Goal: Information Seeking & Learning: Learn about a topic

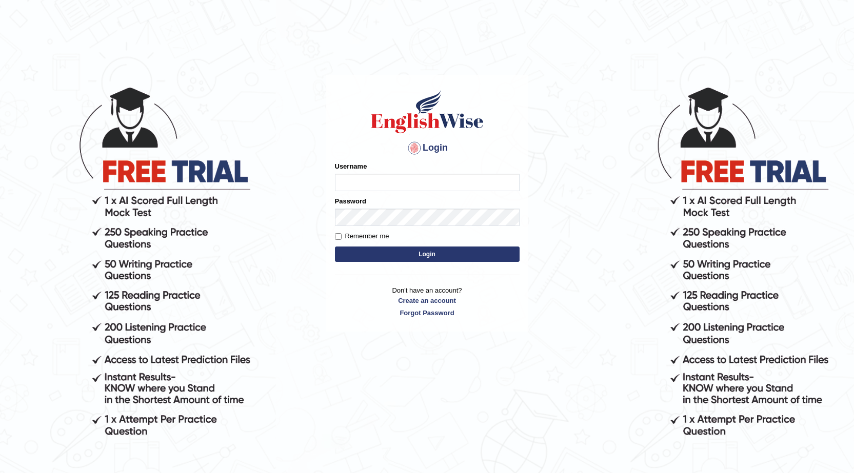
click at [389, 177] on input "Username" at bounding box center [427, 182] width 185 height 17
type input "I"
type input "i"
type input "Issak"
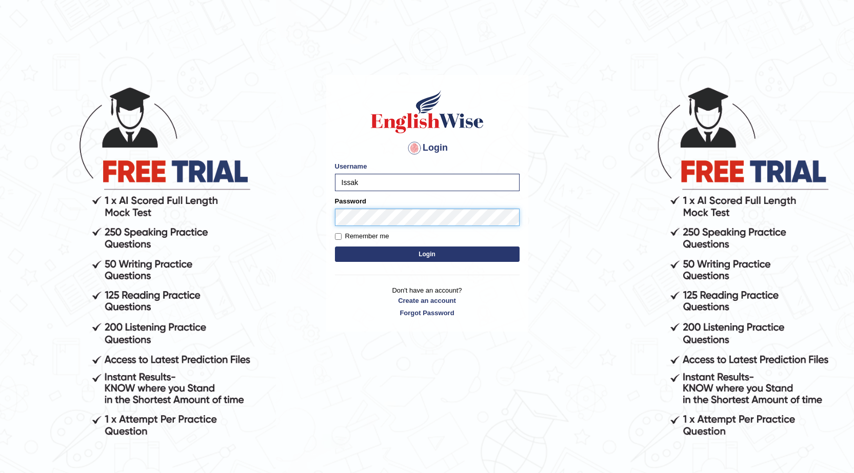
click at [335, 247] on button "Login" at bounding box center [427, 254] width 185 height 15
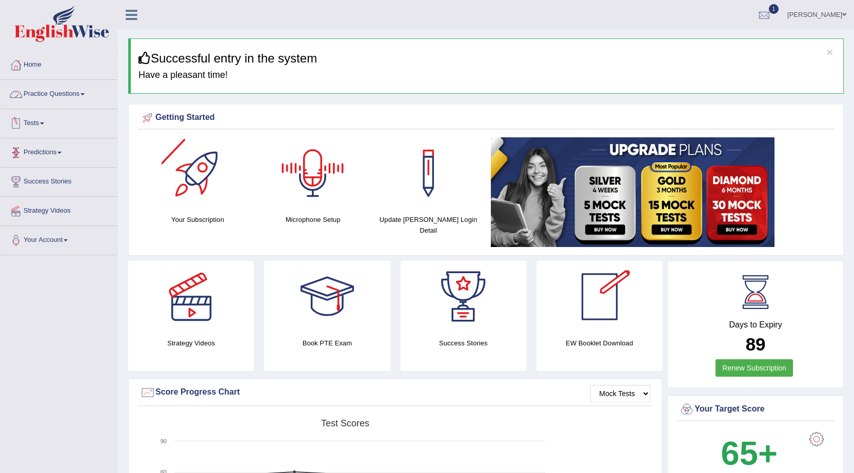
click at [78, 101] on link "Practice Questions" at bounding box center [59, 93] width 117 height 26
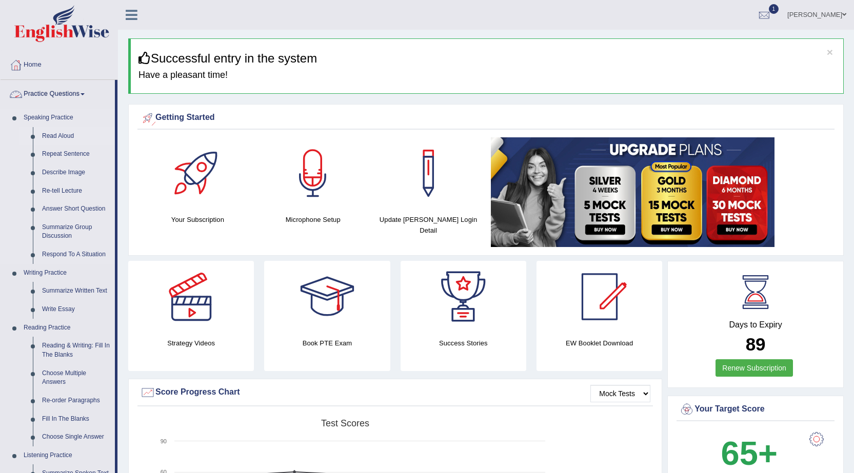
click at [51, 137] on link "Read Aloud" at bounding box center [75, 136] width 77 height 18
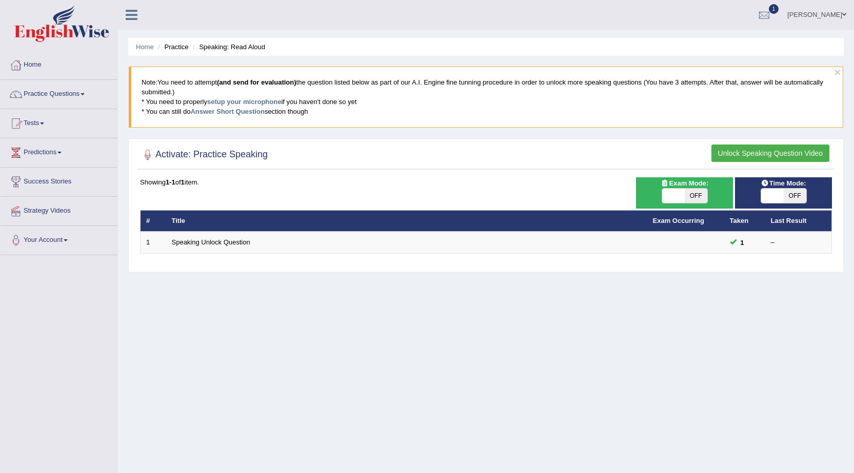
click at [693, 198] on span "OFF" at bounding box center [696, 196] width 23 height 14
checkbox input "true"
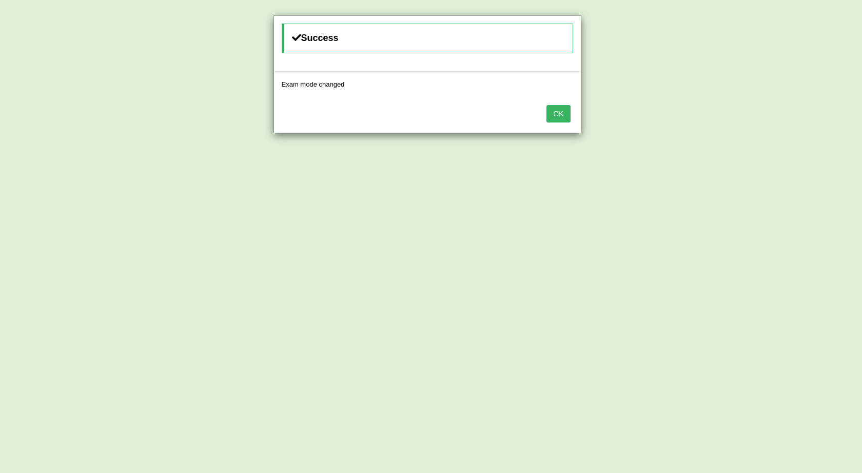
click at [554, 117] on button "OK" at bounding box center [558, 113] width 24 height 17
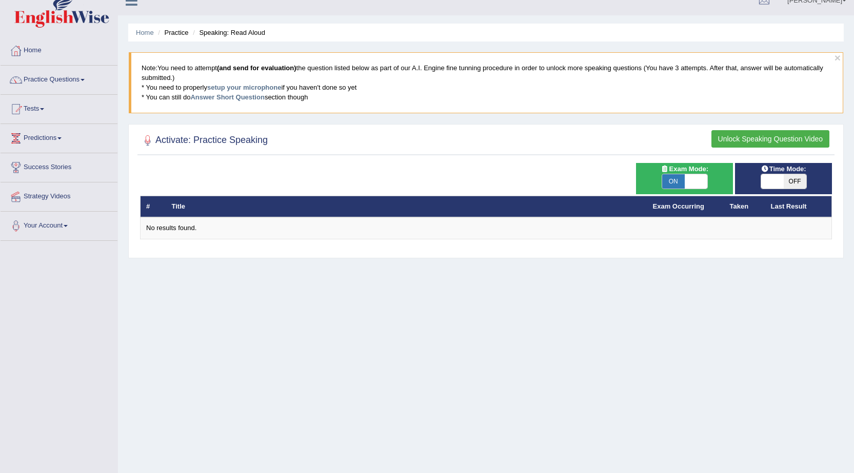
scroll to position [14, 0]
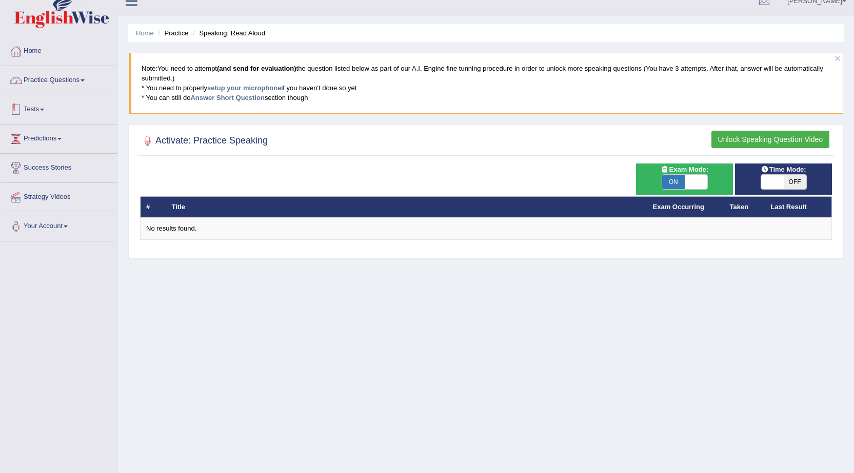
click at [72, 79] on link "Practice Questions" at bounding box center [59, 79] width 117 height 26
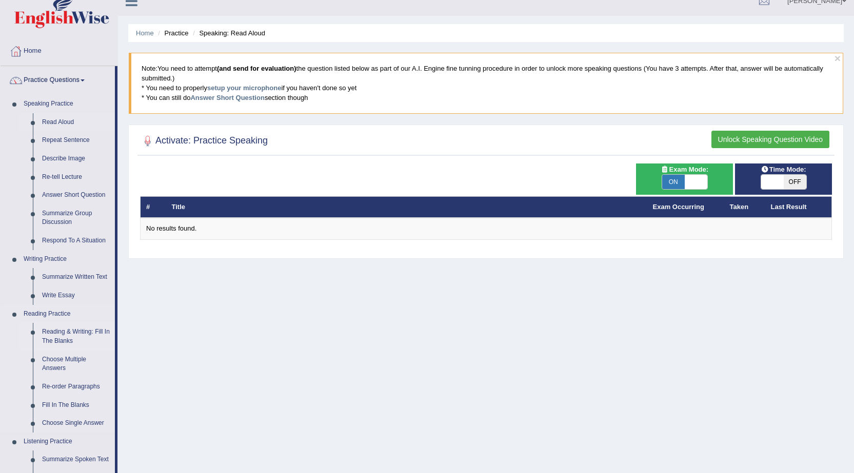
click at [84, 329] on link "Reading & Writing: Fill In The Blanks" at bounding box center [75, 336] width 77 height 27
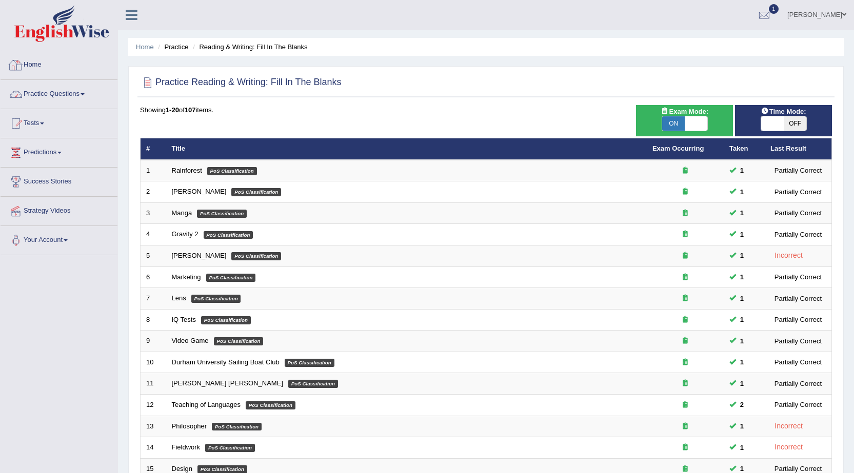
click at [63, 94] on link "Practice Questions" at bounding box center [59, 93] width 117 height 26
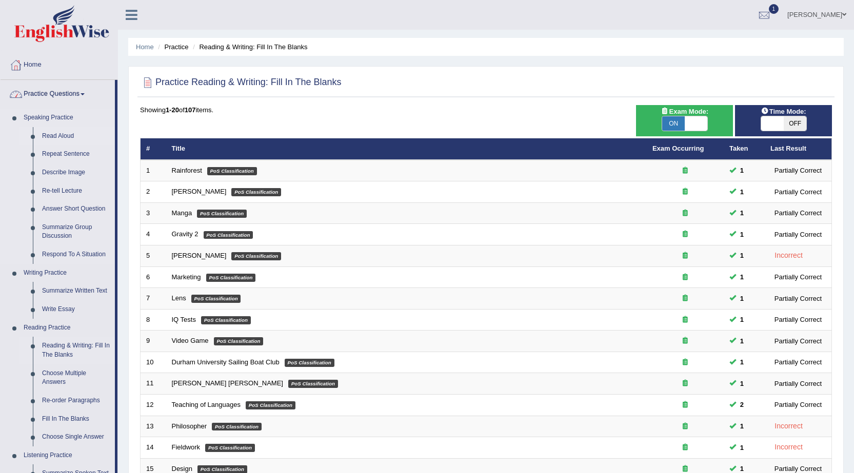
click at [67, 131] on link "Read Aloud" at bounding box center [75, 136] width 77 height 18
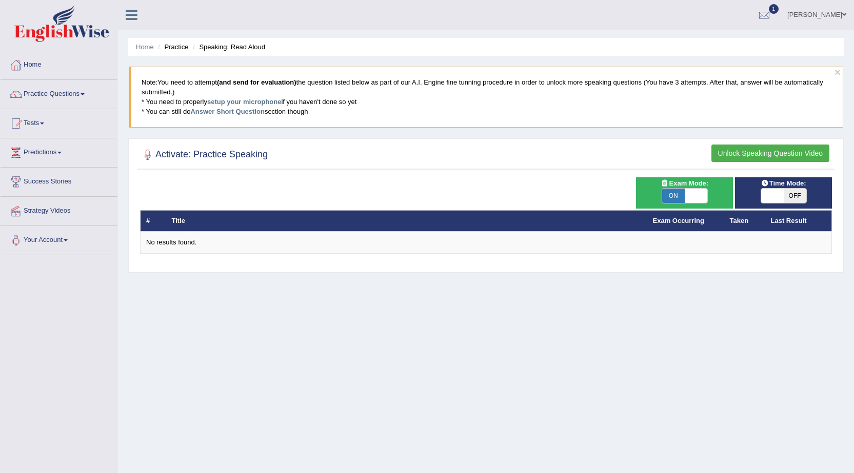
click at [771, 196] on span at bounding box center [772, 196] width 23 height 14
checkbox input "true"
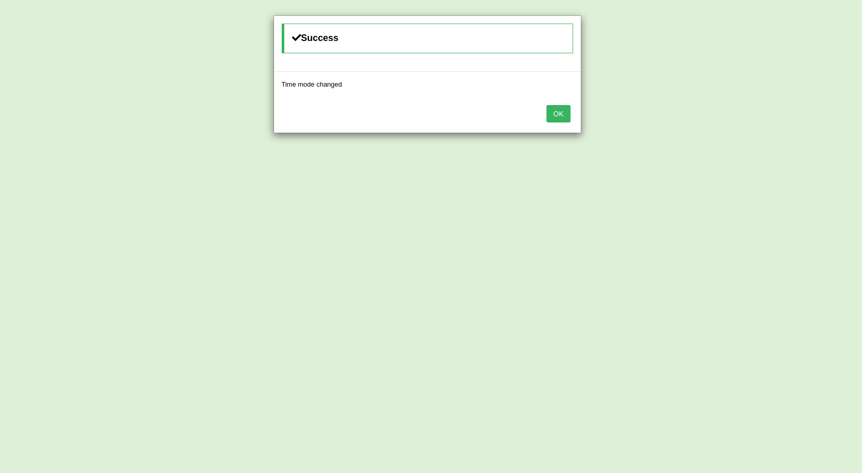
click at [556, 114] on button "OK" at bounding box center [558, 113] width 24 height 17
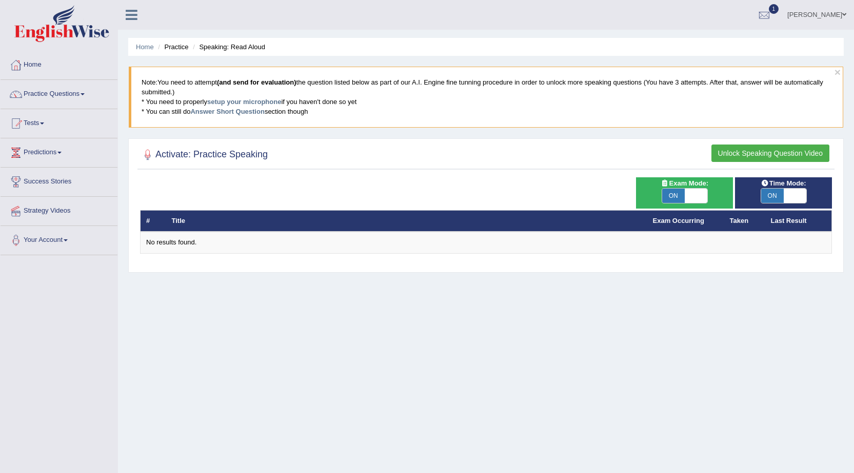
click at [782, 156] on button "Unlock Speaking Question Video" at bounding box center [770, 153] width 118 height 17
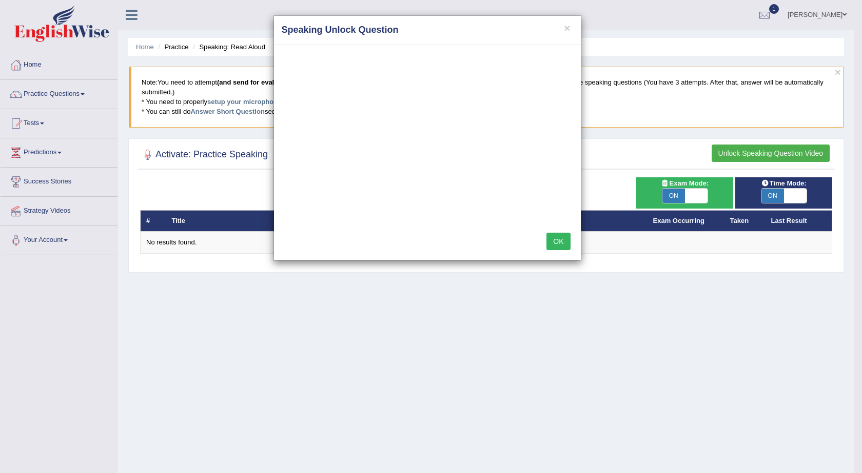
click at [560, 247] on button "OK" at bounding box center [558, 241] width 24 height 17
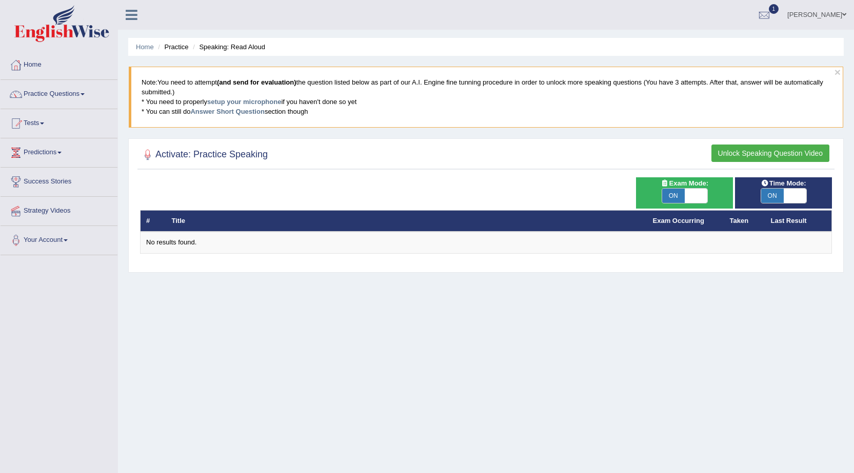
click at [728, 153] on button "Unlock Speaking Question Video" at bounding box center [770, 153] width 118 height 17
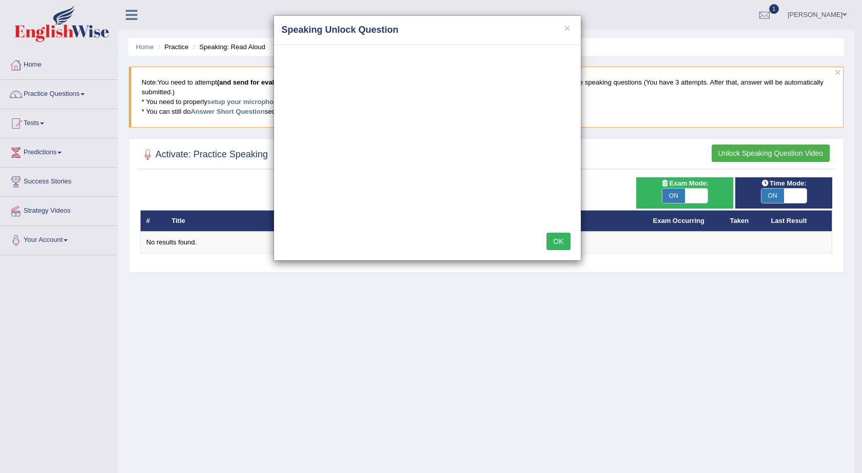
click at [556, 236] on button "OK" at bounding box center [558, 241] width 24 height 17
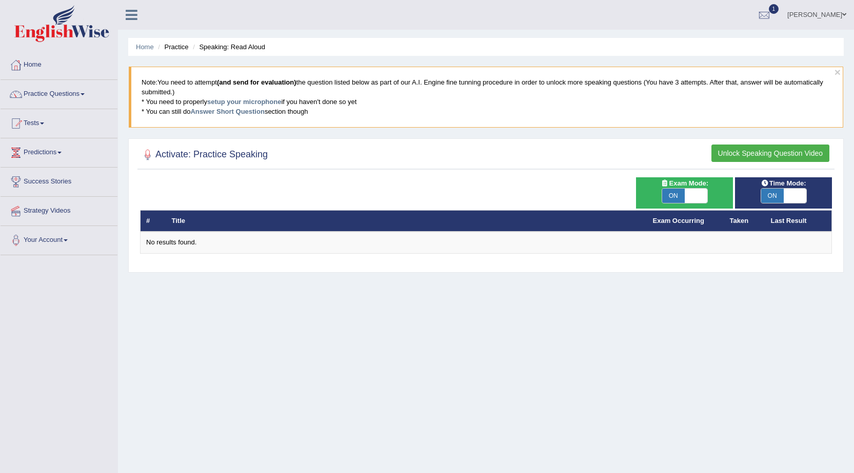
click at [731, 152] on button "Unlock Speaking Question Video" at bounding box center [770, 153] width 118 height 17
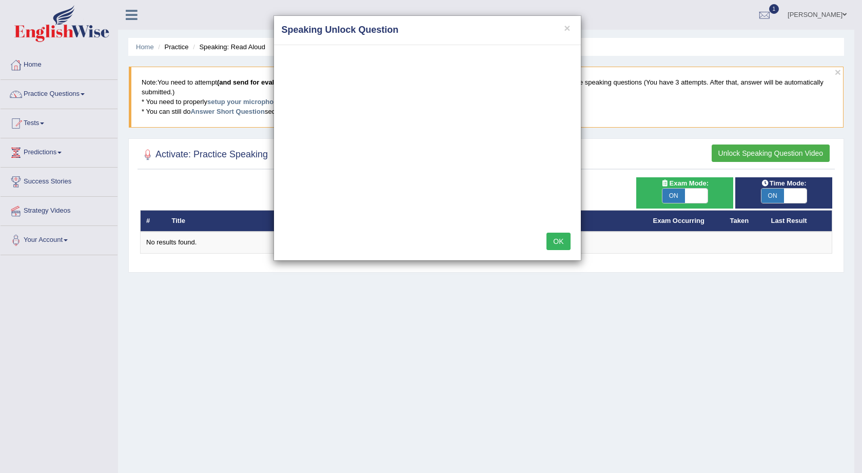
click at [555, 245] on button "OK" at bounding box center [558, 241] width 24 height 17
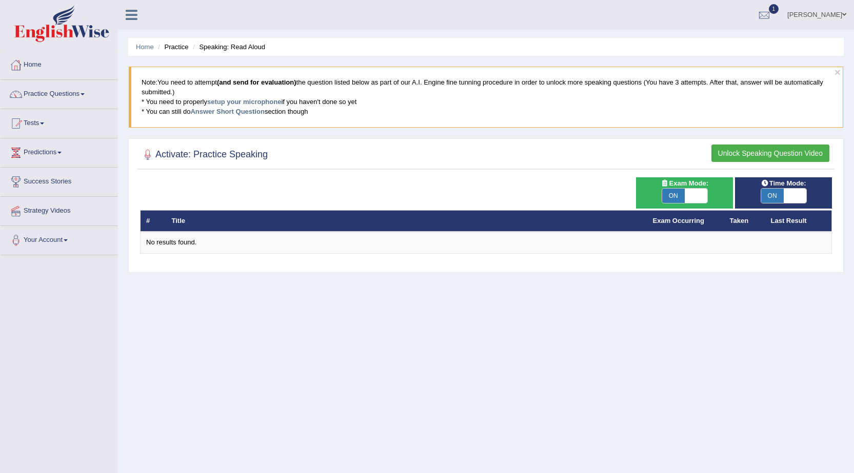
click at [674, 193] on span "ON" at bounding box center [673, 196] width 23 height 14
checkbox input "false"
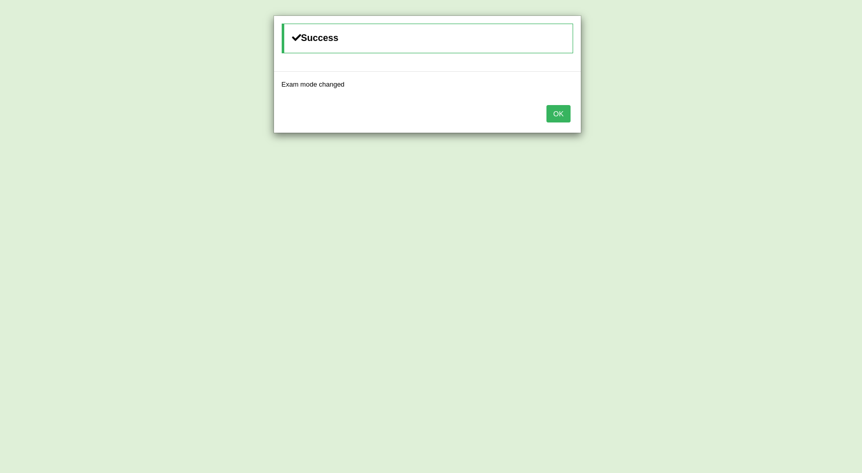
click at [557, 119] on button "OK" at bounding box center [558, 113] width 24 height 17
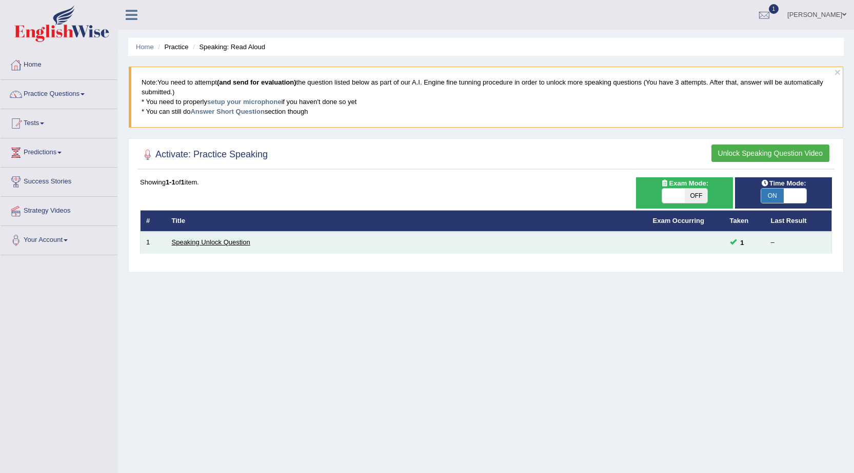
click at [244, 244] on link "Speaking Unlock Question" at bounding box center [211, 242] width 78 height 8
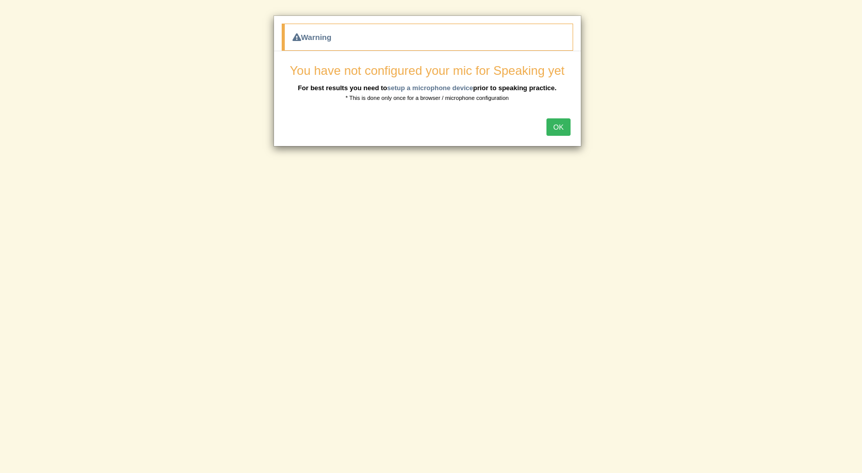
click at [549, 124] on button "OK" at bounding box center [558, 126] width 24 height 17
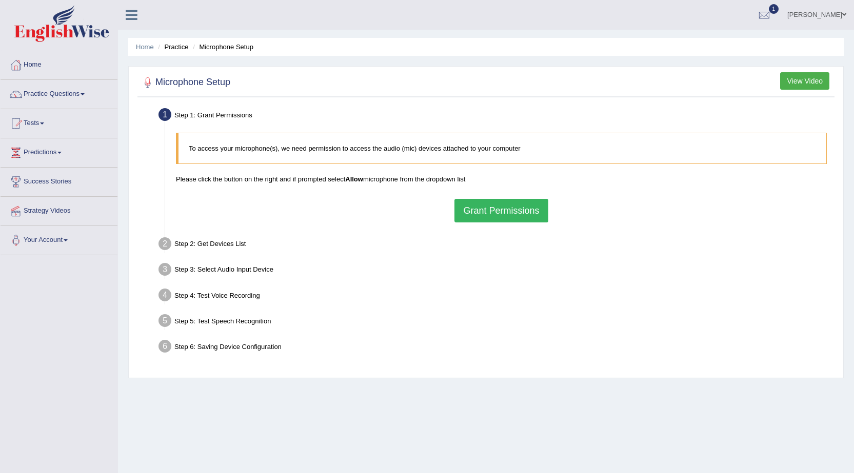
click at [471, 205] on button "Grant Permissions" at bounding box center [500, 211] width 93 height 24
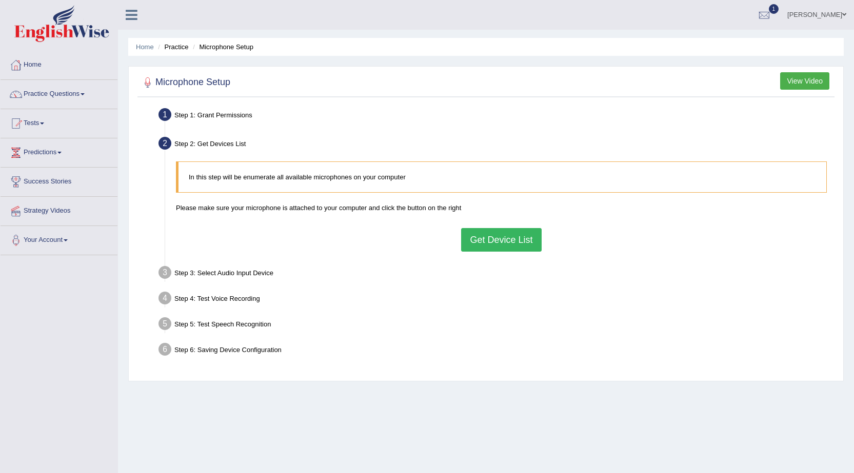
click at [488, 242] on button "Get Device List" at bounding box center [501, 240] width 80 height 24
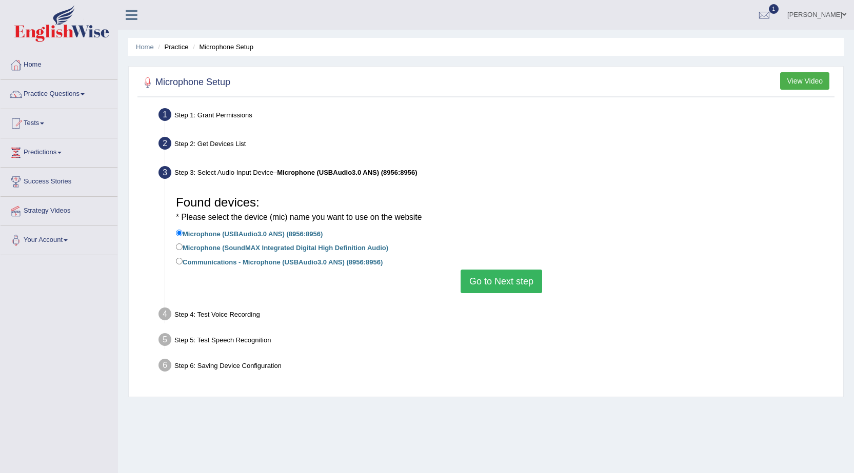
click at [493, 280] on button "Go to Next step" at bounding box center [502, 282] width 82 height 24
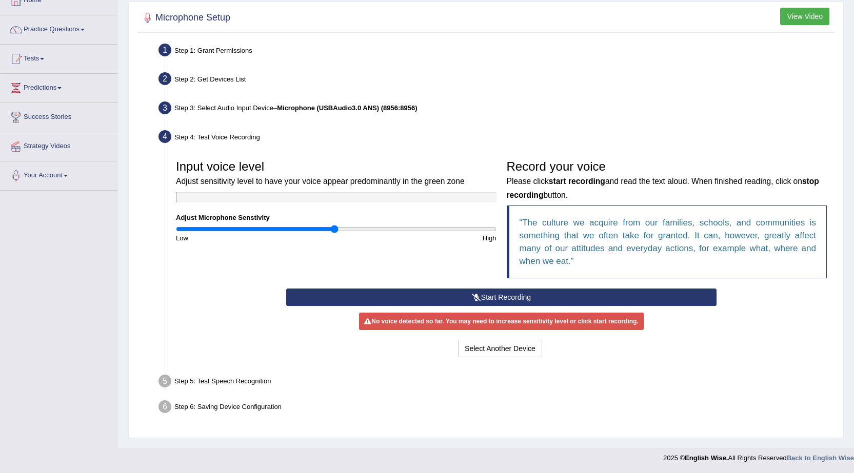
scroll to position [65, 0]
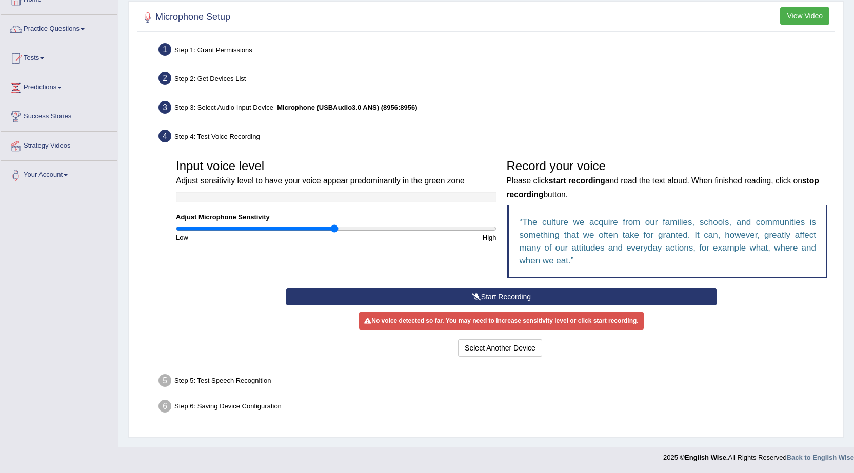
click at [497, 294] on button "Start Recording" at bounding box center [501, 296] width 430 height 17
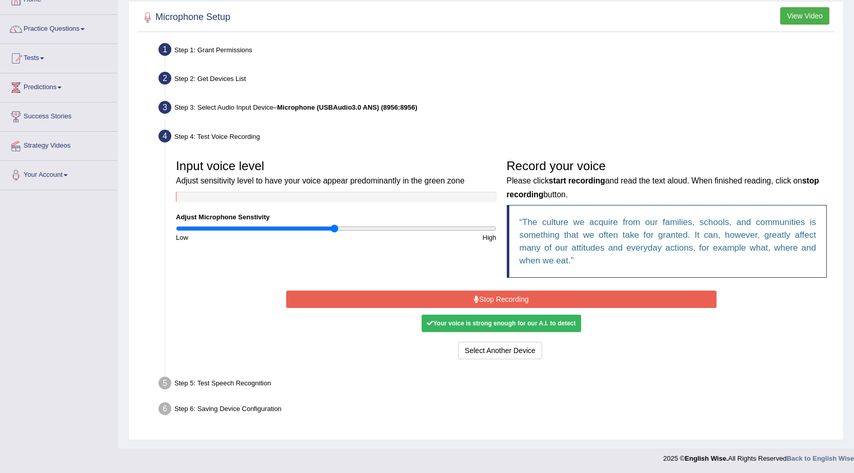
click at [487, 296] on button "Stop Recording" at bounding box center [501, 299] width 430 height 17
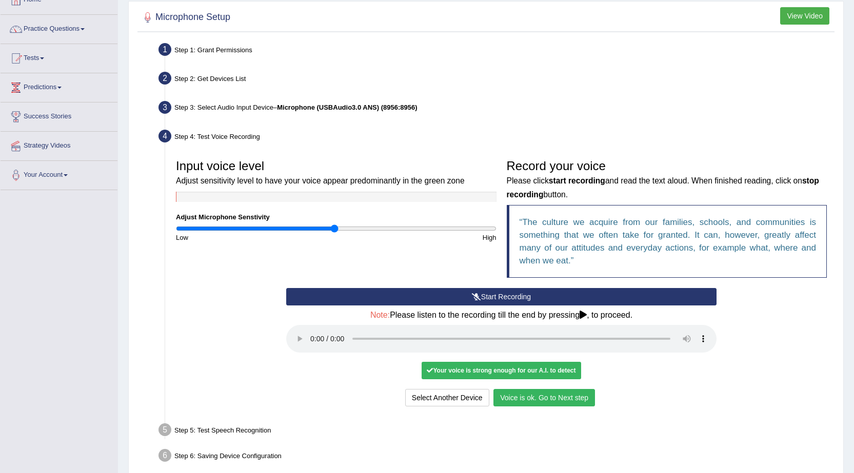
click at [520, 392] on button "Voice is ok. Go to Next step" at bounding box center [544, 397] width 102 height 17
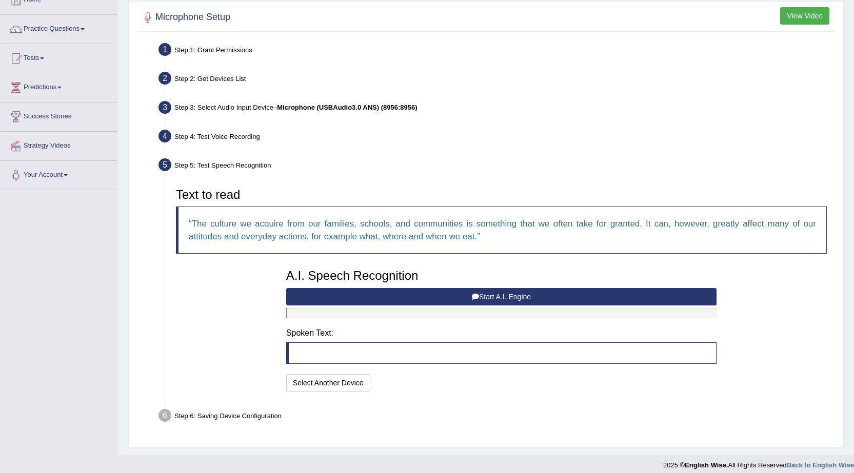
click at [454, 294] on button "Start A.I. Engine" at bounding box center [501, 296] width 430 height 17
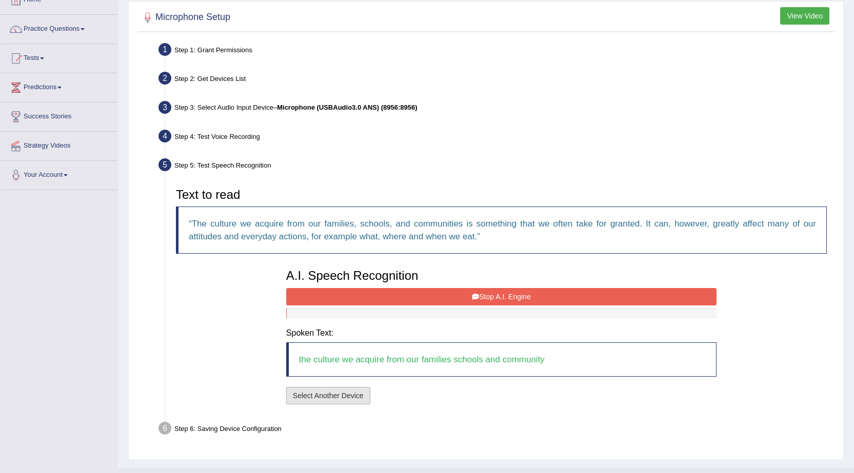
click at [352, 391] on button "Select Another Device" at bounding box center [328, 395] width 84 height 17
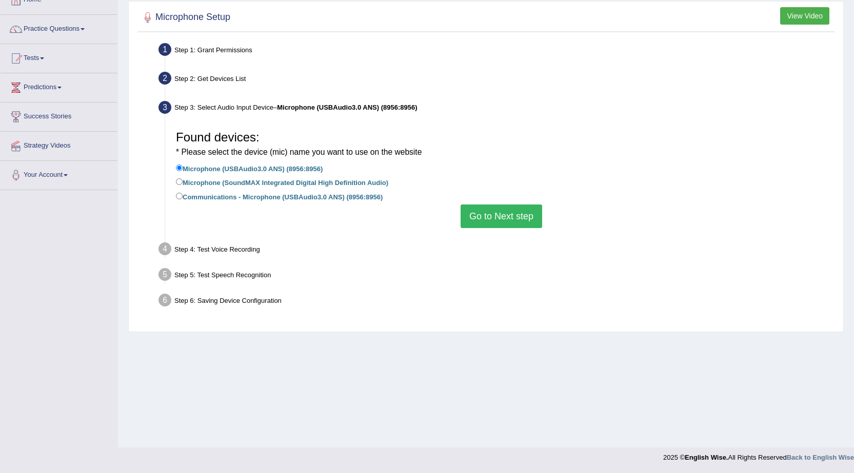
click at [511, 223] on button "Go to Next step" at bounding box center [502, 217] width 82 height 24
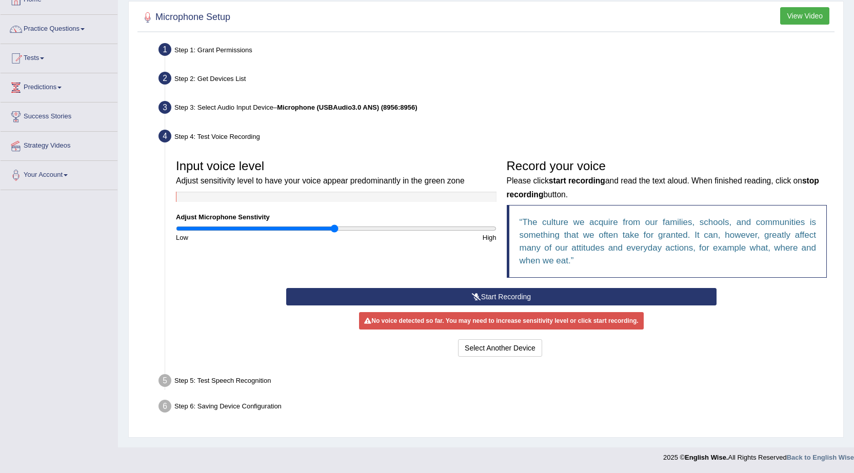
click at [489, 295] on button "Start Recording" at bounding box center [501, 296] width 430 height 17
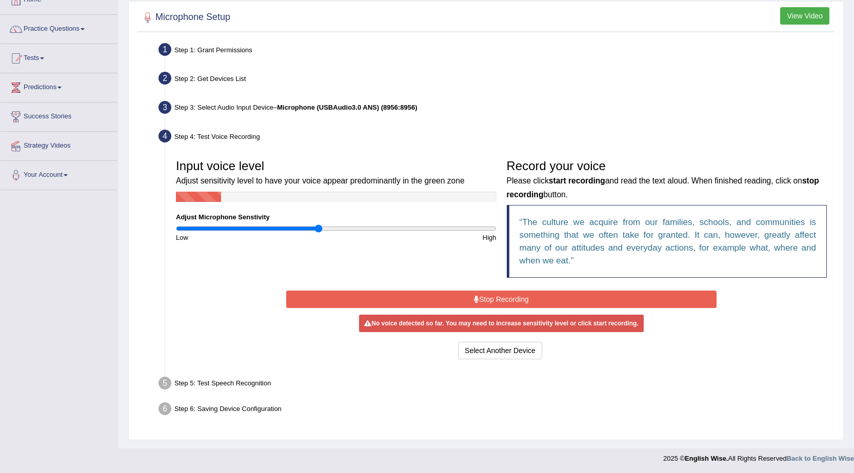
type input "0.9"
click at [320, 229] on input "range" at bounding box center [336, 229] width 321 height 8
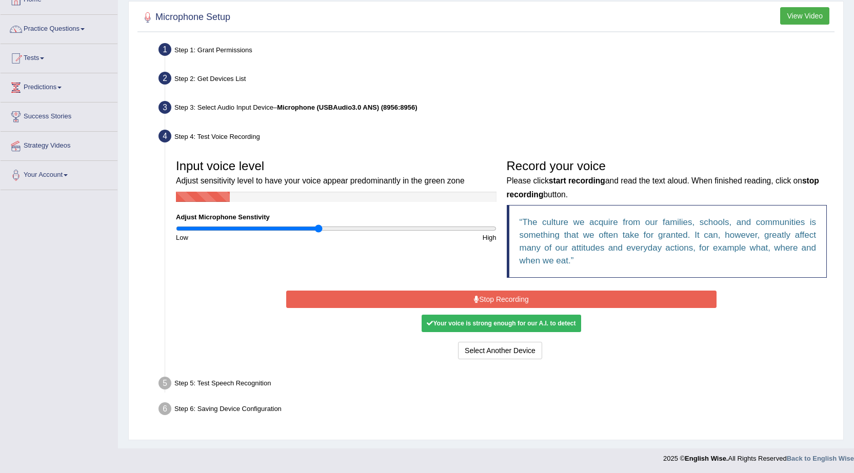
click at [467, 297] on button "Stop Recording" at bounding box center [501, 299] width 430 height 17
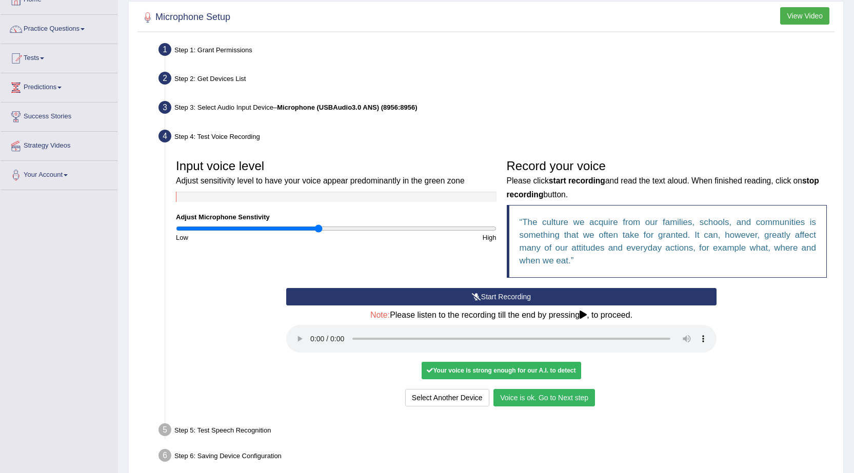
click at [553, 400] on button "Voice is ok. Go to Next step" at bounding box center [544, 397] width 102 height 17
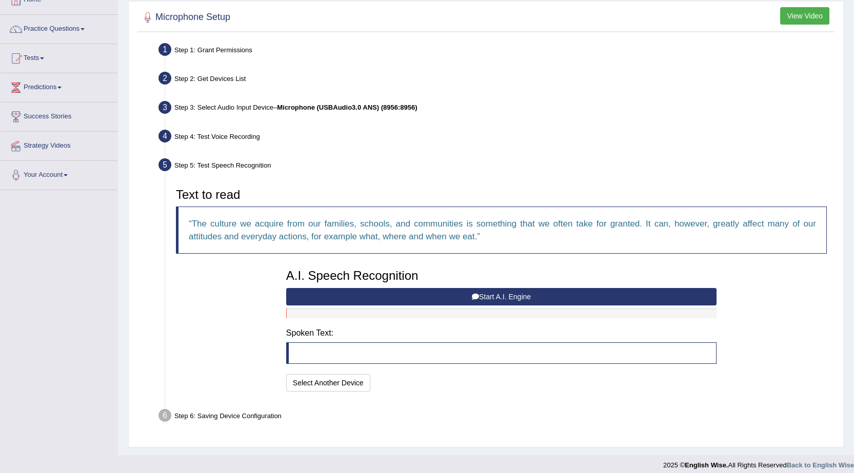
click at [485, 297] on button "Start A.I. Engine" at bounding box center [501, 296] width 430 height 17
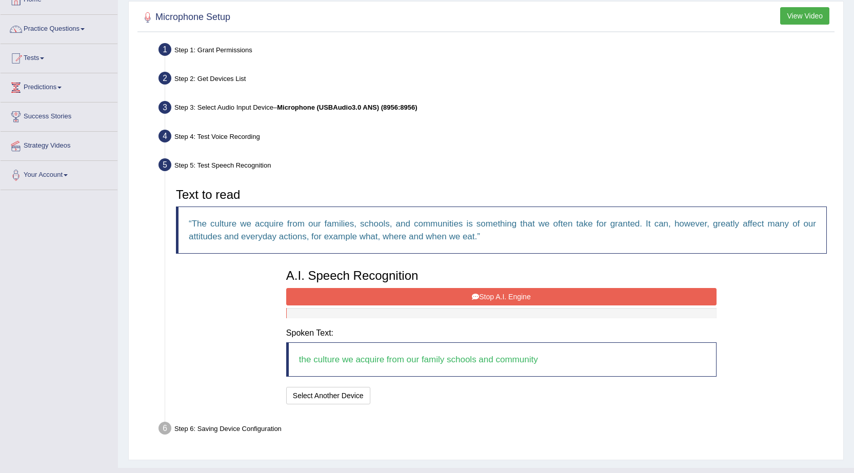
click at [486, 296] on button "Stop A.I. Engine" at bounding box center [501, 296] width 430 height 17
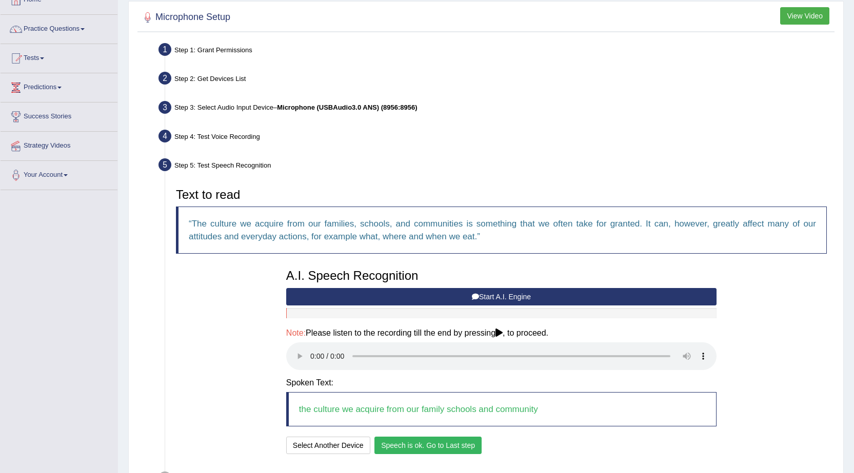
click at [402, 441] on button "Speech is ok. Go to Last step" at bounding box center [427, 445] width 107 height 17
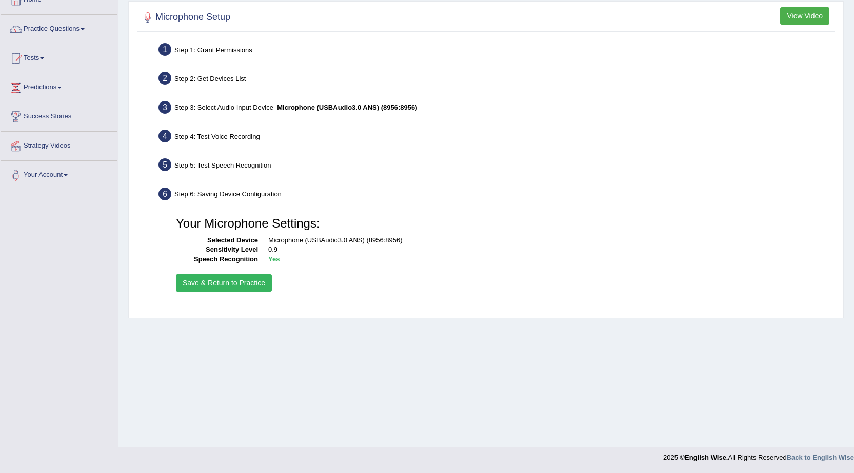
click at [240, 287] on button "Save & Return to Practice" at bounding box center [224, 282] width 96 height 17
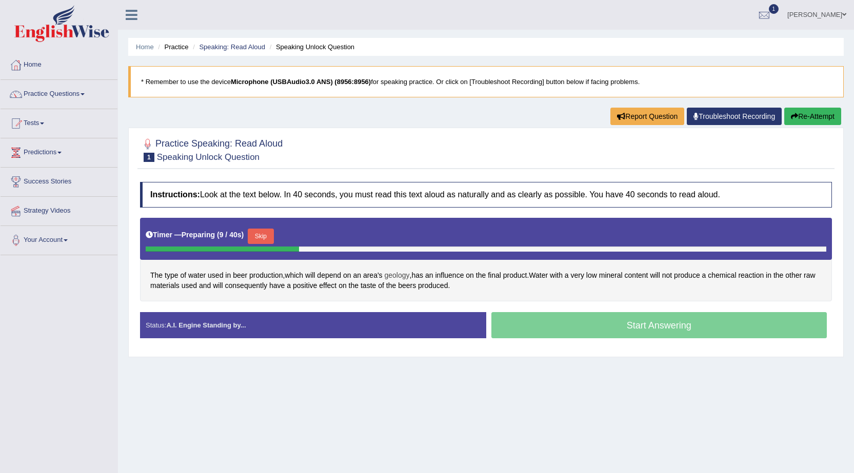
click at [404, 274] on span "geology" at bounding box center [397, 275] width 25 height 11
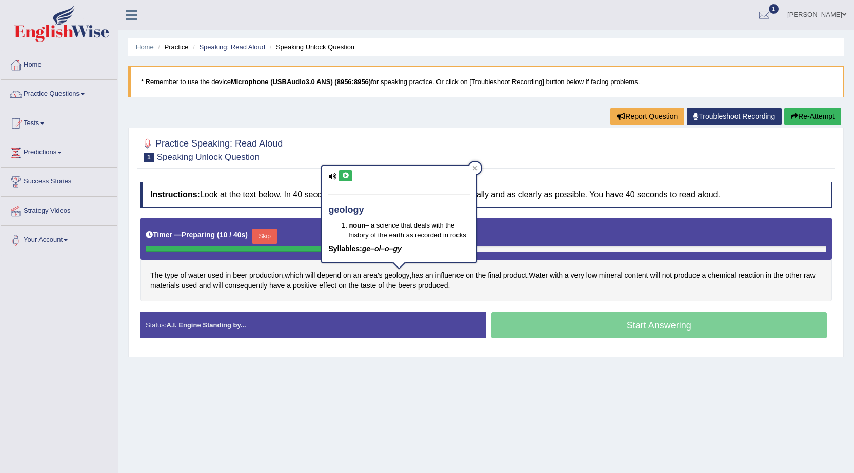
click at [349, 179] on icon at bounding box center [346, 176] width 8 height 6
click at [463, 278] on span "influence" at bounding box center [449, 275] width 29 height 11
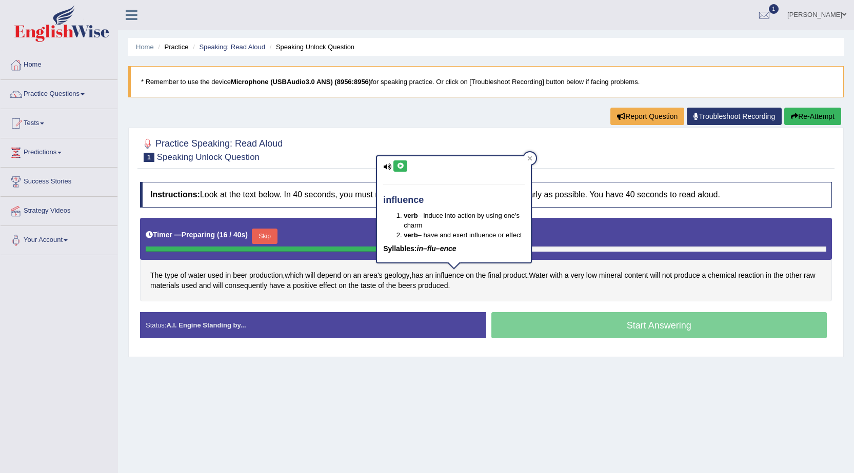
click at [401, 170] on button at bounding box center [400, 166] width 14 height 11
click at [569, 278] on span "a" at bounding box center [567, 275] width 4 height 11
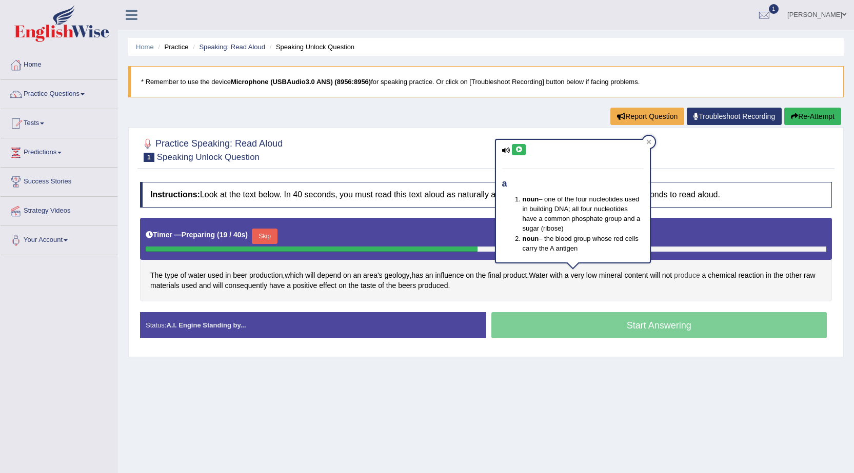
click at [690, 276] on span "produce" at bounding box center [687, 275] width 26 height 11
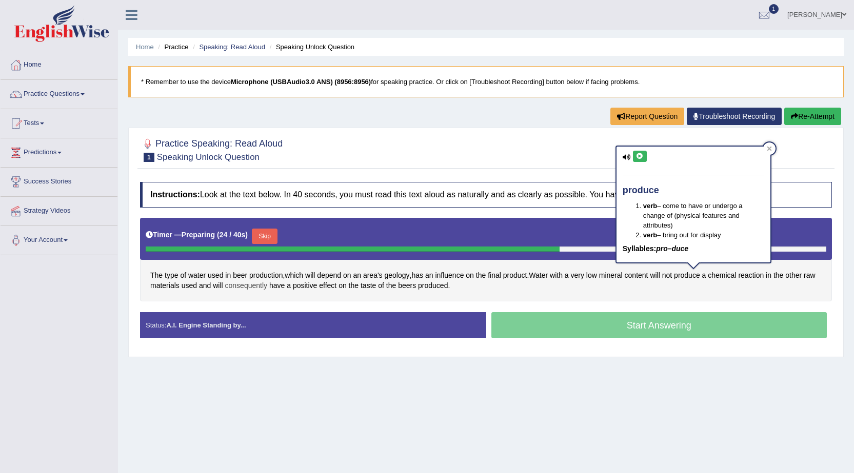
click at [252, 285] on span "consequently" at bounding box center [246, 286] width 43 height 11
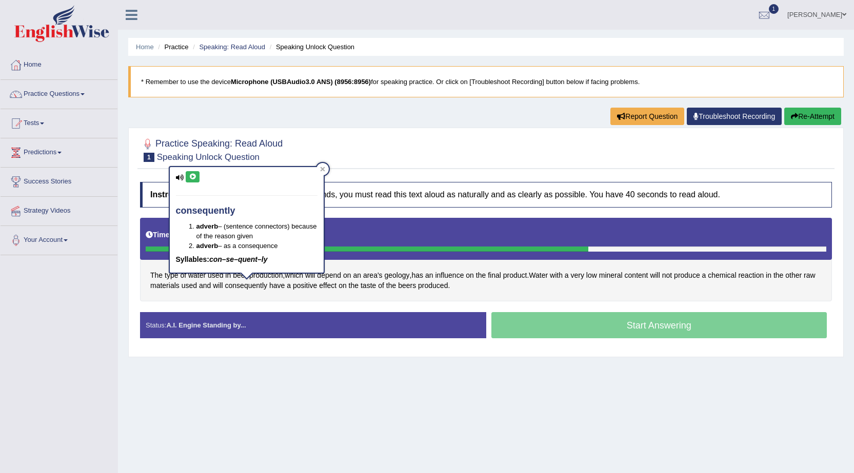
click at [209, 178] on div "consequently adverb – (sentence connectors) because of the reason given adverb …" at bounding box center [247, 220] width 154 height 106
click at [196, 182] on button at bounding box center [193, 176] width 14 height 11
click at [306, 435] on div "Home Practice Speaking: Read Aloud Speaking Unlock Question * Remember to use t…" at bounding box center [486, 256] width 736 height 513
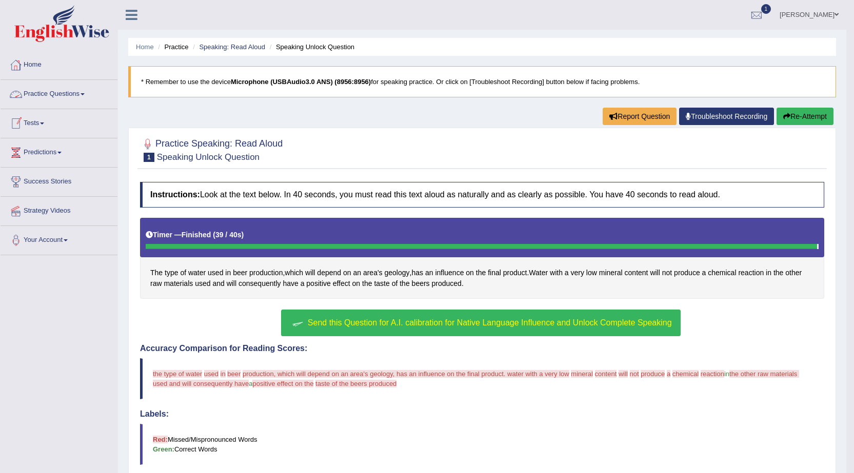
click at [33, 58] on link "Home" at bounding box center [59, 64] width 117 height 26
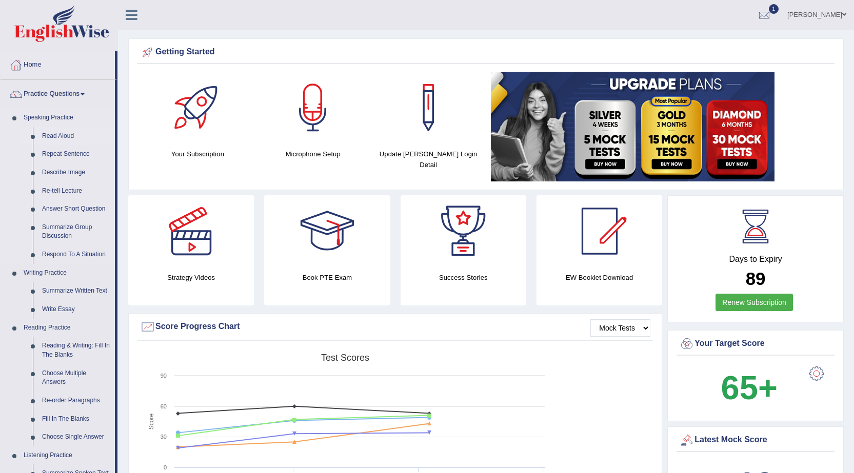
click at [72, 127] on link "Read Aloud" at bounding box center [75, 136] width 77 height 18
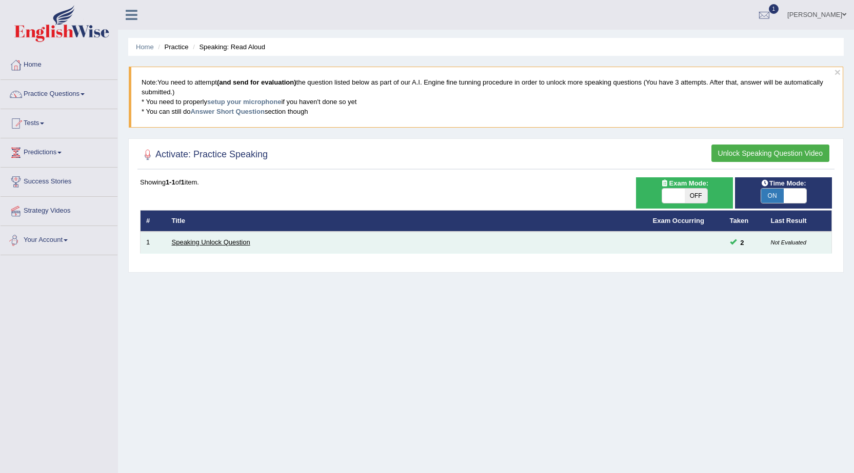
click at [203, 242] on link "Speaking Unlock Question" at bounding box center [211, 242] width 78 height 8
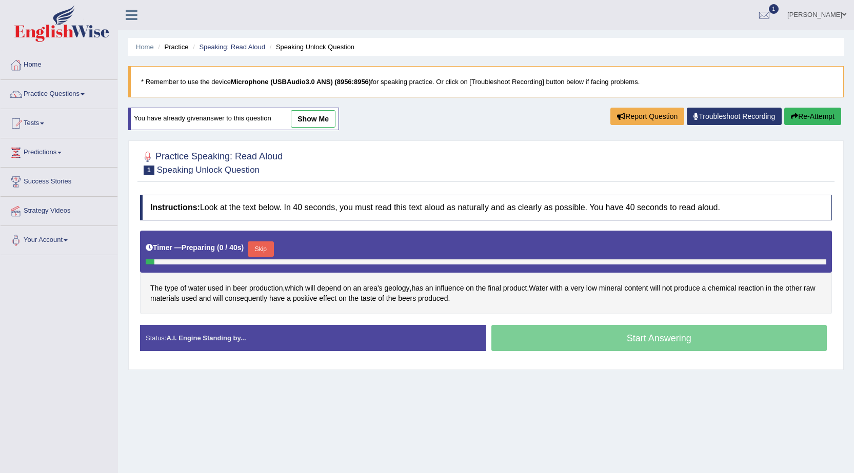
click at [258, 246] on button "Skip" at bounding box center [261, 249] width 26 height 15
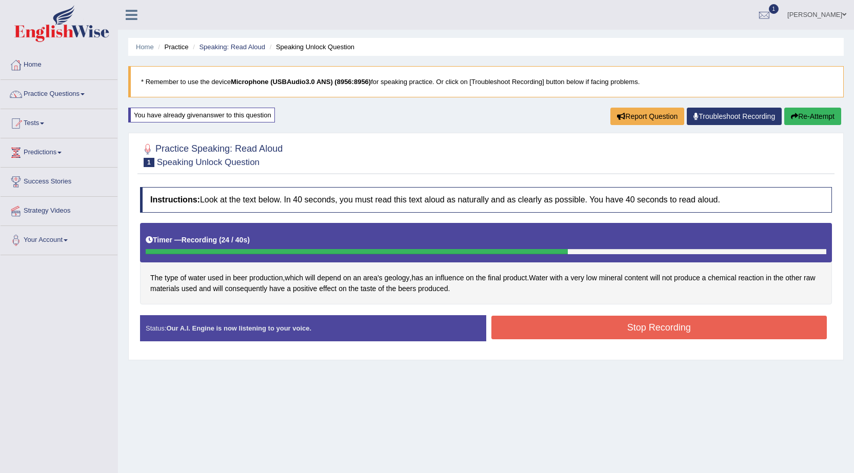
click at [552, 331] on button "Stop Recording" at bounding box center [659, 328] width 336 height 24
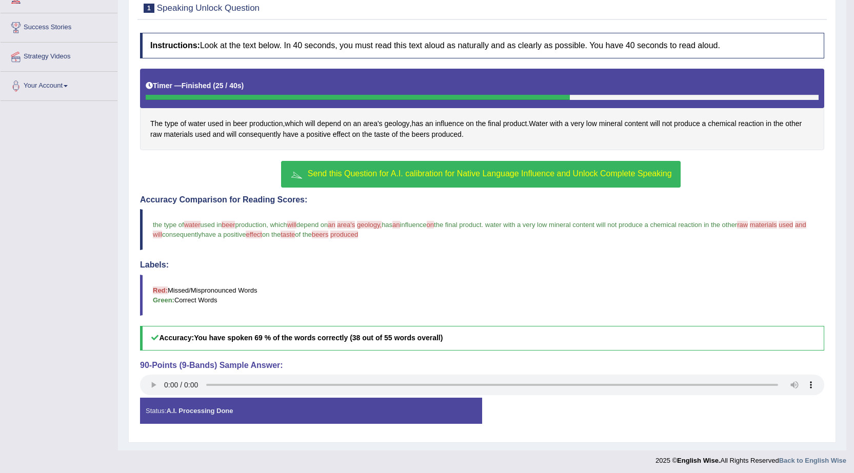
scroll to position [157, 0]
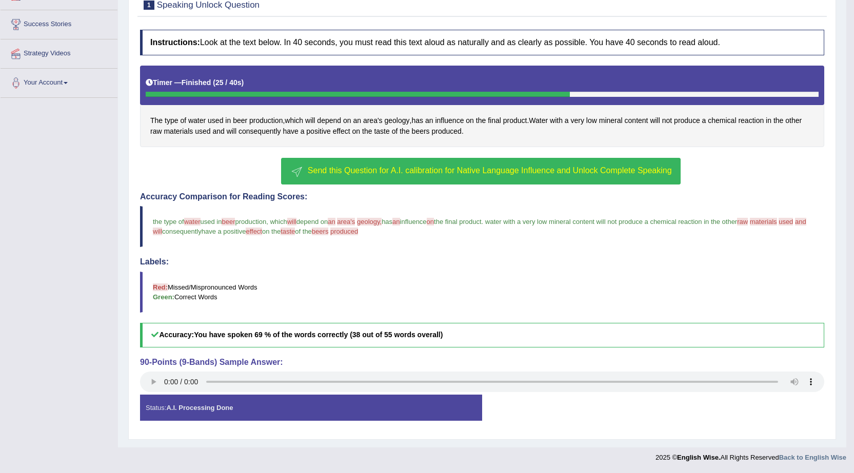
click at [227, 411] on strong "A.I. Processing Done" at bounding box center [199, 408] width 67 height 8
click at [228, 410] on strong "A.I. Processing Done" at bounding box center [199, 408] width 67 height 8
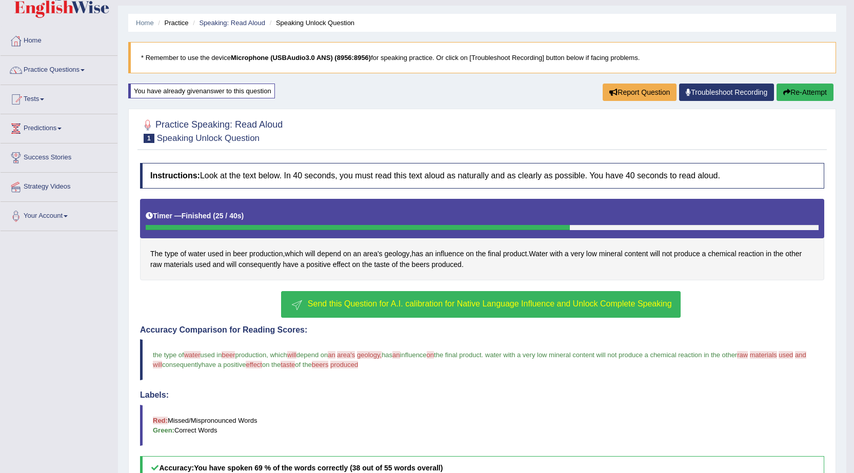
scroll to position [0, 0]
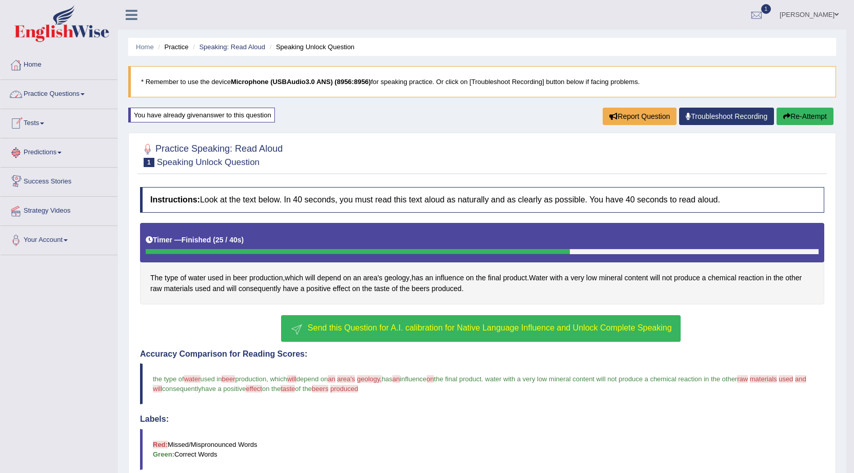
click at [63, 101] on link "Practice Questions" at bounding box center [59, 93] width 117 height 26
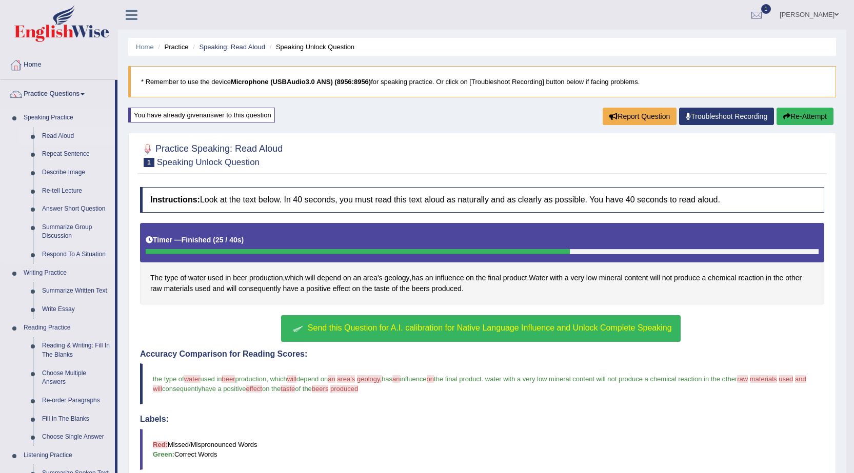
click at [59, 137] on link "Read Aloud" at bounding box center [75, 136] width 77 height 18
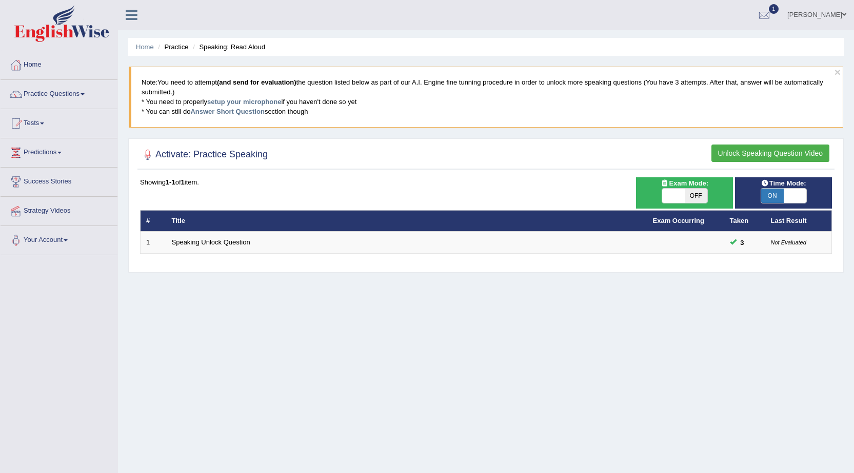
click at [686, 200] on span "OFF" at bounding box center [696, 196] width 23 height 14
checkbox input "true"
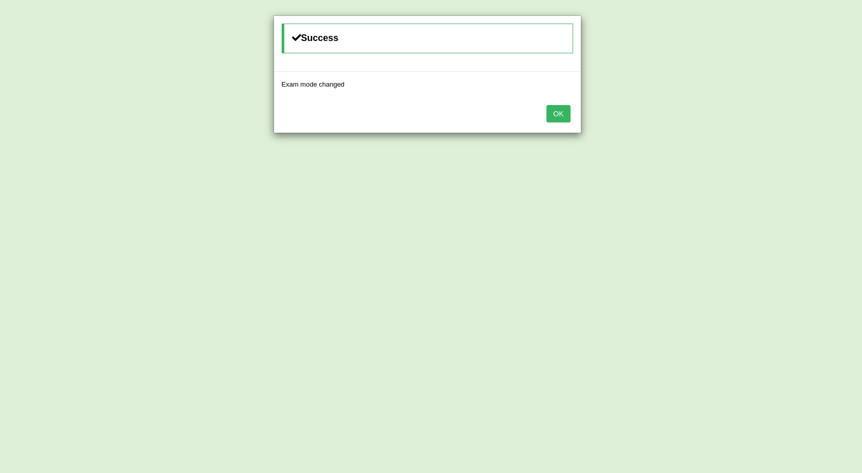
click at [554, 113] on button "OK" at bounding box center [558, 113] width 24 height 17
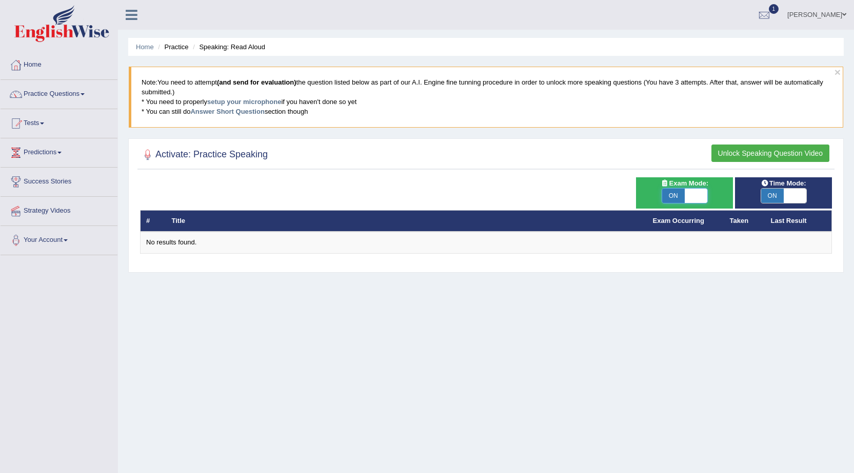
click at [700, 196] on span at bounding box center [696, 196] width 23 height 14
checkbox input "false"
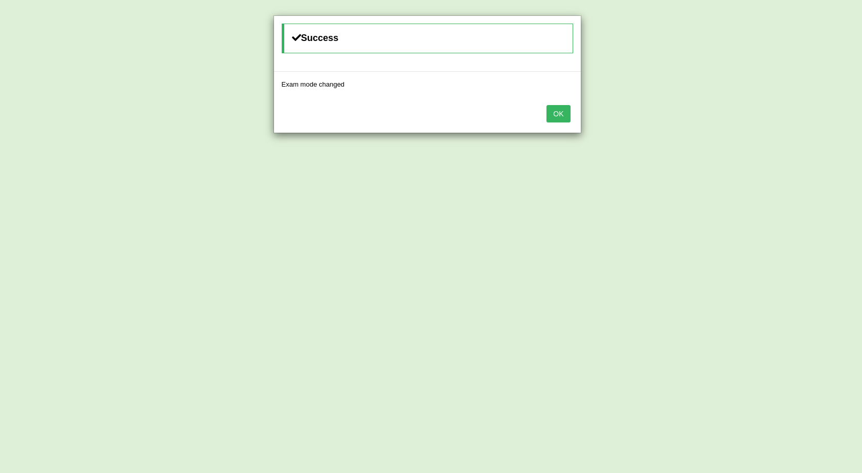
click at [559, 119] on button "OK" at bounding box center [558, 113] width 24 height 17
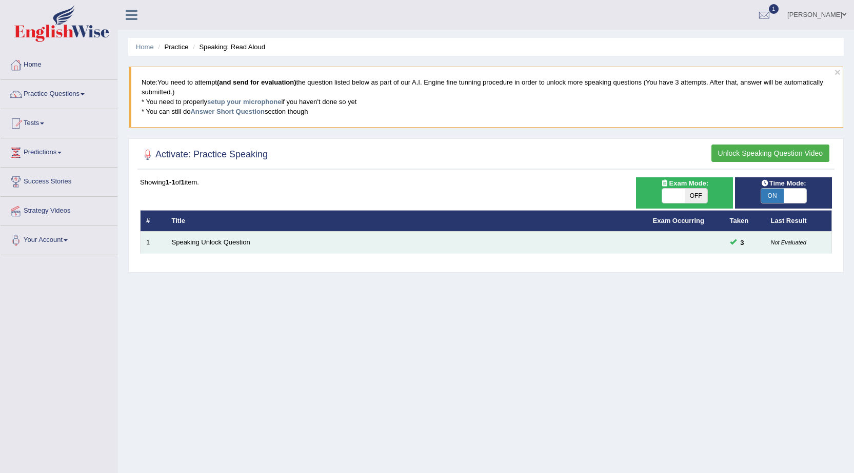
click at [735, 238] on span at bounding box center [733, 241] width 7 height 7
click at [216, 239] on link "Speaking Unlock Question" at bounding box center [211, 242] width 78 height 8
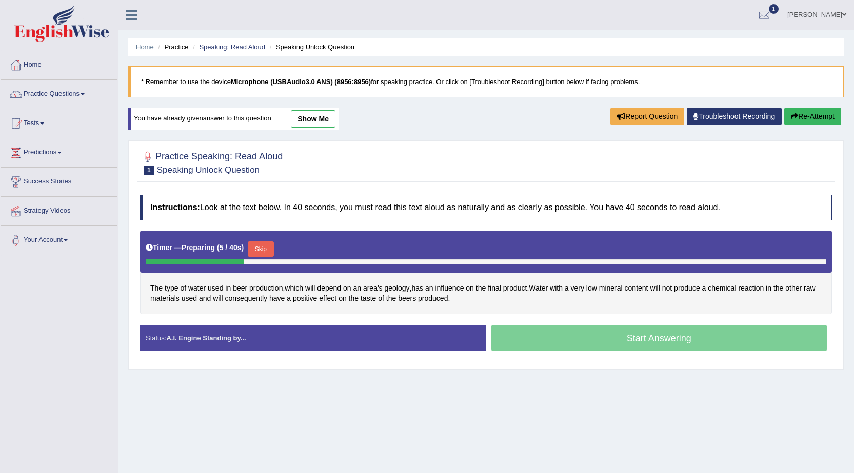
click at [269, 251] on button "Skip" at bounding box center [261, 249] width 26 height 15
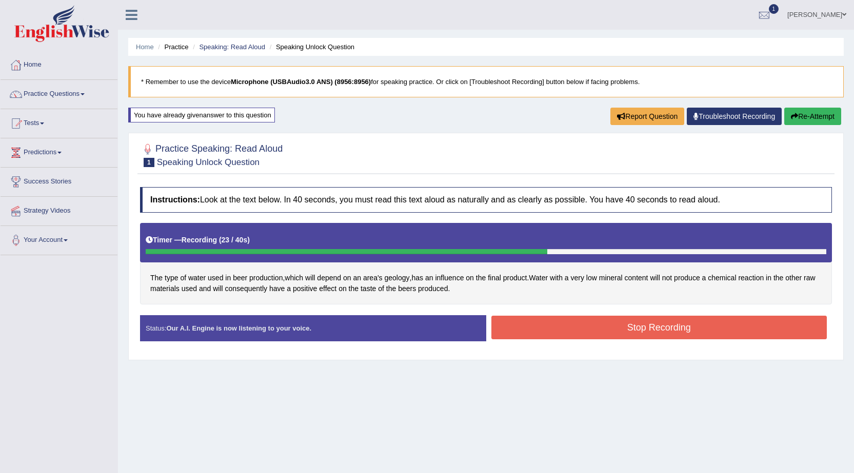
click at [543, 327] on button "Stop Recording" at bounding box center [659, 328] width 336 height 24
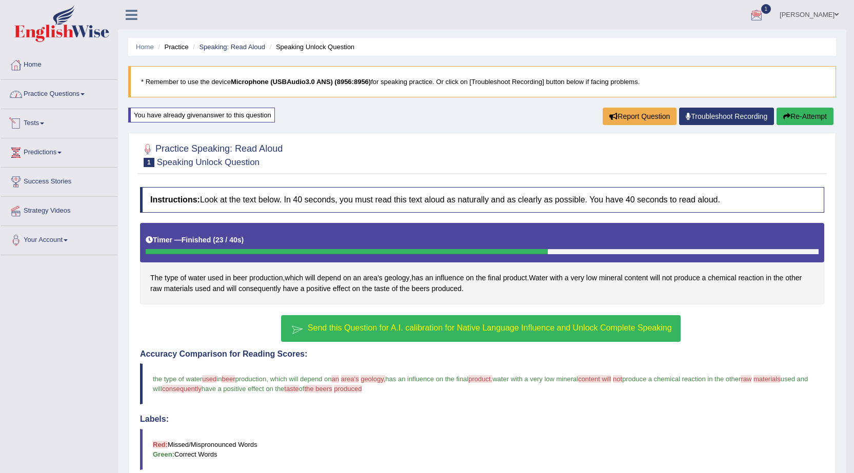
click at [75, 101] on link "Practice Questions" at bounding box center [59, 93] width 117 height 26
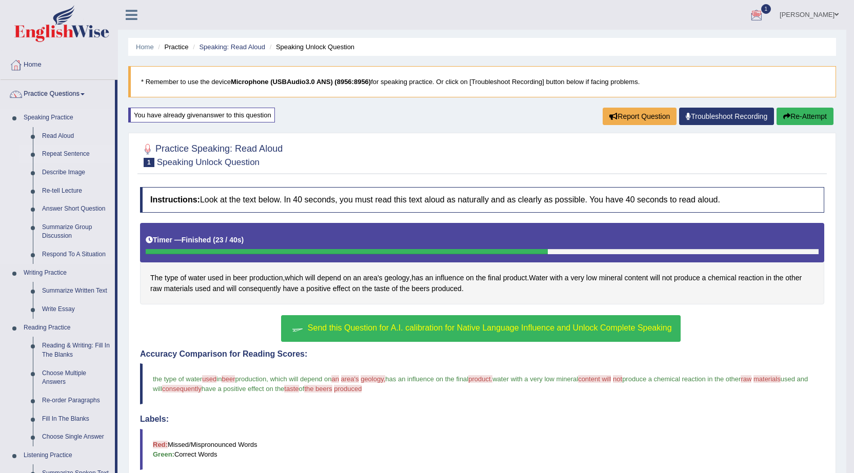
click at [72, 148] on link "Repeat Sentence" at bounding box center [75, 154] width 77 height 18
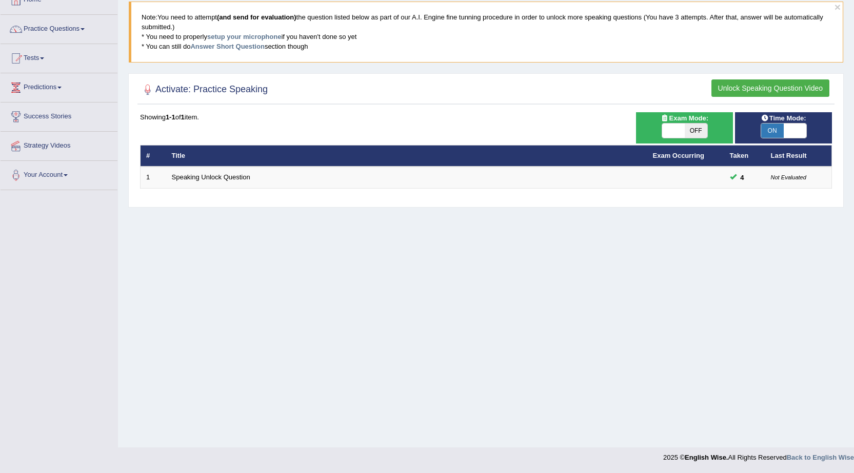
click at [695, 133] on span "OFF" at bounding box center [696, 131] width 23 height 14
checkbox input "true"
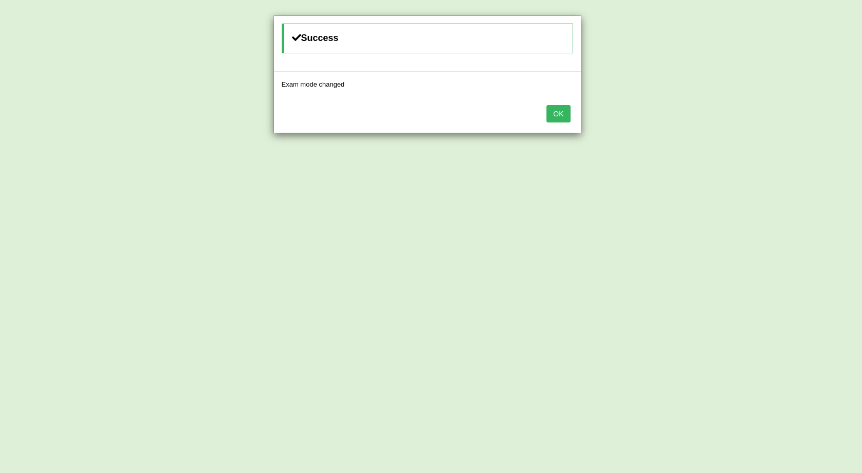
click at [574, 114] on div "OK" at bounding box center [427, 115] width 307 height 36
click at [566, 113] on button "OK" at bounding box center [558, 113] width 24 height 17
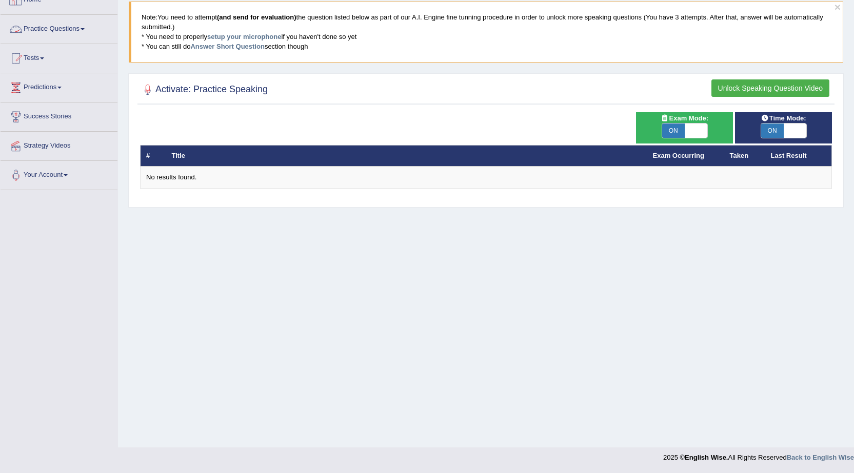
click at [86, 28] on link "Practice Questions" at bounding box center [59, 28] width 117 height 26
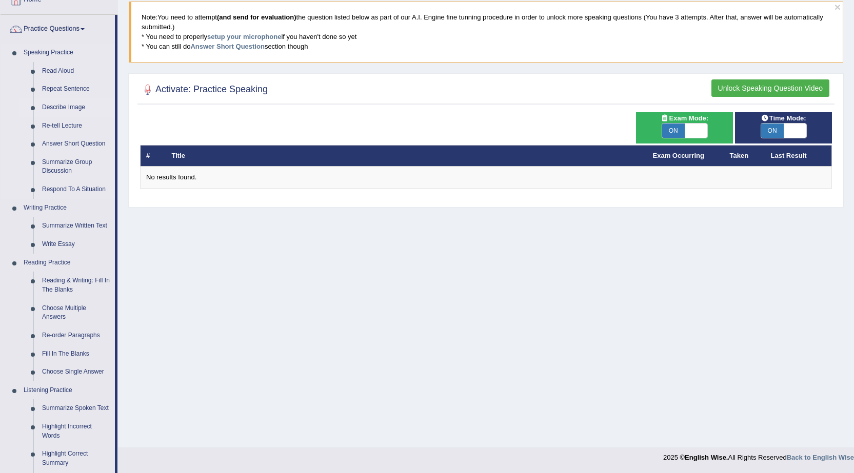
click at [68, 108] on link "Describe Image" at bounding box center [75, 107] width 77 height 18
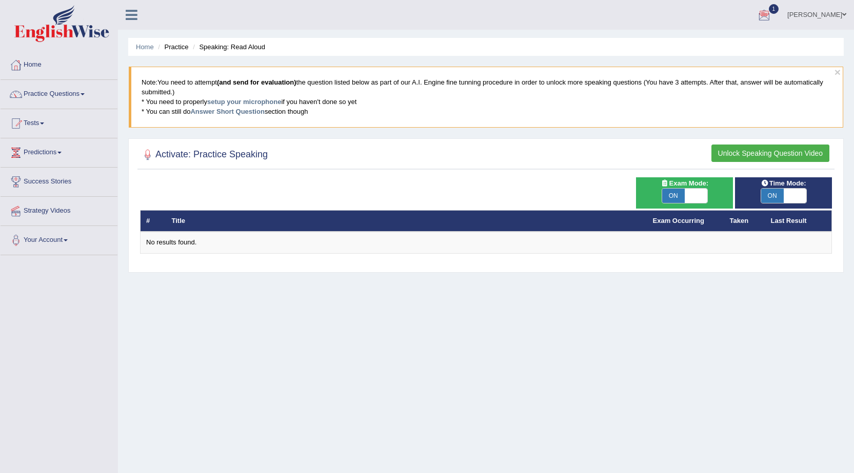
click at [799, 149] on button "Unlock Speaking Question Video" at bounding box center [770, 153] width 118 height 17
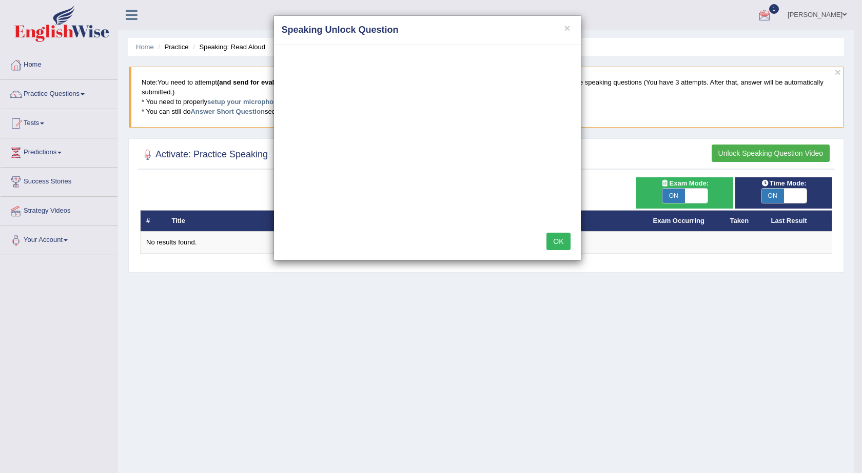
click at [552, 249] on button "OK" at bounding box center [558, 241] width 24 height 17
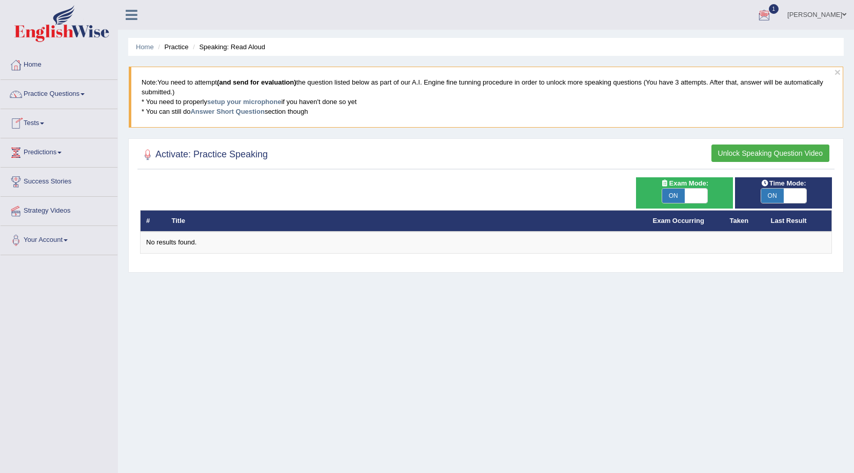
click at [670, 193] on span "ON" at bounding box center [673, 196] width 23 height 14
checkbox input "false"
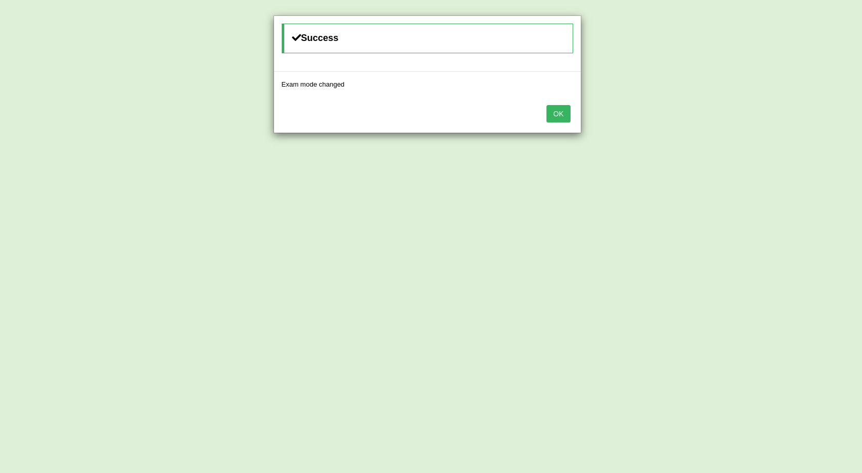
click at [559, 114] on button "OK" at bounding box center [558, 113] width 24 height 17
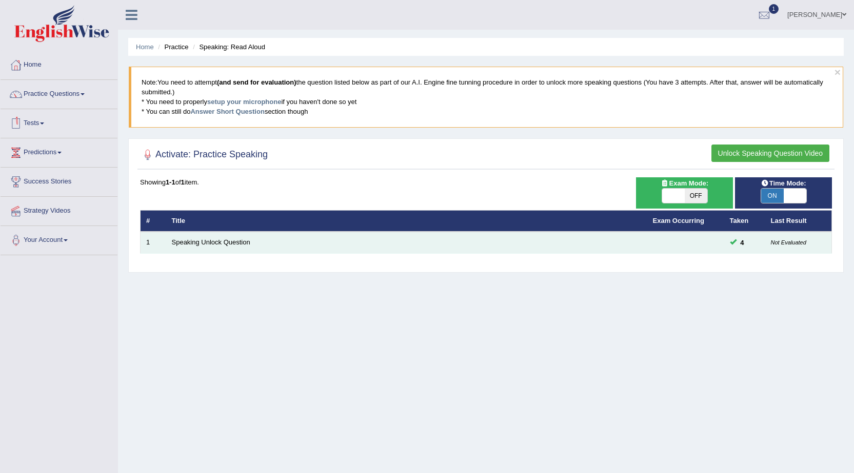
click at [232, 237] on td "Speaking Unlock Question" at bounding box center [406, 243] width 481 height 22
click at [231, 240] on link "Speaking Unlock Question" at bounding box center [211, 242] width 78 height 8
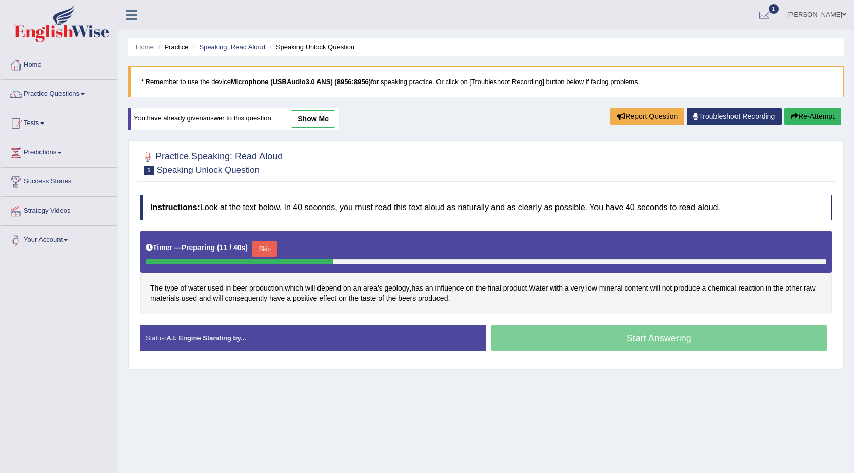
click at [269, 254] on button "Skip" at bounding box center [265, 249] width 26 height 15
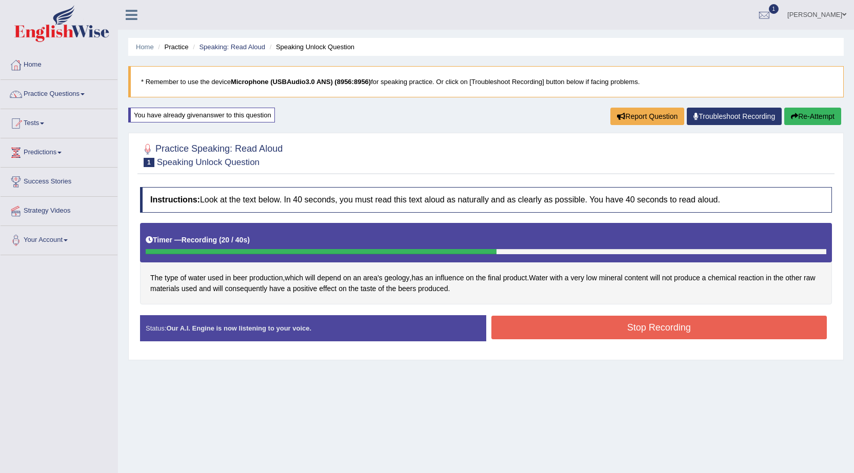
click at [555, 323] on button "Stop Recording" at bounding box center [659, 328] width 336 height 24
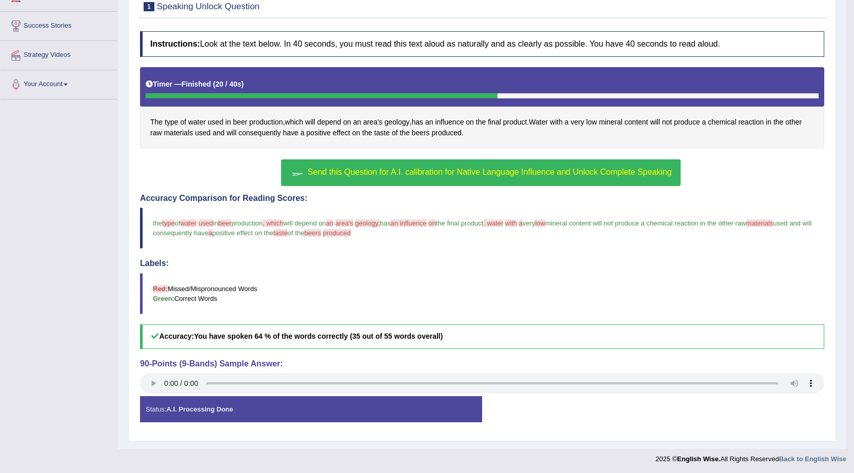
scroll to position [157, 0]
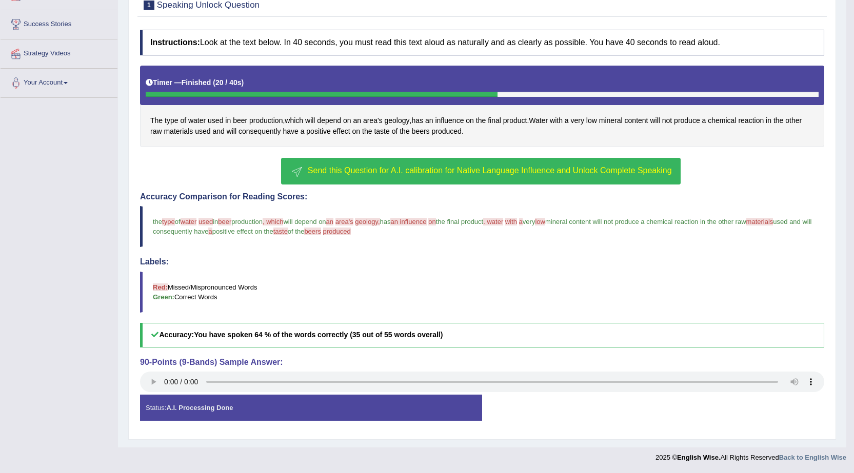
click at [468, 168] on span "Send this Question for A.I. calibration for Native Language Influence and Unloc…" at bounding box center [490, 170] width 364 height 9
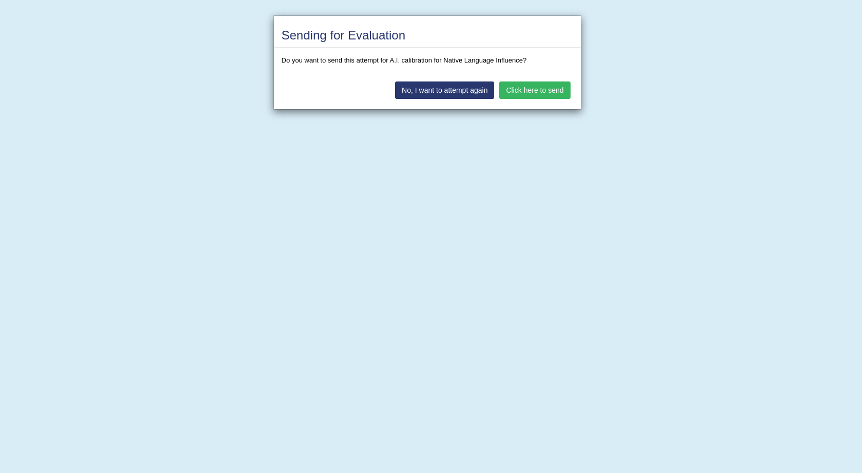
click at [547, 89] on button "Click here to send" at bounding box center [534, 90] width 71 height 17
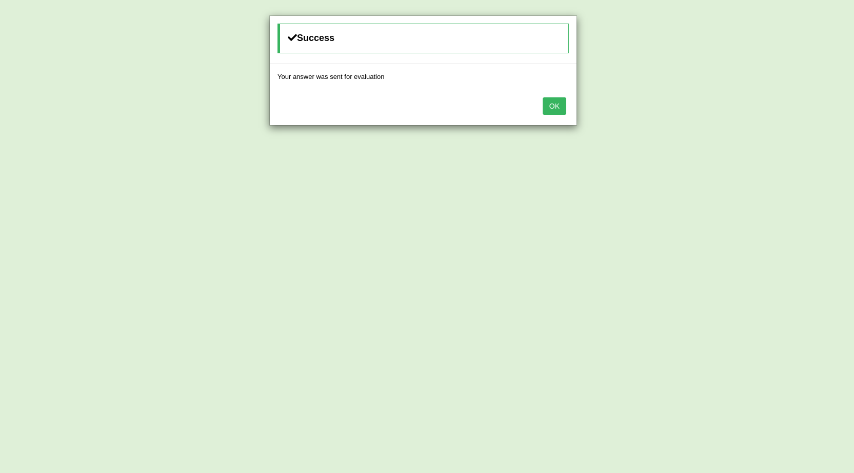
click at [560, 112] on button "OK" at bounding box center [555, 105] width 24 height 17
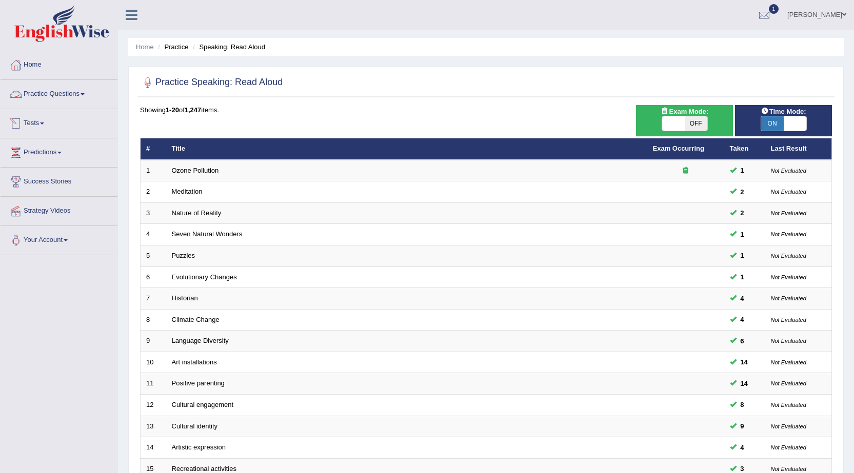
click at [61, 89] on link "Practice Questions" at bounding box center [59, 93] width 117 height 26
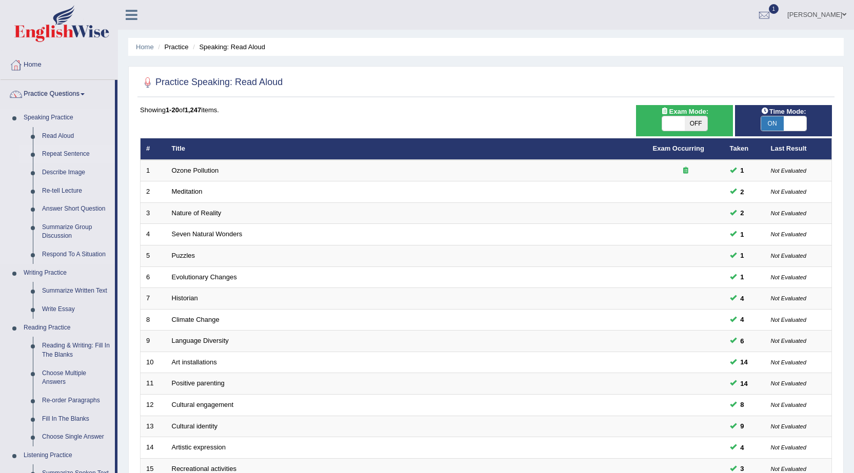
click at [67, 151] on link "Repeat Sentence" at bounding box center [75, 154] width 77 height 18
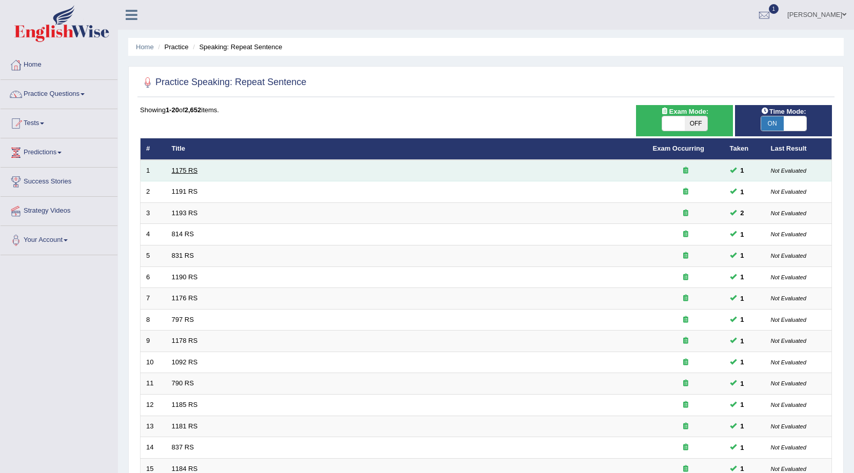
click at [179, 170] on link "1175 RS" at bounding box center [185, 171] width 26 height 8
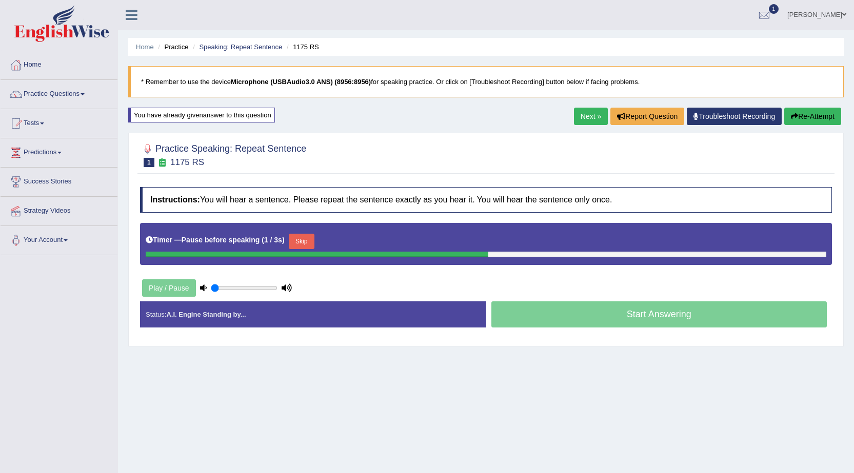
click at [307, 238] on button "Skip" at bounding box center [302, 241] width 26 height 15
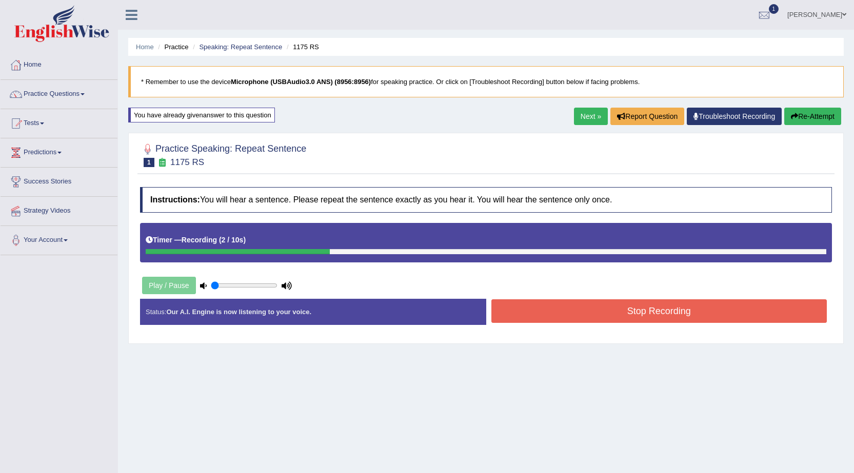
click at [602, 303] on button "Stop Recording" at bounding box center [659, 312] width 336 height 24
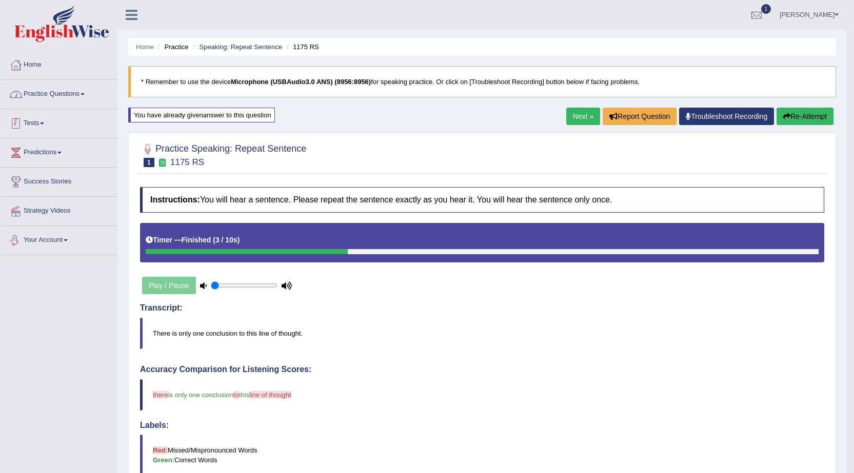
click at [47, 86] on link "Practice Questions" at bounding box center [59, 93] width 117 height 26
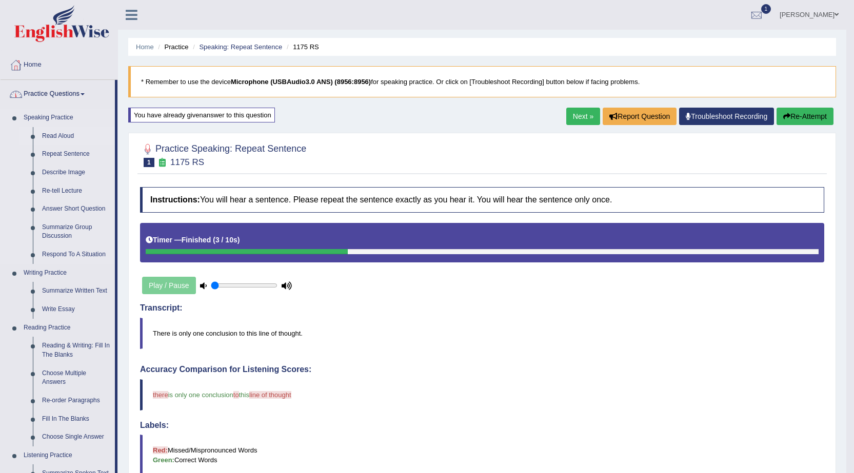
click at [55, 136] on link "Read Aloud" at bounding box center [75, 136] width 77 height 18
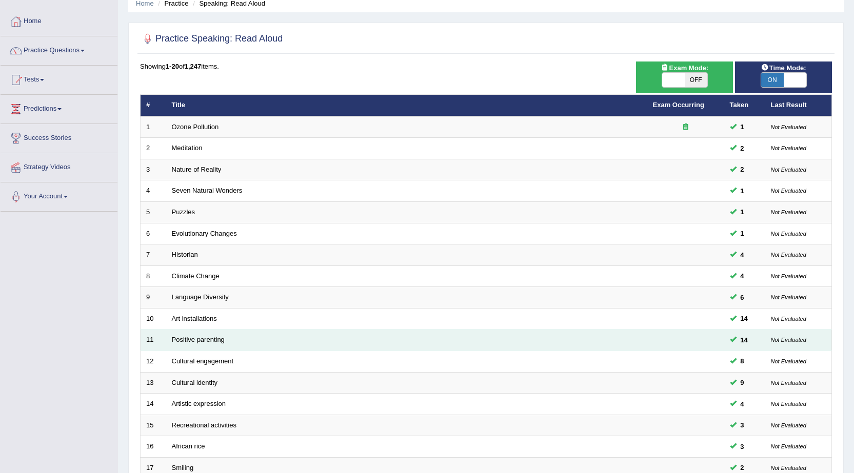
scroll to position [206, 0]
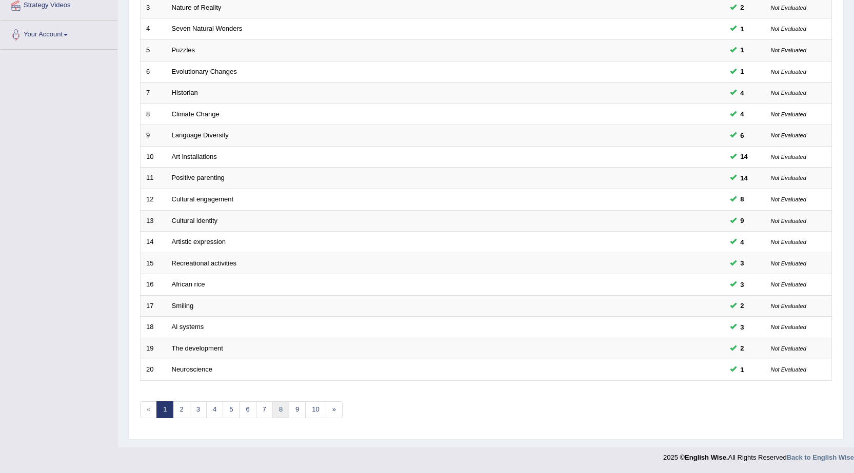
click at [282, 405] on link "8" at bounding box center [280, 410] width 17 height 17
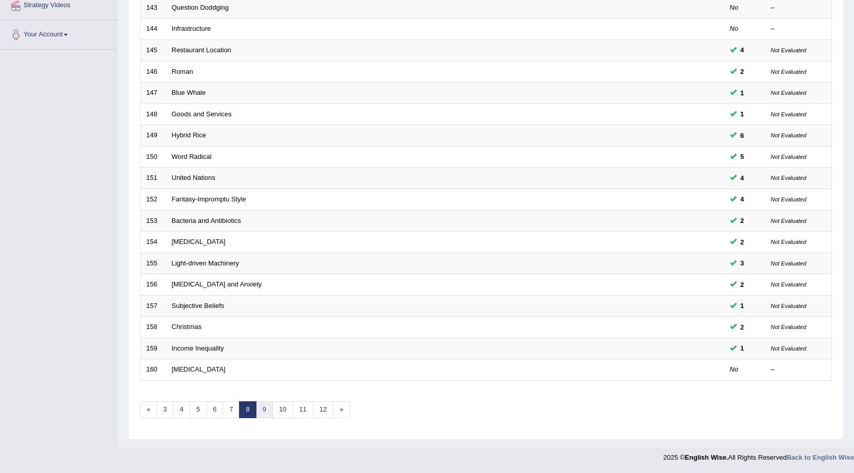
click at [264, 410] on link "9" at bounding box center [264, 410] width 17 height 17
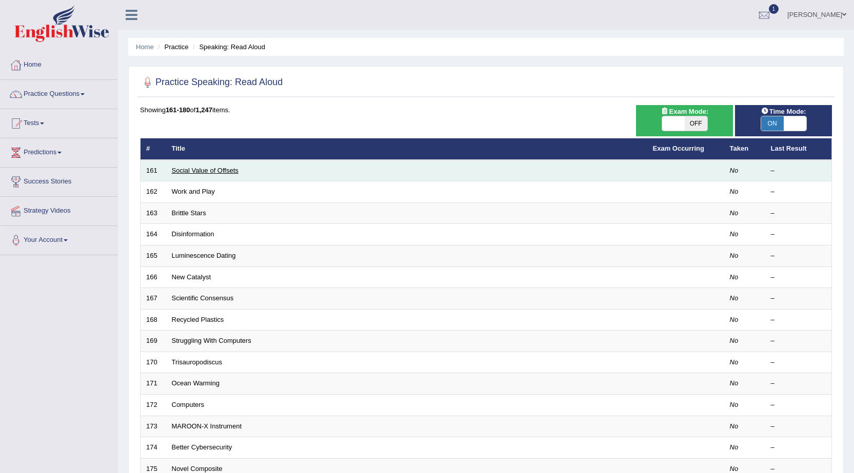
click at [202, 168] on link "Social Value of Offsets" at bounding box center [205, 171] width 67 height 8
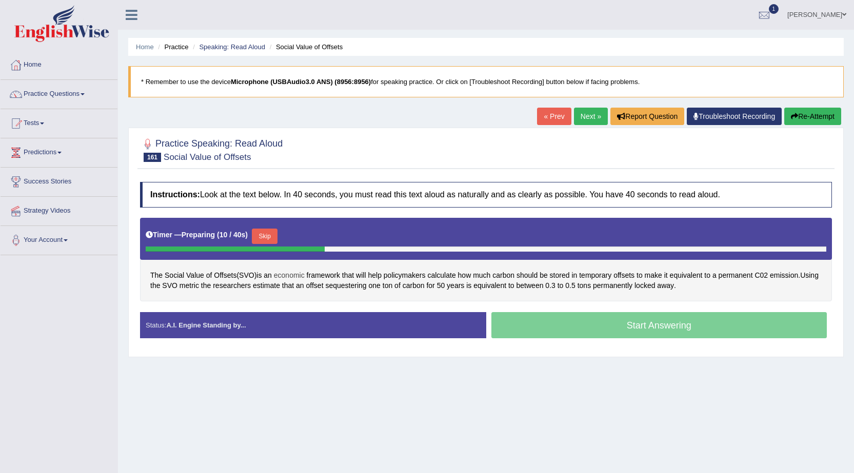
click at [293, 275] on span "economic" at bounding box center [289, 275] width 31 height 11
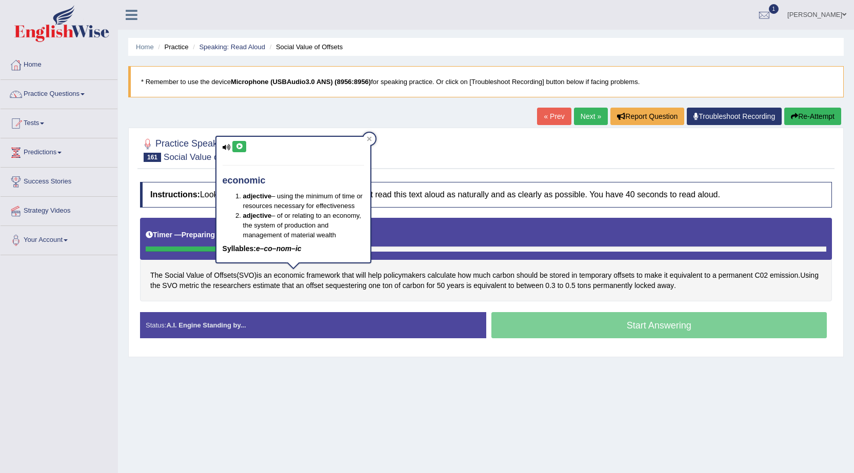
click at [236, 146] on icon at bounding box center [239, 147] width 8 height 6
click at [316, 294] on div "The Social Value of Offsets ( SVO ) is an economic framework that will help pol…" at bounding box center [486, 260] width 692 height 84
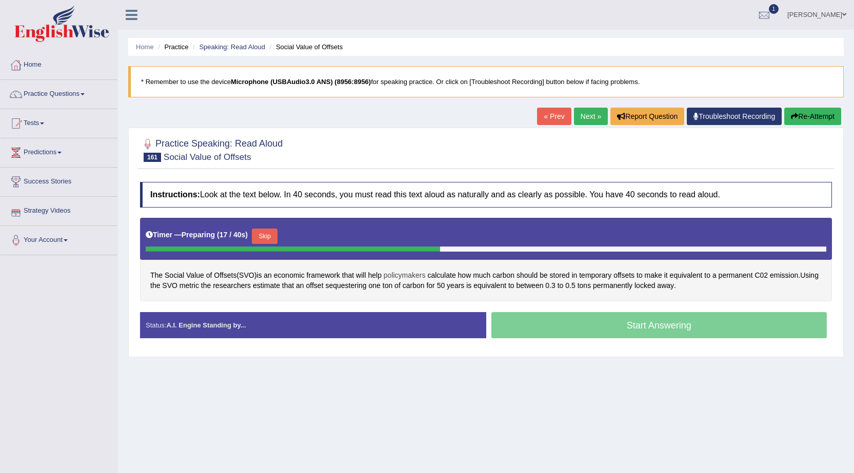
click at [412, 276] on span "policymakers" at bounding box center [405, 275] width 42 height 11
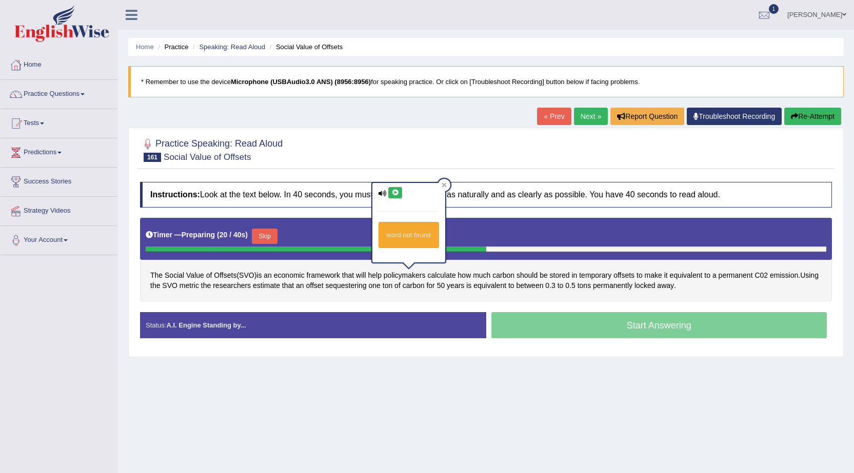
click at [391, 192] on icon at bounding box center [395, 193] width 8 height 6
click at [199, 289] on span "metric" at bounding box center [188, 286] width 19 height 11
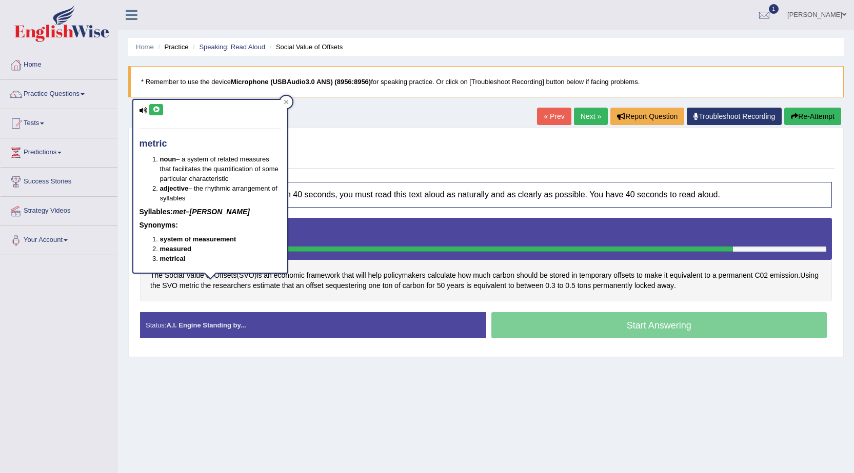
click at [153, 111] on icon at bounding box center [156, 110] width 8 height 6
click at [304, 281] on span "an" at bounding box center [300, 286] width 8 height 11
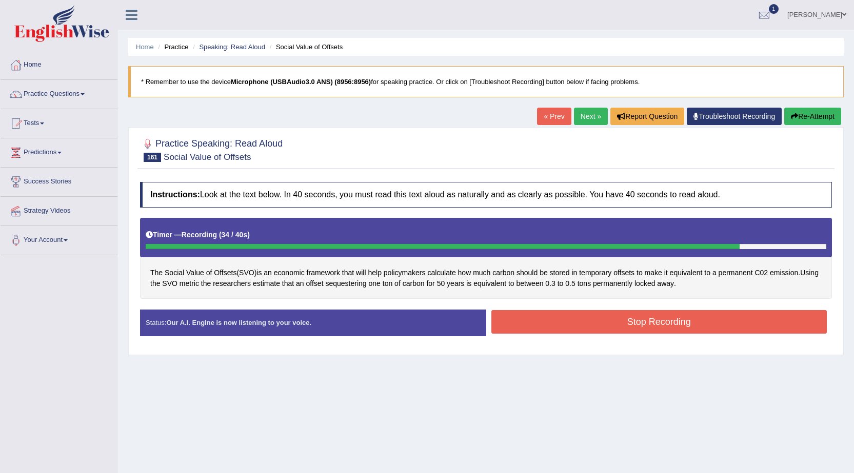
click at [674, 327] on button "Stop Recording" at bounding box center [659, 322] width 336 height 24
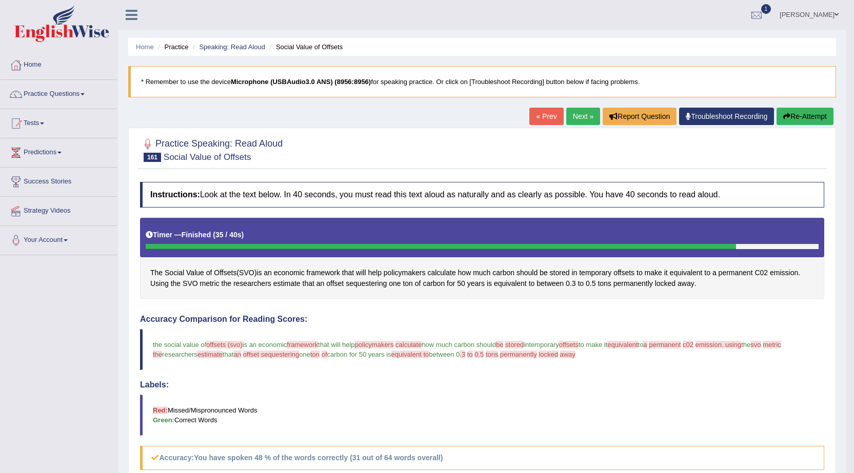
click at [580, 119] on link "Next »" at bounding box center [583, 116] width 34 height 17
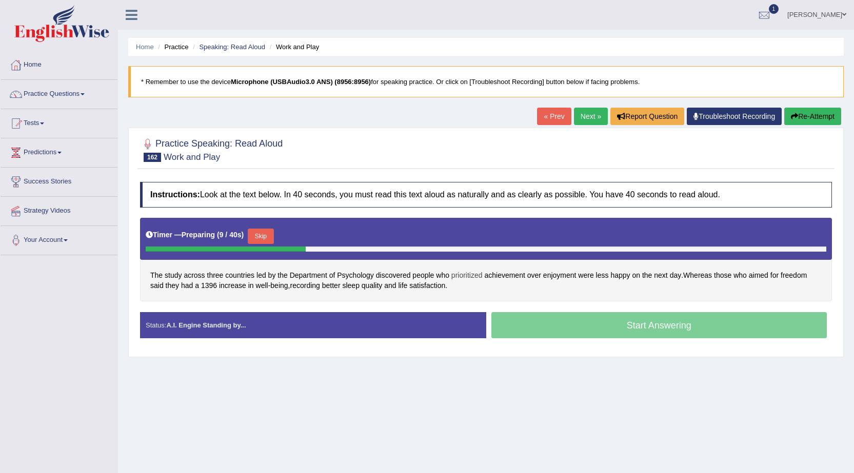
click at [455, 276] on span "prioritized" at bounding box center [466, 275] width 31 height 11
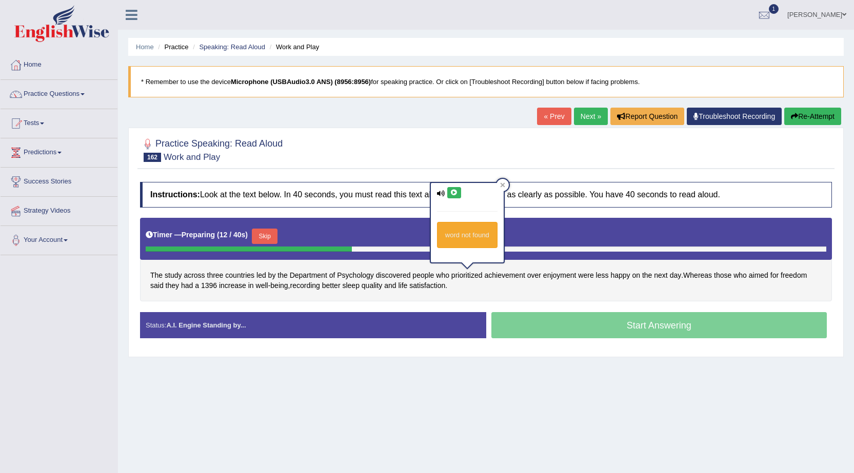
click at [452, 192] on icon at bounding box center [454, 193] width 8 height 6
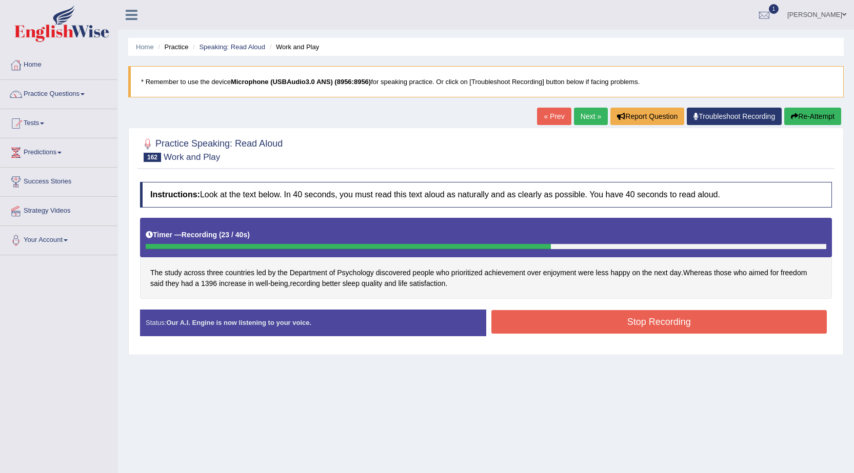
click at [548, 324] on button "Stop Recording" at bounding box center [659, 322] width 336 height 24
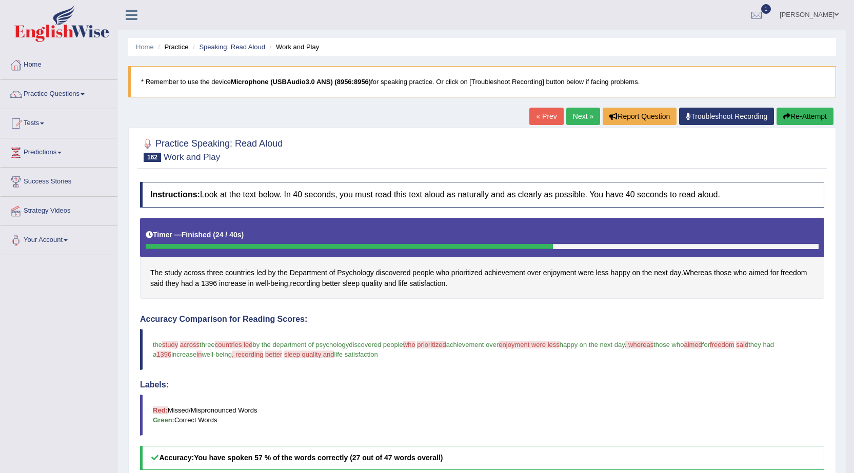
click at [446, 343] on span "prioritized" at bounding box center [431, 345] width 29 height 8
click at [580, 123] on link "Next »" at bounding box center [583, 116] width 34 height 17
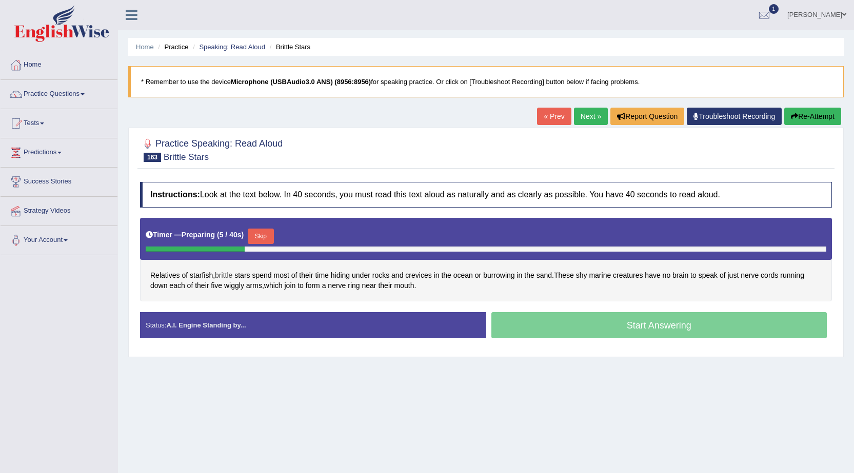
click at [229, 277] on span "brittle" at bounding box center [223, 275] width 17 height 11
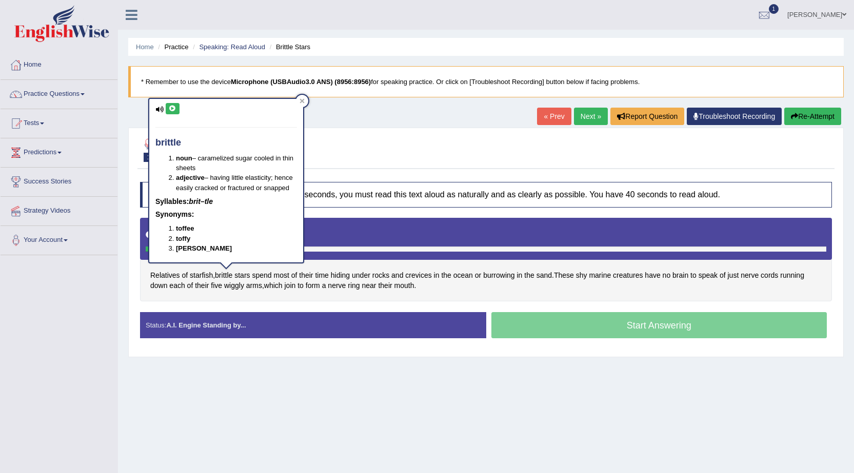
click at [173, 109] on icon at bounding box center [173, 109] width 8 height 6
click at [421, 274] on span "crevices" at bounding box center [418, 275] width 26 height 11
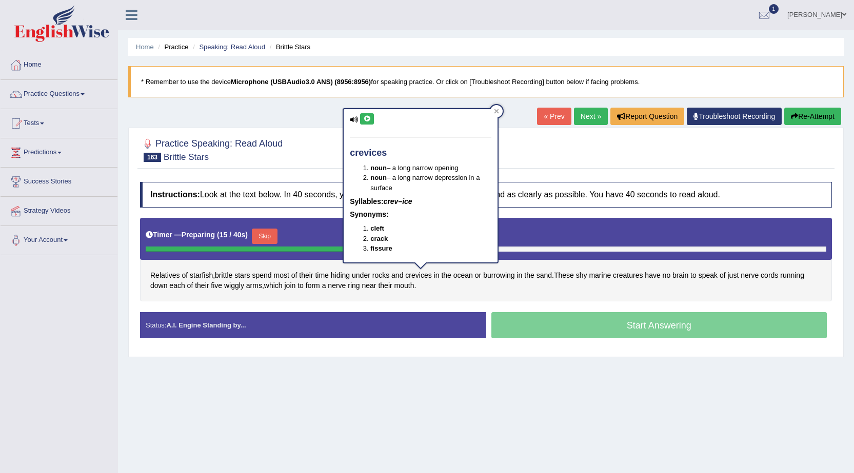
click at [369, 117] on icon at bounding box center [367, 119] width 8 height 6
click at [478, 296] on div "Relatives of starfish , brittle stars spend most of their time hiding under roc…" at bounding box center [486, 260] width 692 height 84
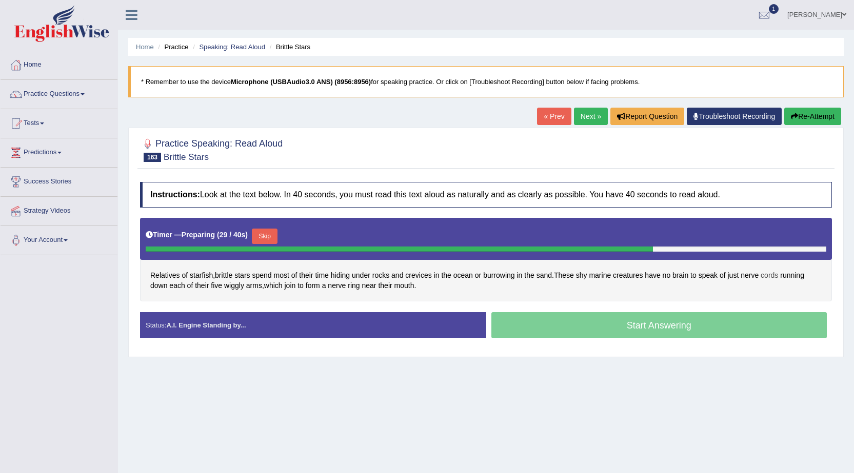
click at [778, 272] on span "cords" at bounding box center [769, 275] width 17 height 11
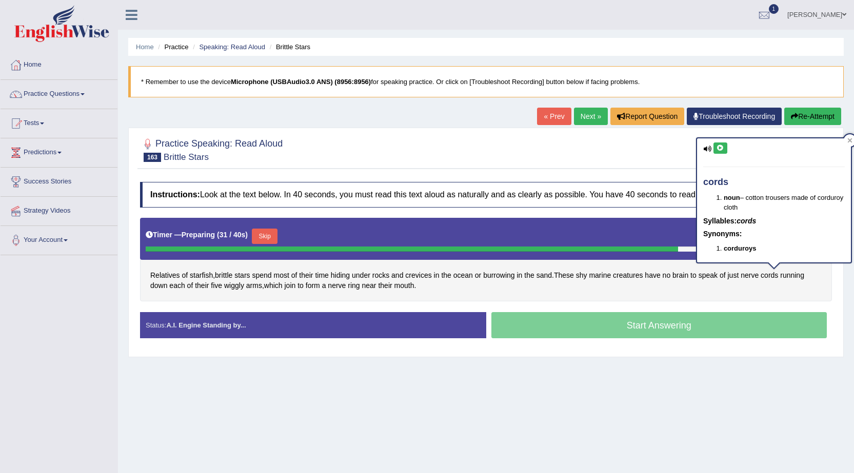
click at [720, 145] on icon at bounding box center [720, 148] width 8 height 6
click at [768, 294] on div "Relatives of starfish , brittle stars spend most of their time hiding under roc…" at bounding box center [486, 260] width 692 height 84
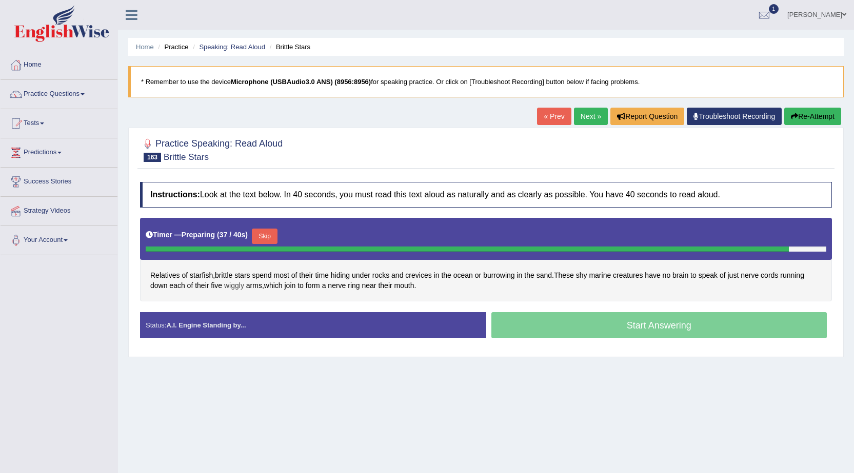
click at [236, 284] on span "wiggly" at bounding box center [234, 286] width 20 height 11
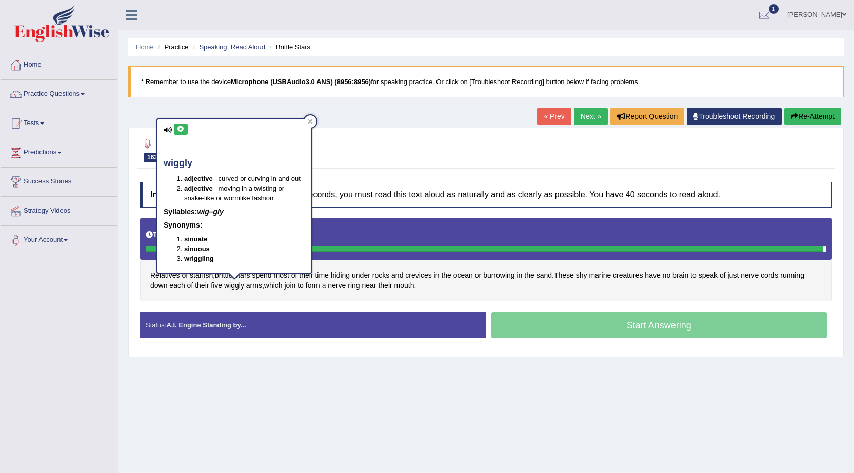
click at [325, 281] on span "a" at bounding box center [324, 286] width 4 height 11
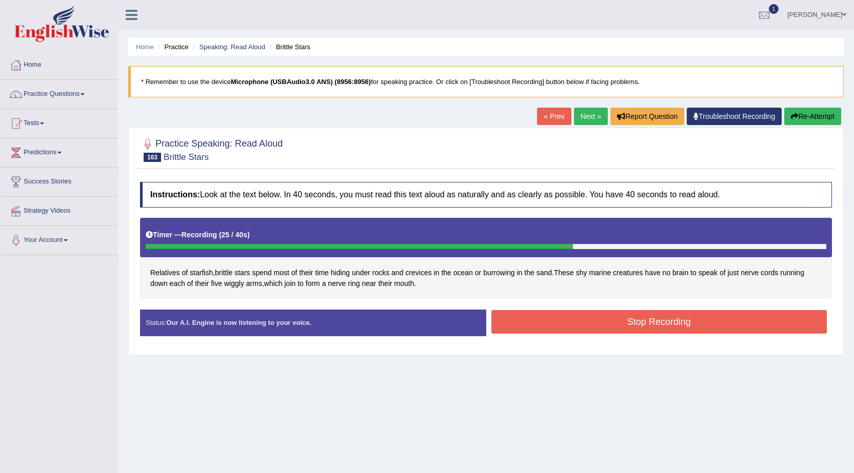
click at [569, 331] on button "Stop Recording" at bounding box center [659, 322] width 336 height 24
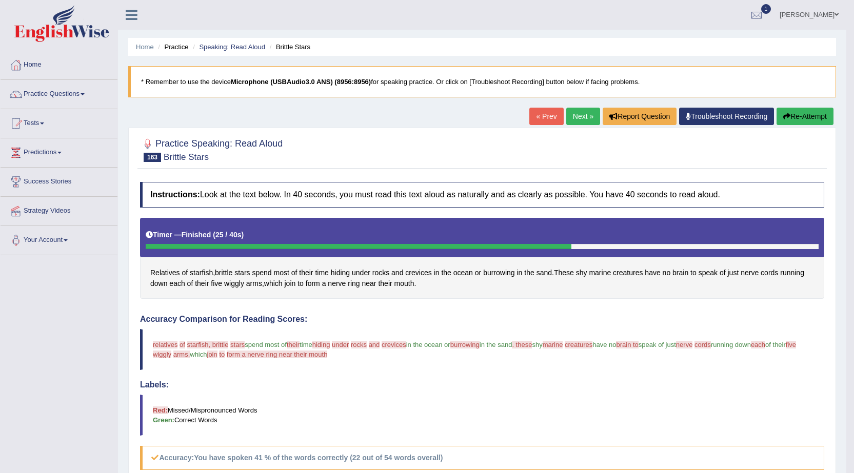
click at [582, 112] on link "Next »" at bounding box center [583, 116] width 34 height 17
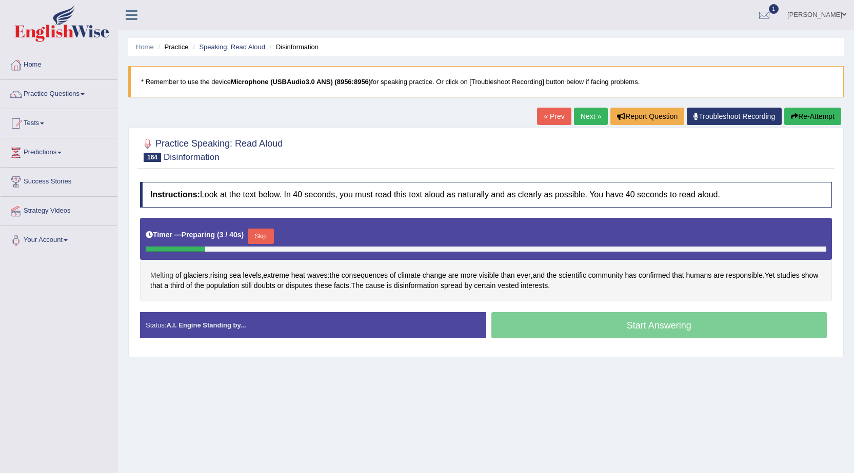
click at [160, 271] on span "Melting" at bounding box center [161, 275] width 23 height 11
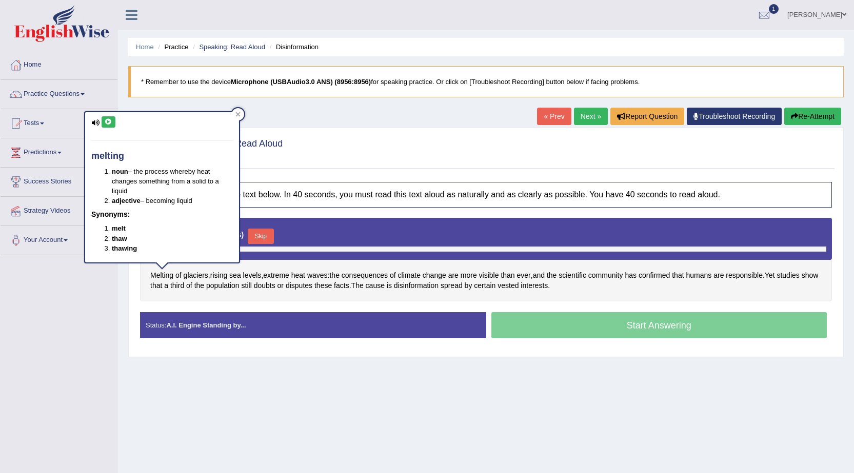
click at [109, 119] on icon at bounding box center [109, 122] width 8 height 6
click at [192, 272] on span "glaciers" at bounding box center [196, 275] width 25 height 11
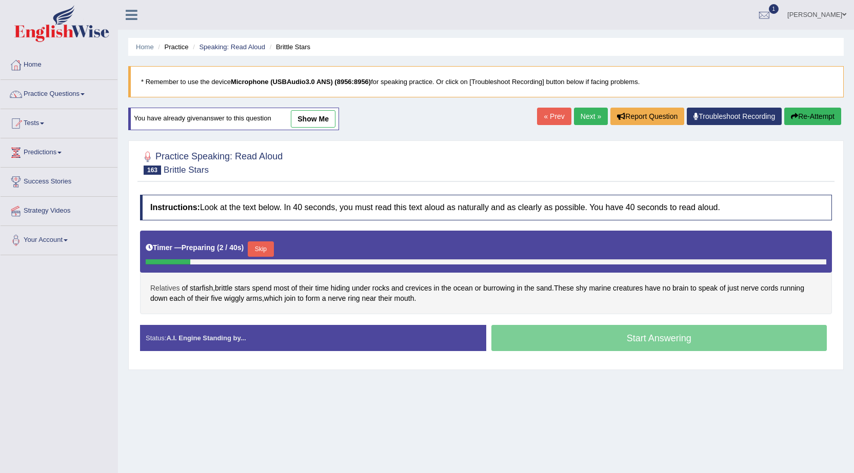
click at [161, 283] on span "Relatives" at bounding box center [165, 288] width 30 height 11
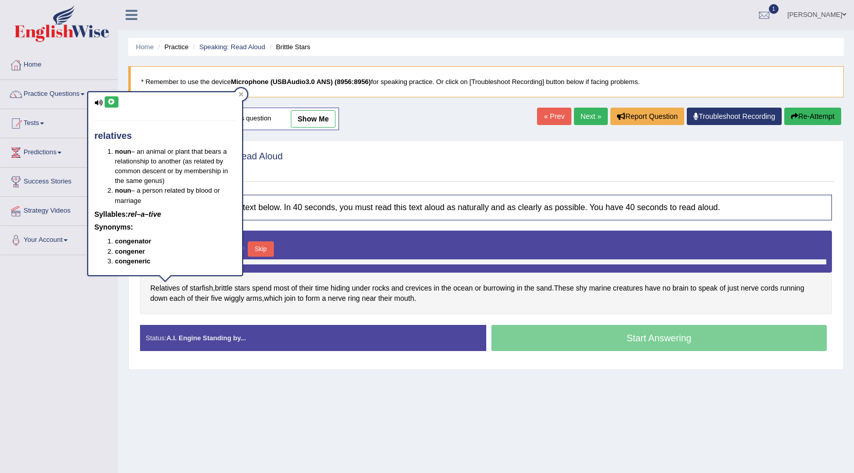
click at [108, 95] on div "relatives noun – an animal or plant that bears a relationship to another (as re…" at bounding box center [165, 183] width 154 height 183
drag, startPoint x: 111, startPoint y: 94, endPoint x: 118, endPoint y: 97, distance: 7.6
click at [116, 94] on div "relatives noun – an animal or plant that bears a relationship to another (as re…" at bounding box center [165, 183] width 154 height 183
click at [115, 103] on button at bounding box center [112, 101] width 14 height 11
click at [222, 296] on span "five" at bounding box center [216, 298] width 11 height 11
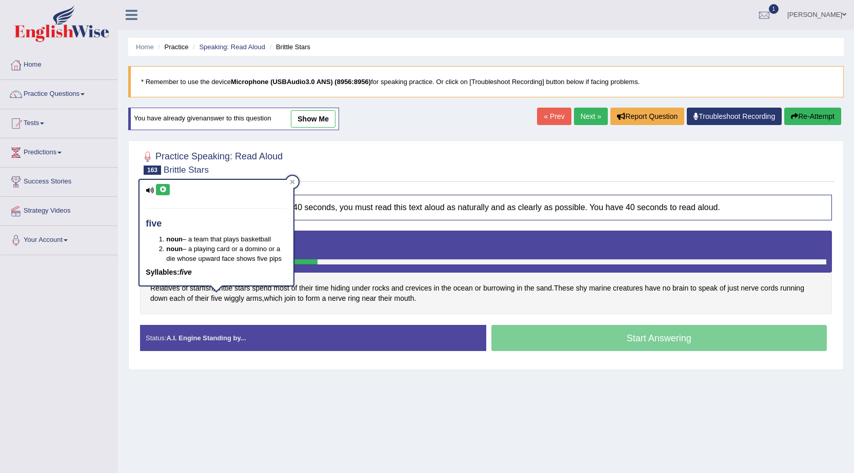
click at [592, 115] on link "Next »" at bounding box center [591, 116] width 34 height 17
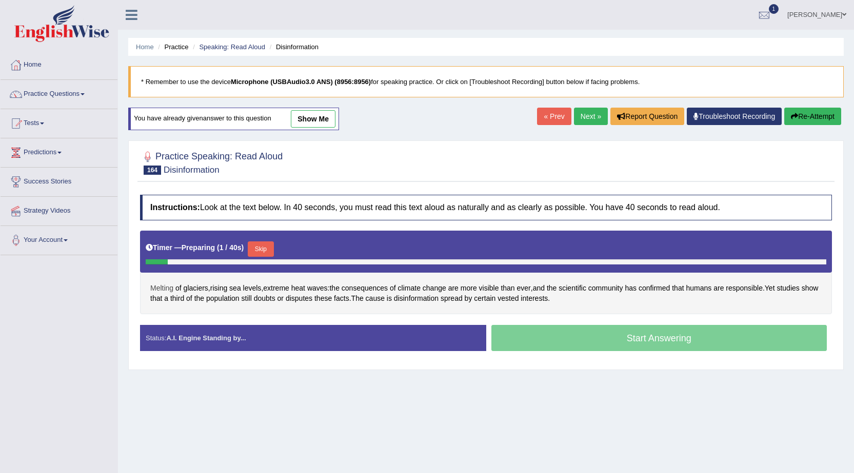
click at [156, 287] on span "Melting" at bounding box center [161, 288] width 23 height 11
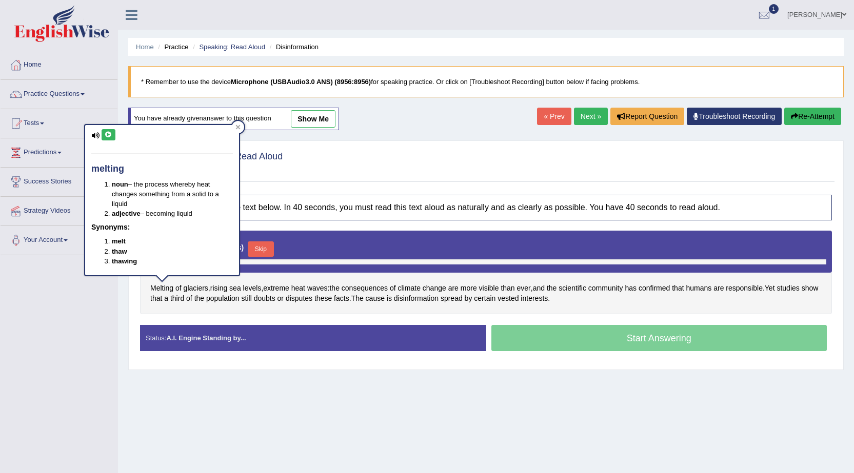
click at [112, 137] on icon at bounding box center [109, 135] width 8 height 6
click at [190, 292] on span "glaciers" at bounding box center [196, 288] width 25 height 11
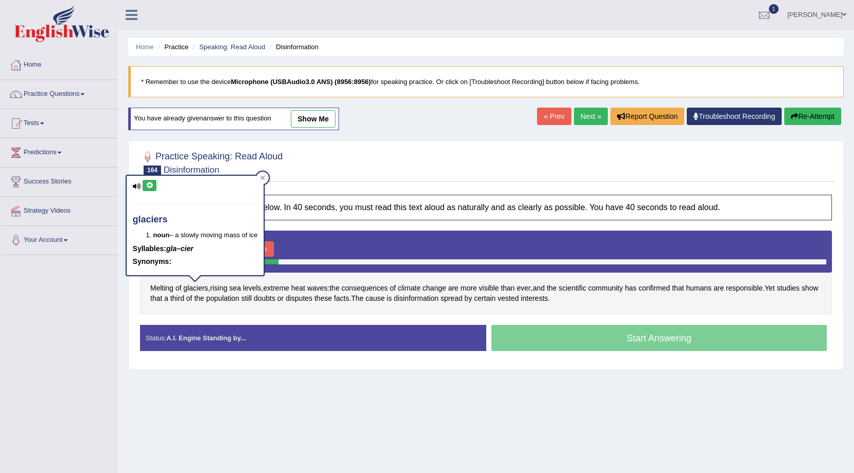
click at [148, 186] on icon at bounding box center [150, 186] width 8 height 6
click at [213, 307] on div "Melting of glaciers , rising sea levels , extreme heat waves : the consequences…" at bounding box center [486, 273] width 692 height 84
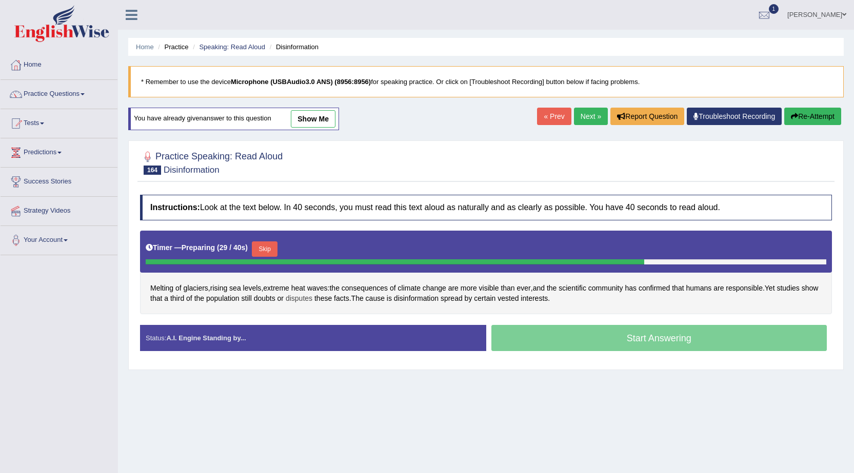
click at [312, 296] on span "disputes" at bounding box center [299, 298] width 27 height 11
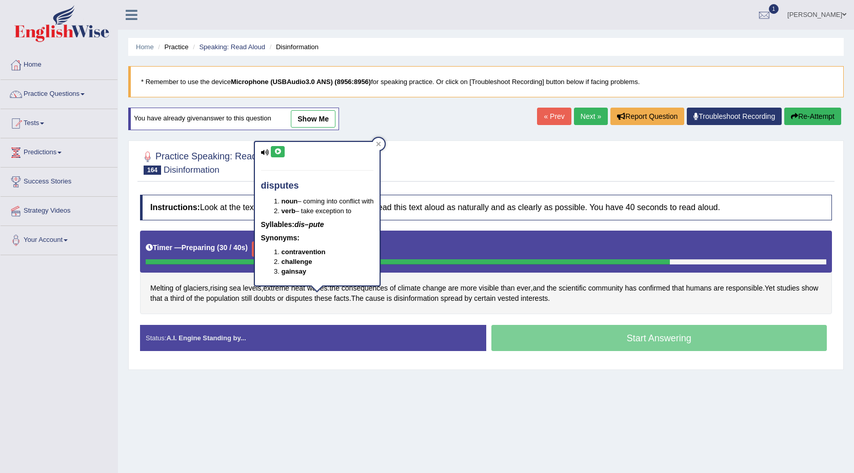
click at [276, 154] on icon at bounding box center [278, 152] width 8 height 6
click at [384, 313] on div "Melting of glaciers , rising sea levels , extreme heat waves : the consequences…" at bounding box center [486, 273] width 692 height 84
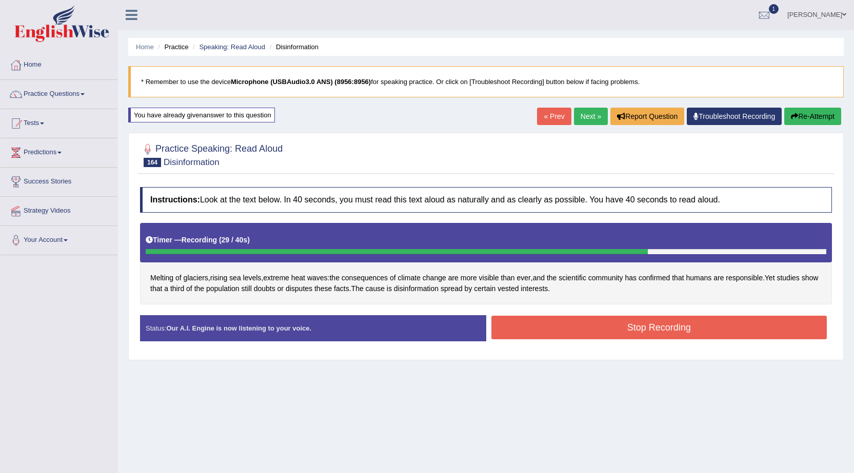
click at [589, 329] on button "Stop Recording" at bounding box center [659, 328] width 336 height 24
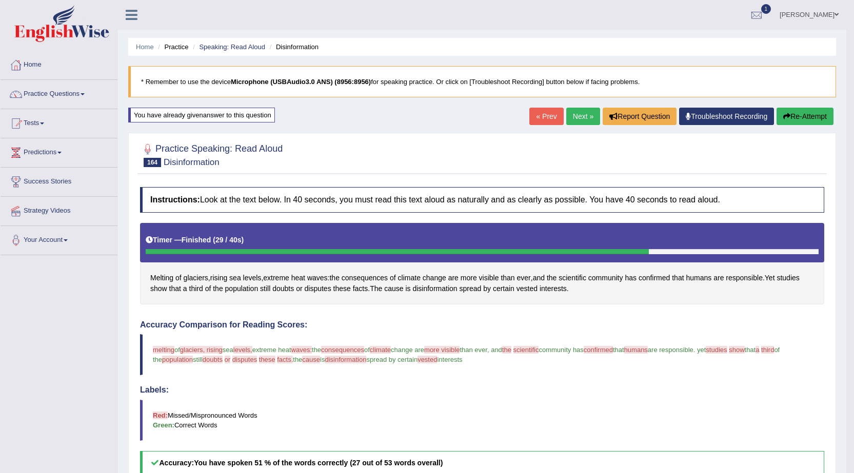
click at [583, 116] on link "Next »" at bounding box center [583, 116] width 34 height 17
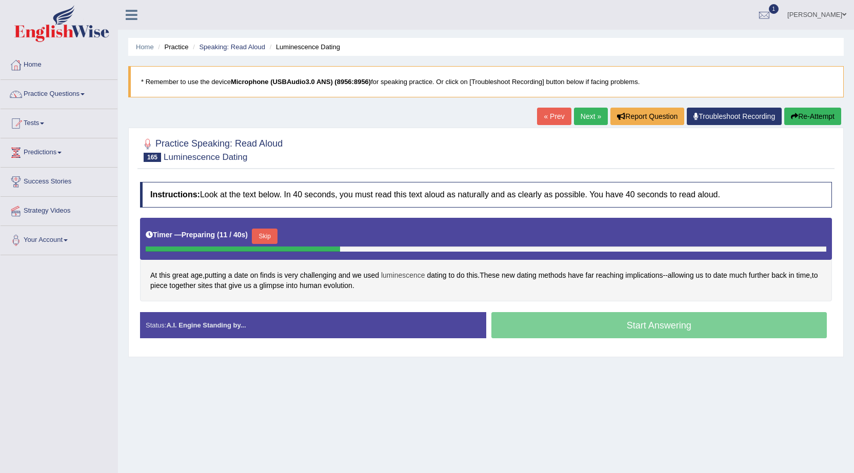
click at [398, 278] on span "luminescence" at bounding box center [403, 275] width 44 height 11
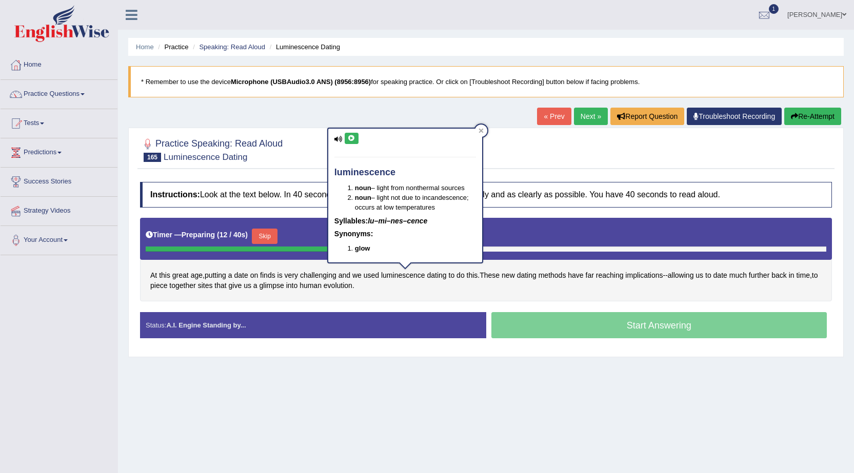
click at [353, 140] on icon at bounding box center [352, 138] width 8 height 6
click at [655, 272] on span "implications" at bounding box center [643, 275] width 37 height 11
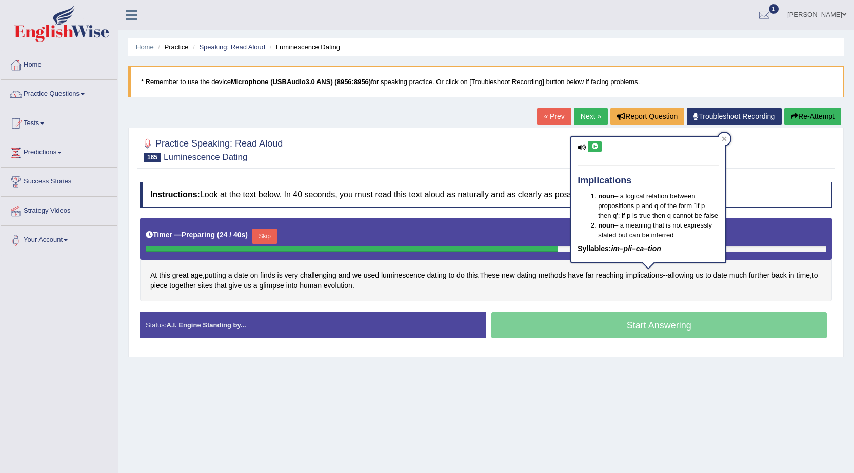
click at [598, 143] on button at bounding box center [595, 146] width 14 height 11
click at [277, 288] on span "glimpse" at bounding box center [272, 286] width 25 height 11
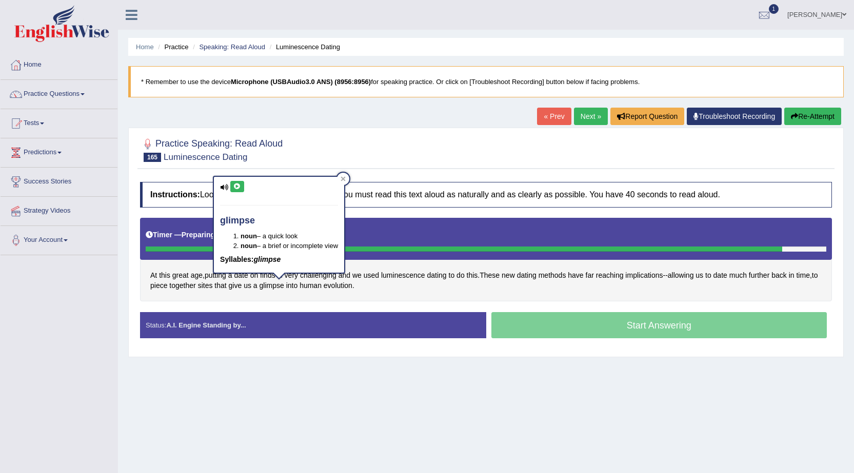
click at [241, 190] on button at bounding box center [237, 186] width 14 height 11
click at [450, 287] on div "At this great age , putting a date on finds is very challenging and we used lum…" at bounding box center [486, 260] width 692 height 84
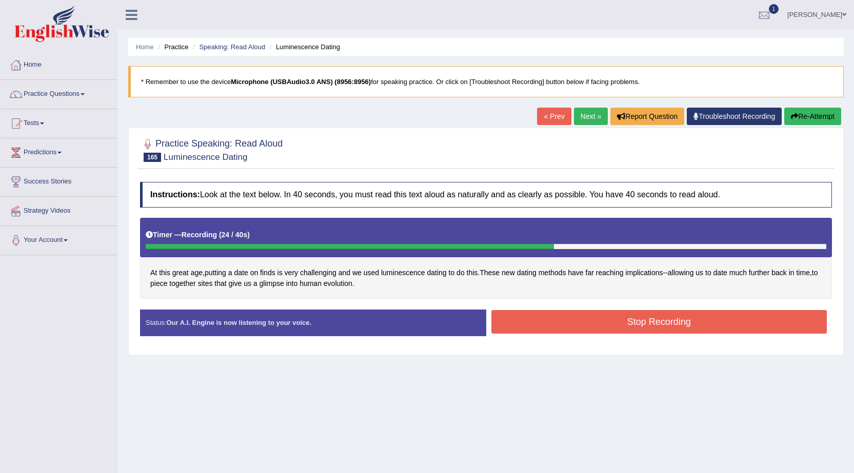
click at [599, 327] on button "Stop Recording" at bounding box center [659, 322] width 336 height 24
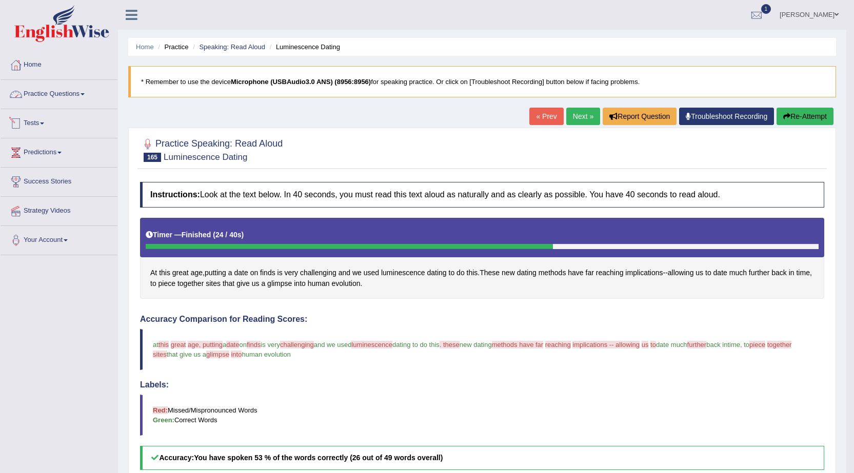
click at [75, 92] on link "Practice Questions" at bounding box center [59, 93] width 117 height 26
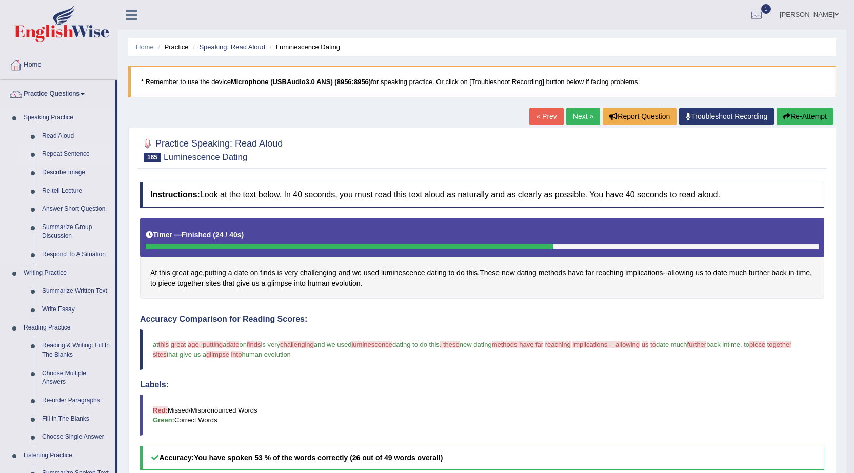
click at [57, 150] on link "Repeat Sentence" at bounding box center [75, 154] width 77 height 18
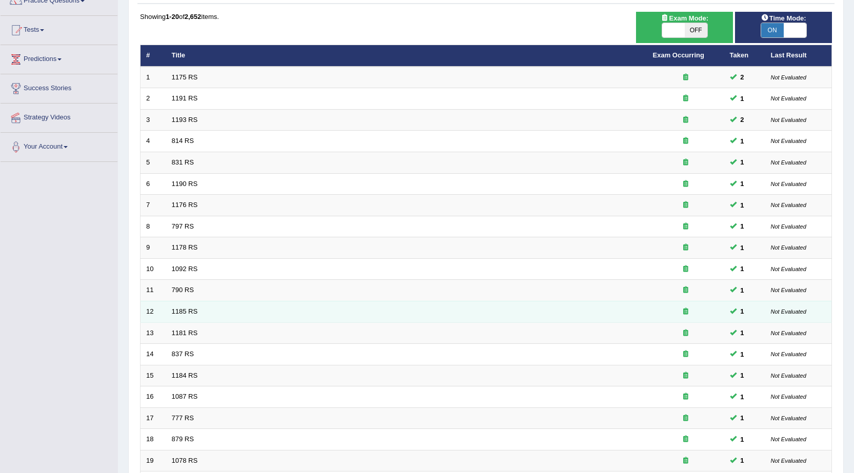
scroll to position [206, 0]
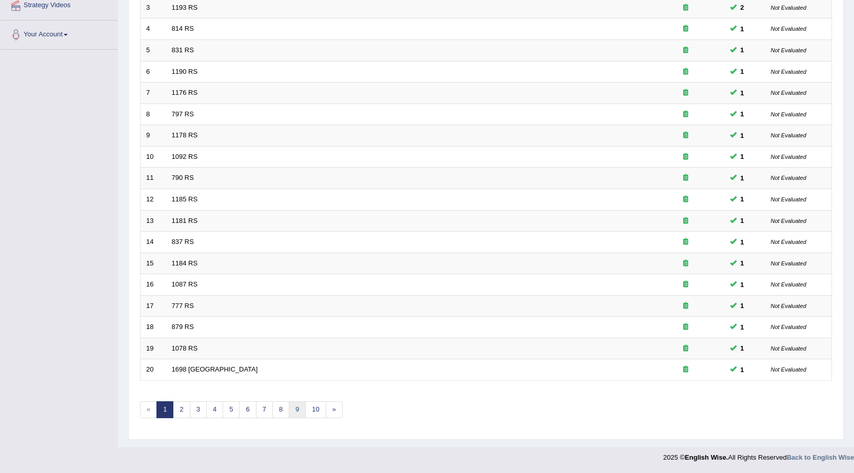
click at [296, 412] on link "9" at bounding box center [297, 410] width 17 height 17
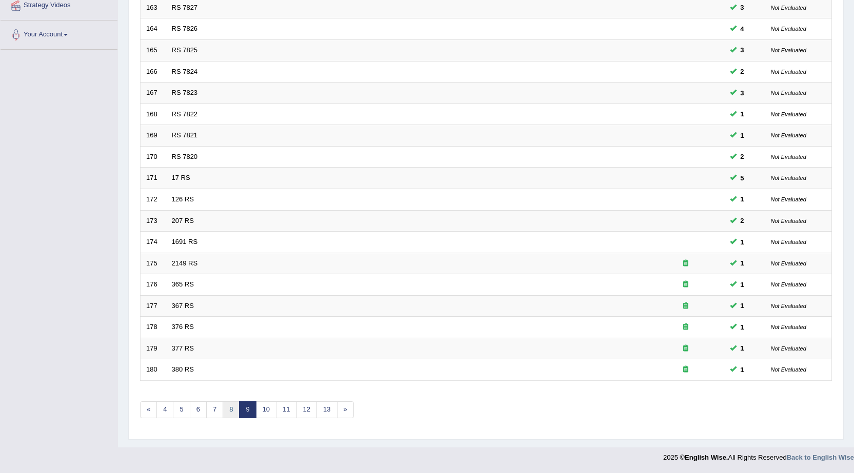
click at [231, 408] on link "8" at bounding box center [231, 410] width 17 height 17
click at [284, 411] on link "10" at bounding box center [282, 410] width 21 height 17
click at [269, 409] on link "11" at bounding box center [270, 410] width 21 height 17
click at [276, 407] on link "12" at bounding box center [273, 410] width 21 height 17
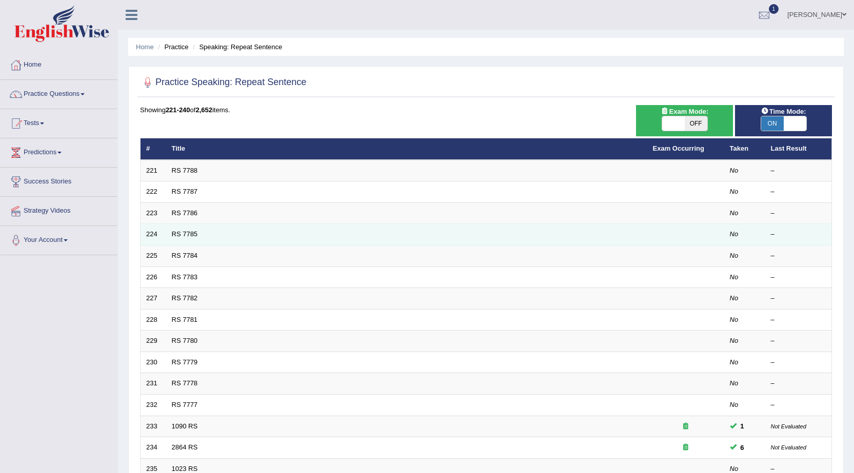
scroll to position [206, 0]
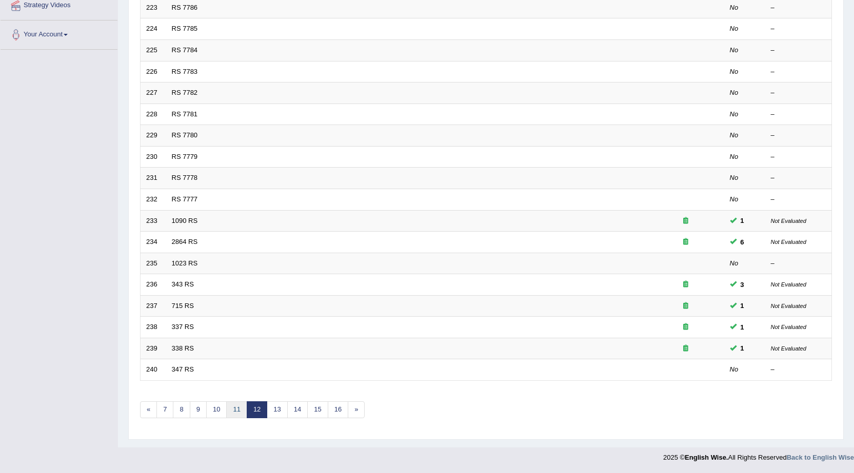
click at [238, 413] on link "11" at bounding box center [236, 410] width 21 height 17
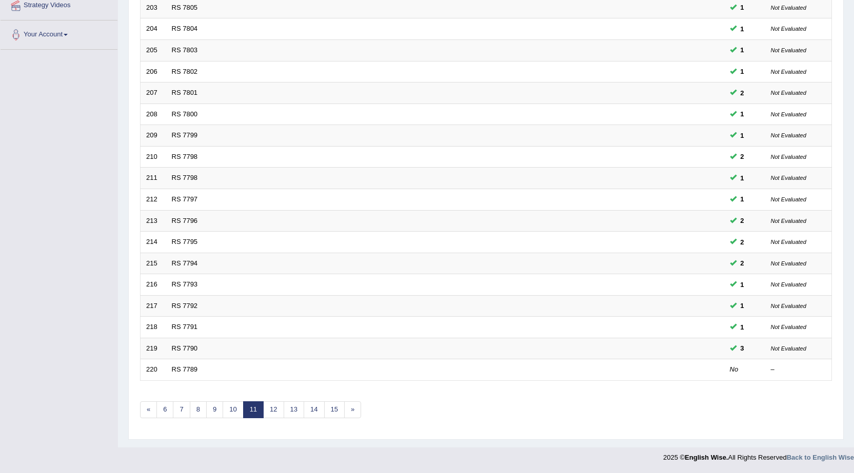
scroll to position [206, 0]
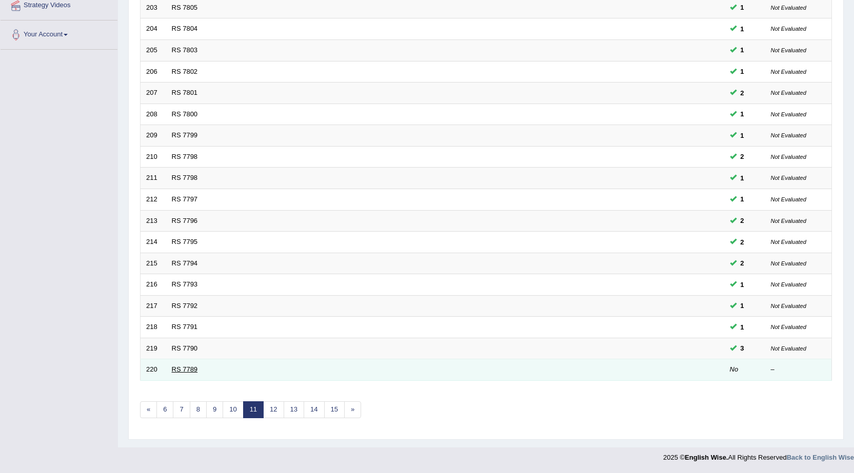
click at [184, 366] on link "RS 7789" at bounding box center [185, 370] width 26 height 8
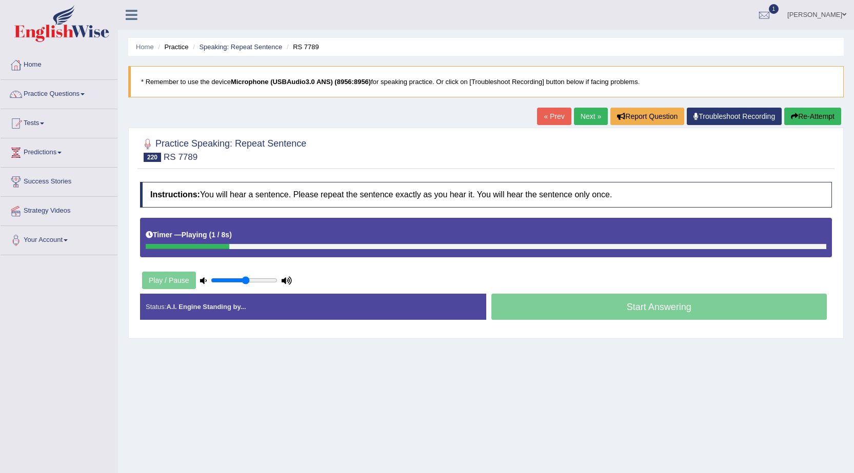
type input "0.55"
click at [246, 279] on input "range" at bounding box center [244, 280] width 67 height 8
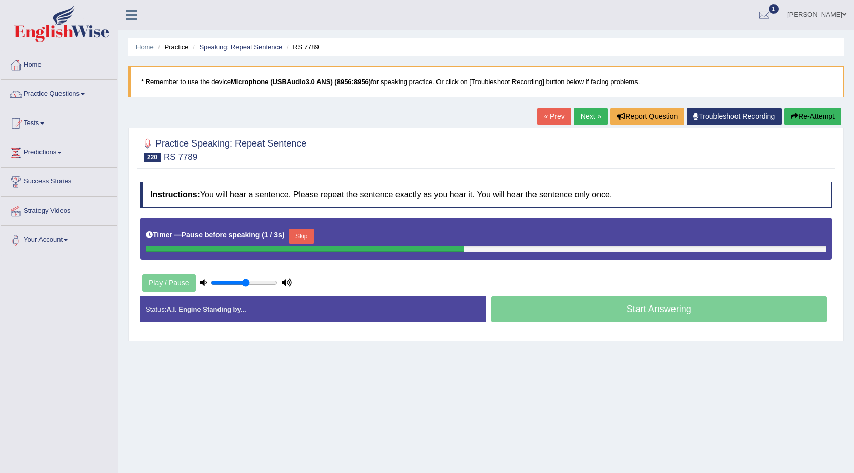
click at [306, 236] on button "Skip" at bounding box center [302, 236] width 26 height 15
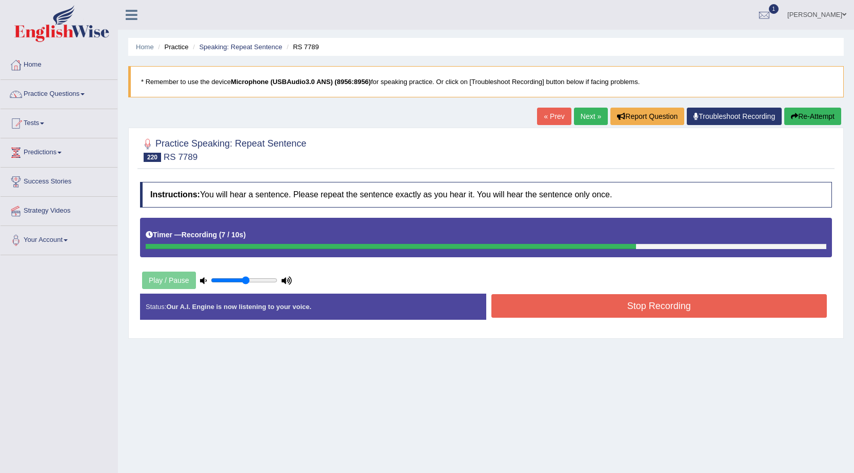
click at [573, 309] on button "Stop Recording" at bounding box center [659, 306] width 336 height 24
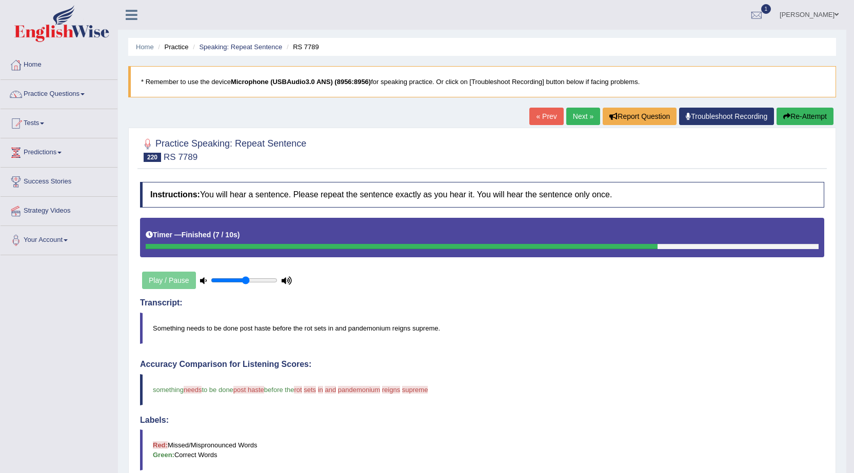
click at [566, 115] on link "Next »" at bounding box center [583, 116] width 34 height 17
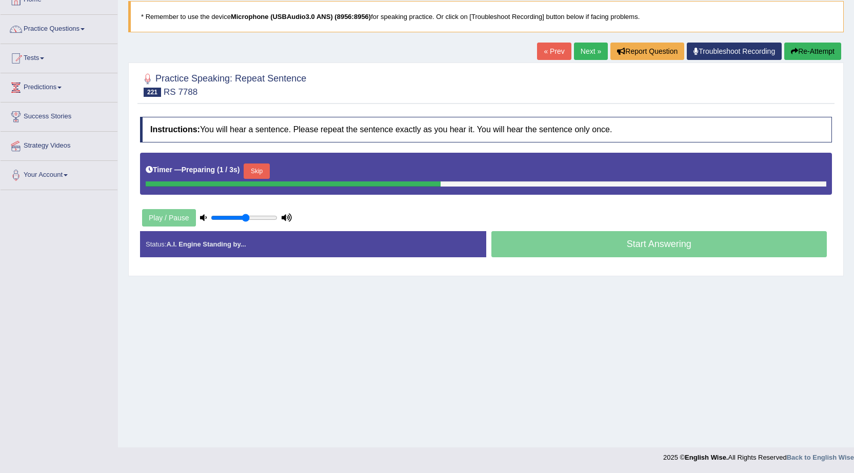
click at [258, 170] on button "Skip" at bounding box center [257, 171] width 26 height 15
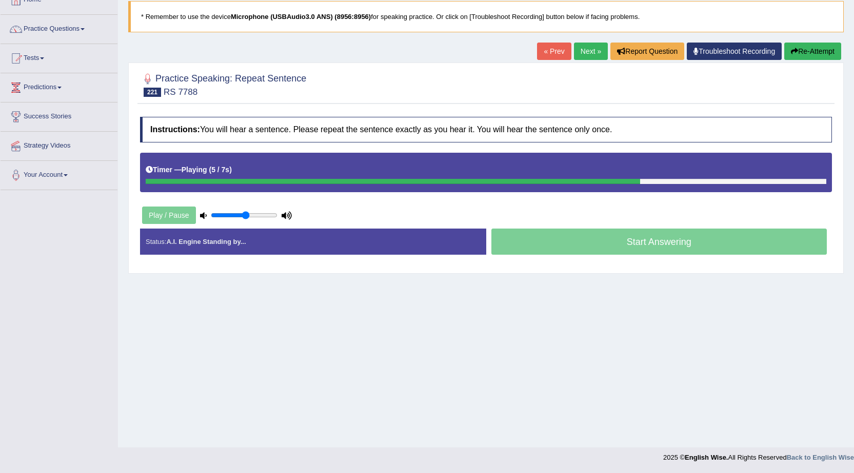
click at [548, 51] on link "« Prev" at bounding box center [554, 51] width 34 height 17
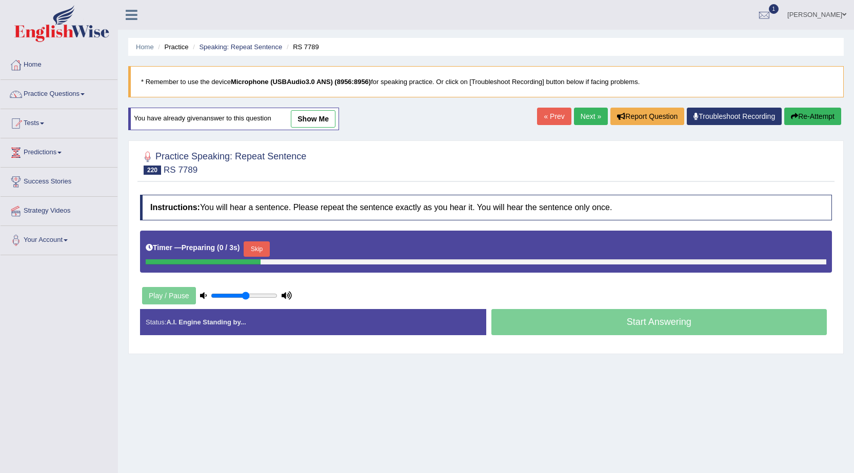
click at [586, 113] on link "Next »" at bounding box center [591, 116] width 34 height 17
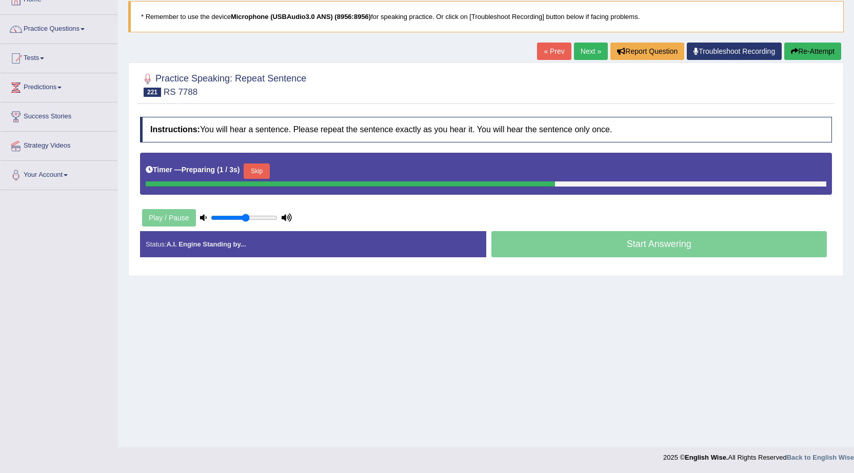
click at [267, 175] on button "Skip" at bounding box center [257, 171] width 26 height 15
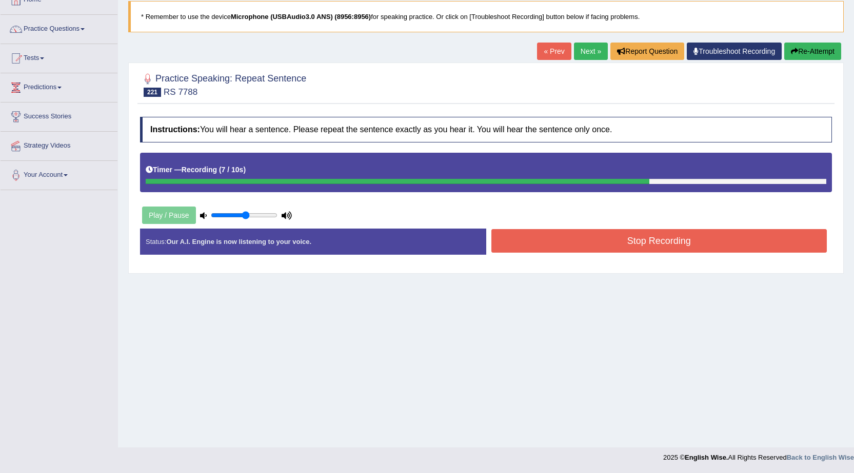
click at [557, 49] on link "« Prev" at bounding box center [554, 51] width 34 height 17
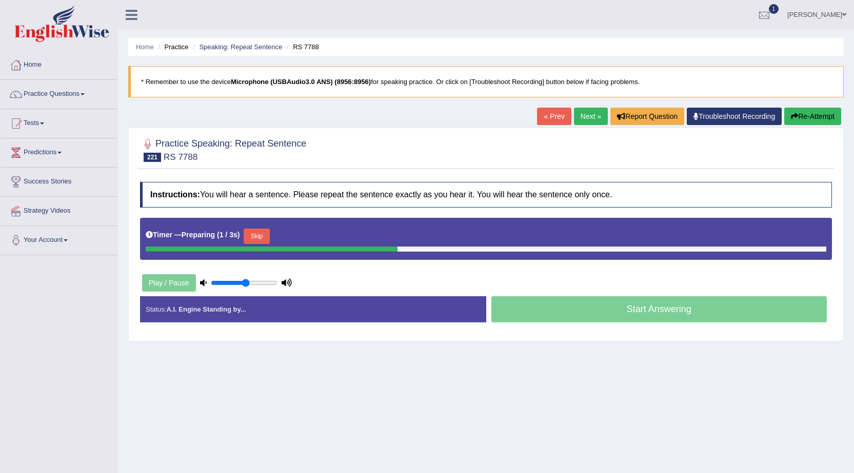
click at [263, 237] on button "Skip" at bounding box center [257, 236] width 26 height 15
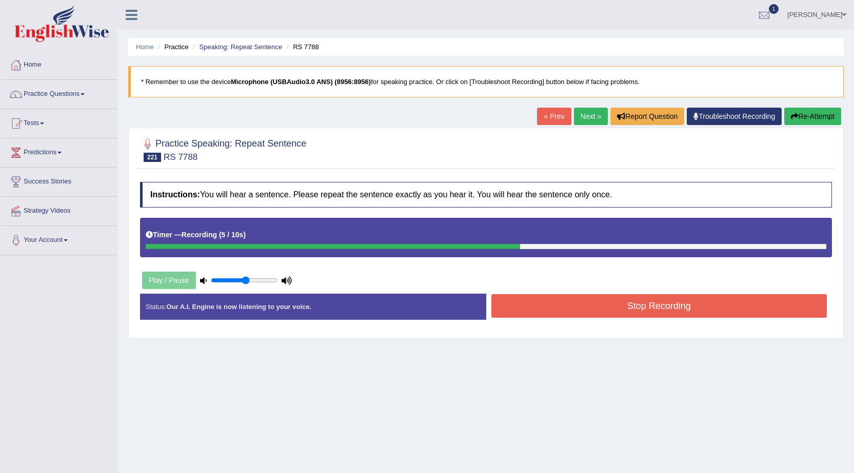
click at [518, 304] on button "Stop Recording" at bounding box center [659, 306] width 336 height 24
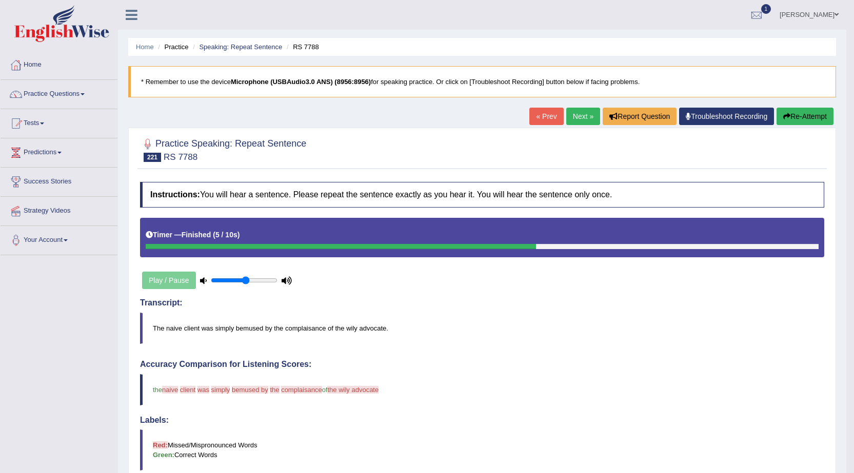
click at [538, 118] on link "« Prev" at bounding box center [546, 116] width 34 height 17
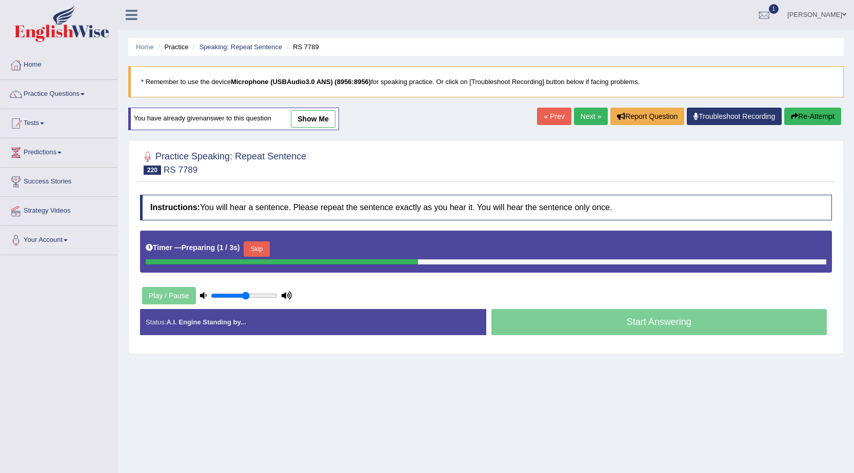
click at [576, 121] on link "Next »" at bounding box center [591, 116] width 34 height 17
drag, startPoint x: 0, startPoint y: 0, endPoint x: 262, endPoint y: 241, distance: 355.7
click at [262, 242] on button "Skip" at bounding box center [257, 249] width 26 height 15
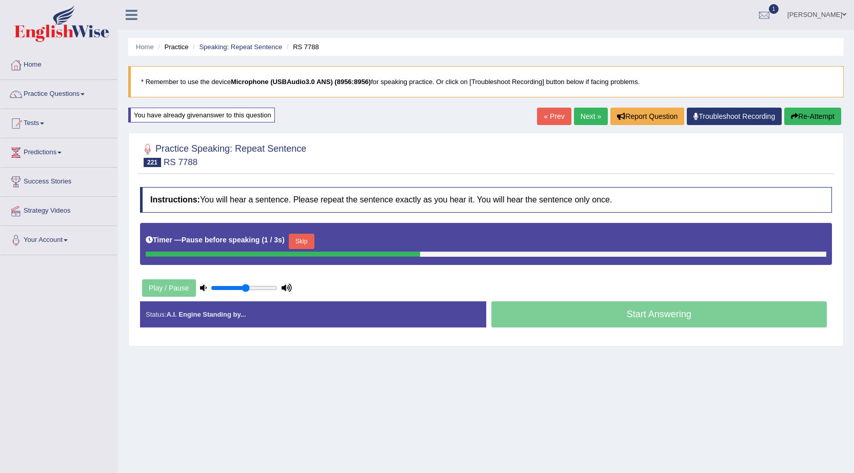
click at [314, 244] on button "Skip" at bounding box center [302, 241] width 26 height 15
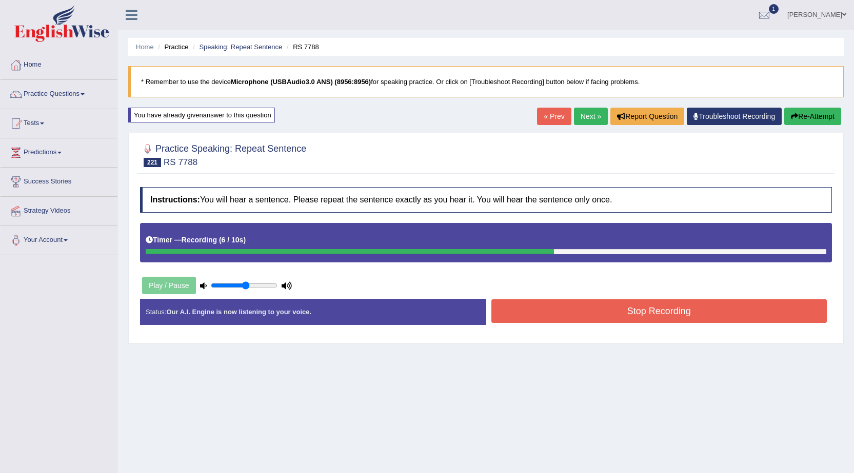
click at [538, 316] on button "Stop Recording" at bounding box center [659, 312] width 336 height 24
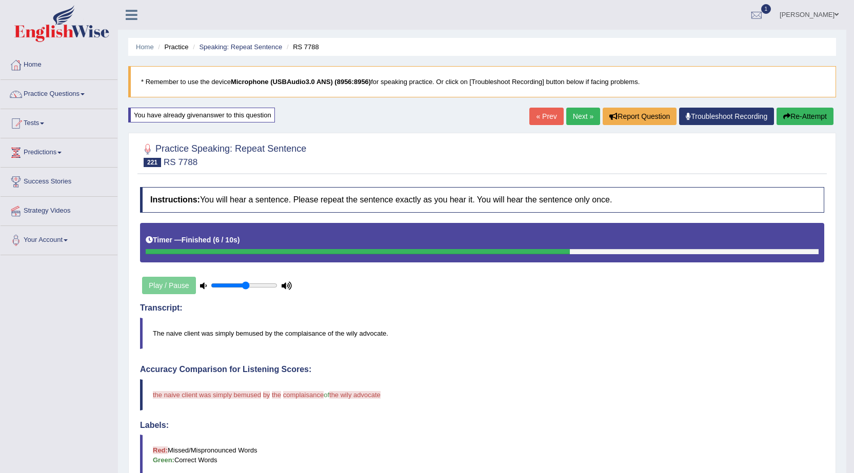
click at [582, 119] on link "Next »" at bounding box center [583, 116] width 34 height 17
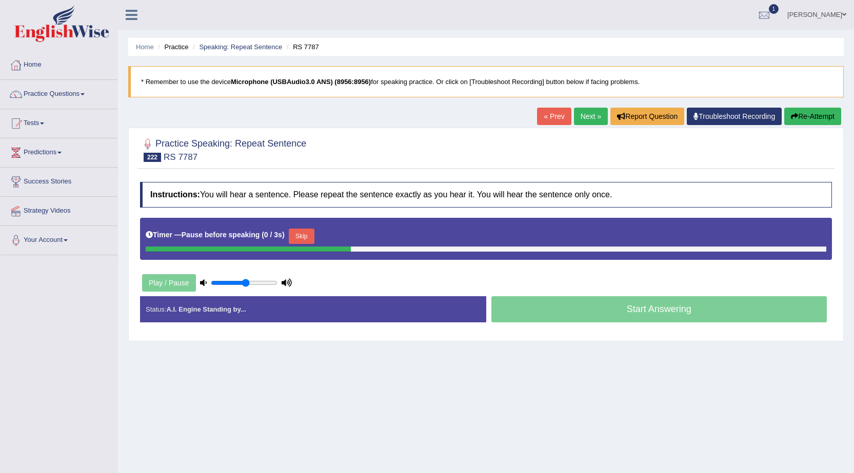
click at [306, 237] on button "Skip" at bounding box center [302, 236] width 26 height 15
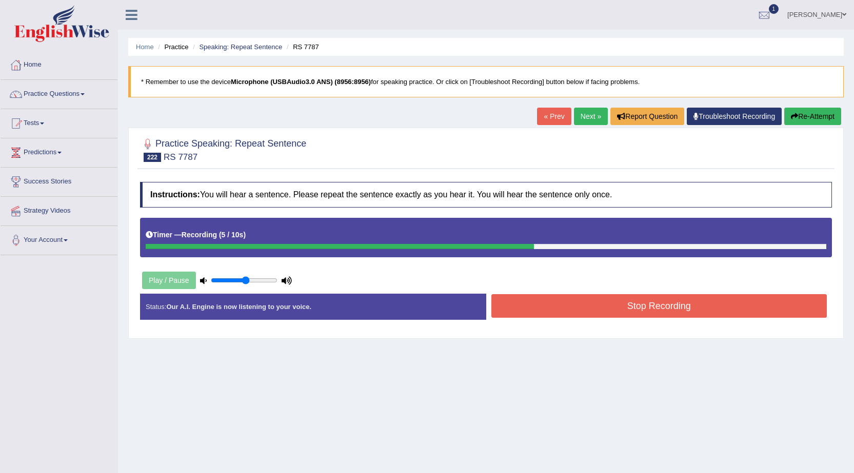
click at [516, 307] on button "Stop Recording" at bounding box center [659, 306] width 336 height 24
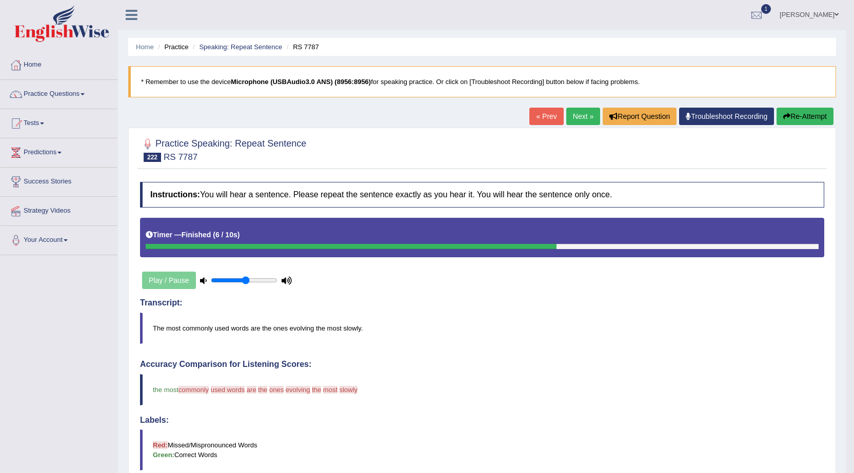
click at [544, 122] on link "« Prev" at bounding box center [546, 116] width 34 height 17
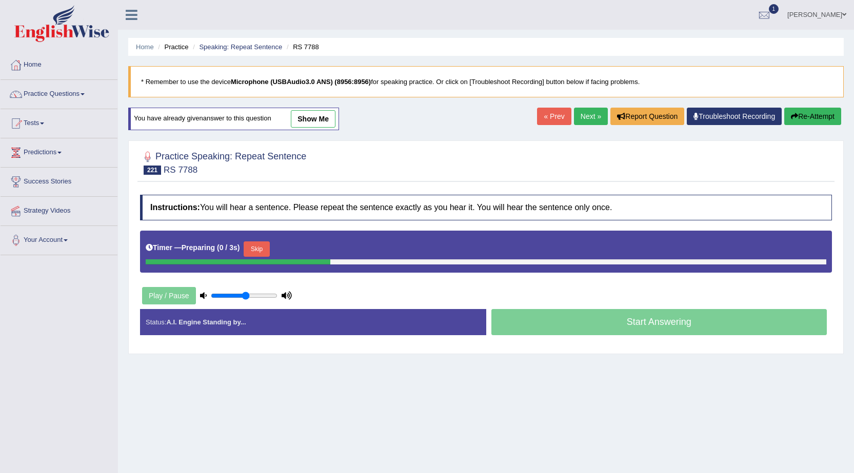
click at [578, 120] on link "Next »" at bounding box center [591, 116] width 34 height 17
click at [260, 248] on button "Skip" at bounding box center [257, 249] width 26 height 15
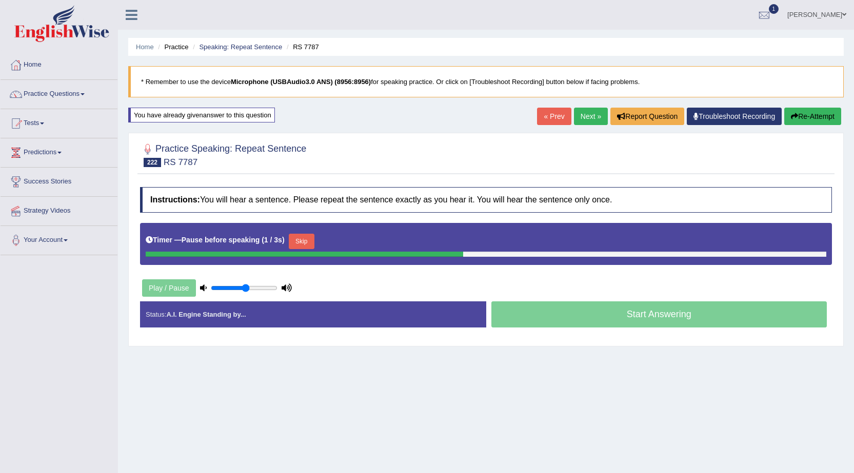
click at [314, 247] on button "Skip" at bounding box center [302, 241] width 26 height 15
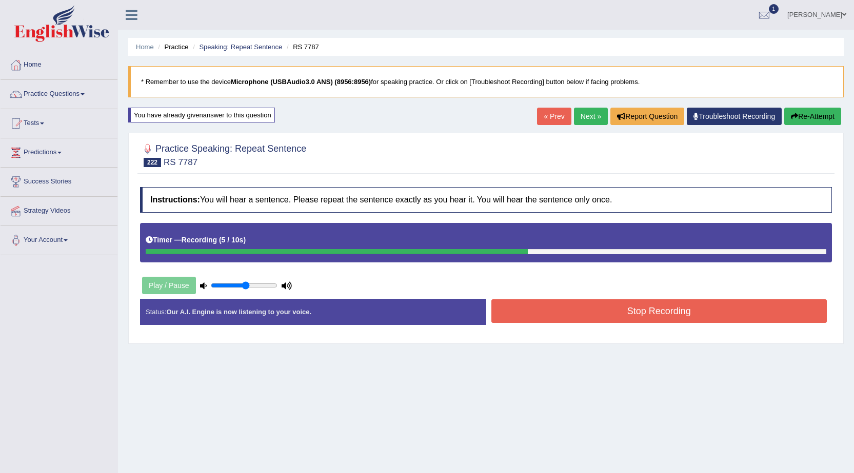
click at [522, 304] on button "Stop Recording" at bounding box center [659, 312] width 336 height 24
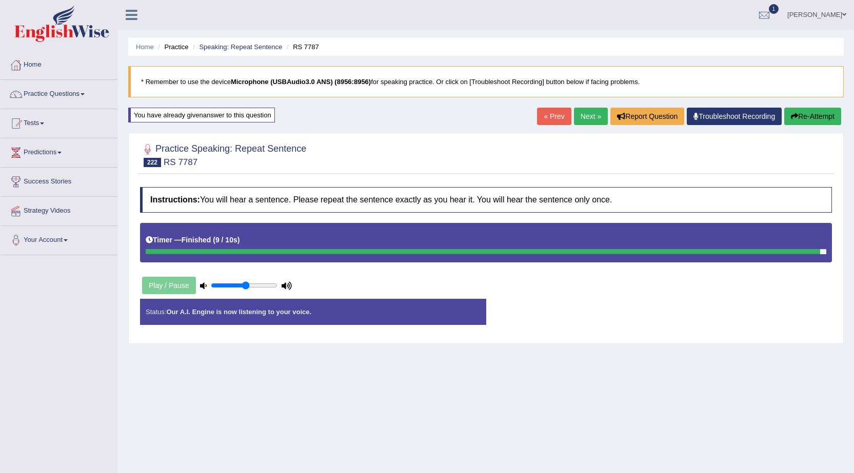
click at [557, 121] on link "« Prev" at bounding box center [554, 116] width 34 height 17
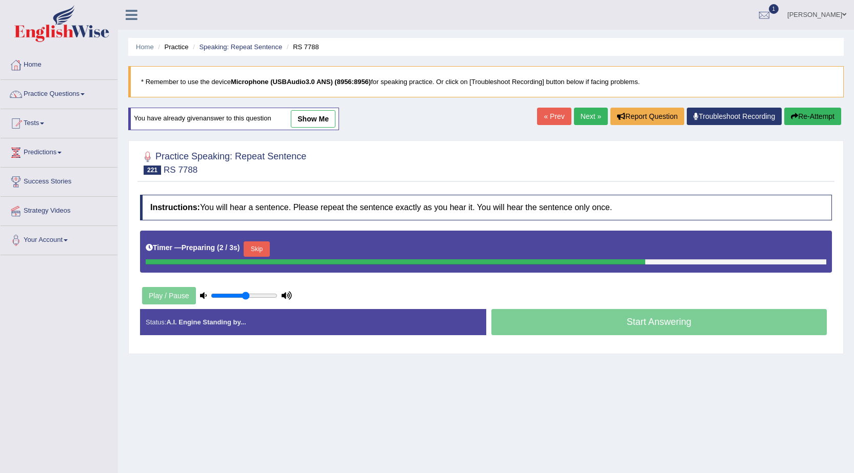
click at [321, 120] on link "show me" at bounding box center [313, 118] width 45 height 17
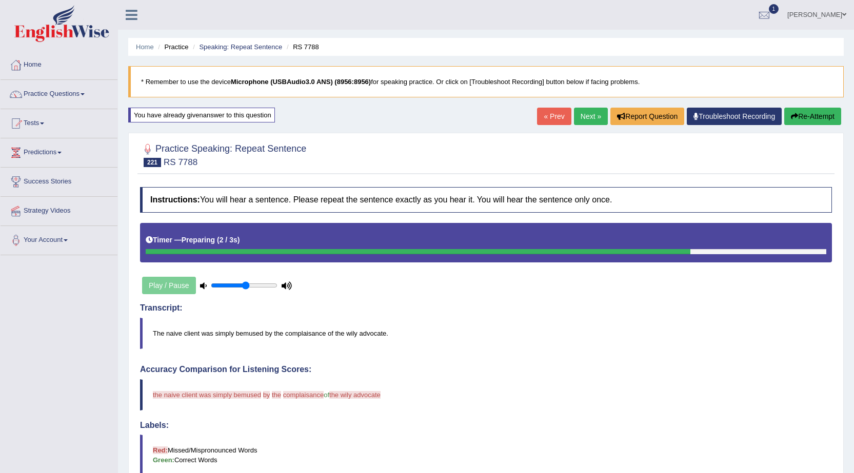
click at [582, 115] on link "Next »" at bounding box center [591, 116] width 34 height 17
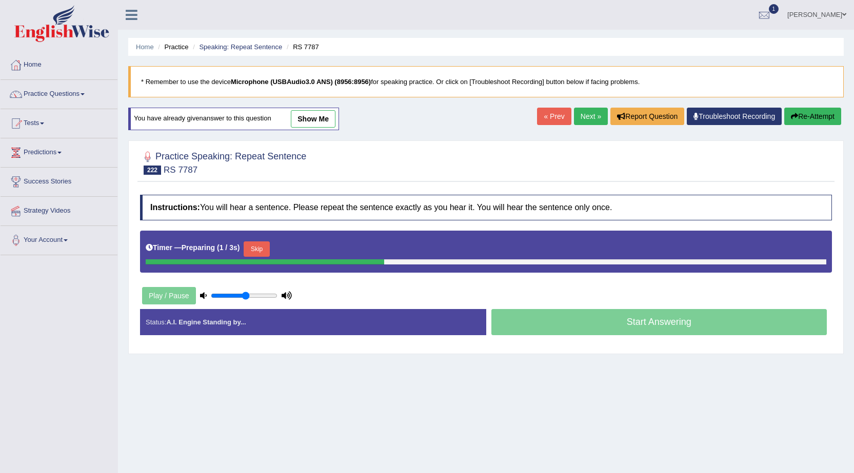
click at [304, 119] on link "show me" at bounding box center [313, 118] width 45 height 17
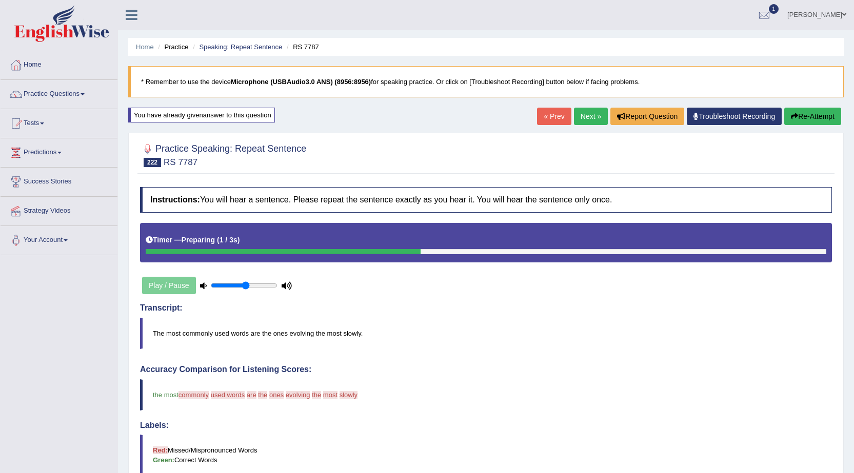
click at [591, 121] on link "Next »" at bounding box center [591, 116] width 34 height 17
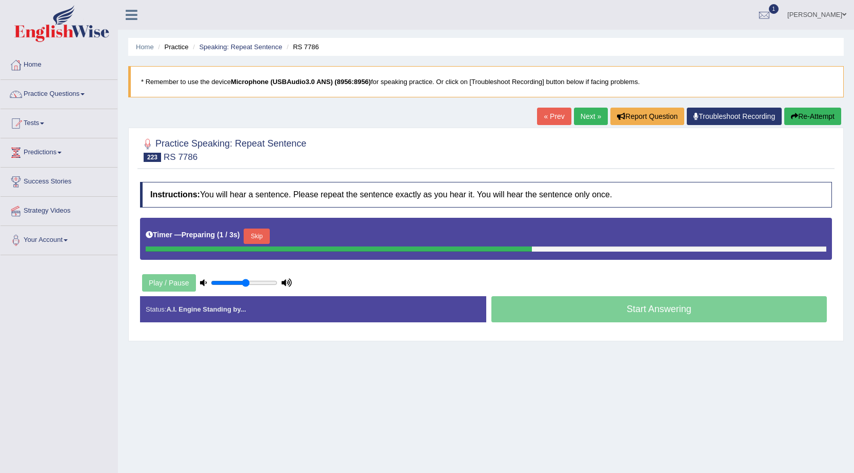
click at [253, 237] on button "Skip" at bounding box center [257, 236] width 26 height 15
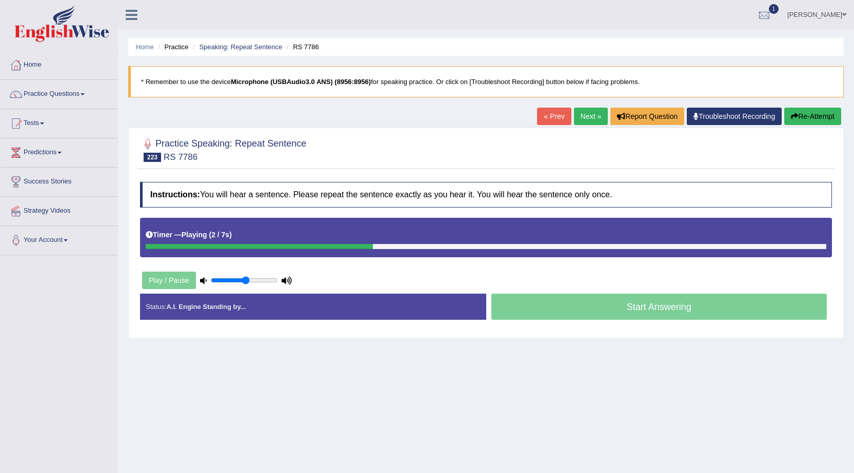
click at [549, 118] on link "« Prev" at bounding box center [554, 116] width 34 height 17
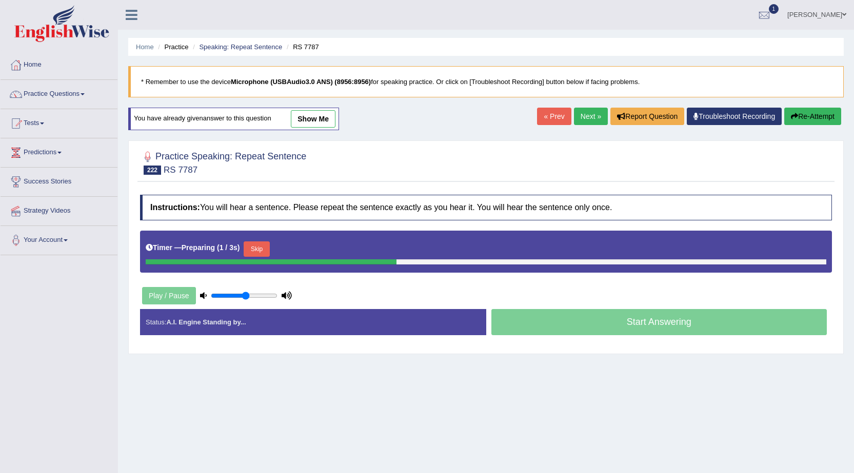
click at [319, 119] on link "show me" at bounding box center [313, 118] width 45 height 17
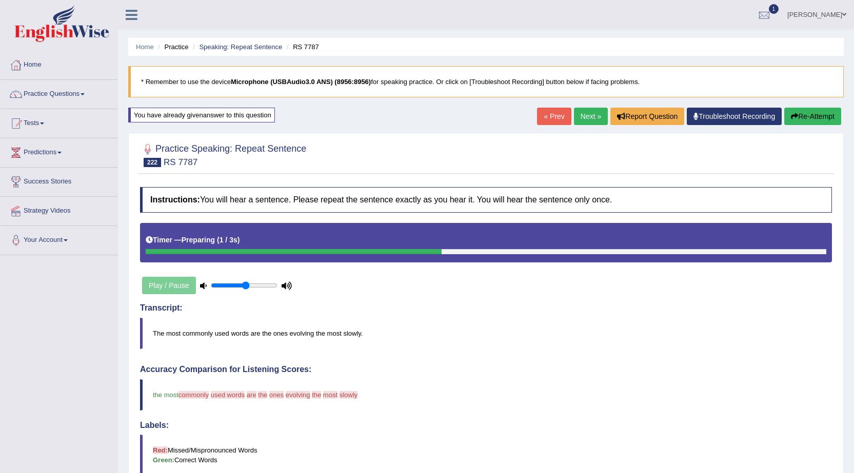
click at [580, 113] on link "Next »" at bounding box center [591, 116] width 34 height 17
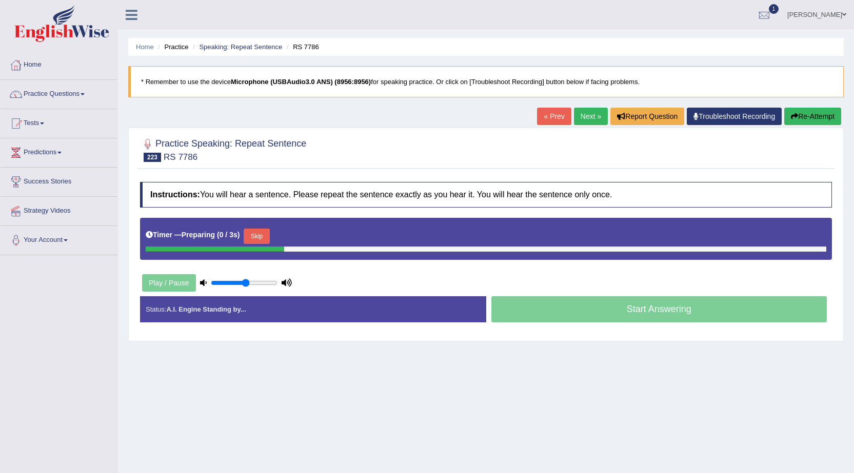
click at [543, 113] on link "« Prev" at bounding box center [554, 116] width 34 height 17
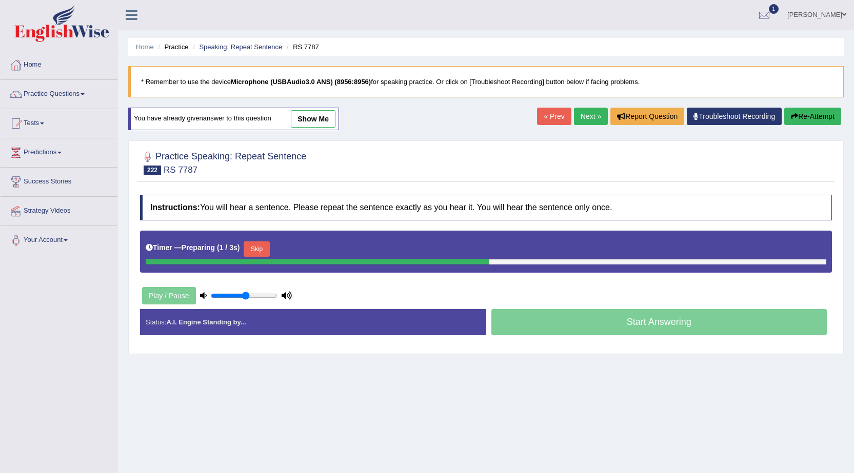
click at [265, 244] on button "Skip" at bounding box center [257, 249] width 26 height 15
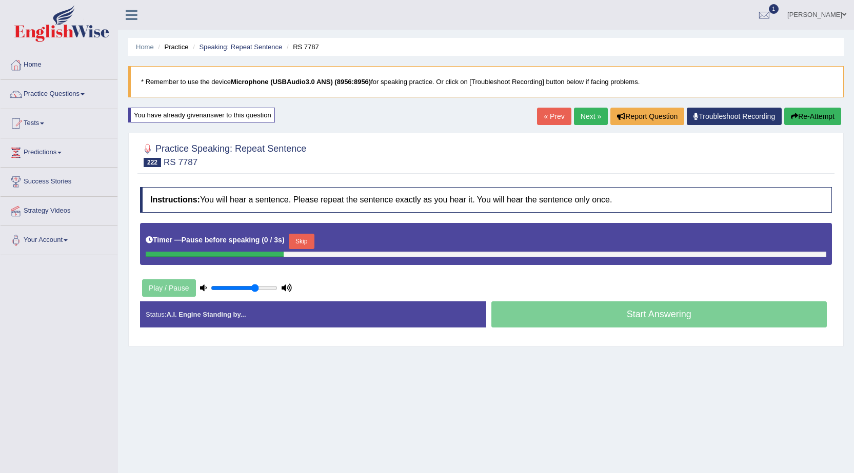
type input "0.7"
click at [255, 286] on input "range" at bounding box center [244, 288] width 67 height 8
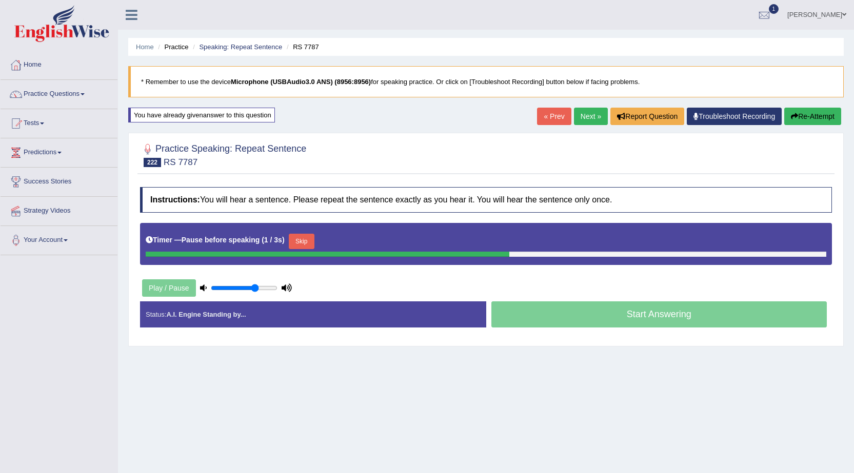
click at [303, 241] on button "Skip" at bounding box center [302, 241] width 26 height 15
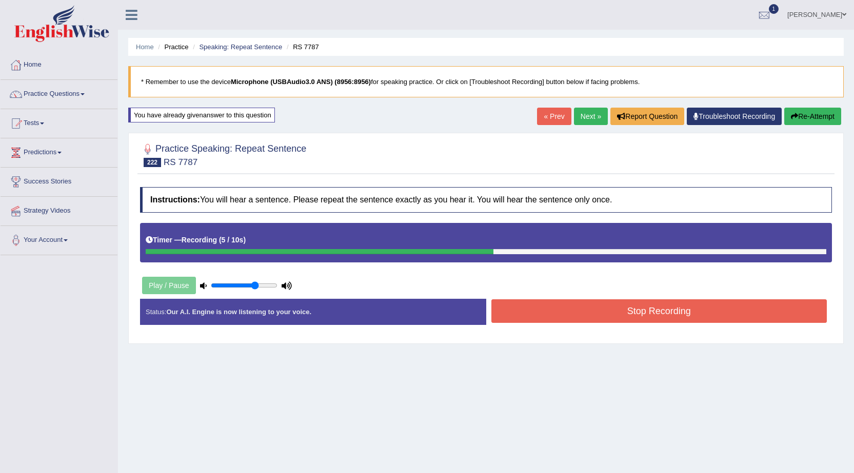
click at [524, 311] on button "Stop Recording" at bounding box center [659, 312] width 336 height 24
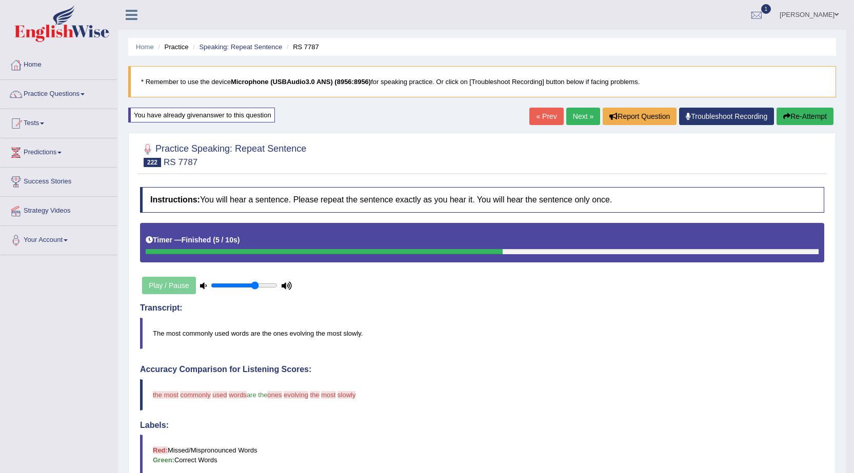
click at [546, 124] on link "« Prev" at bounding box center [546, 116] width 34 height 17
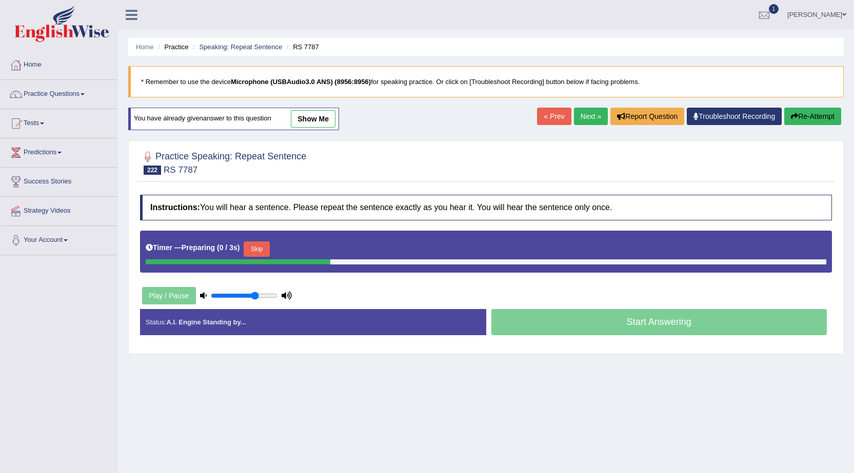
click at [252, 246] on button "Skip" at bounding box center [257, 249] width 26 height 15
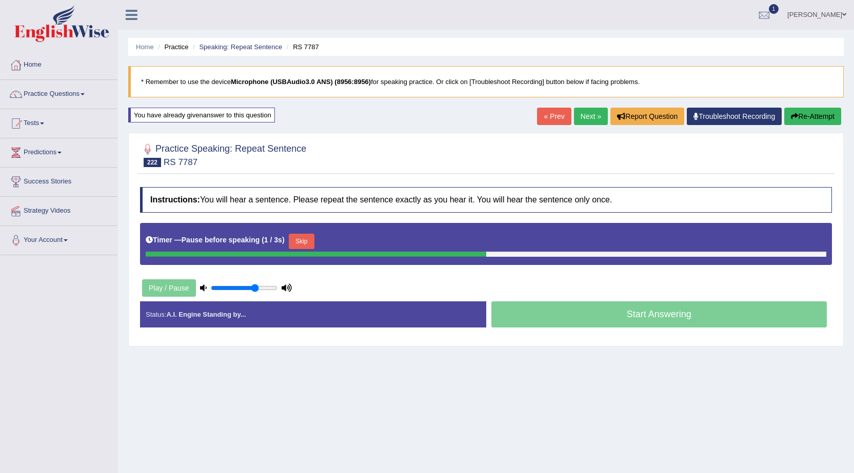
click at [305, 244] on button "Skip" at bounding box center [302, 241] width 26 height 15
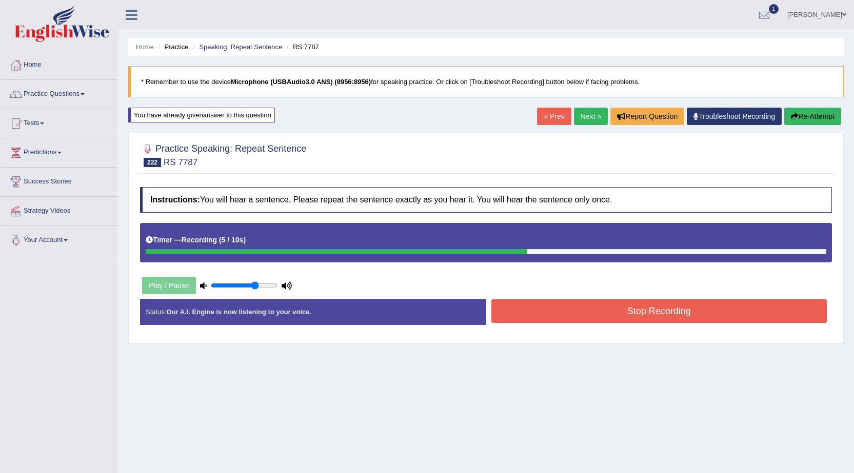
click at [610, 316] on button "Stop Recording" at bounding box center [659, 312] width 336 height 24
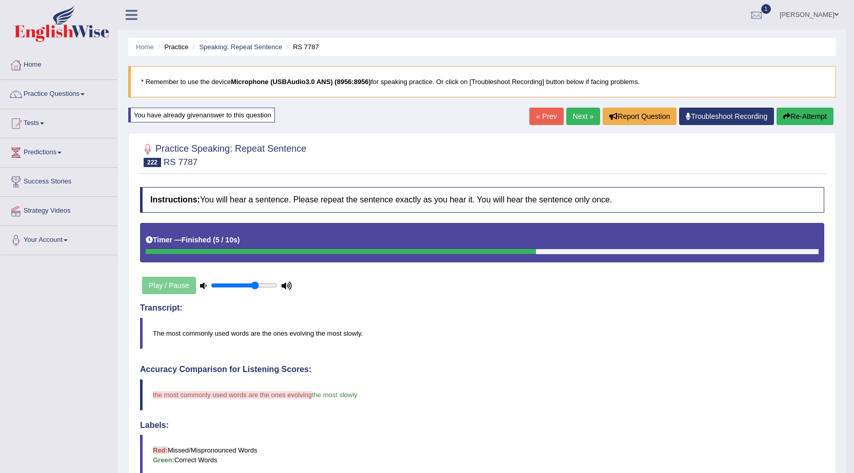
click at [572, 122] on link "Next »" at bounding box center [583, 116] width 34 height 17
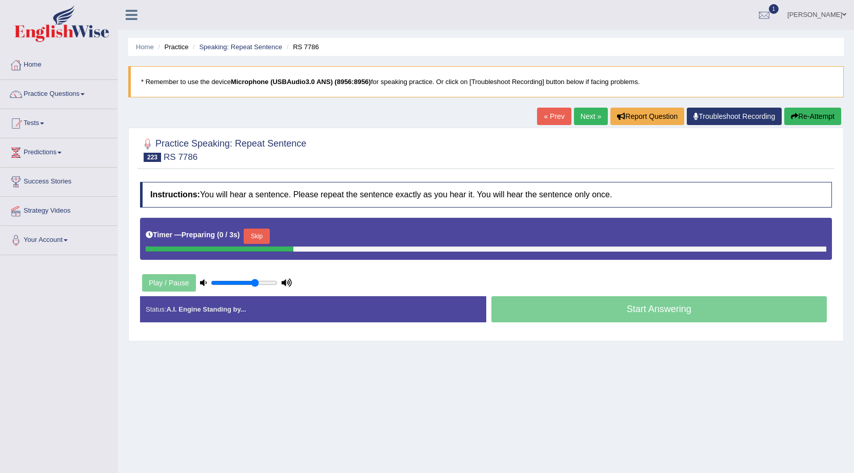
click at [268, 241] on button "Skip" at bounding box center [257, 236] width 26 height 15
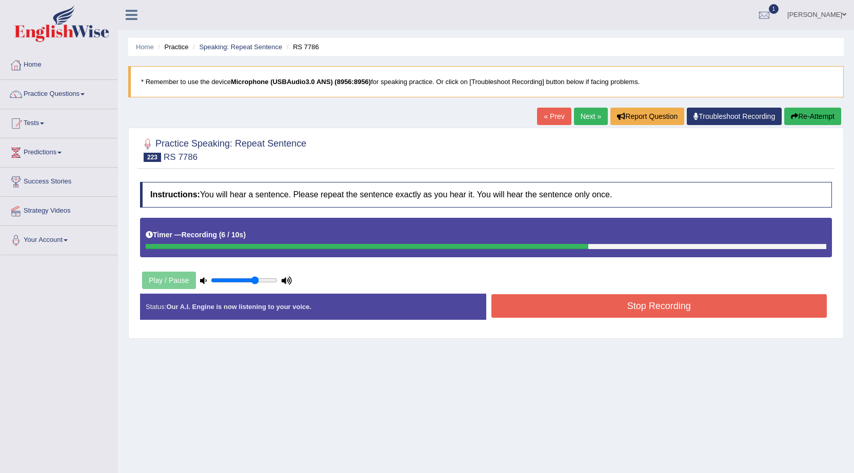
click at [645, 307] on button "Stop Recording" at bounding box center [659, 306] width 336 height 24
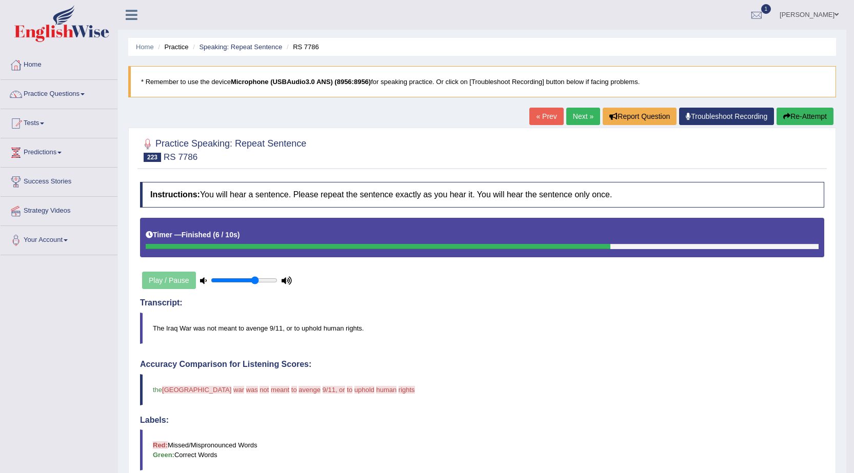
click at [533, 114] on link "« Prev" at bounding box center [546, 116] width 34 height 17
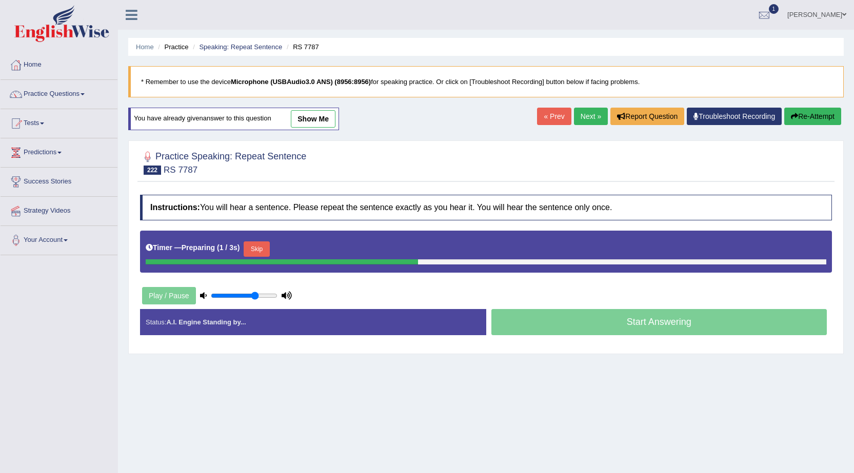
click at [260, 246] on button "Skip" at bounding box center [257, 249] width 26 height 15
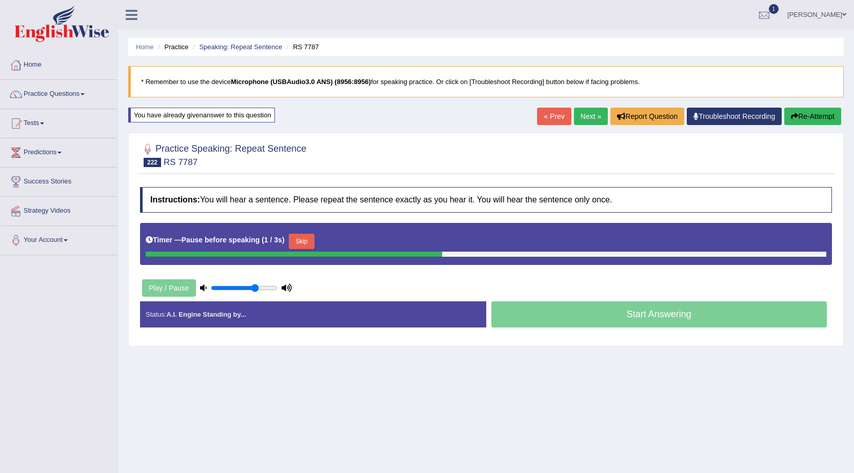
click at [307, 242] on button "Skip" at bounding box center [302, 241] width 26 height 15
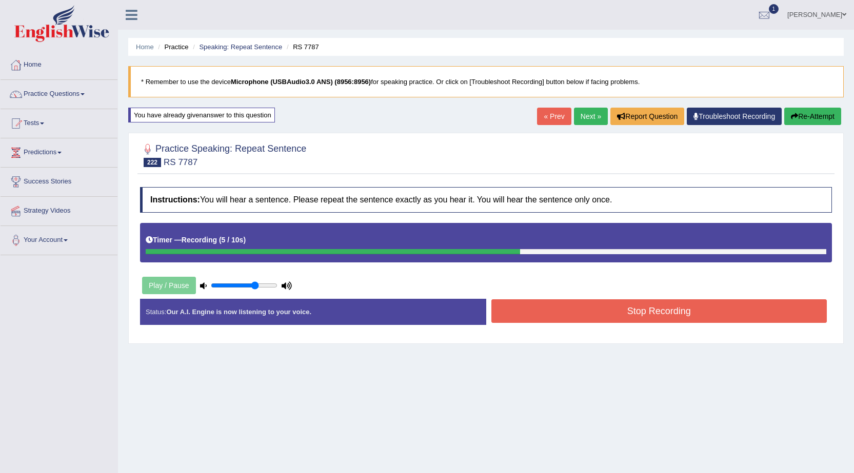
click at [534, 317] on button "Stop Recording" at bounding box center [659, 312] width 336 height 24
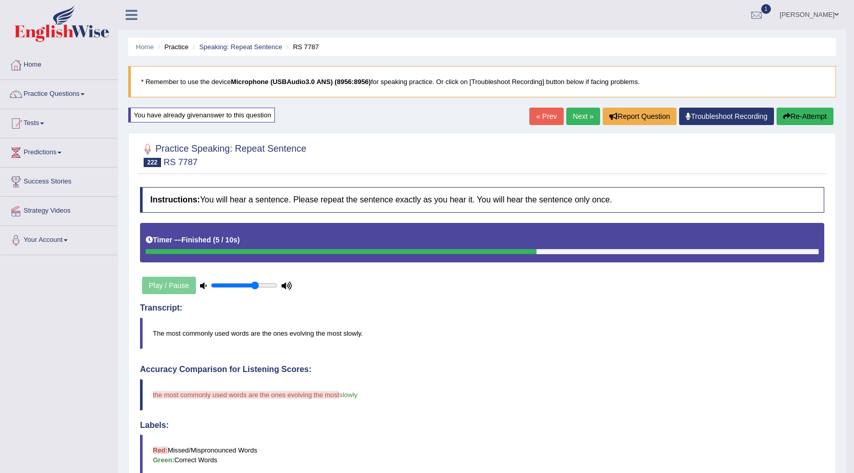
click at [578, 119] on link "Next »" at bounding box center [583, 116] width 34 height 17
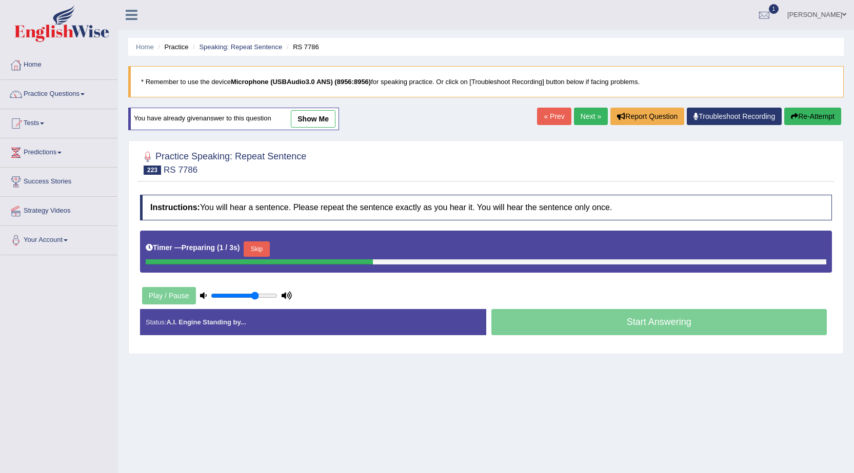
click at [263, 246] on button "Skip" at bounding box center [257, 249] width 26 height 15
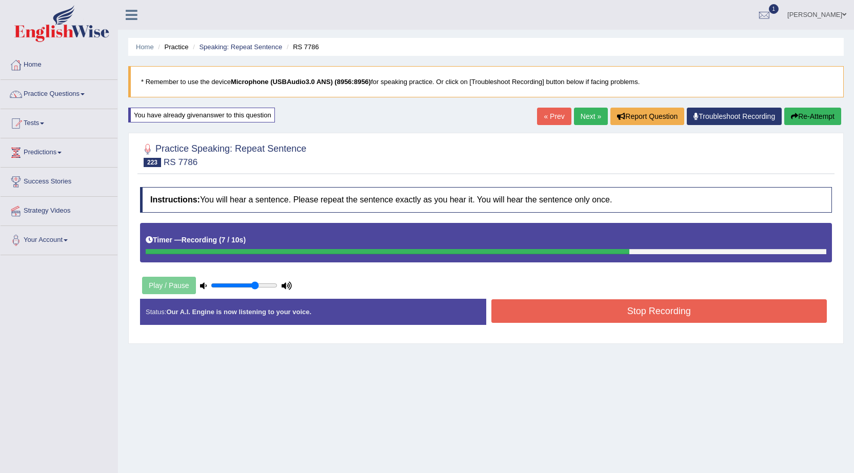
click at [555, 289] on div "Instructions: You will hear a sentence. Please repeat the sentence exactly as y…" at bounding box center [485, 260] width 697 height 156
click at [537, 306] on button "Stop Recording" at bounding box center [659, 312] width 336 height 24
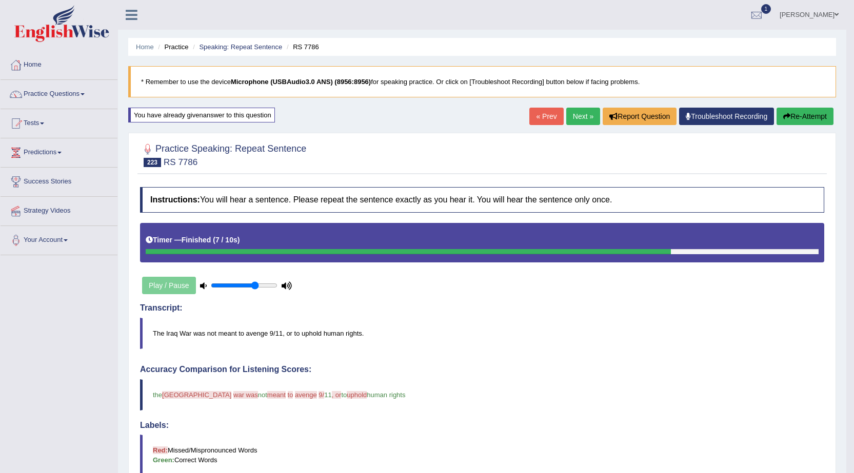
click at [569, 117] on link "Next »" at bounding box center [583, 116] width 34 height 17
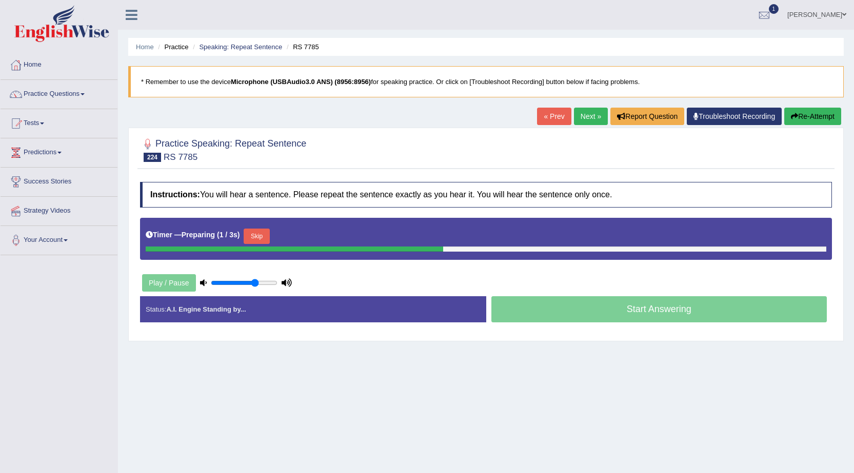
click at [264, 237] on button "Skip" at bounding box center [257, 236] width 26 height 15
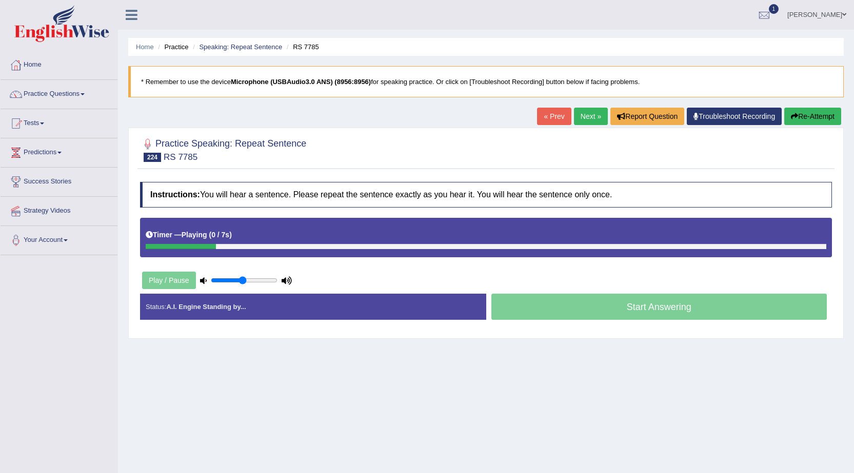
type input "0.5"
click at [243, 281] on input "range" at bounding box center [244, 280] width 67 height 8
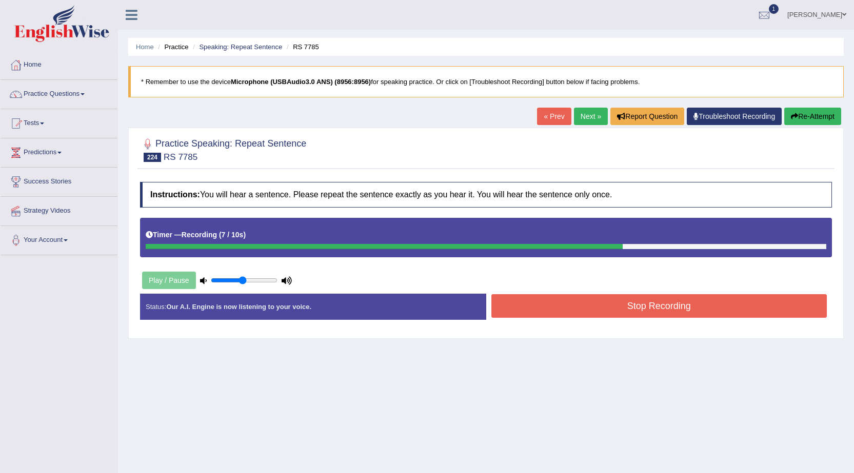
click at [524, 309] on button "Stop Recording" at bounding box center [659, 306] width 336 height 24
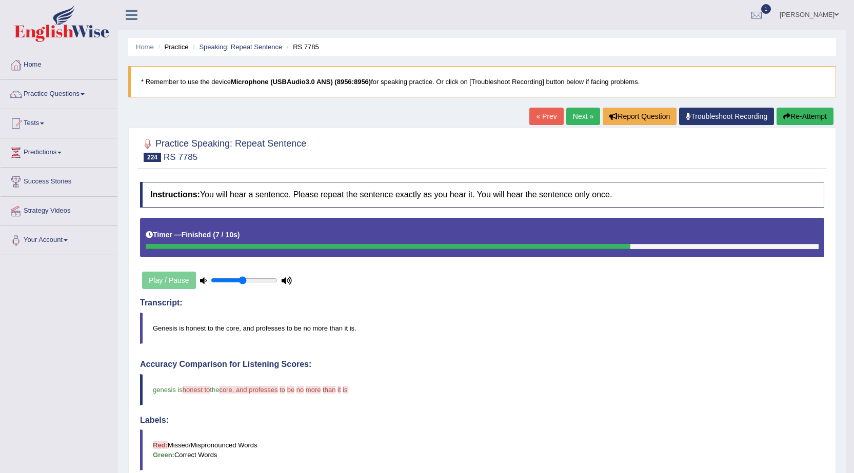
click at [550, 117] on link "« Prev" at bounding box center [546, 116] width 34 height 17
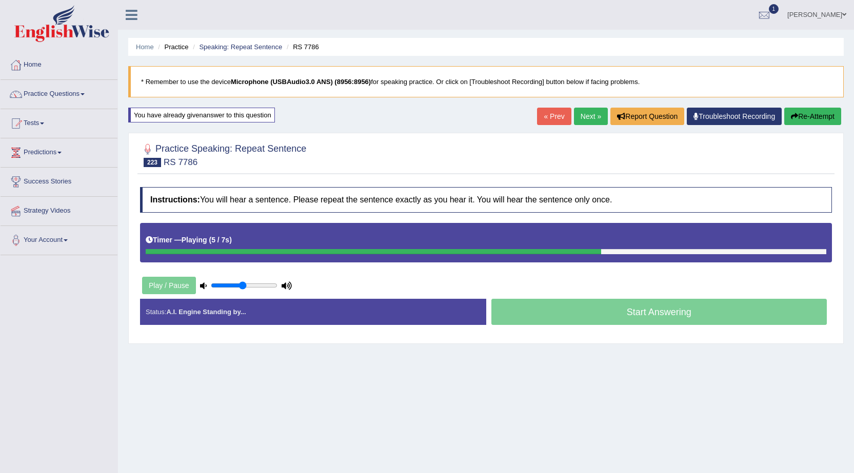
click at [588, 119] on link "Next »" at bounding box center [591, 116] width 34 height 17
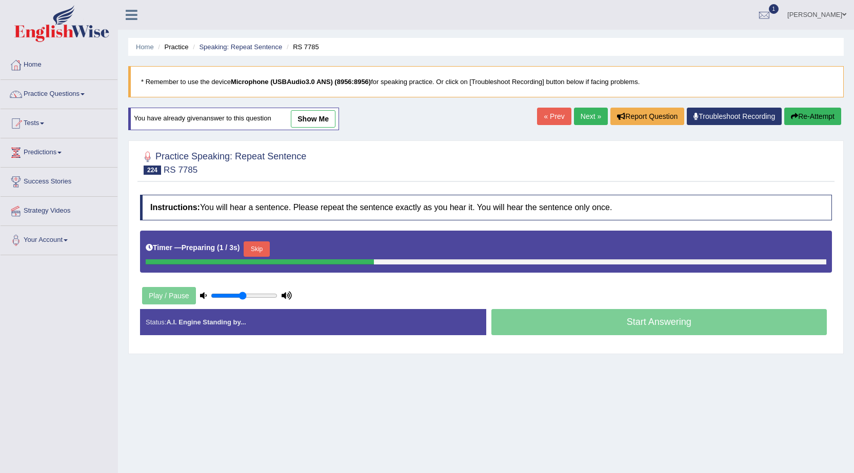
click at [264, 251] on button "Skip" at bounding box center [257, 249] width 26 height 15
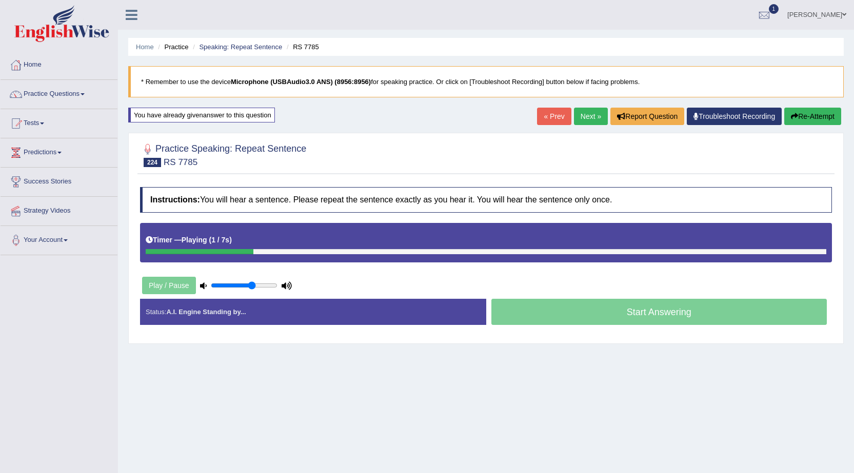
type input "0.65"
click at [253, 284] on input "range" at bounding box center [244, 286] width 67 height 8
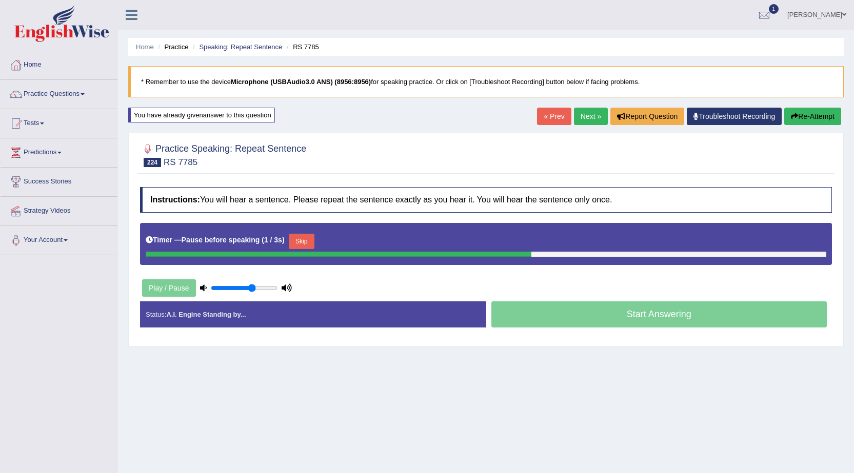
click at [302, 234] on button "Skip" at bounding box center [302, 241] width 26 height 15
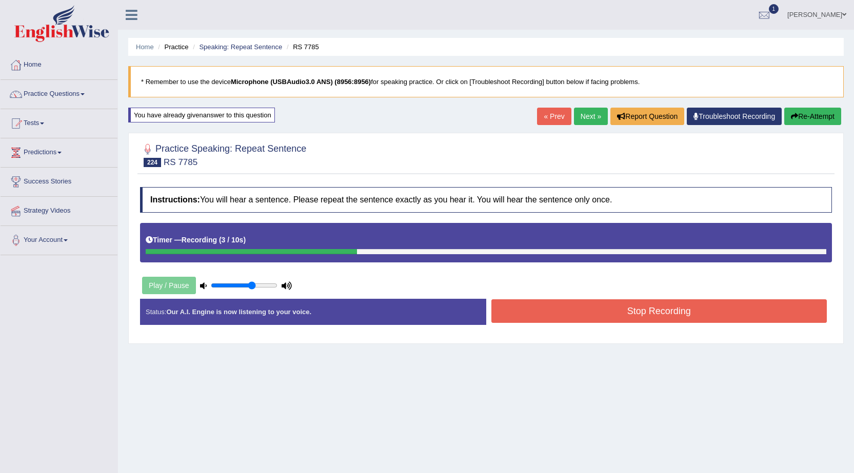
click at [555, 119] on link "« Prev" at bounding box center [554, 116] width 34 height 17
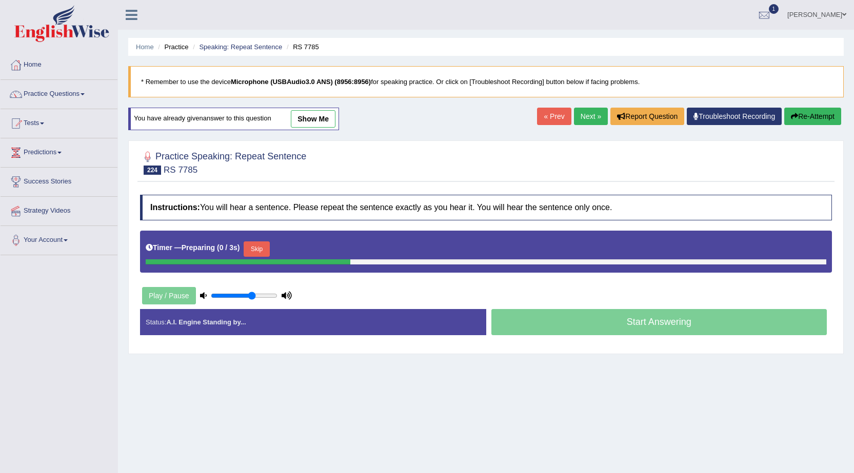
click at [262, 246] on button "Skip" at bounding box center [257, 249] width 26 height 15
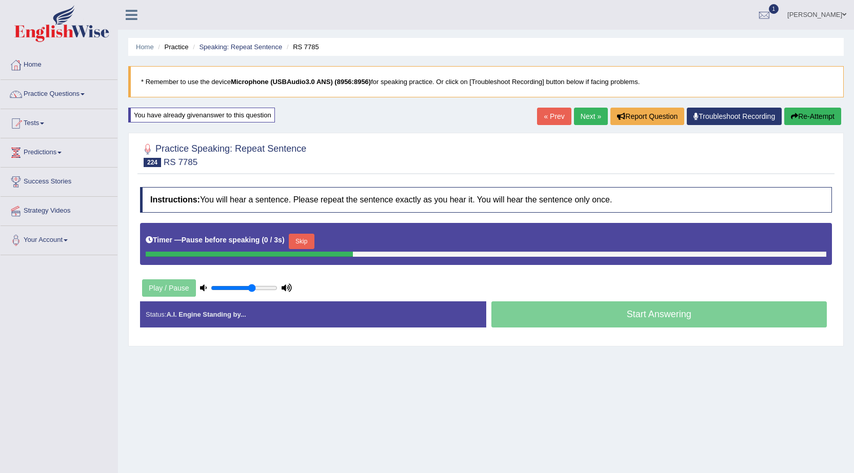
click at [302, 240] on button "Skip" at bounding box center [302, 241] width 26 height 15
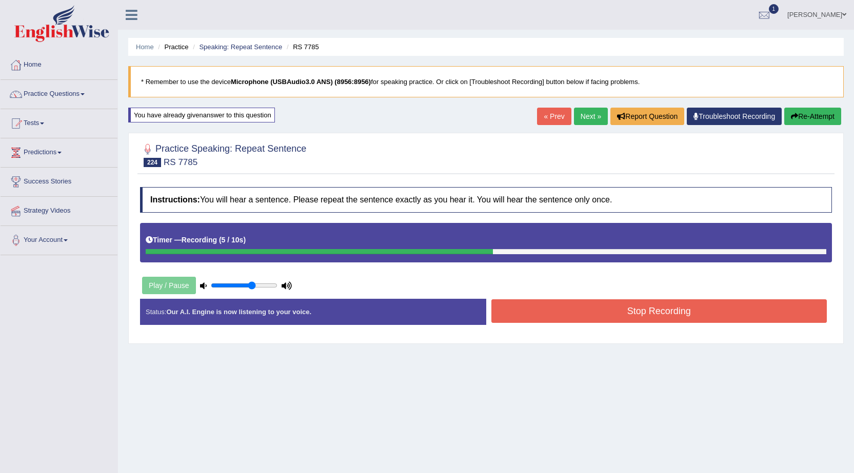
click at [517, 317] on button "Stop Recording" at bounding box center [659, 312] width 336 height 24
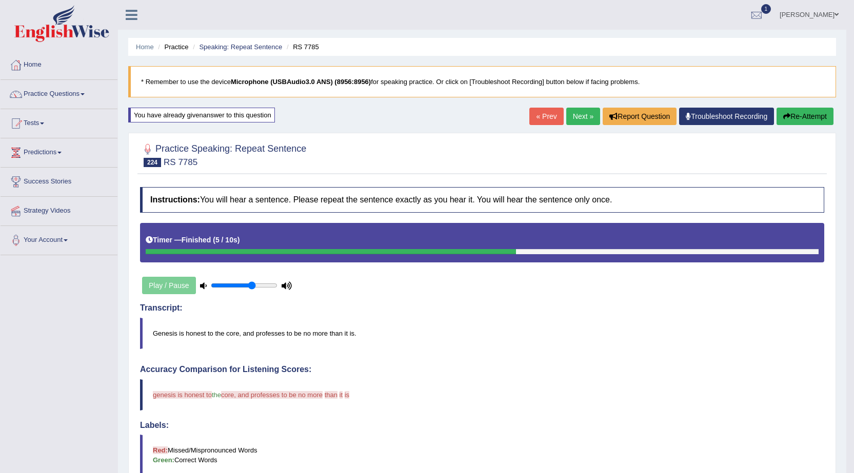
click at [576, 113] on link "Next »" at bounding box center [583, 116] width 34 height 17
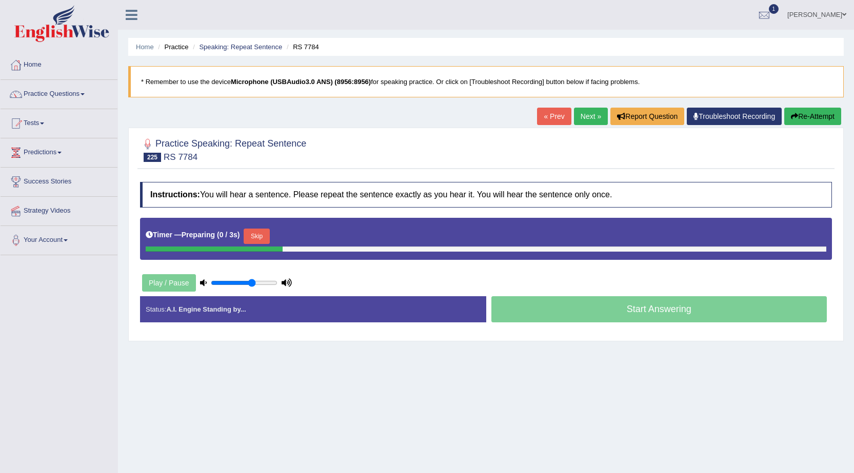
drag, startPoint x: 0, startPoint y: 0, endPoint x: 269, endPoint y: 234, distance: 356.6
click at [269, 234] on button "Skip" at bounding box center [257, 236] width 26 height 15
click at [305, 233] on button "Skip" at bounding box center [302, 236] width 26 height 15
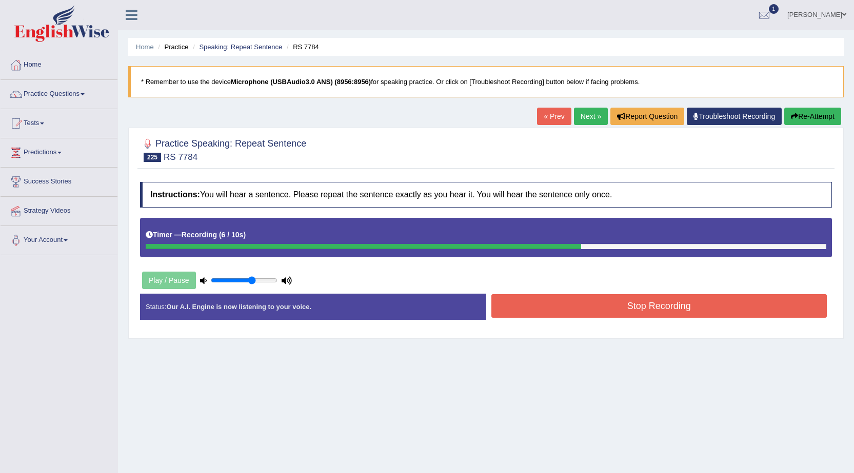
click at [560, 313] on button "Stop Recording" at bounding box center [659, 306] width 336 height 24
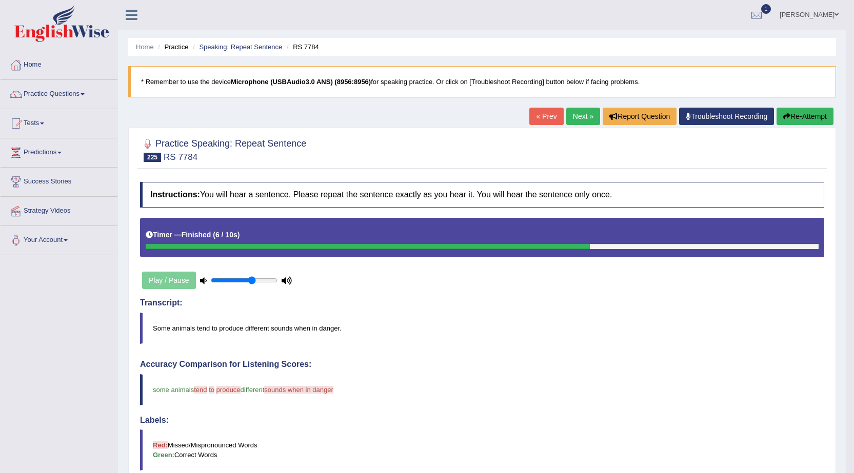
click at [552, 115] on link "« Prev" at bounding box center [546, 116] width 34 height 17
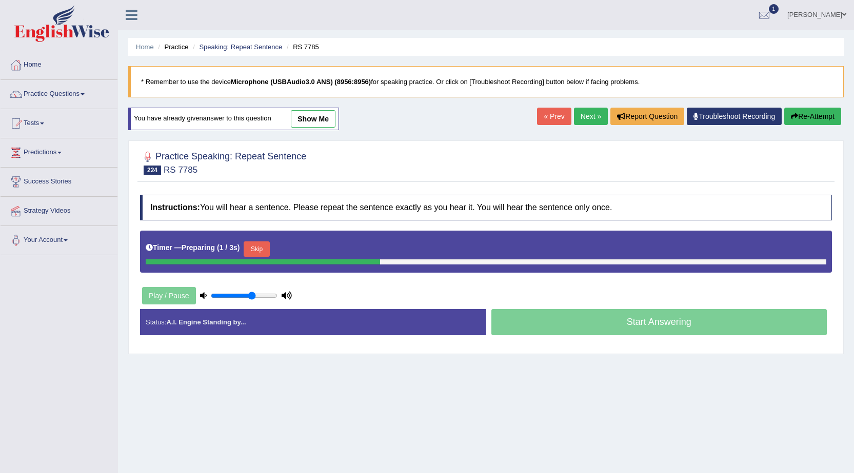
click at [261, 252] on button "Skip" at bounding box center [257, 249] width 26 height 15
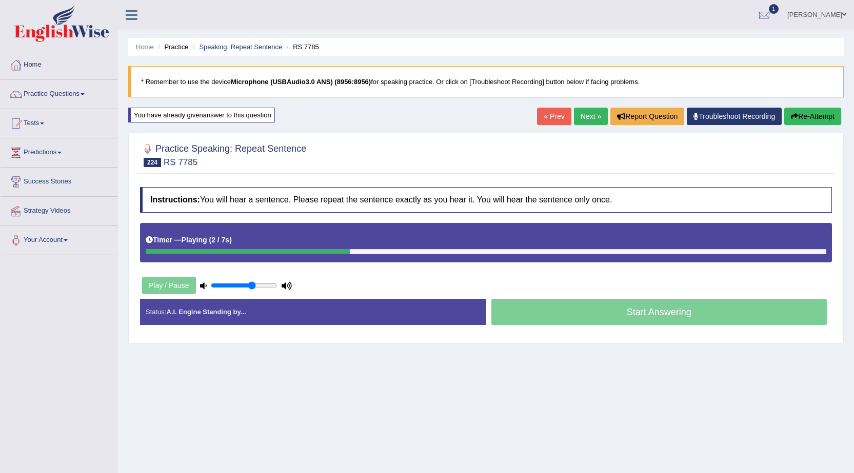
click at [597, 111] on link "Next »" at bounding box center [591, 116] width 34 height 17
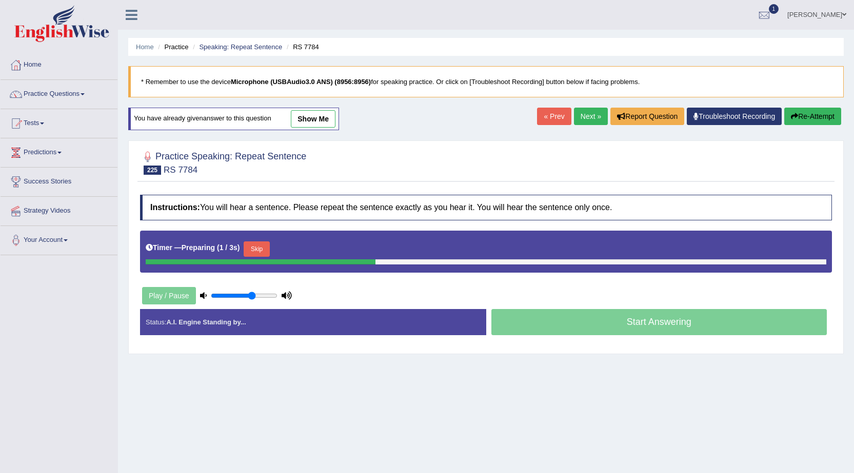
click at [263, 255] on button "Skip" at bounding box center [257, 249] width 26 height 15
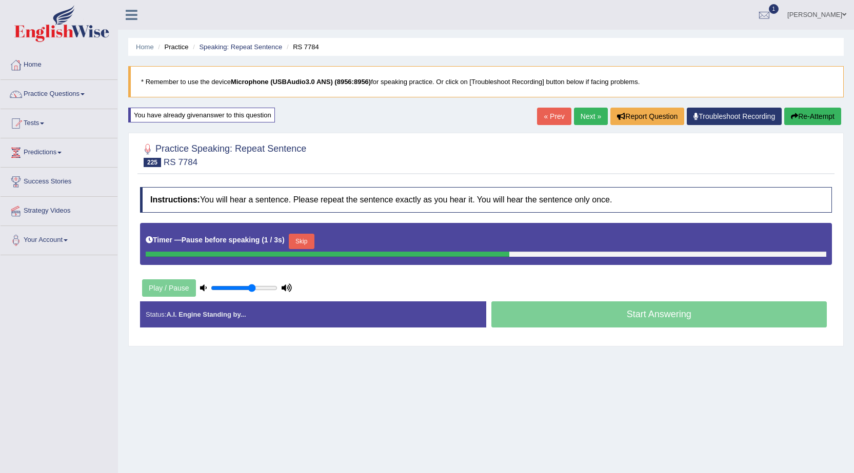
click at [302, 247] on button "Skip" at bounding box center [302, 241] width 26 height 15
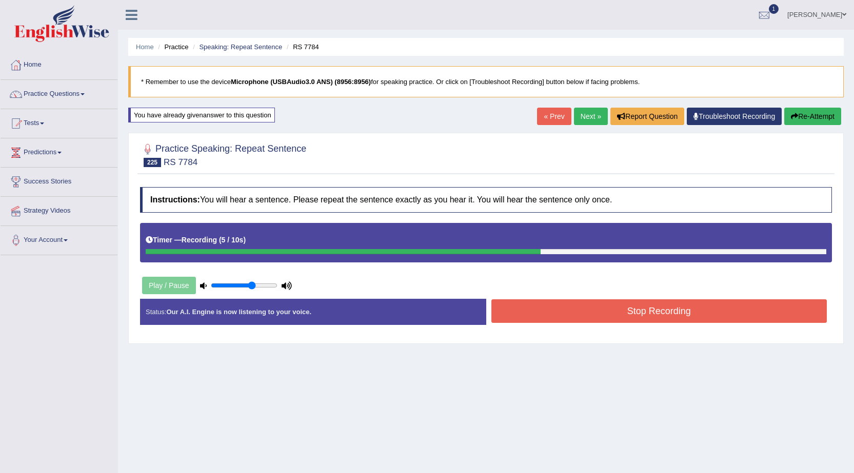
click at [512, 317] on button "Stop Recording" at bounding box center [659, 312] width 336 height 24
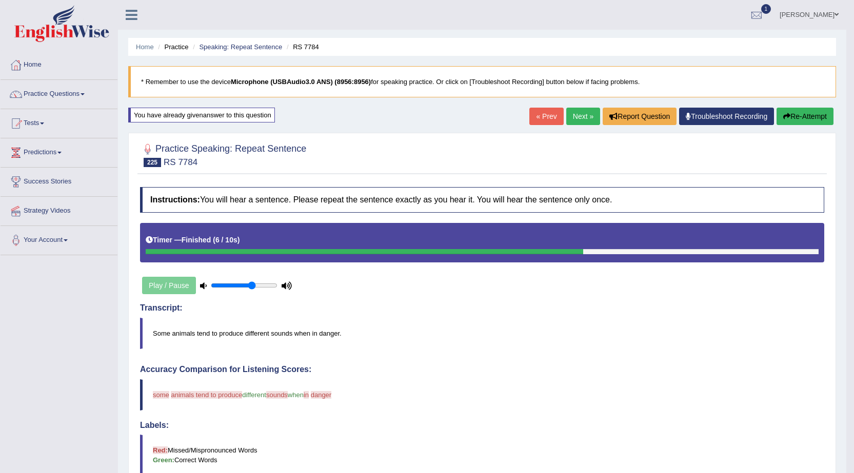
click at [546, 121] on link "« Prev" at bounding box center [546, 116] width 34 height 17
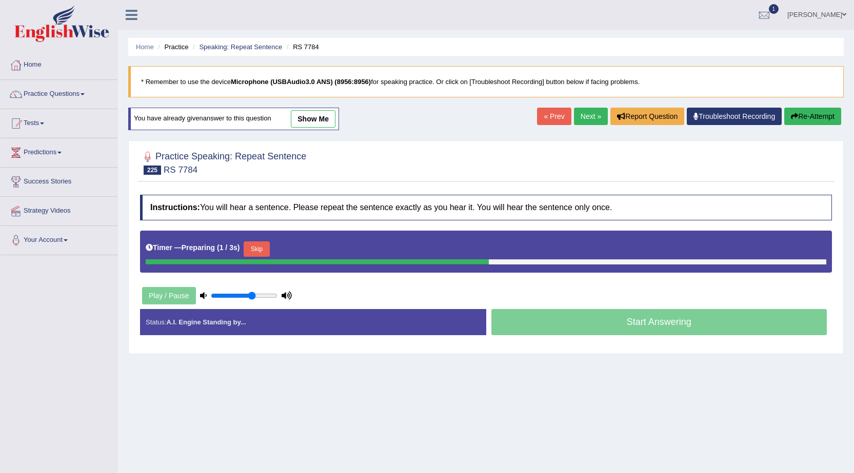
click at [267, 250] on button "Skip" at bounding box center [257, 249] width 26 height 15
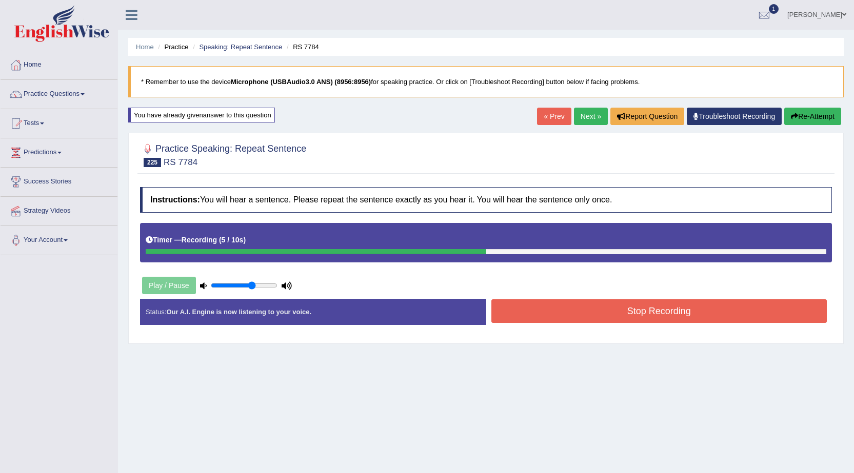
click at [556, 306] on button "Stop Recording" at bounding box center [659, 312] width 336 height 24
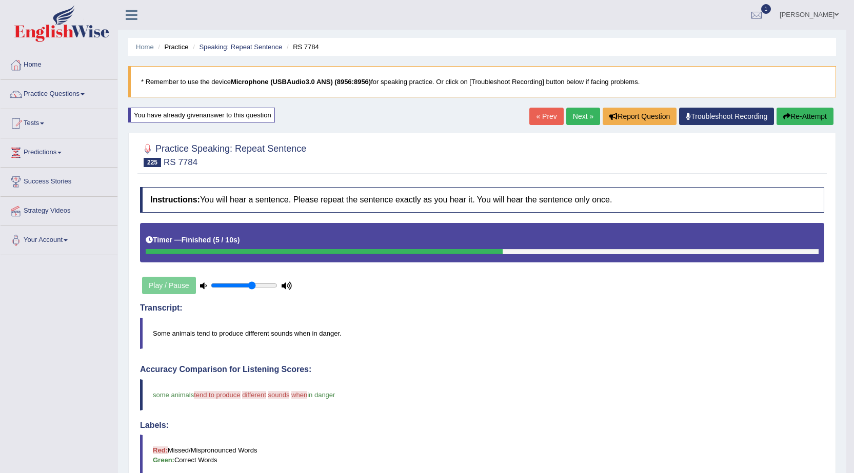
click at [573, 112] on link "Next »" at bounding box center [583, 116] width 34 height 17
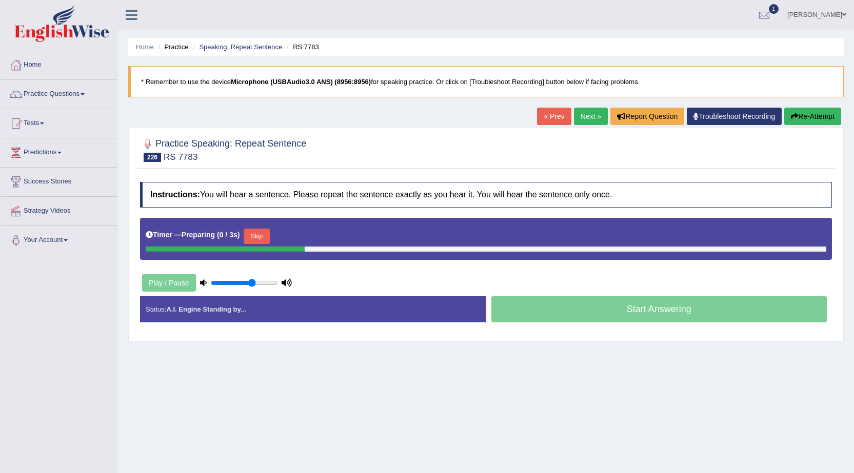
click at [254, 236] on button "Skip" at bounding box center [257, 236] width 26 height 15
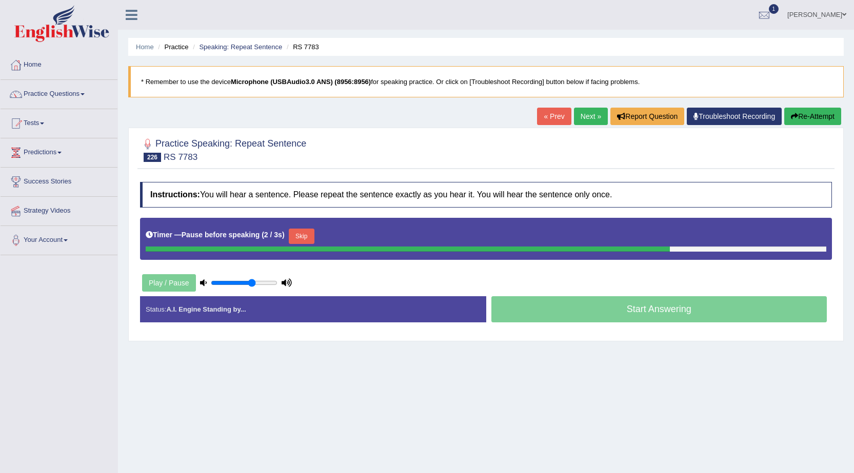
click at [302, 238] on button "Skip" at bounding box center [302, 236] width 26 height 15
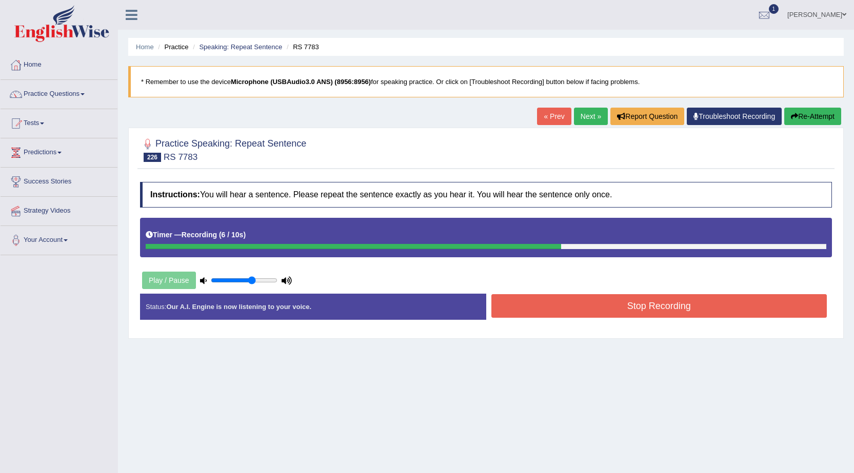
click at [551, 312] on button "Stop Recording" at bounding box center [659, 306] width 336 height 24
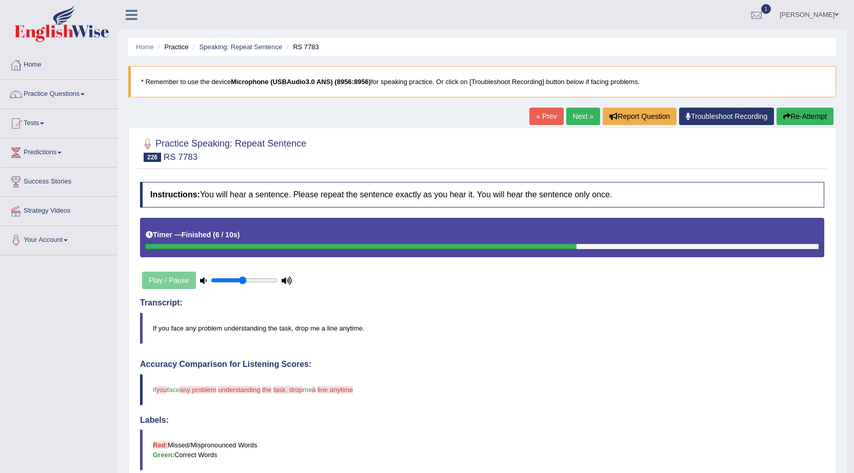
click at [242, 278] on input "range" at bounding box center [244, 280] width 67 height 8
type input "0.55"
click at [247, 279] on input "range" at bounding box center [244, 280] width 67 height 8
click at [568, 116] on link "Next »" at bounding box center [583, 116] width 34 height 17
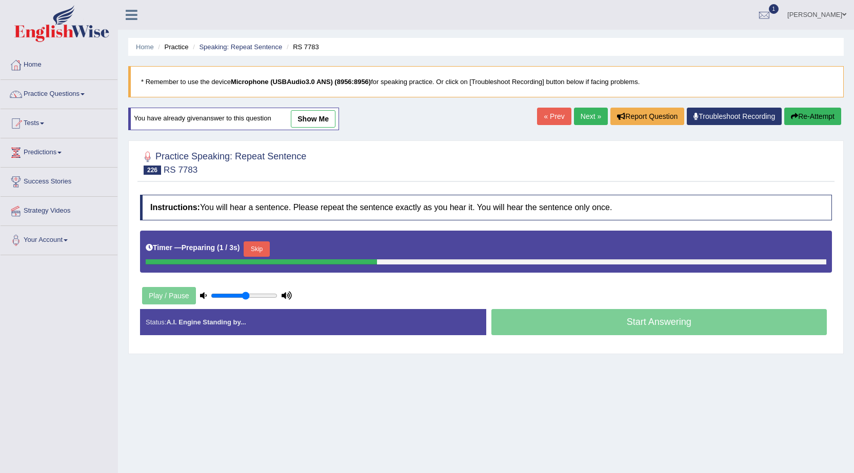
click at [262, 253] on button "Skip" at bounding box center [257, 249] width 26 height 15
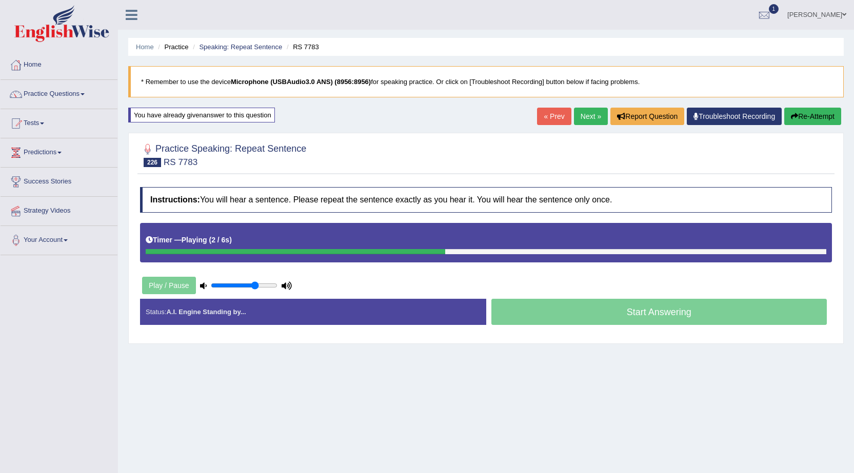
type input "0.7"
click at [255, 284] on input "range" at bounding box center [244, 286] width 67 height 8
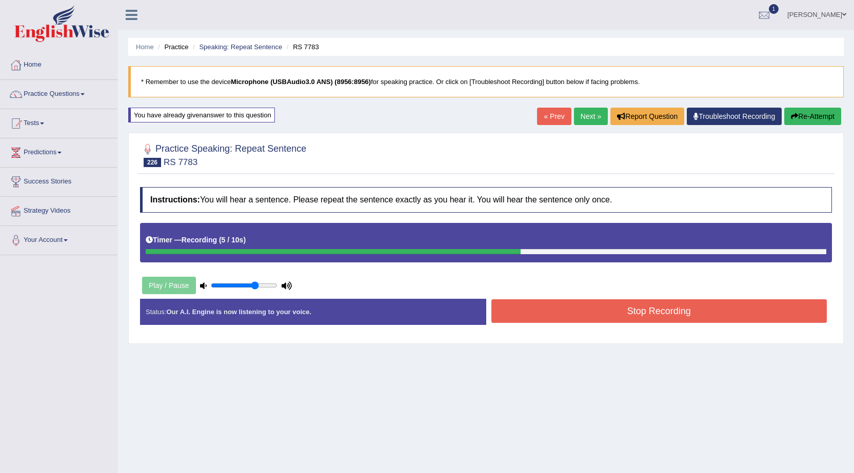
click at [610, 313] on button "Stop Recording" at bounding box center [659, 312] width 336 height 24
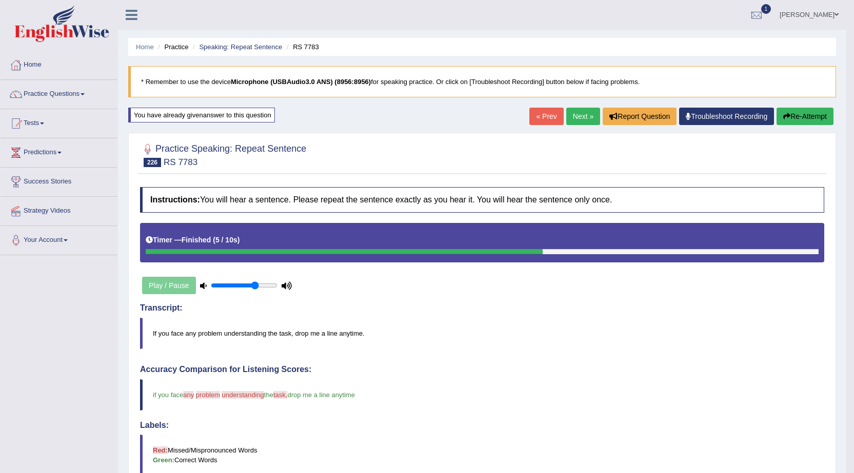
click at [577, 121] on link "Next »" at bounding box center [583, 116] width 34 height 17
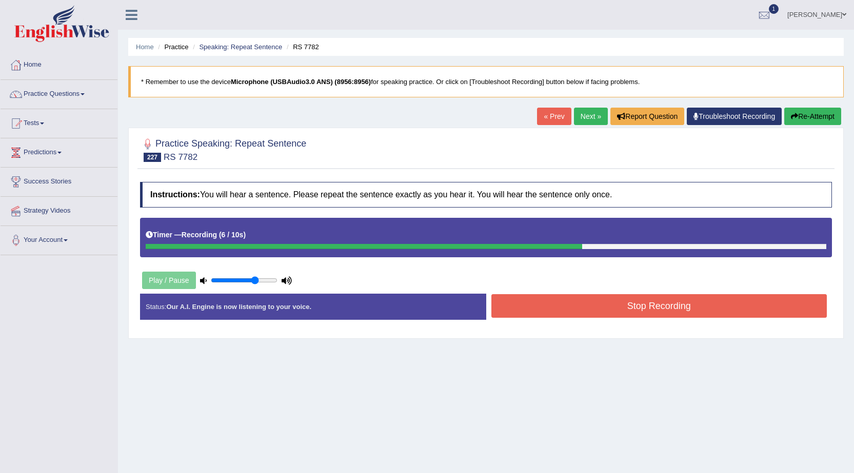
click at [557, 111] on link "« Prev" at bounding box center [554, 116] width 34 height 17
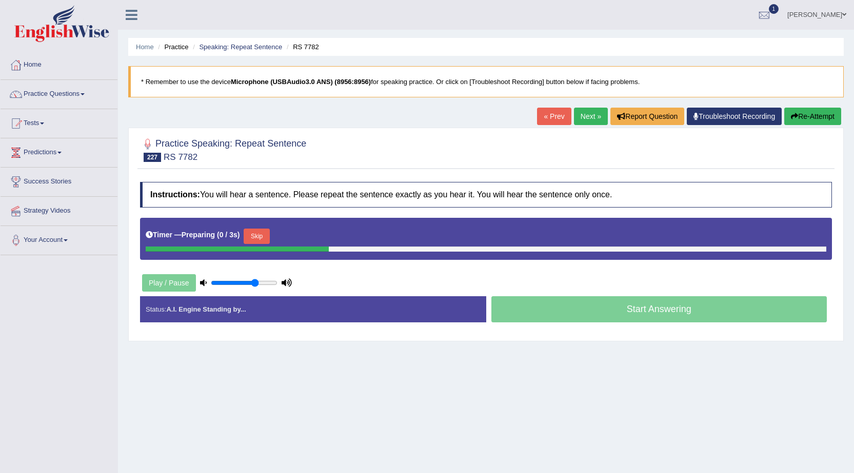
click at [263, 245] on div "Skip" at bounding box center [257, 238] width 26 height 18
click at [264, 236] on button "Skip" at bounding box center [257, 236] width 26 height 15
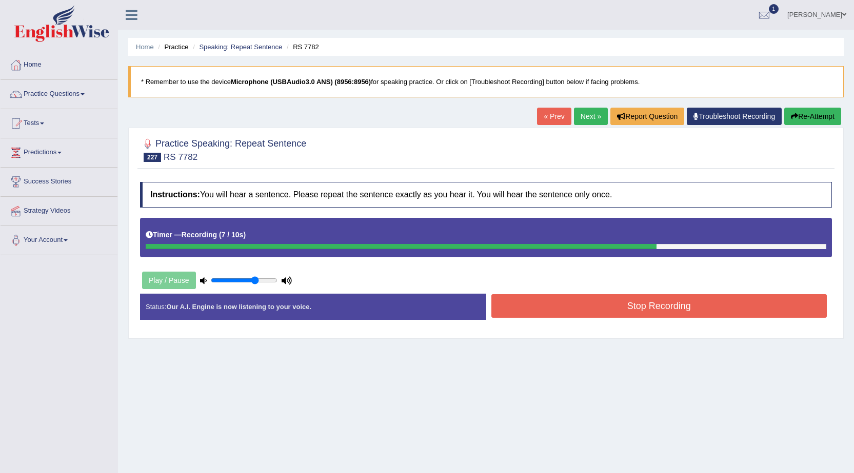
click at [563, 307] on button "Stop Recording" at bounding box center [659, 306] width 336 height 24
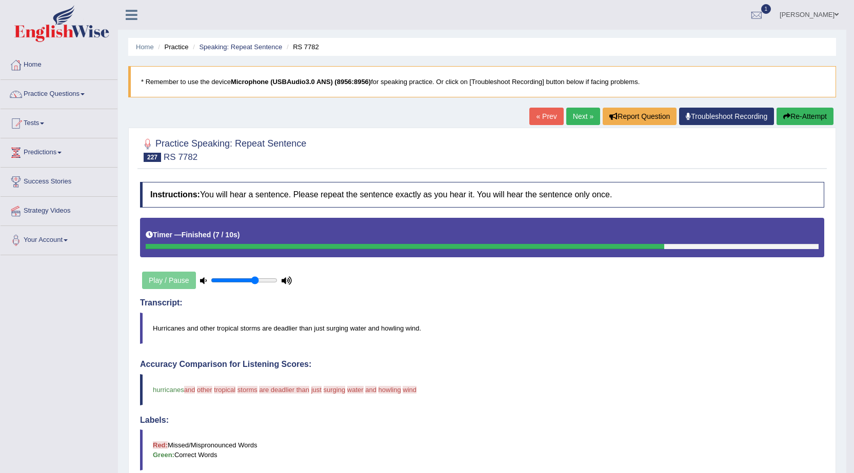
click at [542, 112] on link "« Prev" at bounding box center [546, 116] width 34 height 17
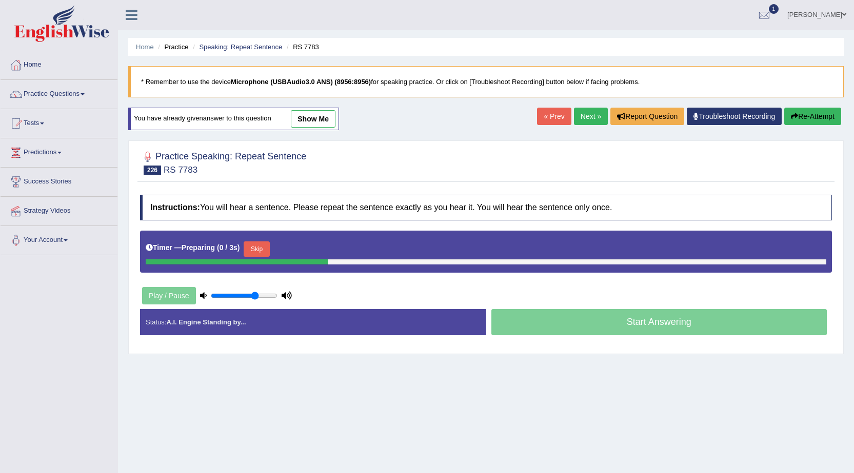
click at [586, 120] on link "Next »" at bounding box center [591, 116] width 34 height 17
click at [259, 246] on button "Skip" at bounding box center [257, 249] width 26 height 15
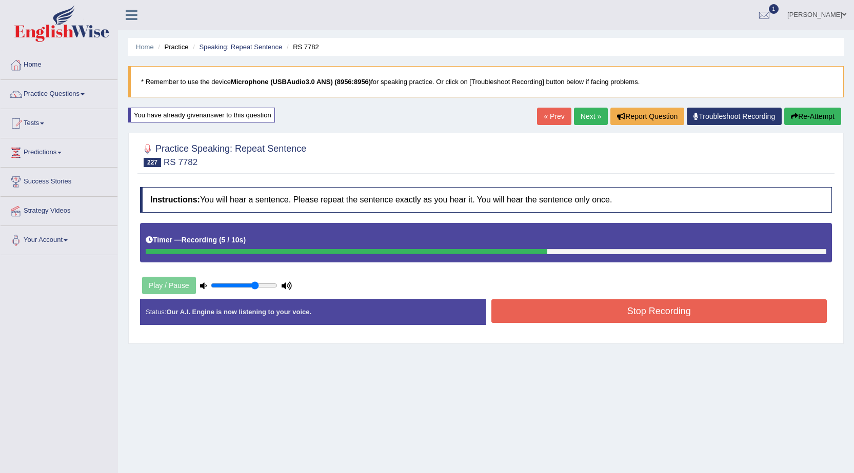
click at [537, 318] on button "Stop Recording" at bounding box center [659, 312] width 336 height 24
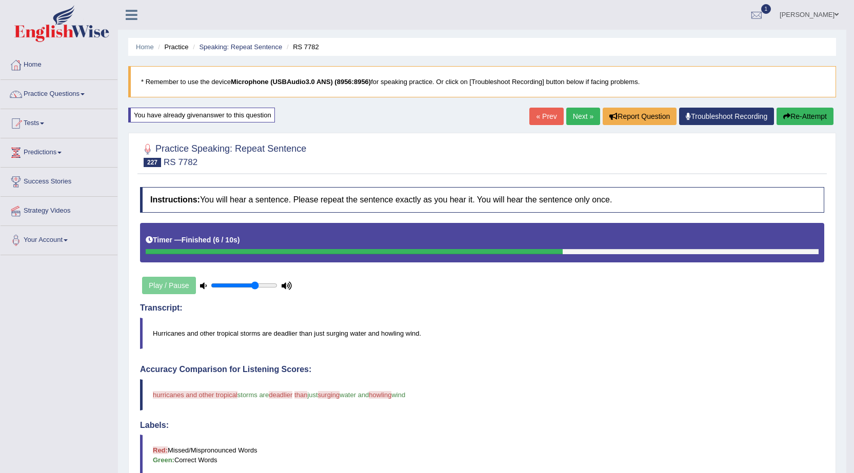
click at [580, 120] on link "Next »" at bounding box center [583, 116] width 34 height 17
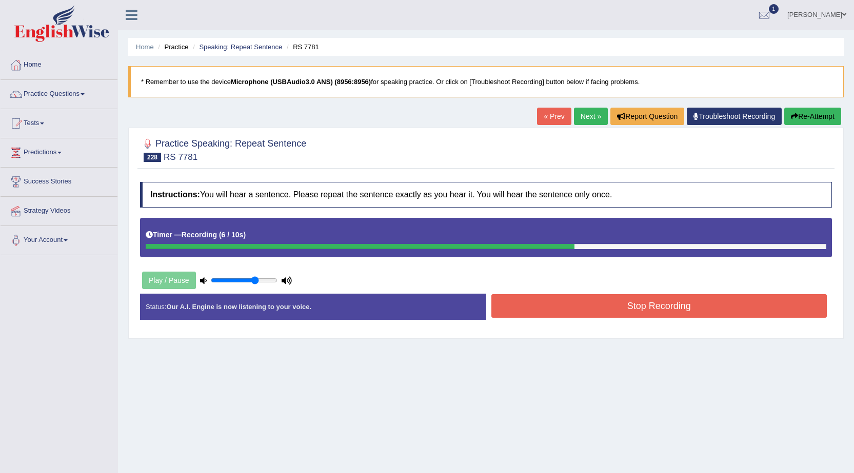
click at [575, 304] on button "Stop Recording" at bounding box center [659, 306] width 336 height 24
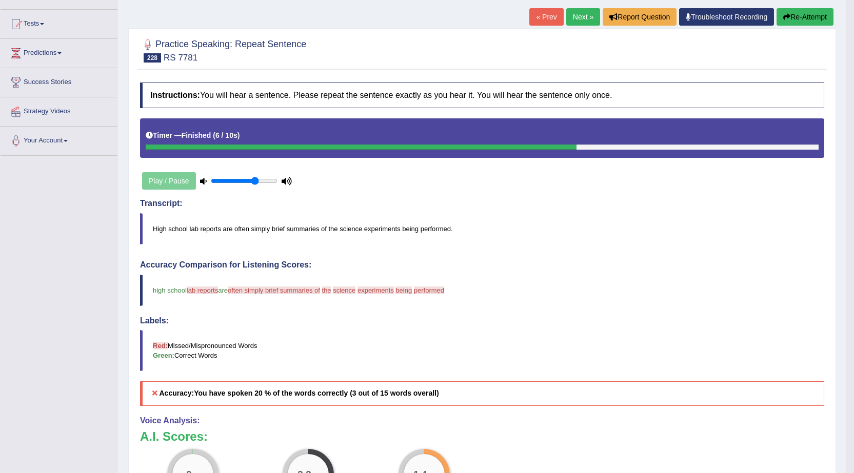
scroll to position [57, 0]
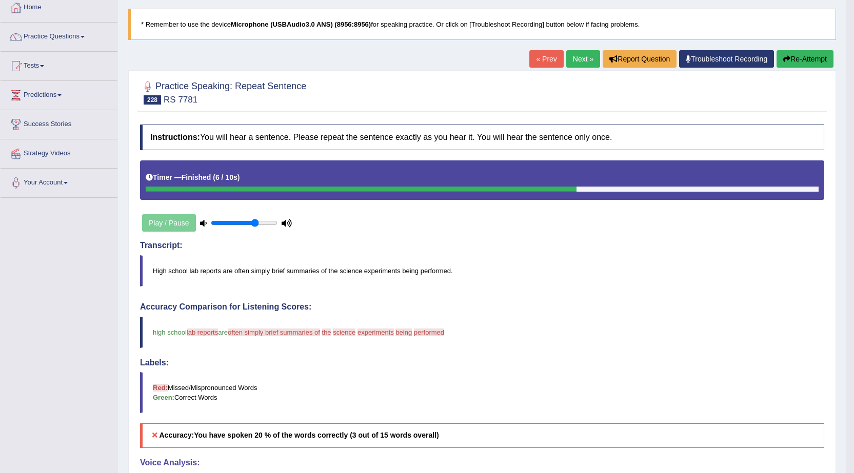
click at [543, 59] on link "« Prev" at bounding box center [546, 58] width 34 height 17
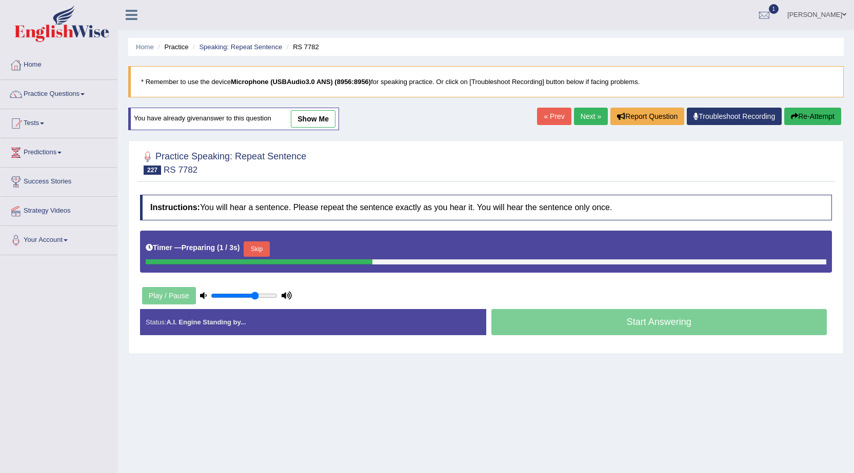
click at [259, 254] on button "Skip" at bounding box center [257, 249] width 26 height 15
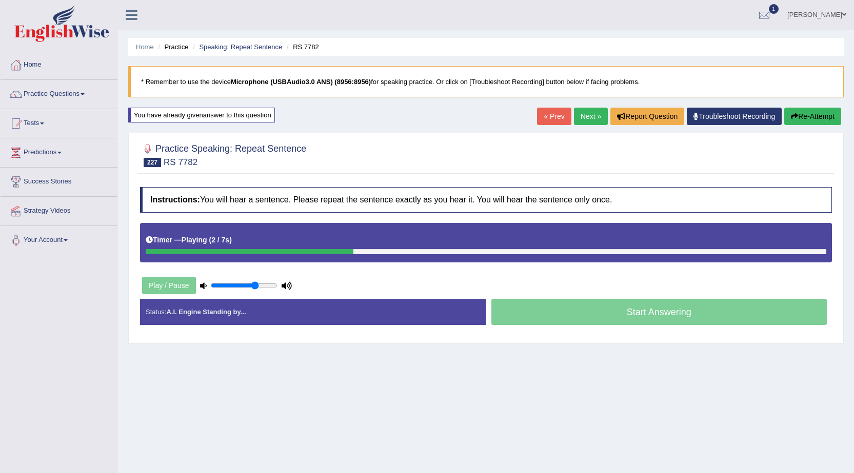
click at [585, 119] on link "Next »" at bounding box center [591, 116] width 34 height 17
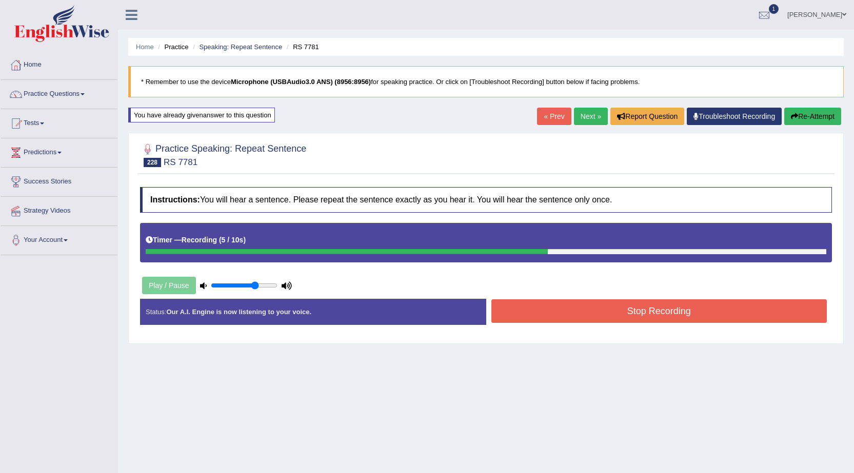
click at [553, 111] on link "« Prev" at bounding box center [554, 116] width 34 height 17
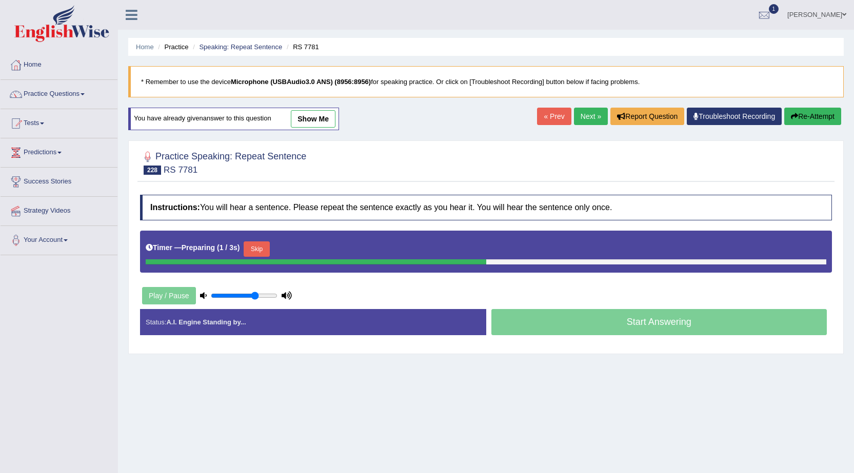
click at [262, 251] on button "Skip" at bounding box center [257, 249] width 26 height 15
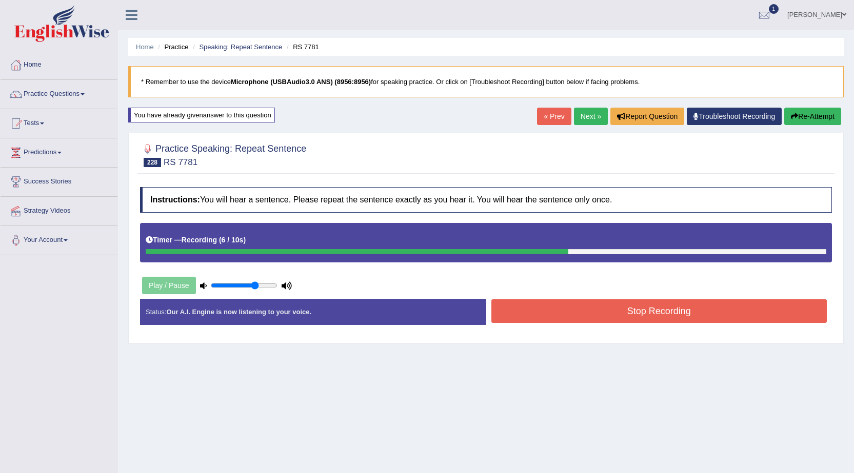
click at [569, 317] on button "Stop Recording" at bounding box center [659, 312] width 336 height 24
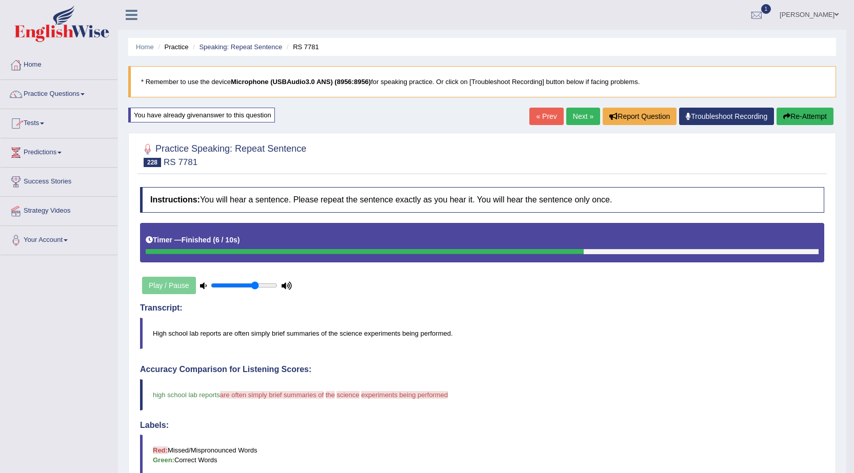
click at [570, 119] on link "Next »" at bounding box center [583, 116] width 34 height 17
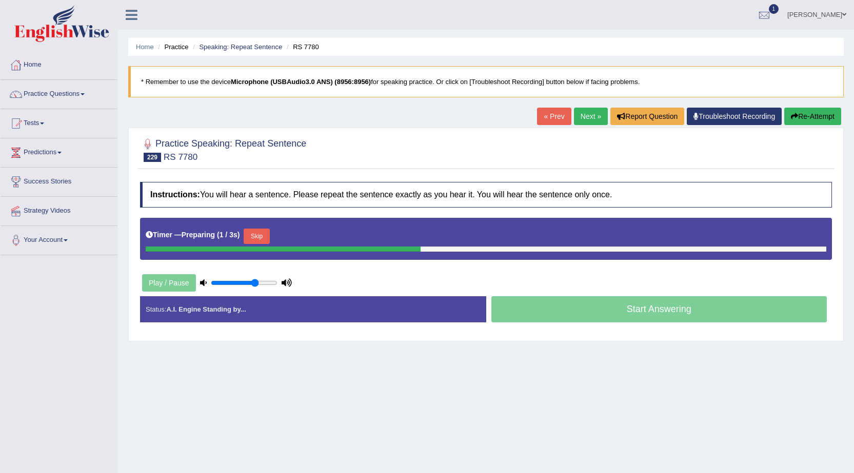
click at [267, 229] on button "Skip" at bounding box center [257, 236] width 26 height 15
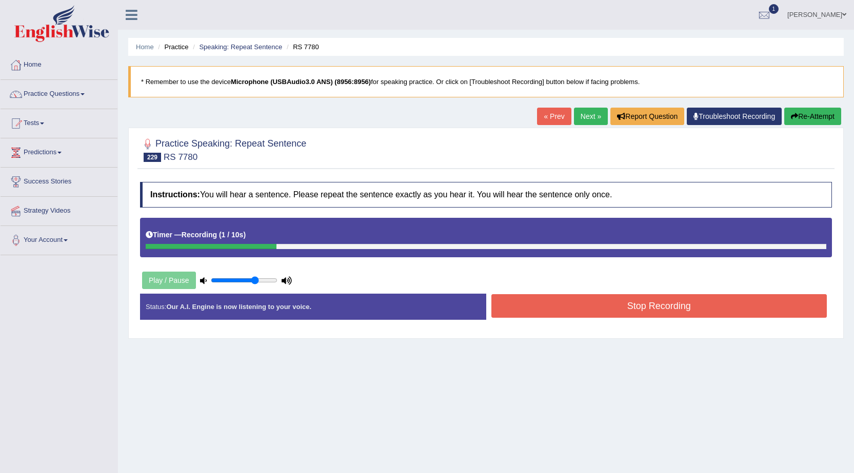
click at [553, 115] on link "« Prev" at bounding box center [554, 116] width 34 height 17
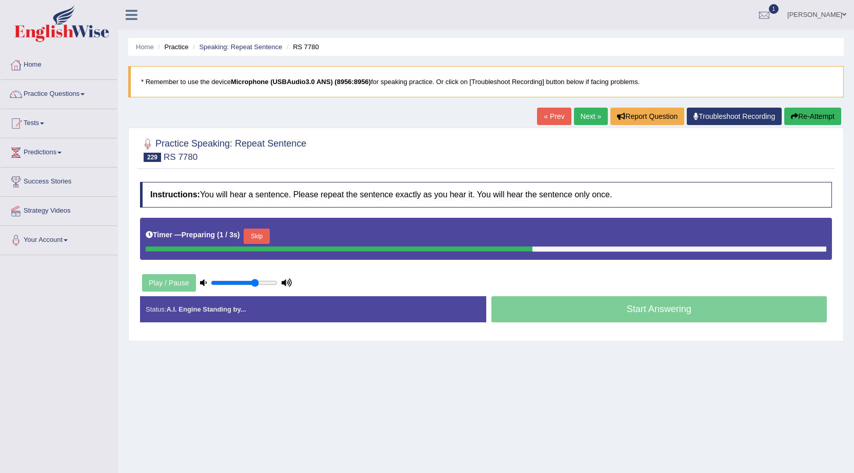
click at [269, 231] on button "Skip" at bounding box center [257, 236] width 26 height 15
click at [304, 234] on button "Skip" at bounding box center [302, 236] width 26 height 15
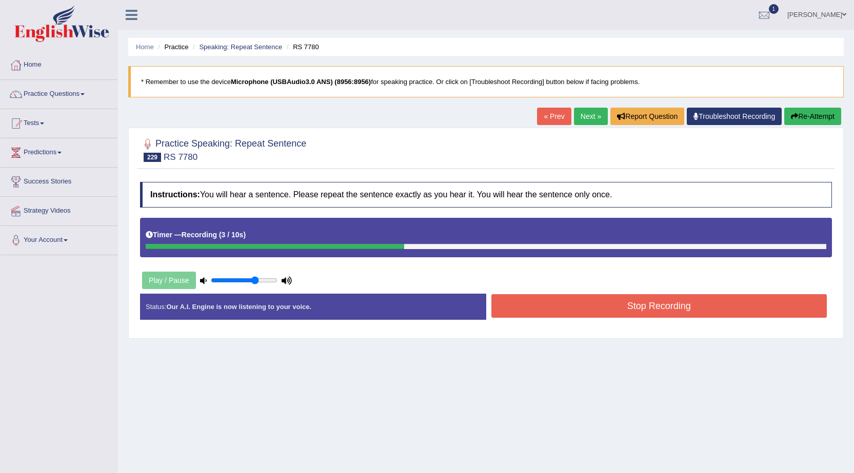
click at [545, 308] on button "Stop Recording" at bounding box center [659, 306] width 336 height 24
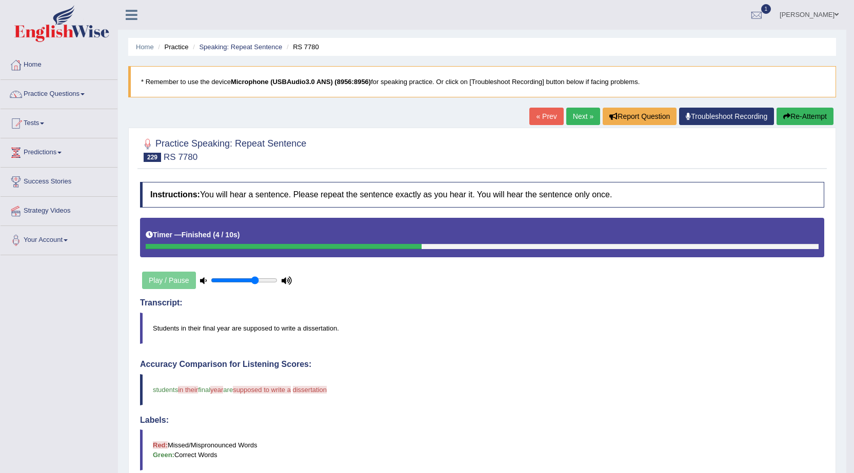
click at [570, 113] on link "Next »" at bounding box center [583, 116] width 34 height 17
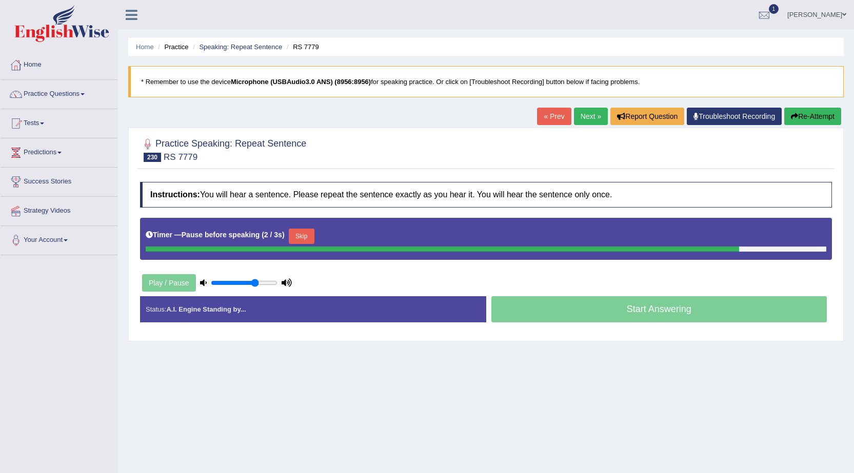
drag, startPoint x: 564, startPoint y: 127, endPoint x: 554, endPoint y: 122, distance: 10.3
click at [562, 126] on div "« Prev Next » Report Question Troubleshoot Recording Re-Attempt" at bounding box center [690, 118] width 307 height 20
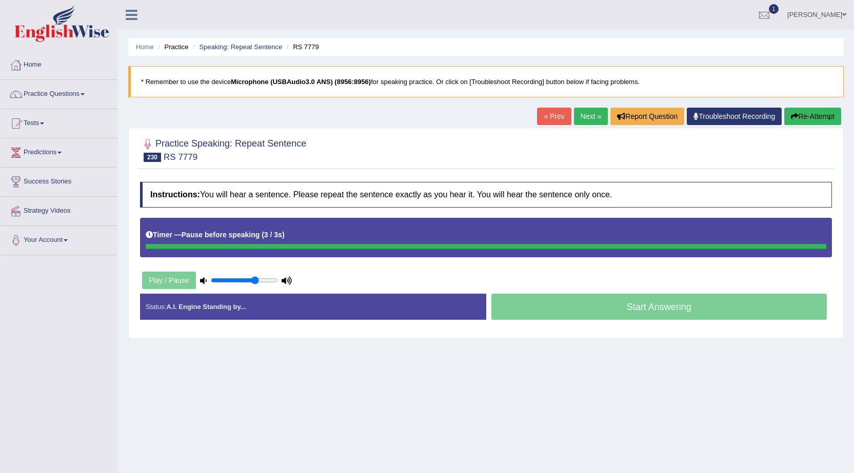
click at [546, 114] on link "« Prev" at bounding box center [554, 116] width 34 height 17
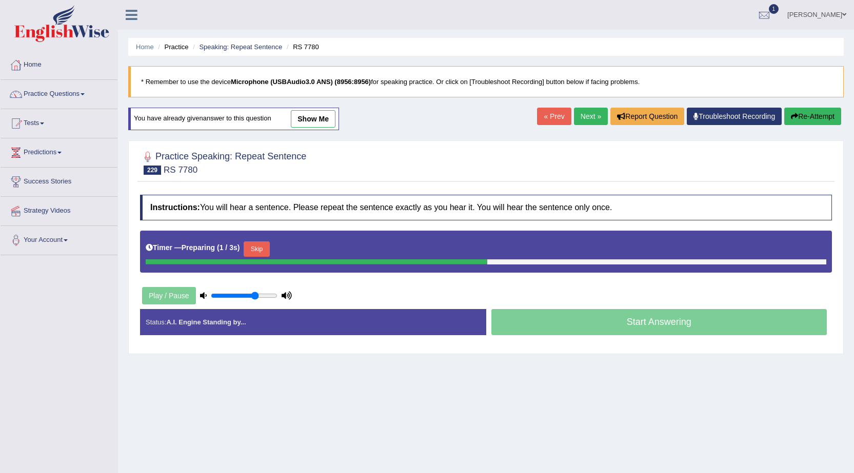
click at [585, 113] on link "Next »" at bounding box center [591, 116] width 34 height 17
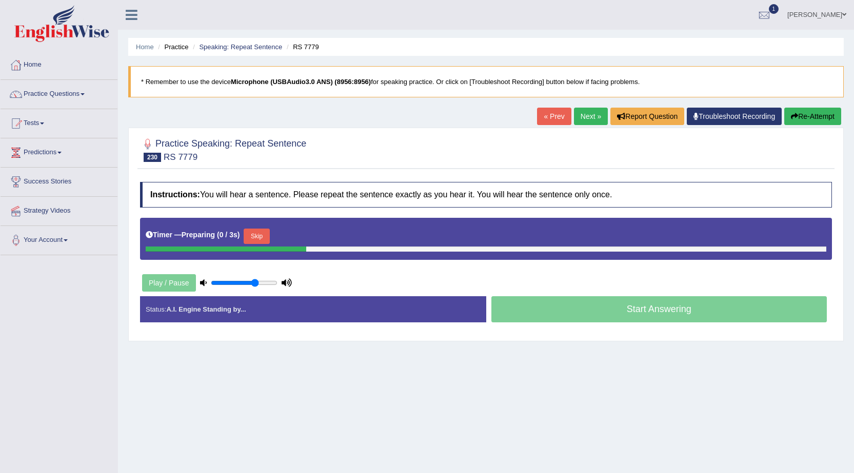
click at [254, 238] on button "Skip" at bounding box center [257, 236] width 26 height 15
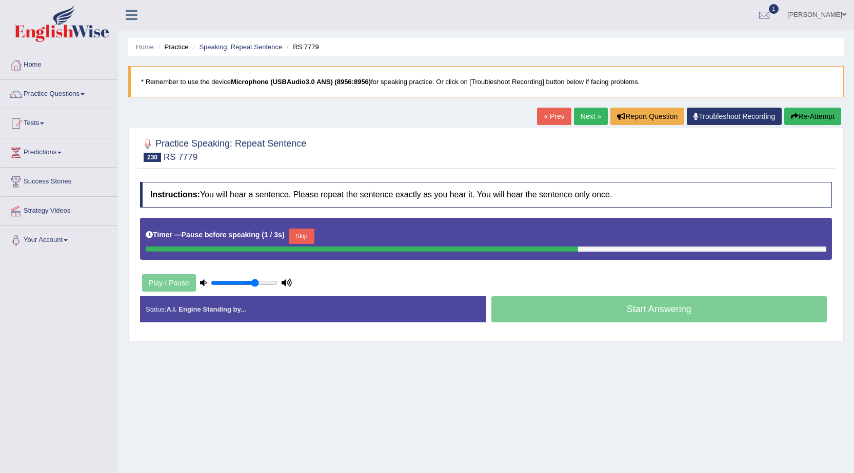
click at [312, 238] on button "Skip" at bounding box center [302, 236] width 26 height 15
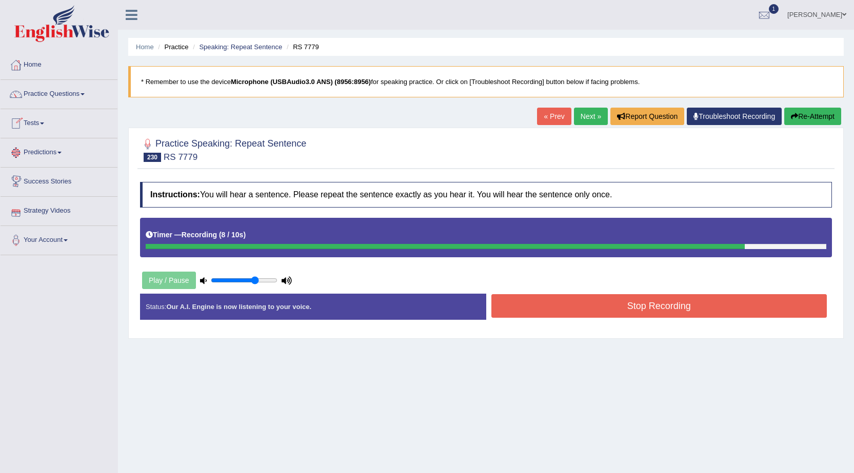
click at [552, 308] on button "Stop Recording" at bounding box center [659, 306] width 336 height 24
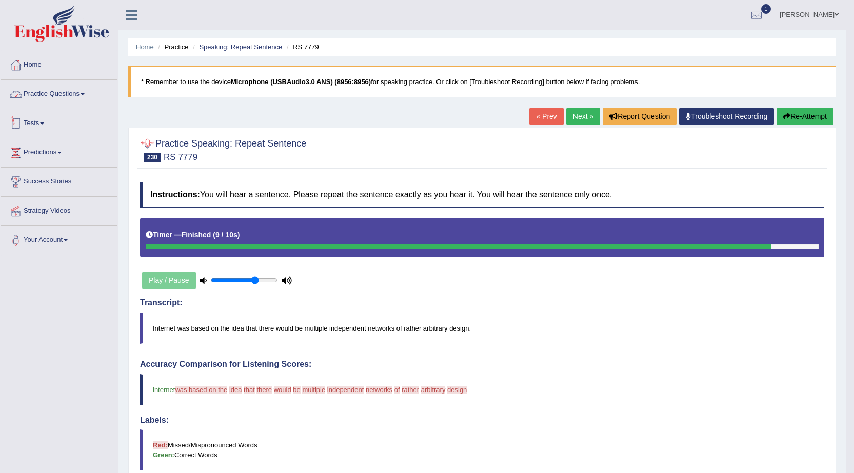
click at [67, 91] on link "Practice Questions" at bounding box center [59, 93] width 117 height 26
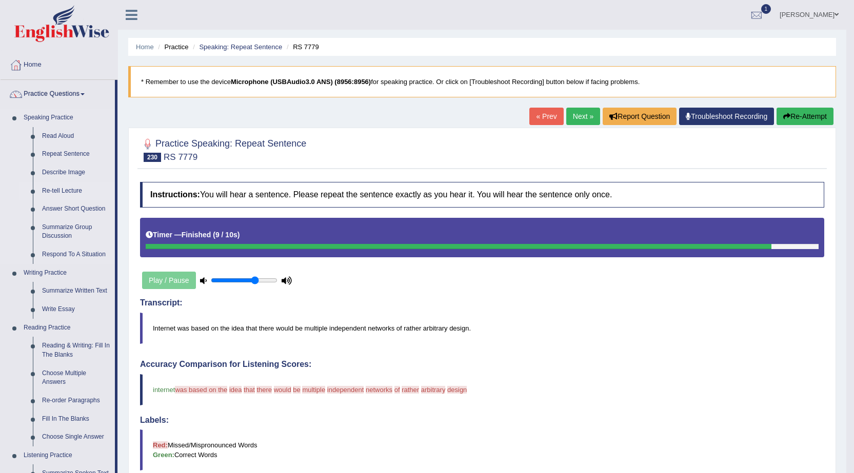
click at [72, 190] on link "Re-tell Lecture" at bounding box center [75, 191] width 77 height 18
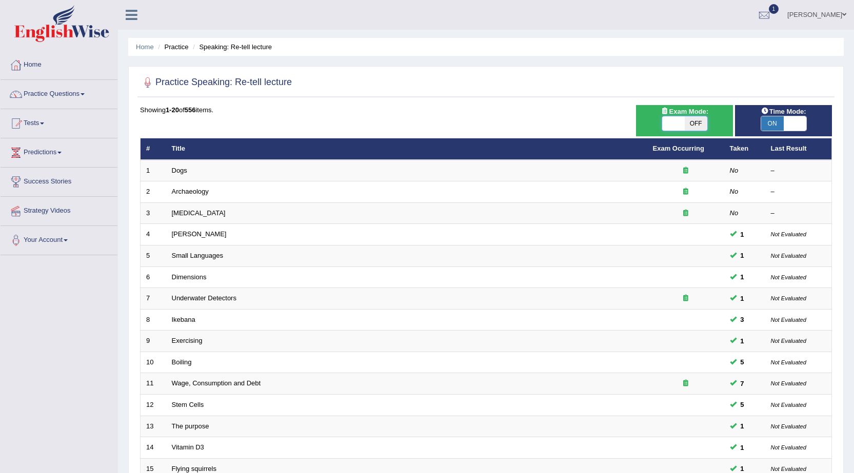
click at [672, 124] on span at bounding box center [673, 123] width 23 height 14
checkbox input "true"
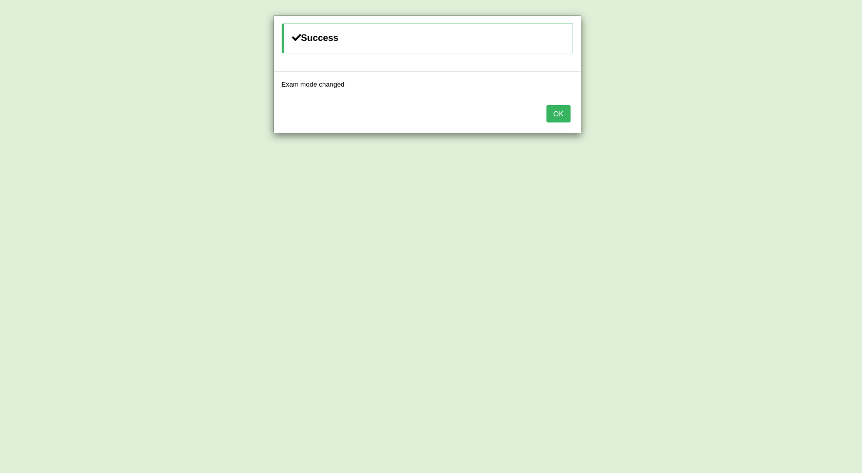
click at [553, 113] on button "OK" at bounding box center [558, 113] width 24 height 17
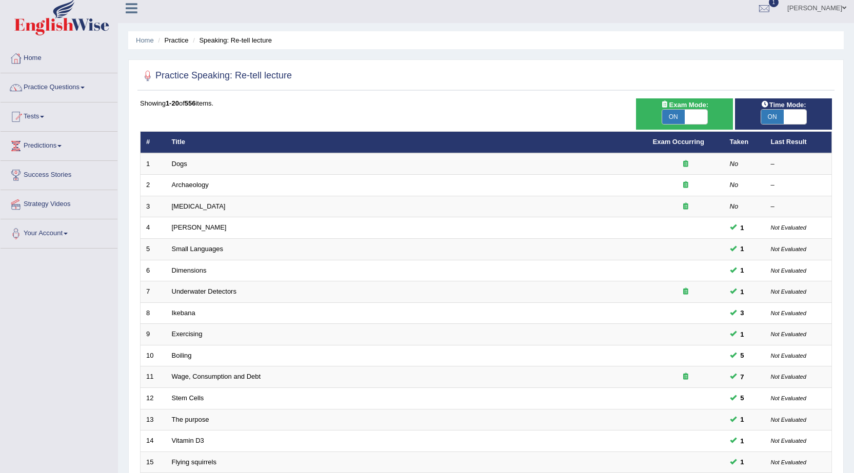
scroll to position [33, 0]
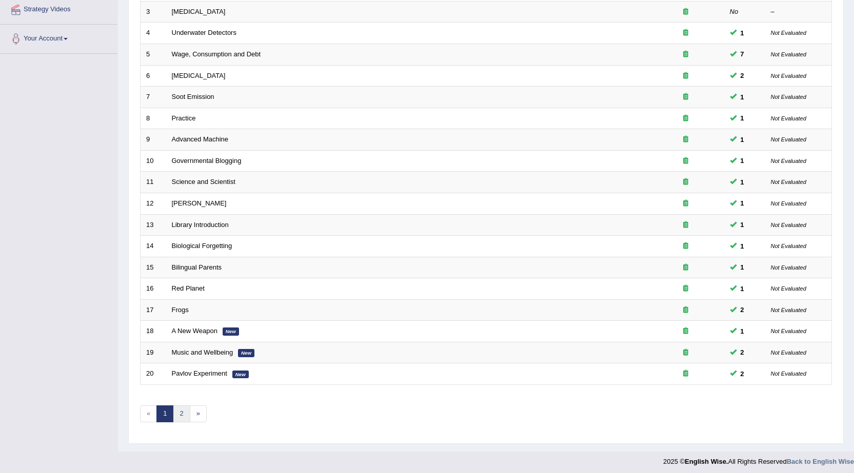
click at [181, 414] on link "2" at bounding box center [181, 414] width 17 height 17
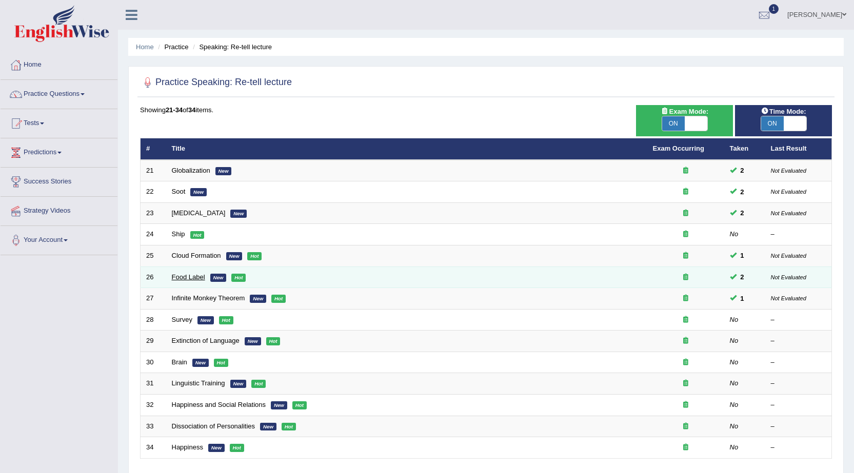
click at [200, 278] on link "Food Label" at bounding box center [188, 277] width 33 height 8
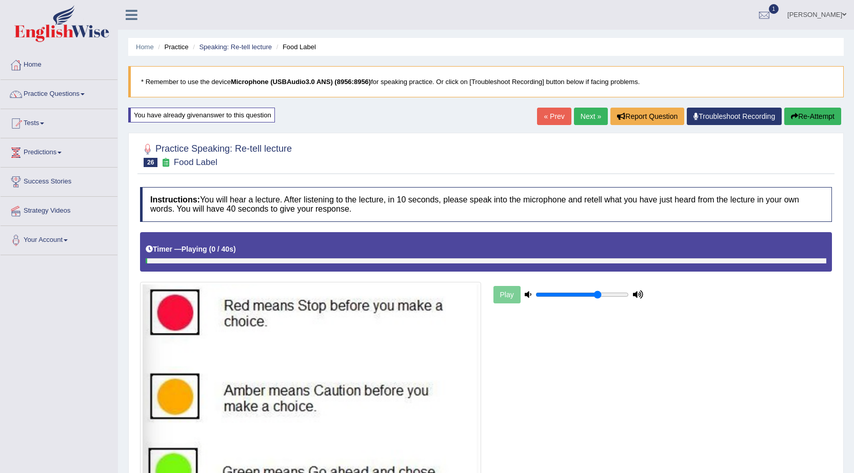
click at [584, 121] on link "Next »" at bounding box center [591, 116] width 34 height 17
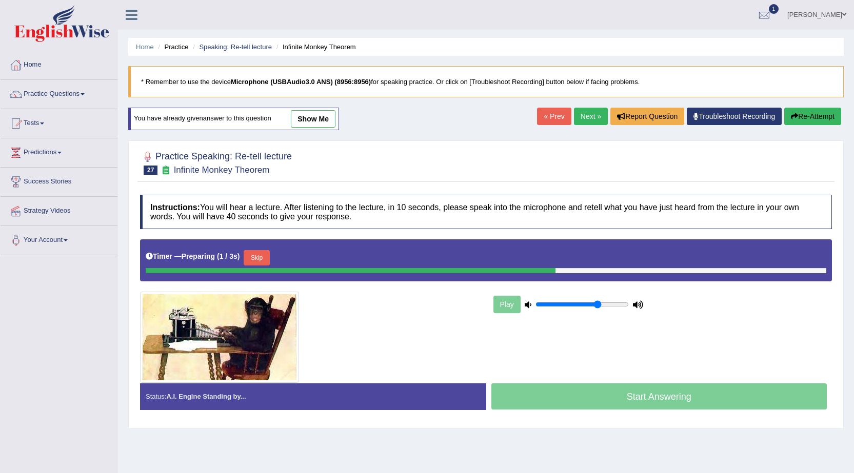
click at [582, 112] on link "Next »" at bounding box center [591, 116] width 34 height 17
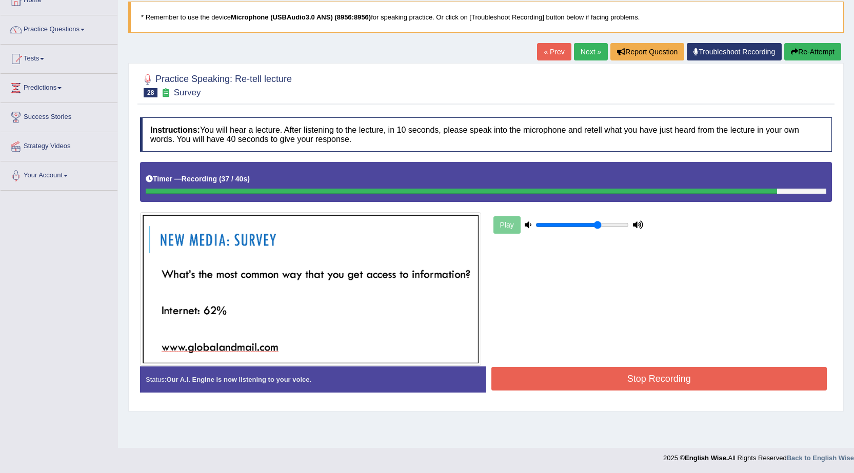
scroll to position [65, 0]
click at [610, 382] on button "Stop Recording" at bounding box center [659, 379] width 336 height 24
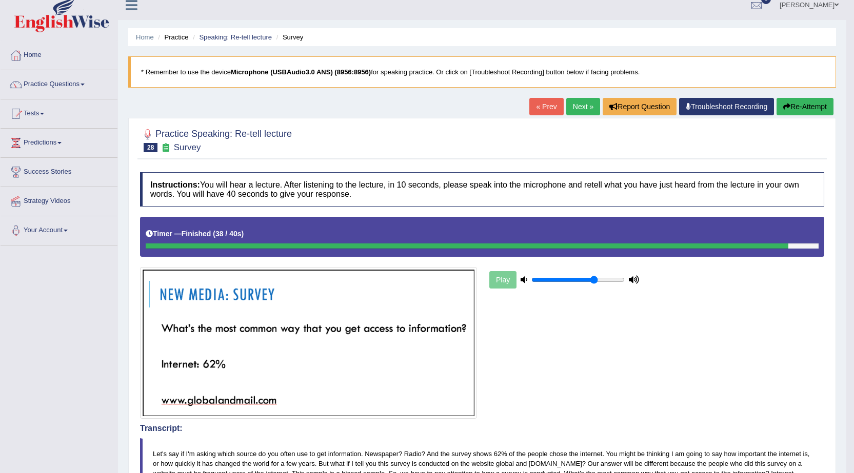
scroll to position [0, 0]
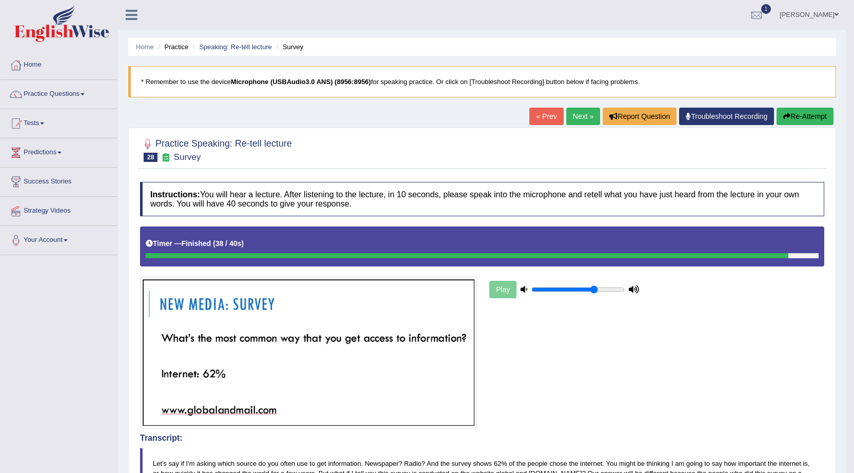
click at [544, 118] on link "« Prev" at bounding box center [546, 116] width 34 height 17
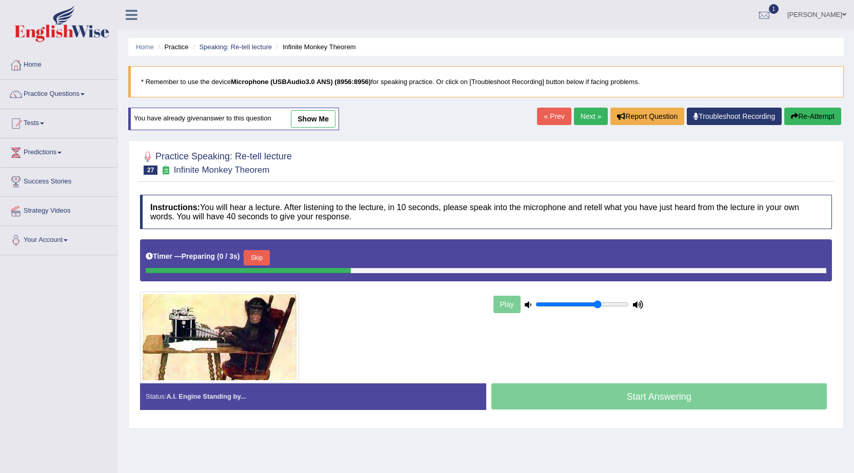
click at [584, 113] on link "Next »" at bounding box center [591, 116] width 34 height 17
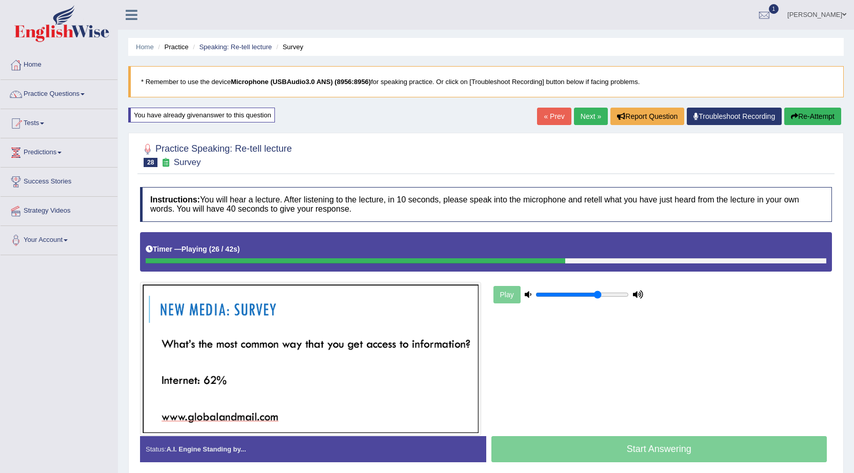
click at [592, 119] on link "Next »" at bounding box center [591, 116] width 34 height 17
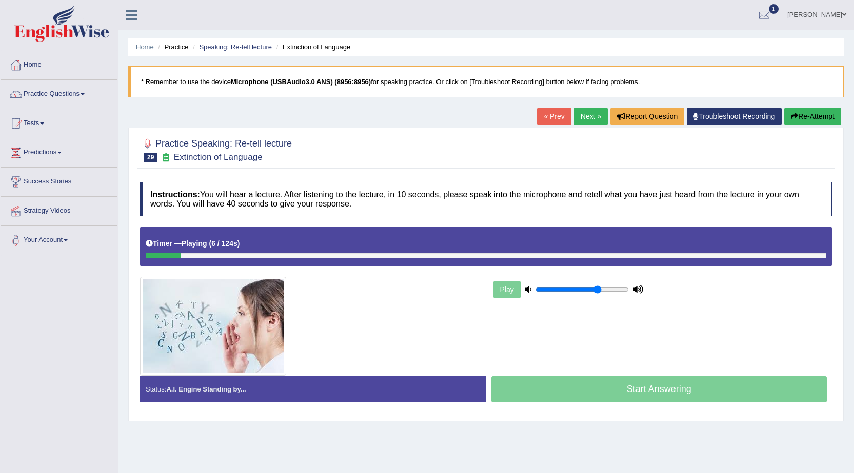
click at [547, 116] on link "« Prev" at bounding box center [554, 116] width 34 height 17
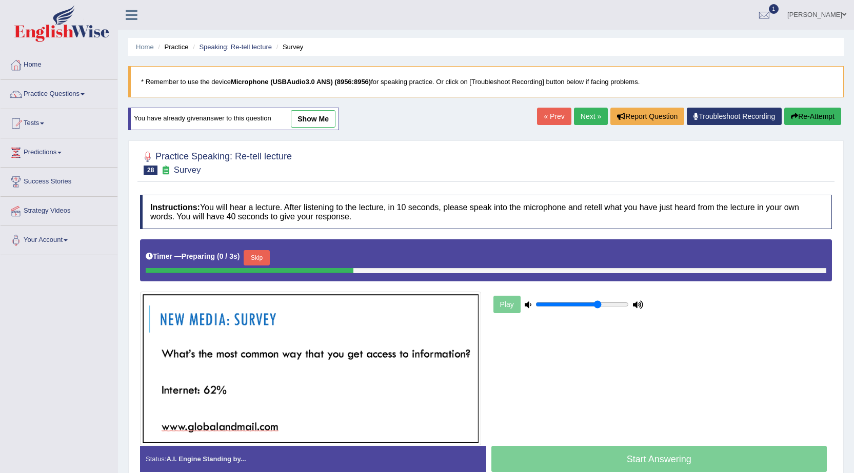
click at [587, 114] on link "Next »" at bounding box center [591, 116] width 34 height 17
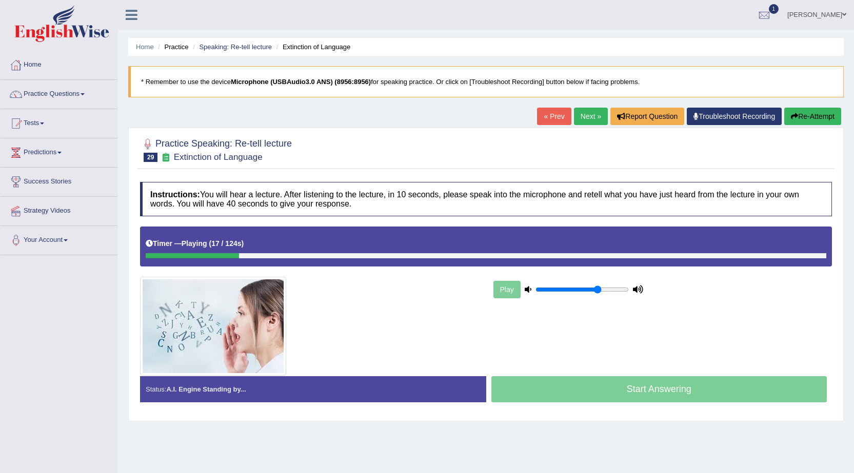
click at [544, 119] on link "« Prev" at bounding box center [554, 116] width 34 height 17
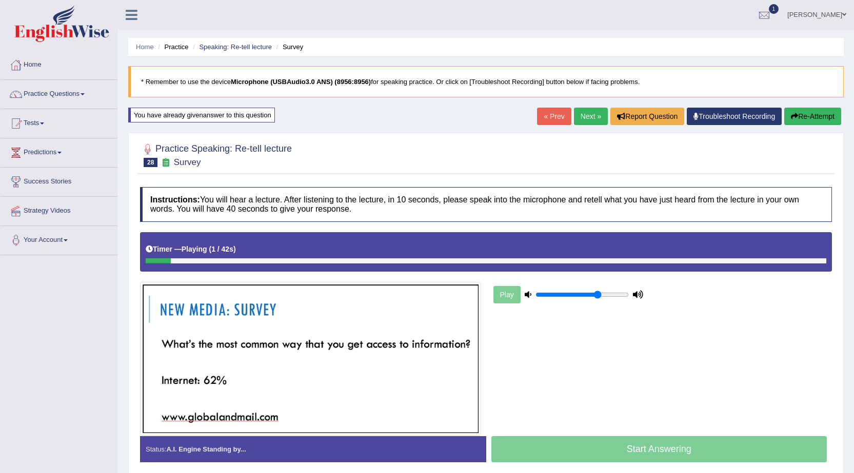
click at [595, 116] on link "Next »" at bounding box center [591, 116] width 34 height 17
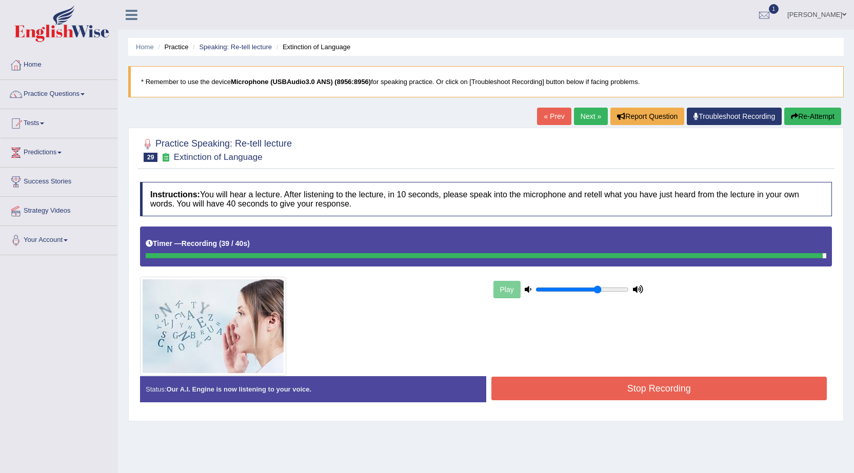
click at [620, 396] on button "Stop Recording" at bounding box center [659, 389] width 336 height 24
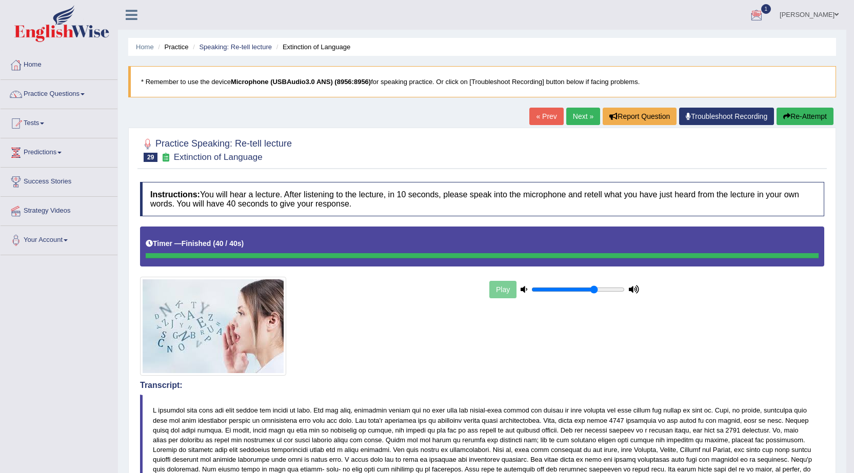
click at [577, 117] on link "Next »" at bounding box center [583, 116] width 34 height 17
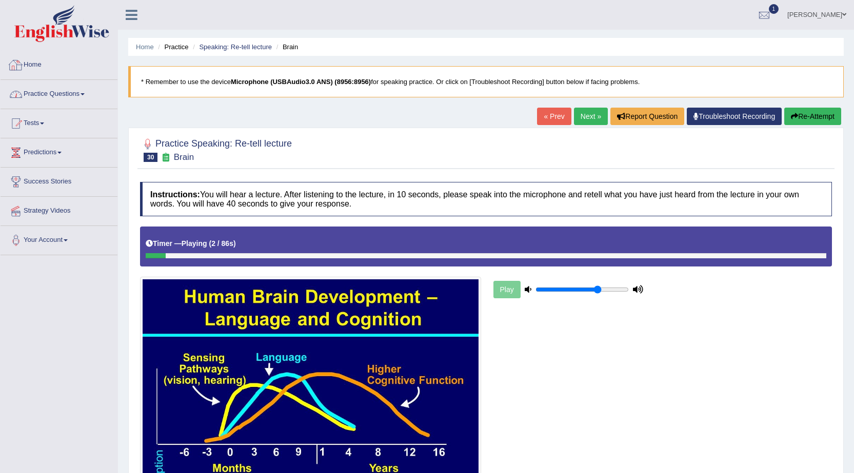
click at [74, 89] on link "Practice Questions" at bounding box center [59, 93] width 117 height 26
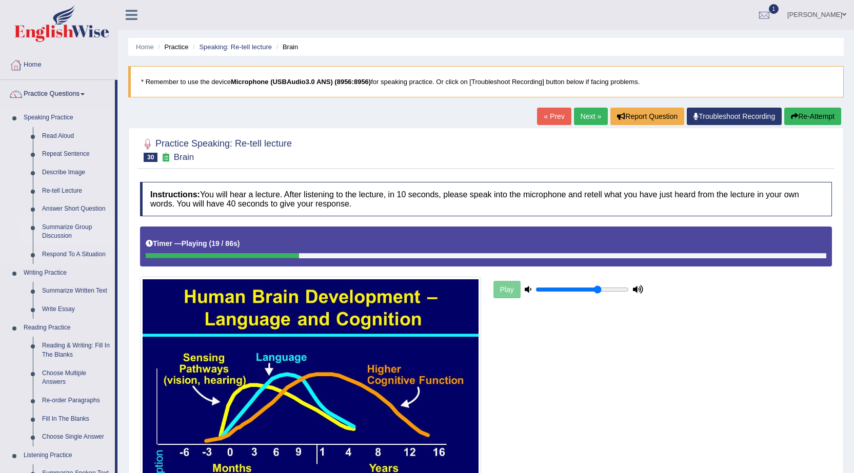
click at [70, 231] on link "Summarize Group Discussion" at bounding box center [75, 231] width 77 height 27
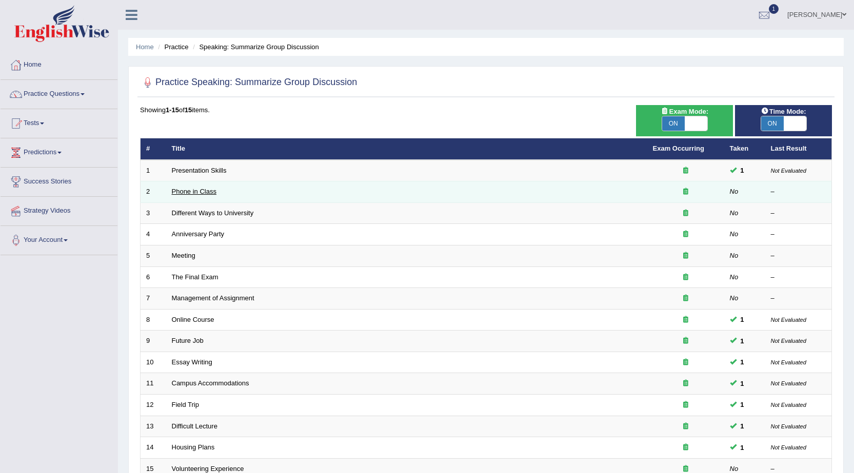
click at [211, 191] on link "Phone in Class" at bounding box center [194, 192] width 45 height 8
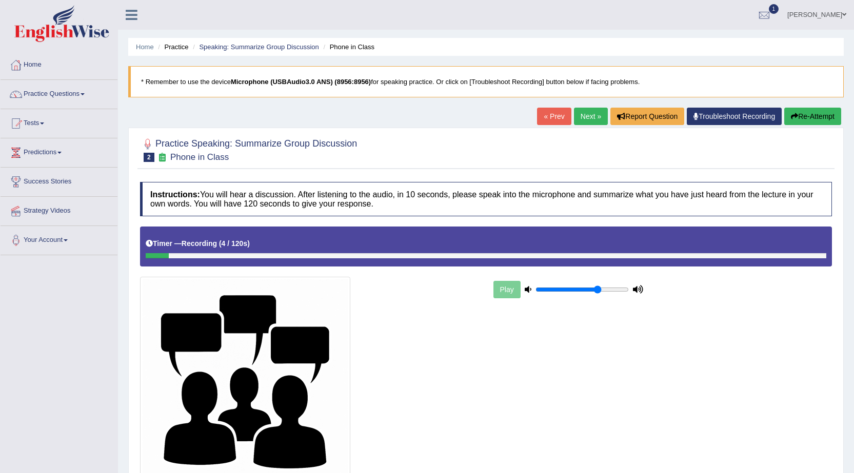
click at [556, 120] on link "« Prev" at bounding box center [554, 116] width 34 height 17
drag, startPoint x: 353, startPoint y: 256, endPoint x: 441, endPoint y: 262, distance: 87.8
click at [439, 263] on div "Timer — Playing ( 49 / 176s ) Skip" at bounding box center [486, 246] width 692 height 39
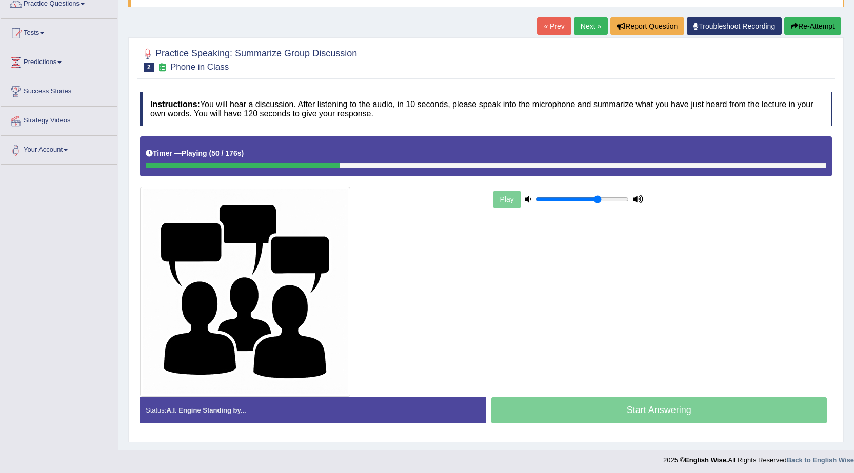
scroll to position [93, 0]
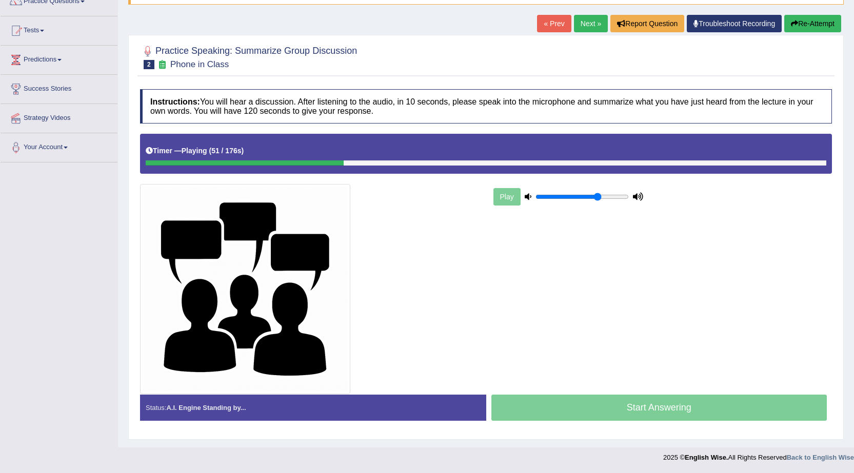
click at [715, 414] on div "Start Answering" at bounding box center [659, 409] width 346 height 29
click at [669, 405] on div "Start Answering" at bounding box center [659, 409] width 346 height 29
drag, startPoint x: 642, startPoint y: 410, endPoint x: 623, endPoint y: 377, distance: 37.7
click at [642, 409] on div "Start Answering" at bounding box center [659, 409] width 346 height 29
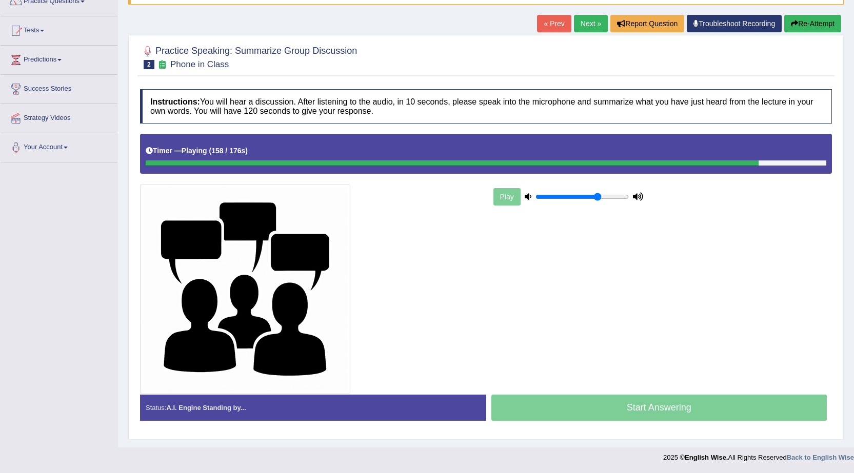
drag, startPoint x: 766, startPoint y: 163, endPoint x: 782, endPoint y: 162, distance: 15.9
click at [782, 162] on div at bounding box center [486, 163] width 681 height 5
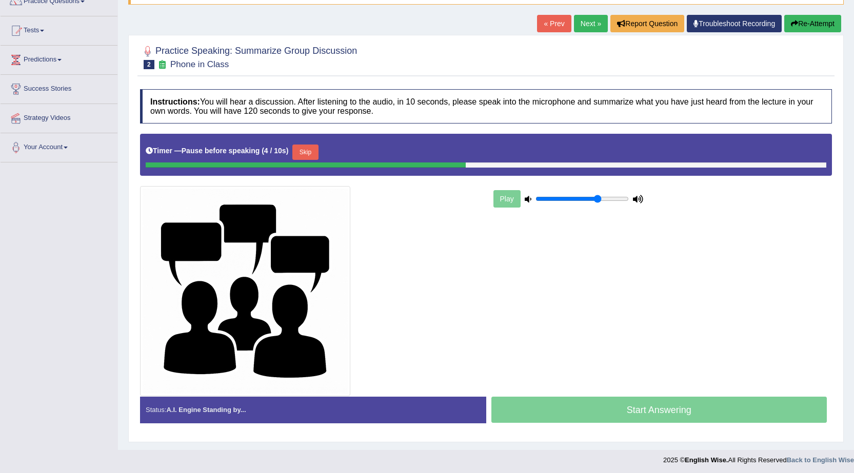
click at [309, 149] on button "Skip" at bounding box center [305, 152] width 26 height 15
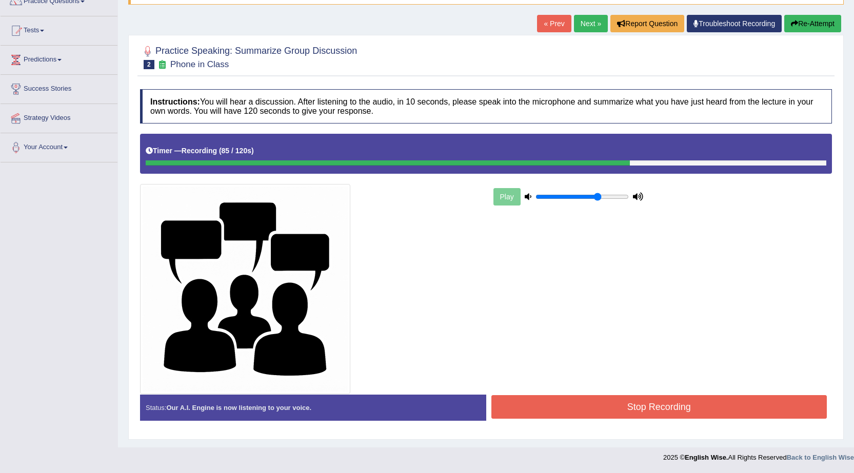
click at [660, 412] on button "Stop Recording" at bounding box center [659, 407] width 336 height 24
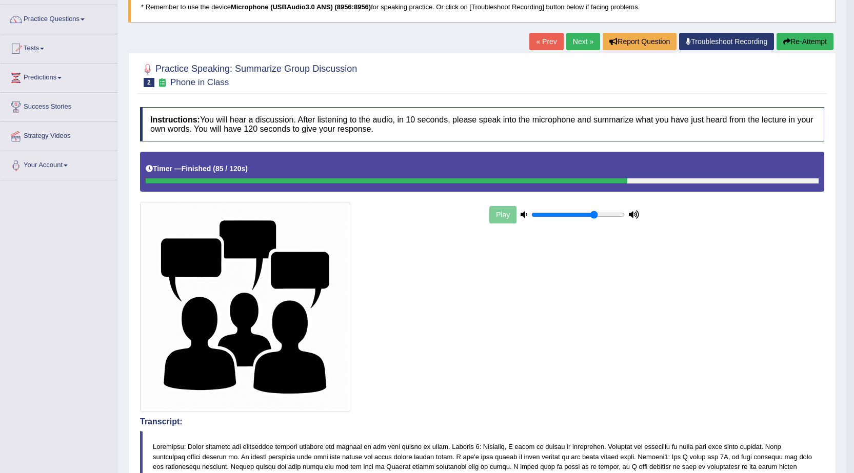
scroll to position [61, 0]
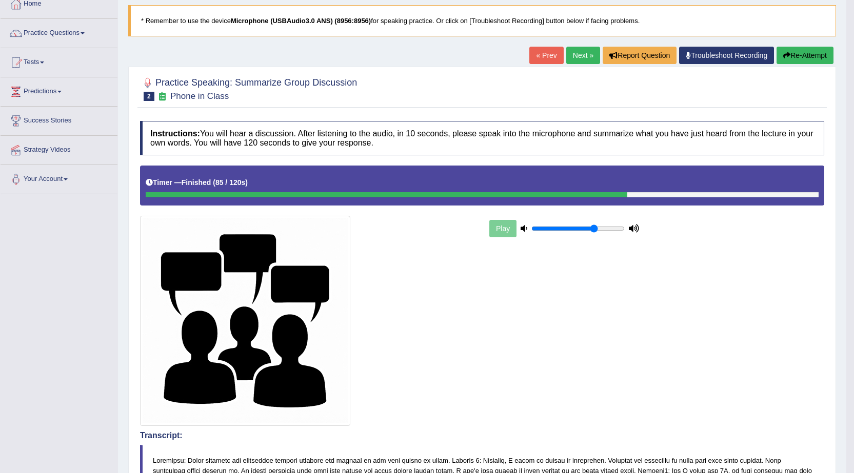
click at [580, 59] on link "Next »" at bounding box center [583, 55] width 34 height 17
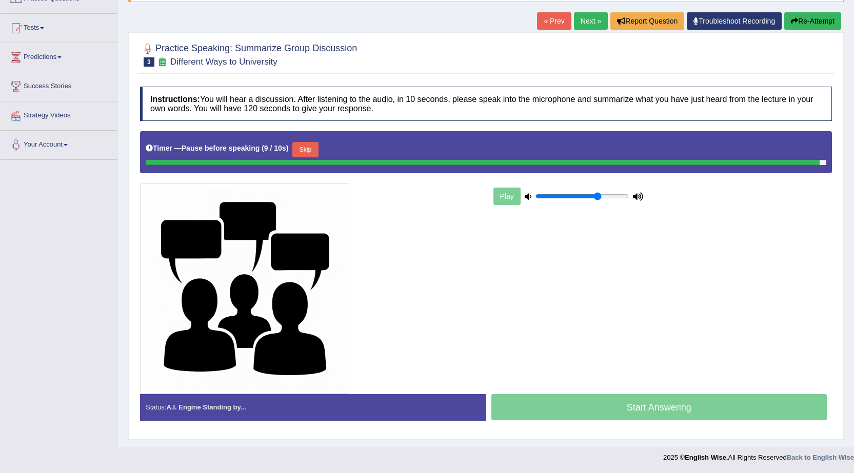
scroll to position [93, 0]
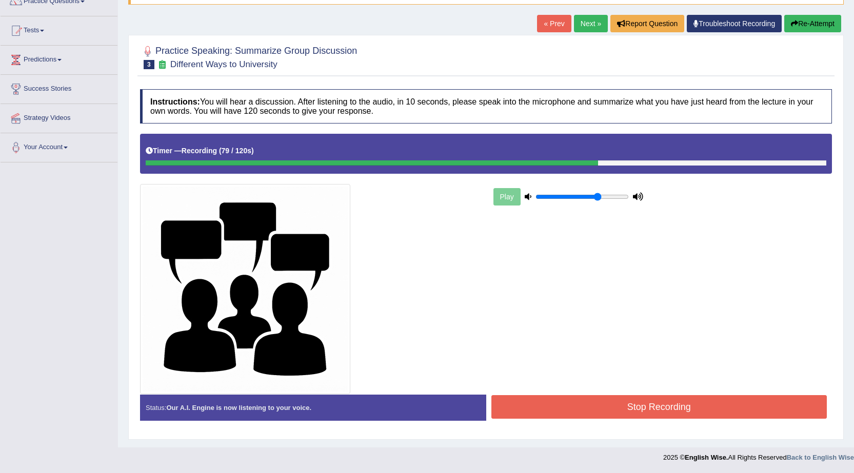
click at [530, 404] on button "Stop Recording" at bounding box center [659, 407] width 336 height 24
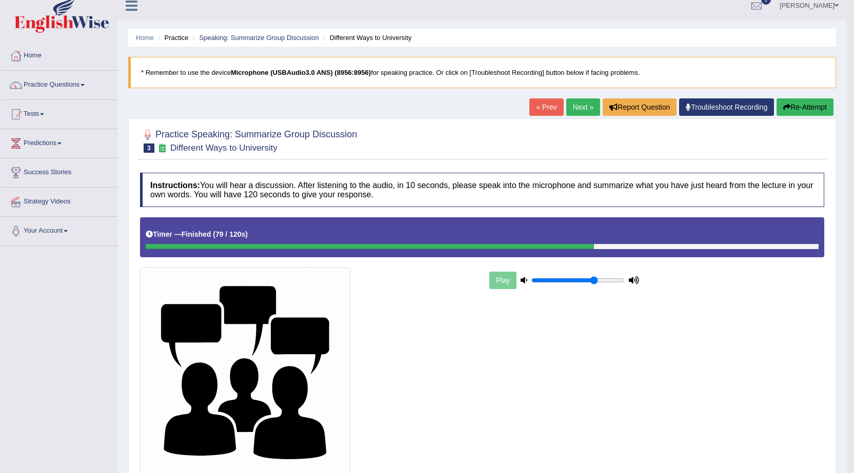
scroll to position [0, 0]
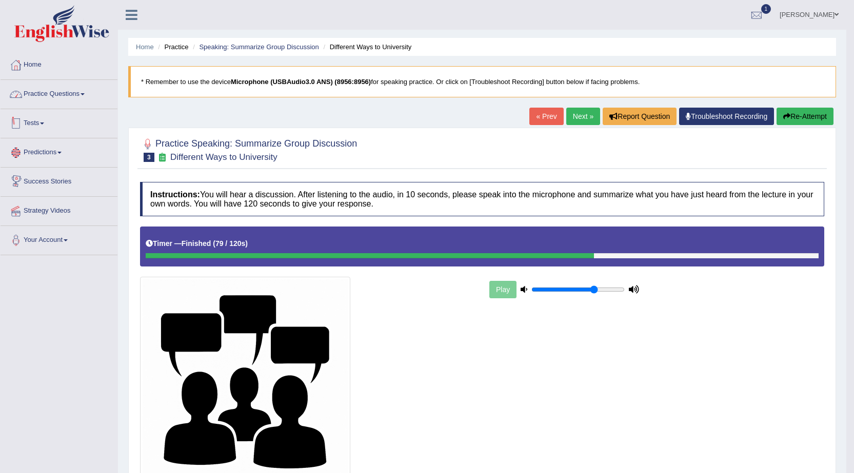
click at [81, 96] on link "Practice Questions" at bounding box center [59, 93] width 117 height 26
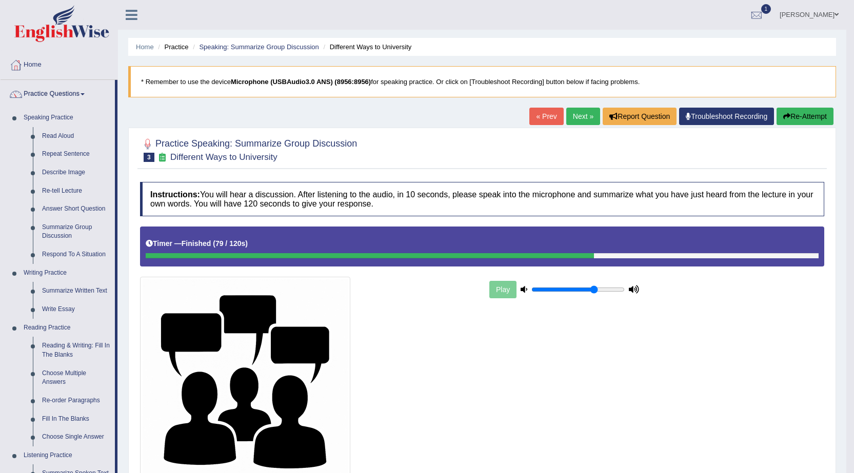
click at [586, 122] on link "Next »" at bounding box center [583, 116] width 34 height 17
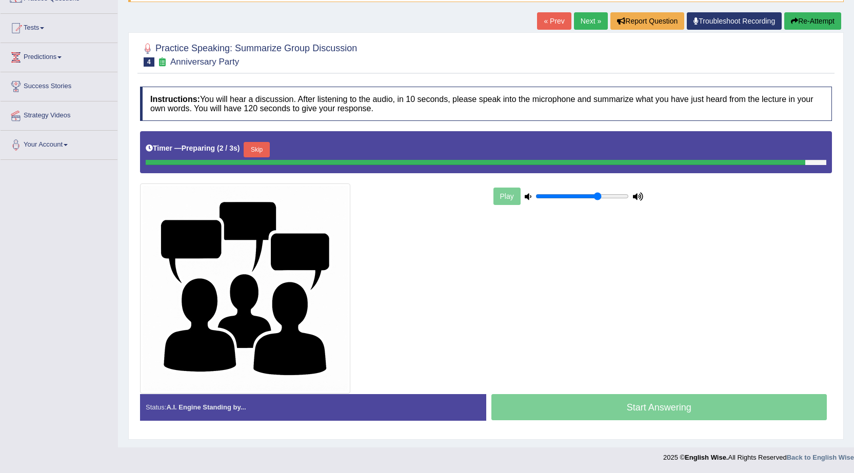
scroll to position [93, 0]
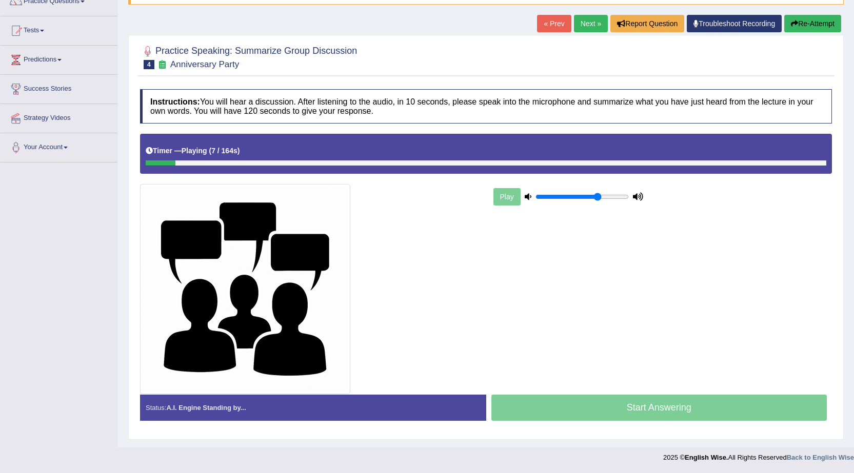
click at [541, 28] on link "« Prev" at bounding box center [554, 23] width 34 height 17
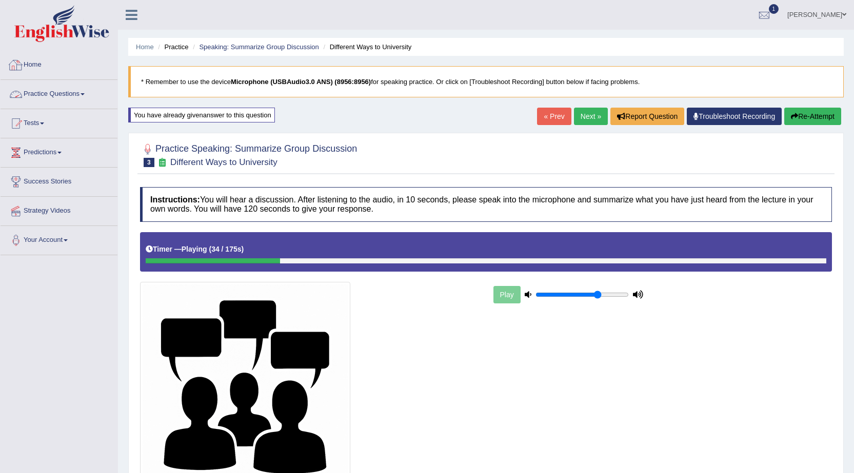
click at [56, 90] on link "Practice Questions" at bounding box center [59, 93] width 117 height 26
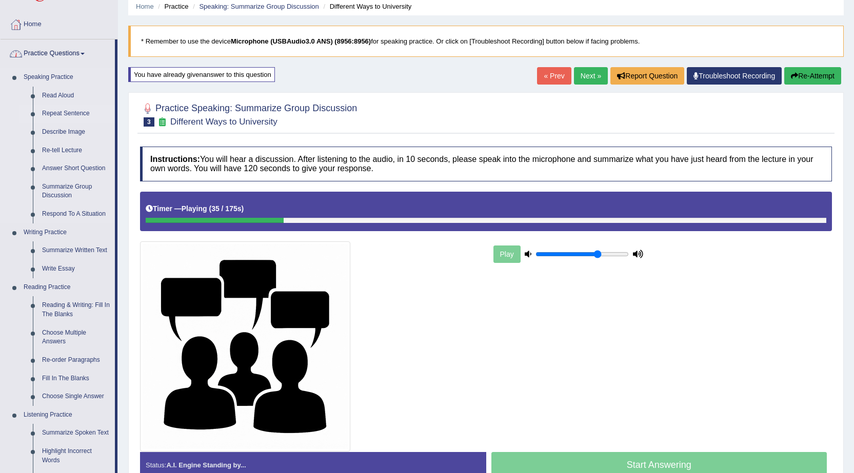
scroll to position [103, 0]
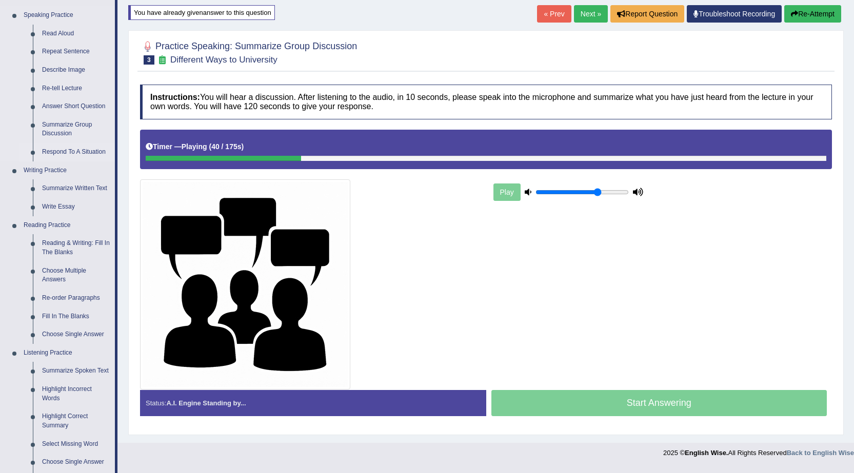
click at [89, 151] on link "Respond To A Situation" at bounding box center [75, 152] width 77 height 18
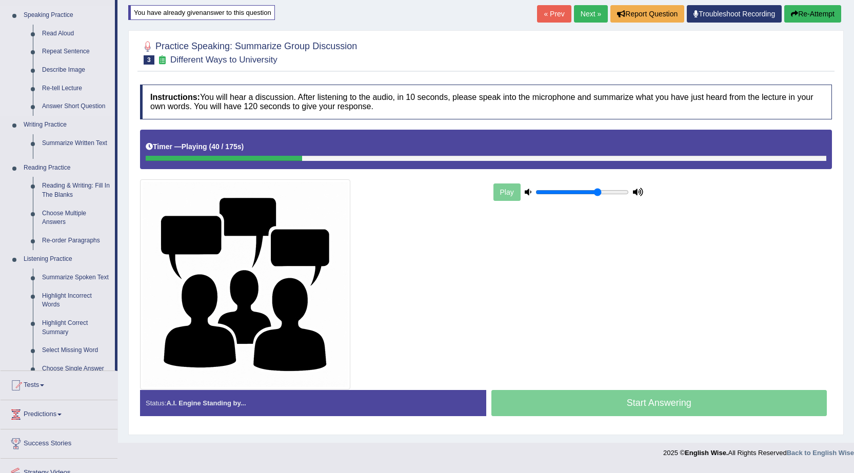
scroll to position [98, 0]
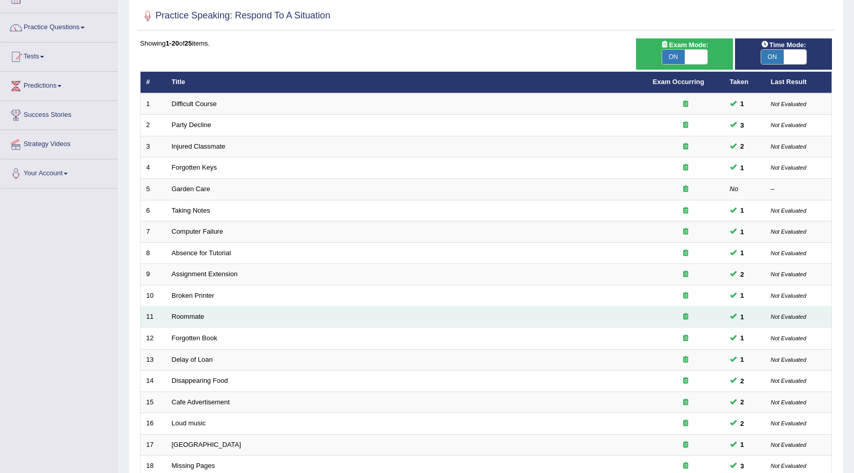
scroll to position [206, 0]
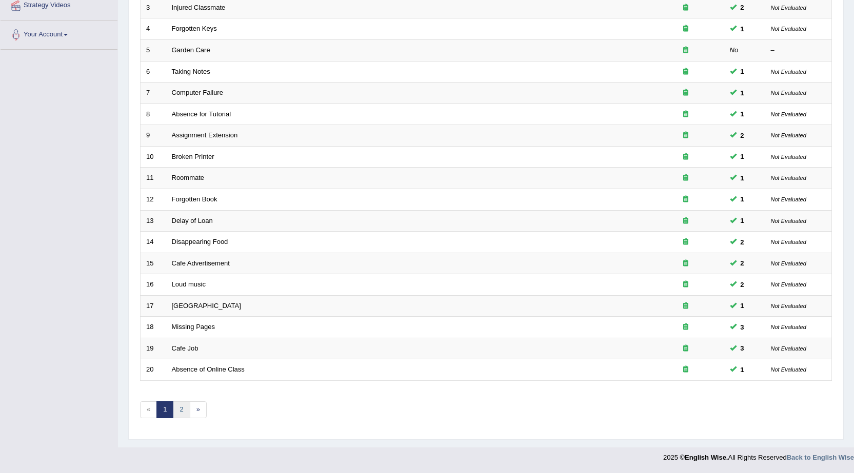
click at [188, 415] on link "2" at bounding box center [181, 410] width 17 height 17
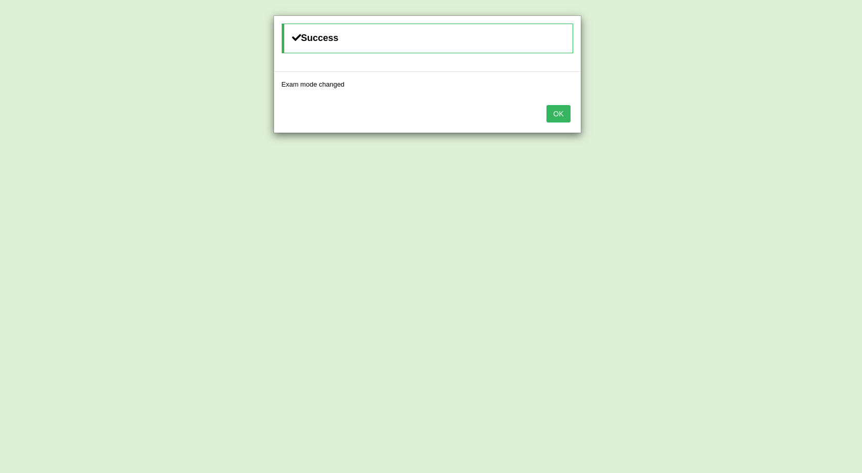
click at [559, 123] on div "OK" at bounding box center [427, 115] width 307 height 36
click at [557, 112] on button "OK" at bounding box center [558, 113] width 24 height 17
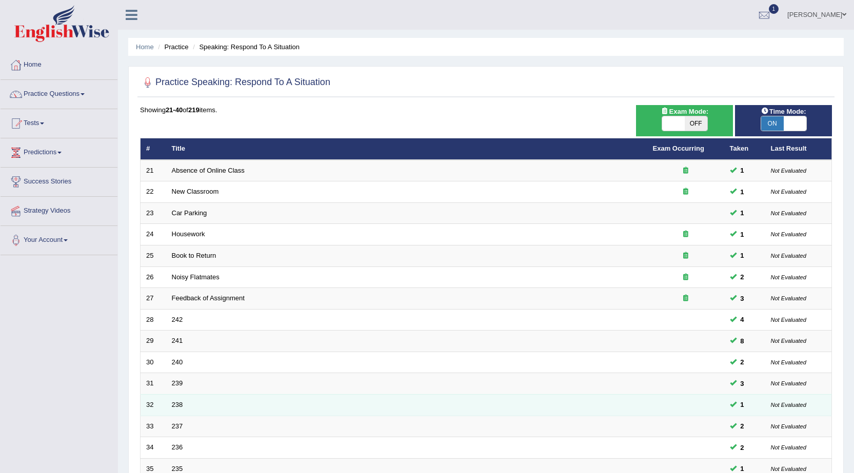
scroll to position [206, 0]
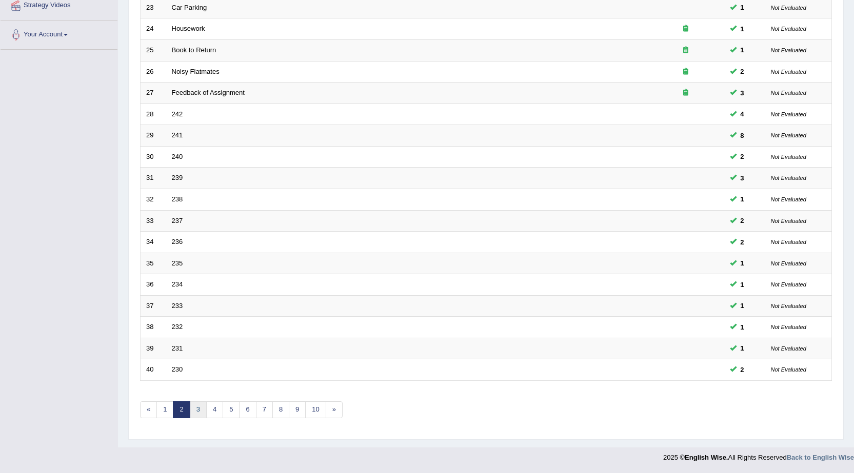
click at [197, 416] on link "3" at bounding box center [198, 410] width 17 height 17
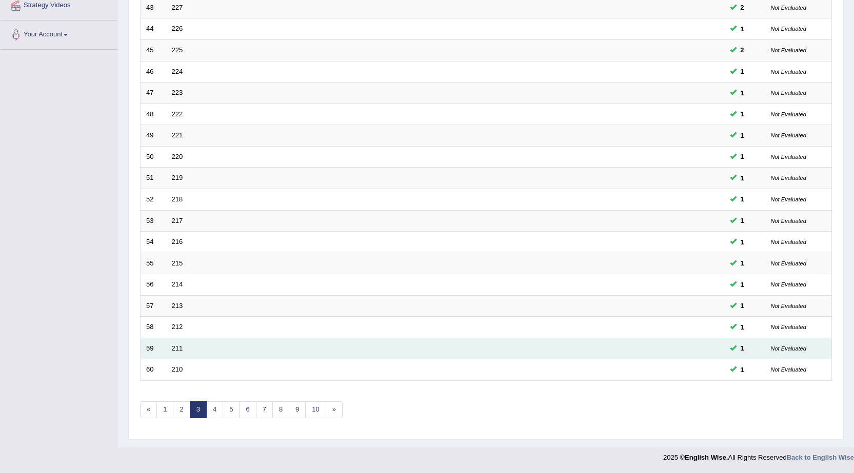
scroll to position [206, 0]
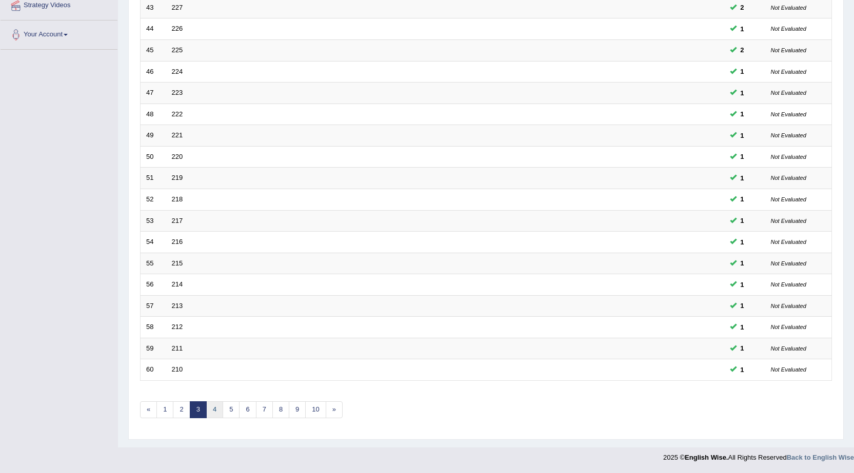
click at [222, 412] on link "4" at bounding box center [214, 410] width 17 height 17
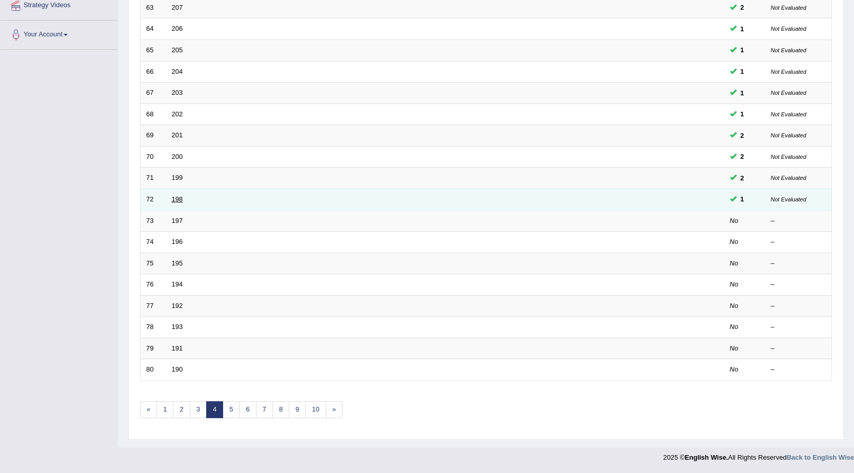
click at [176, 201] on link "198" at bounding box center [177, 199] width 11 height 8
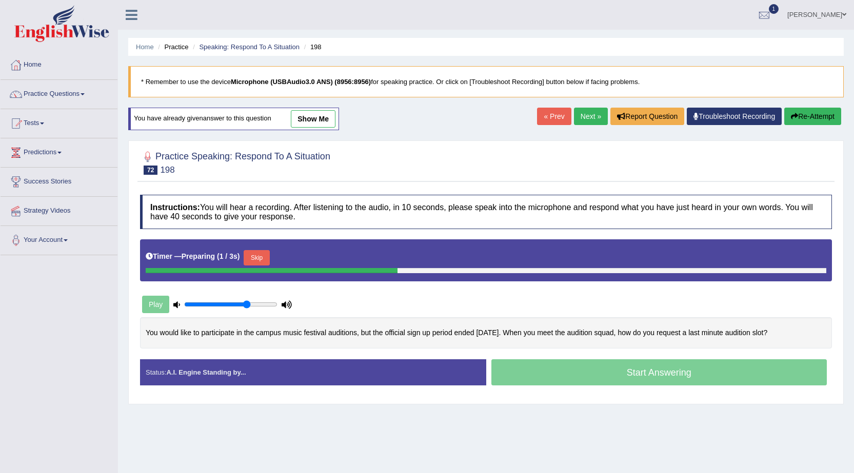
click at [580, 110] on link "Next »" at bounding box center [591, 116] width 34 height 17
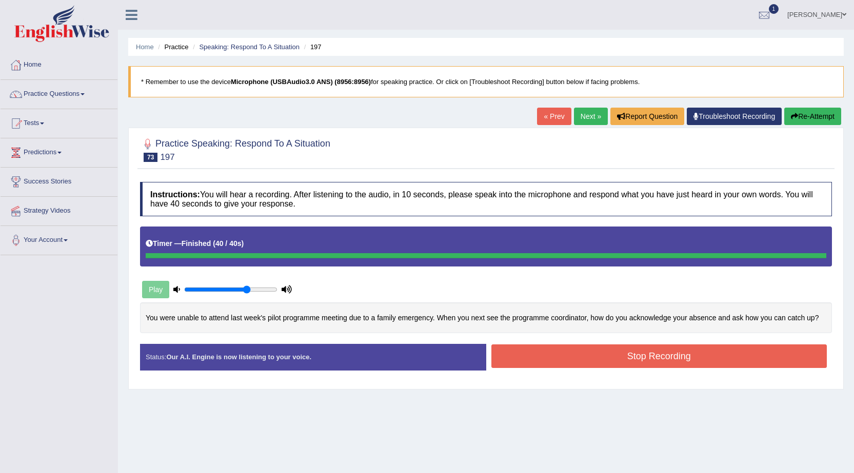
click at [730, 344] on div "Created with Highcharts 7.1.2 Great Too slow Too fast Time Speech pace meter: 0…" at bounding box center [661, 344] width 351 height 1
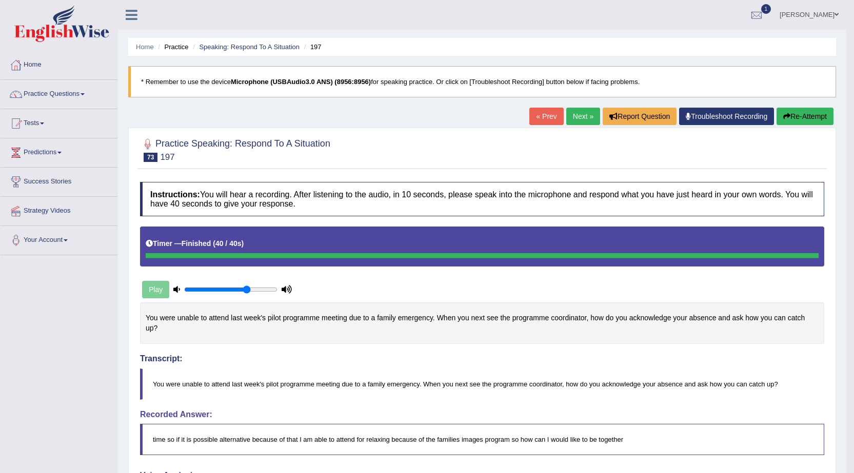
click at [546, 116] on link "« Prev" at bounding box center [546, 116] width 34 height 17
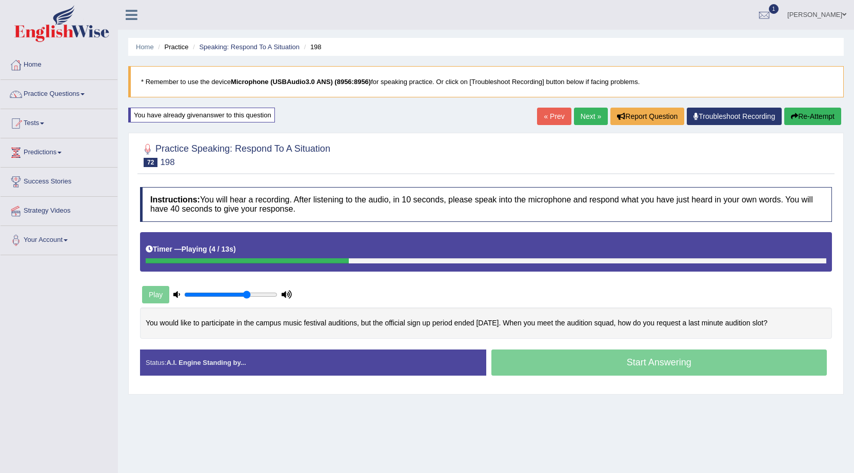
click at [587, 122] on link "Next »" at bounding box center [591, 116] width 34 height 17
type input "0.65"
click at [240, 294] on input "range" at bounding box center [230, 295] width 93 height 8
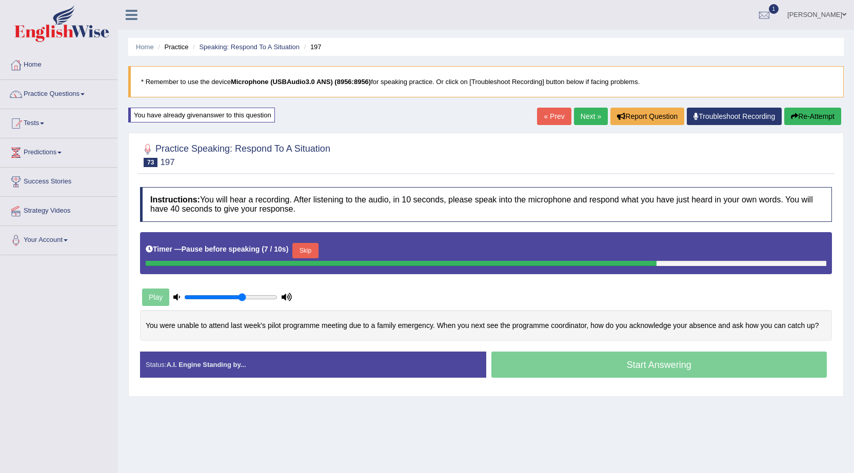
click at [304, 251] on button "Skip" at bounding box center [305, 250] width 26 height 15
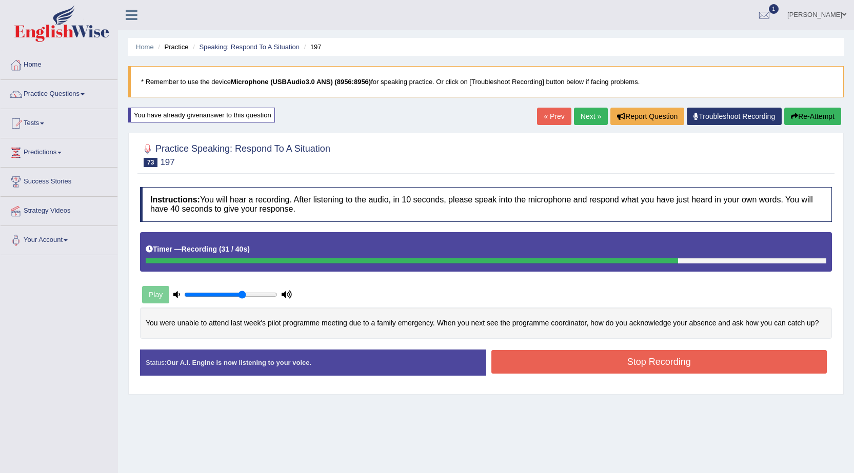
click at [603, 355] on button "Stop Recording" at bounding box center [659, 362] width 336 height 24
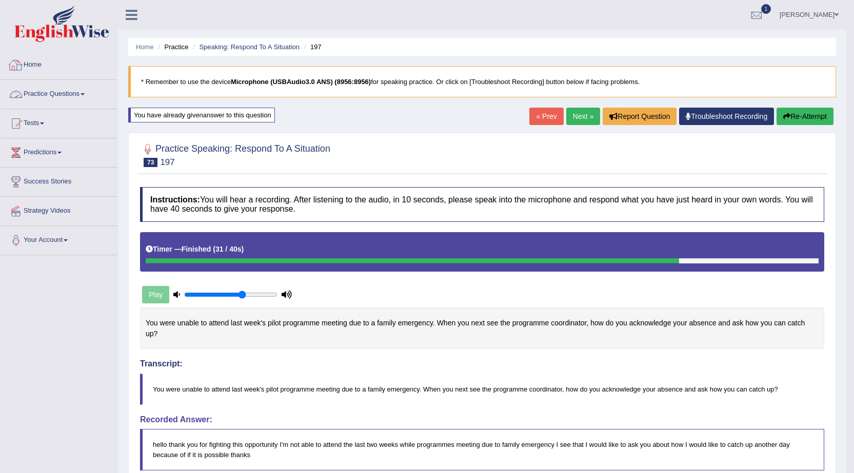
click at [84, 89] on link "Practice Questions" at bounding box center [59, 93] width 117 height 26
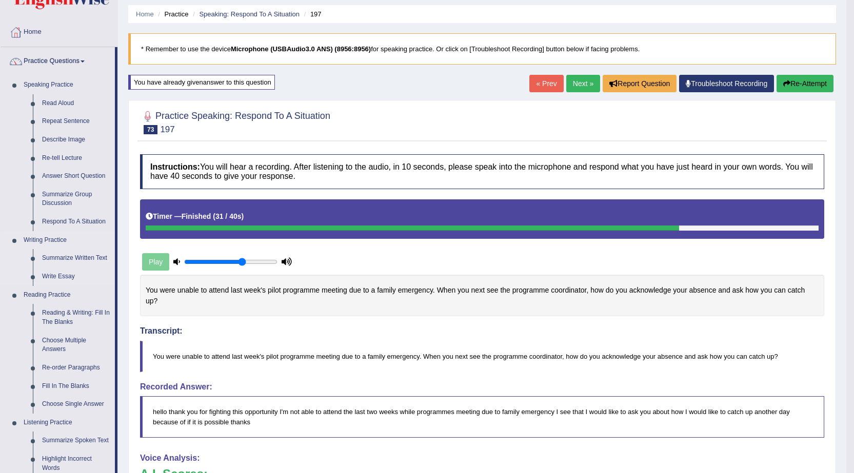
scroll to position [51, 0]
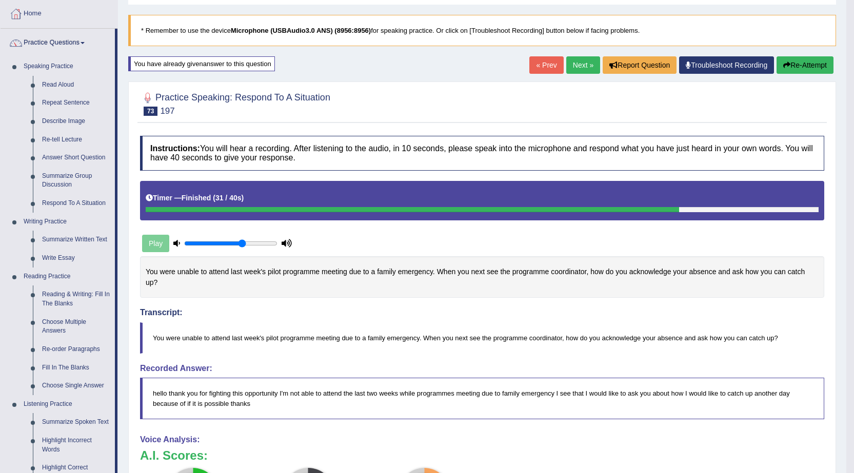
click at [546, 70] on link "« Prev" at bounding box center [546, 64] width 34 height 17
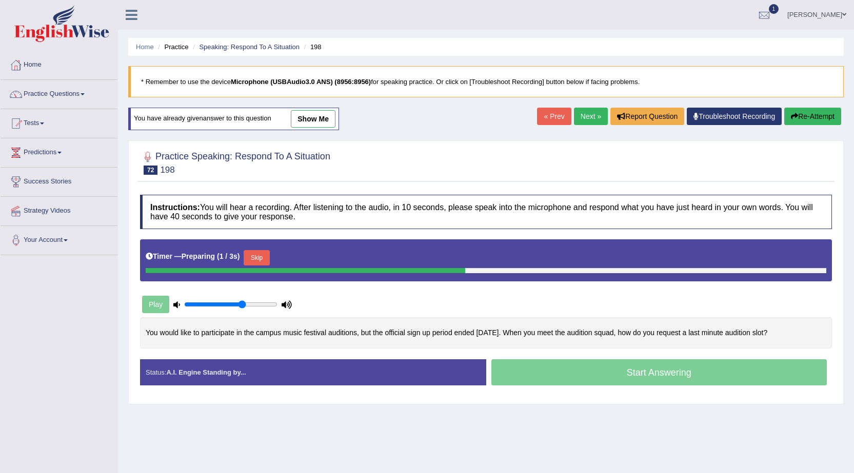
click at [590, 111] on link "Next »" at bounding box center [591, 116] width 34 height 17
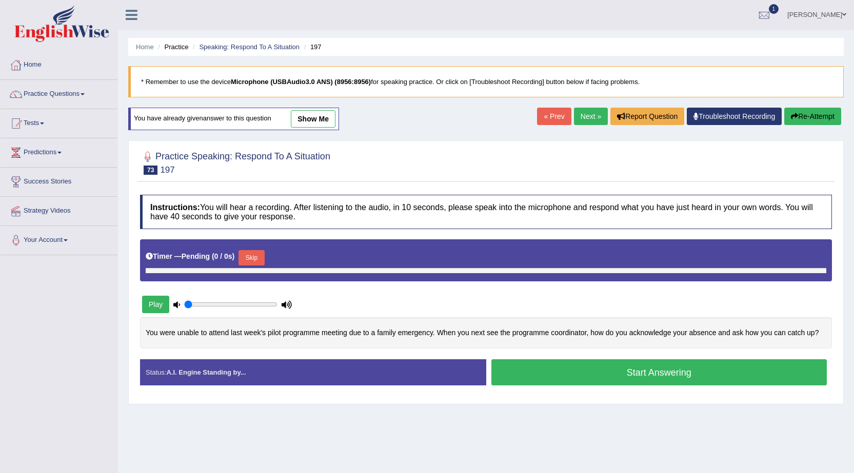
type input "0.65"
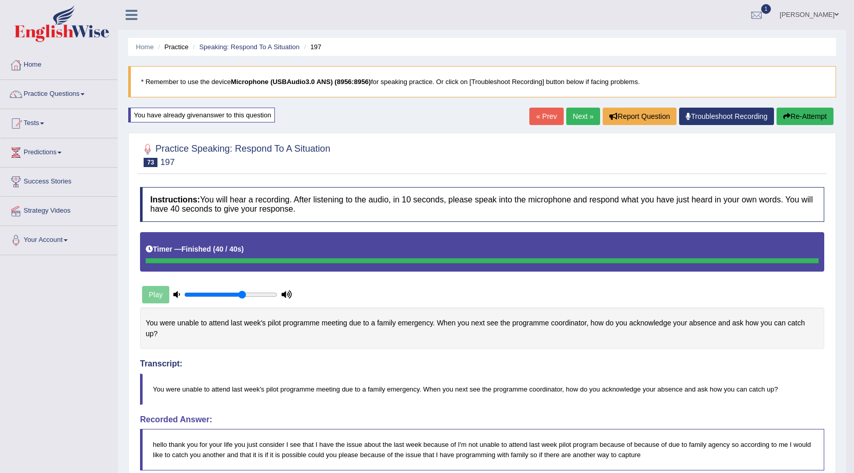
click at [566, 118] on link "Next »" at bounding box center [583, 116] width 34 height 17
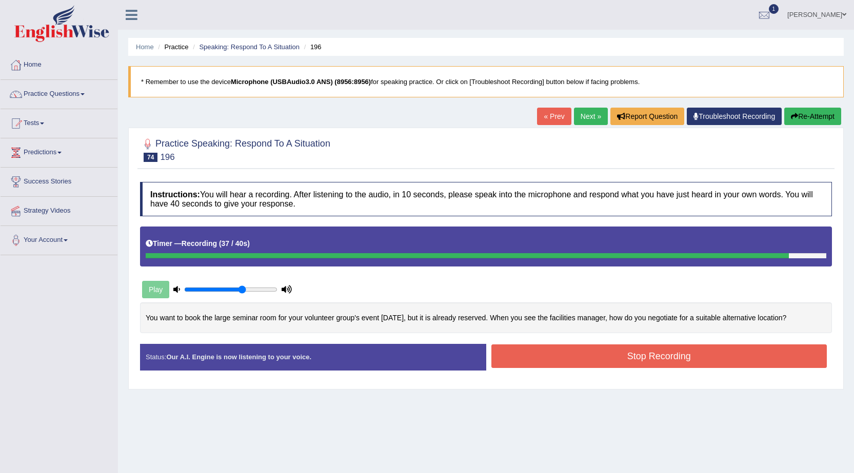
click at [607, 356] on button "Stop Recording" at bounding box center [659, 357] width 336 height 24
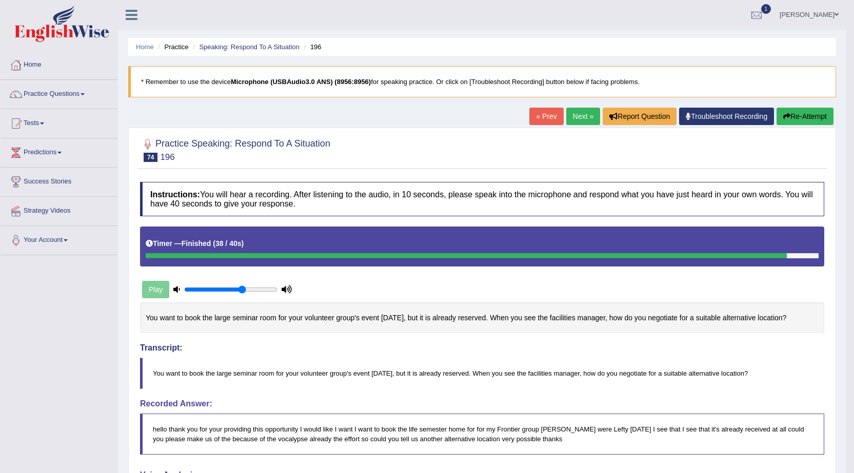
click at [580, 113] on link "Next »" at bounding box center [583, 116] width 34 height 17
click at [579, 120] on link "Next »" at bounding box center [583, 116] width 34 height 17
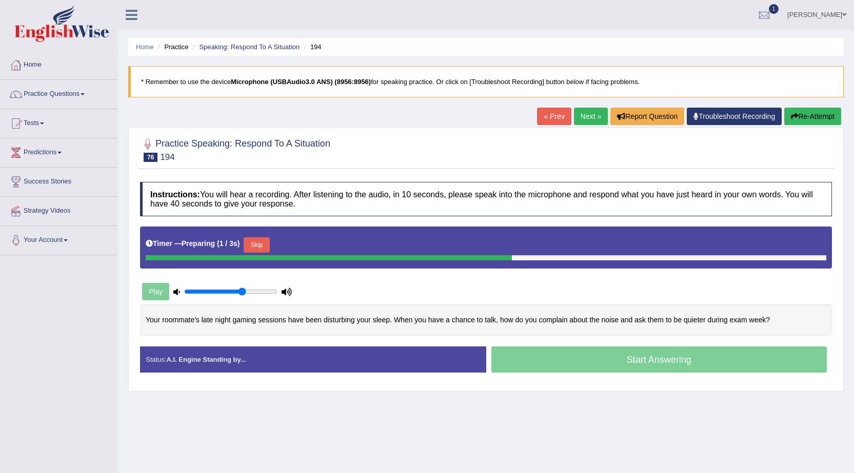
click at [264, 250] on button "Skip" at bounding box center [257, 244] width 26 height 15
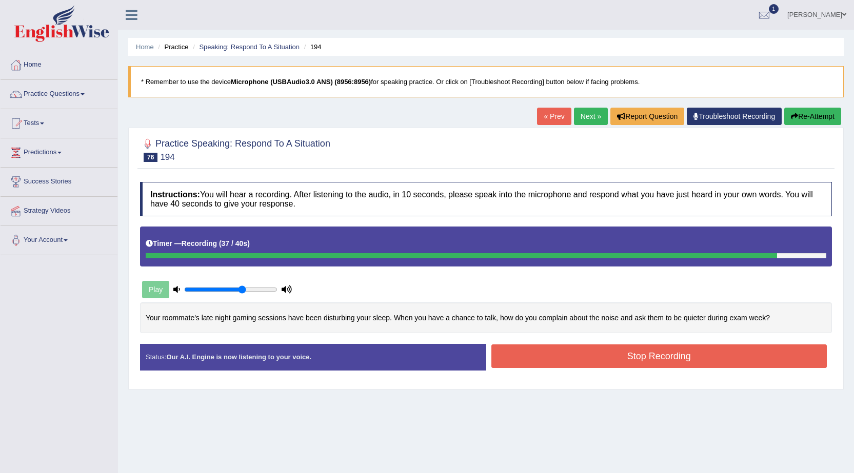
click at [559, 362] on button "Stop Recording" at bounding box center [659, 357] width 336 height 24
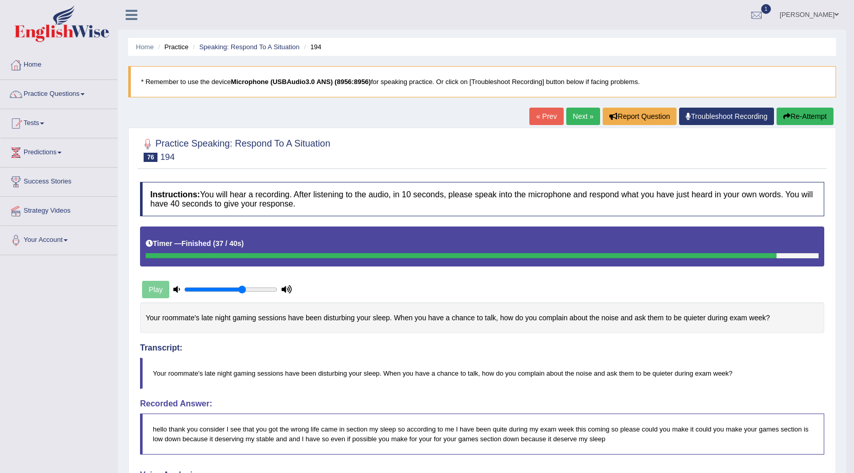
click at [553, 115] on link "« Prev" at bounding box center [546, 116] width 34 height 17
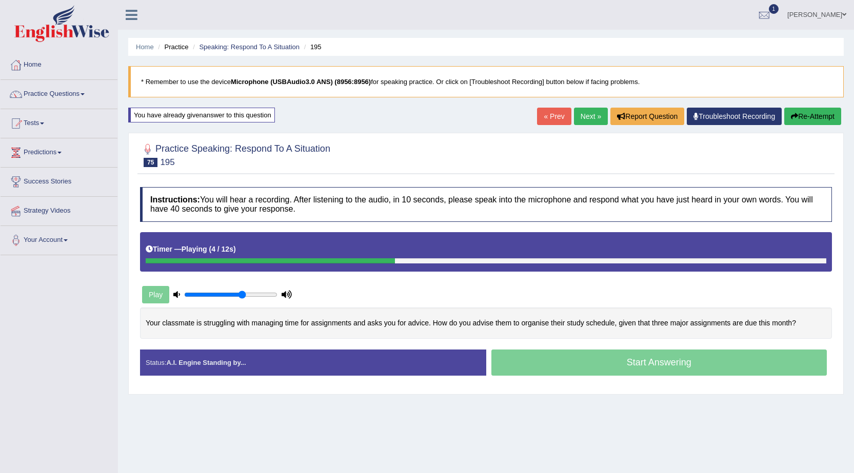
click at [583, 116] on link "Next »" at bounding box center [591, 116] width 34 height 17
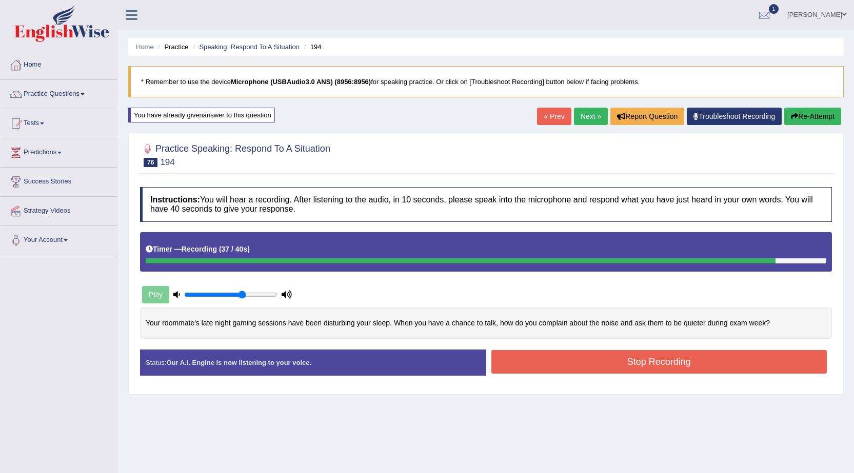
click at [648, 364] on button "Stop Recording" at bounding box center [659, 362] width 336 height 24
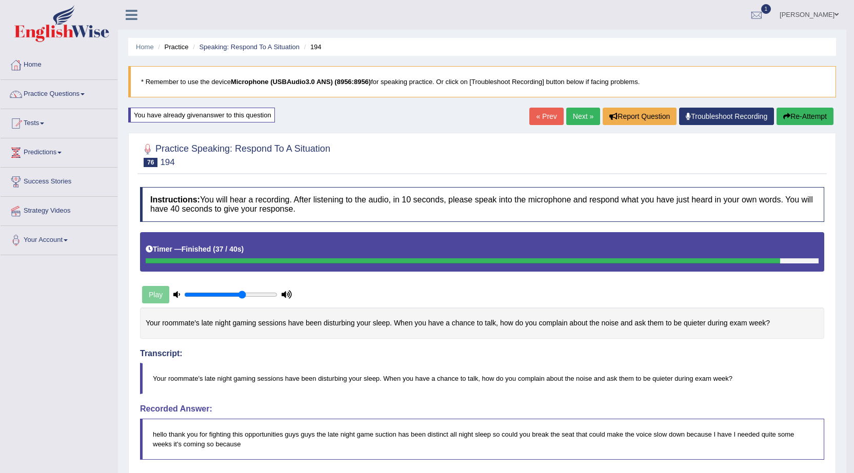
click at [545, 121] on link "« Prev" at bounding box center [546, 116] width 34 height 17
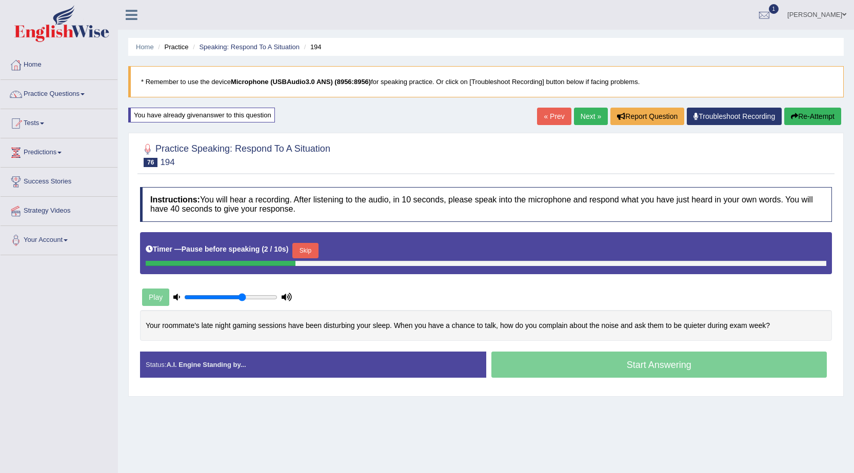
click at [309, 253] on button "Skip" at bounding box center [305, 250] width 26 height 15
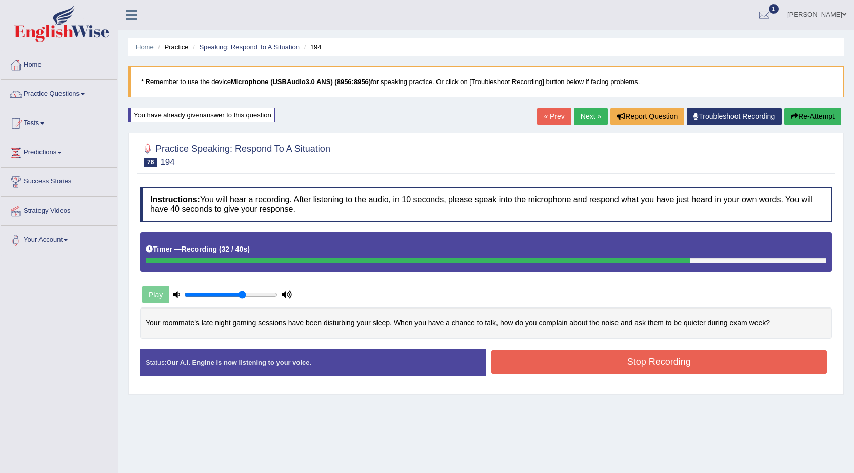
click at [628, 370] on button "Stop Recording" at bounding box center [659, 362] width 336 height 24
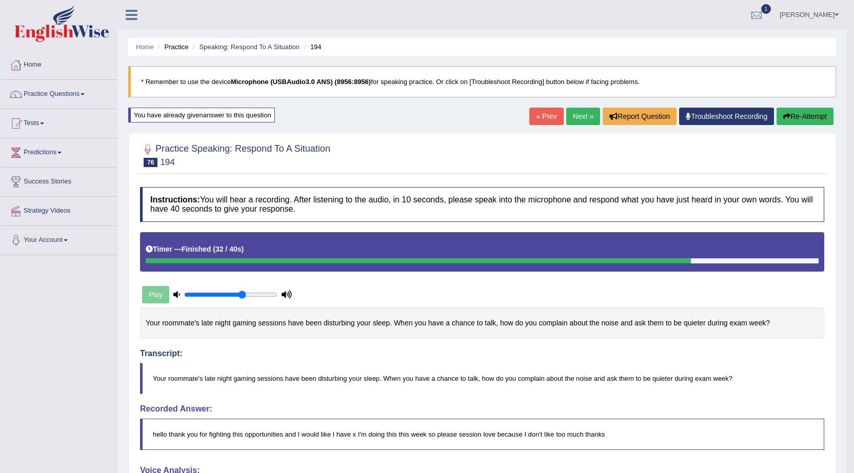
click at [31, 66] on link "Home" at bounding box center [59, 64] width 117 height 26
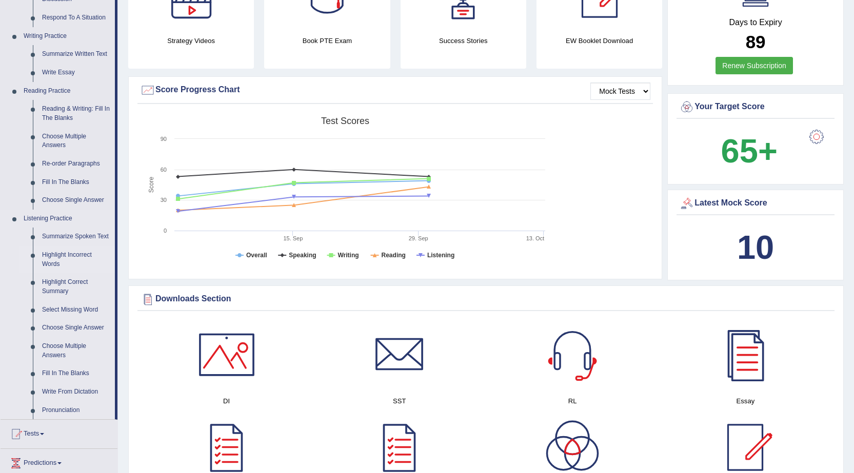
scroll to position [256, 0]
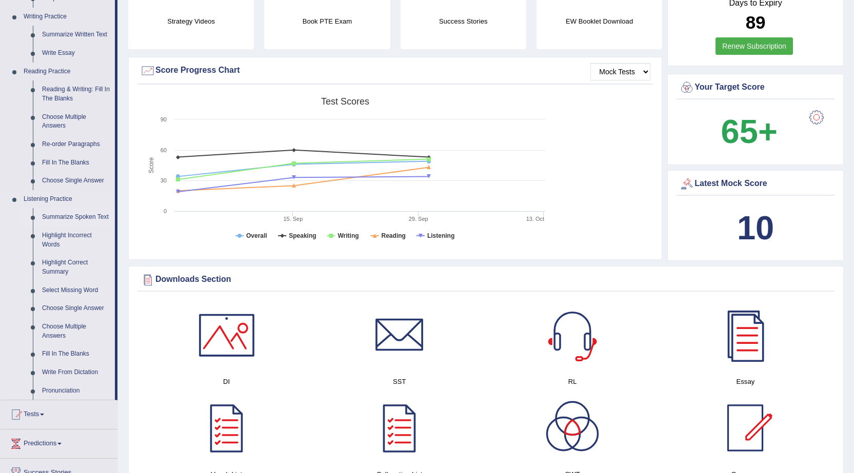
click at [78, 217] on link "Summarize Spoken Text" at bounding box center [75, 217] width 77 height 18
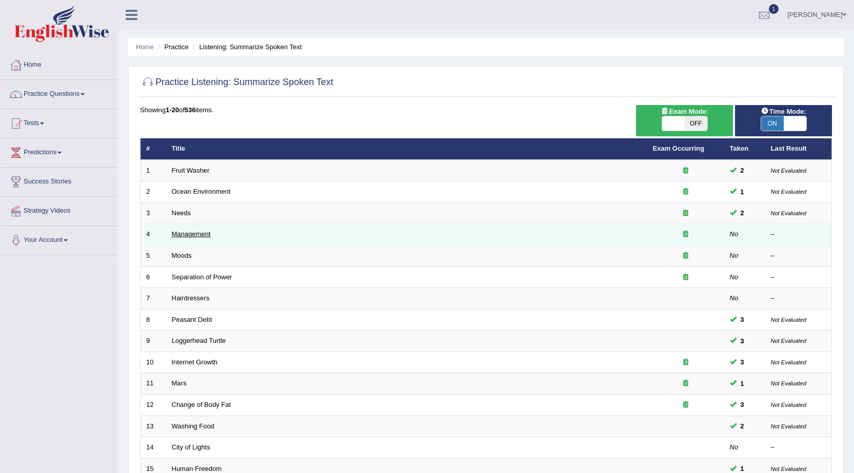
click at [192, 234] on link "Management" at bounding box center [191, 234] width 39 height 8
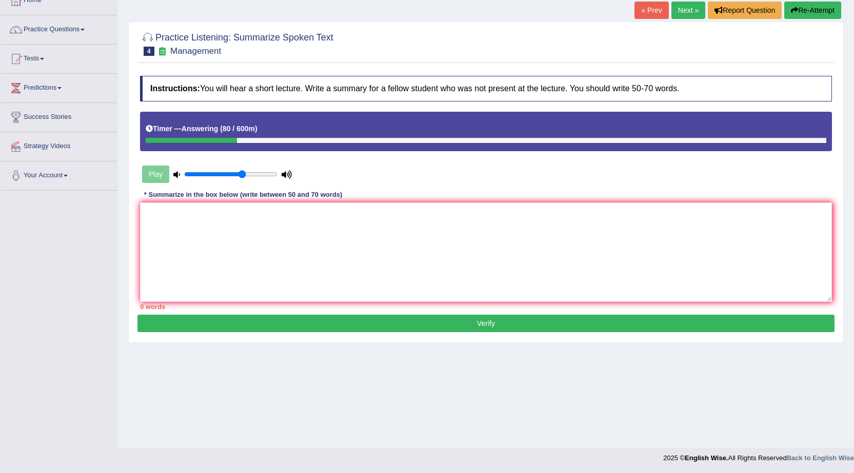
scroll to position [65, 0]
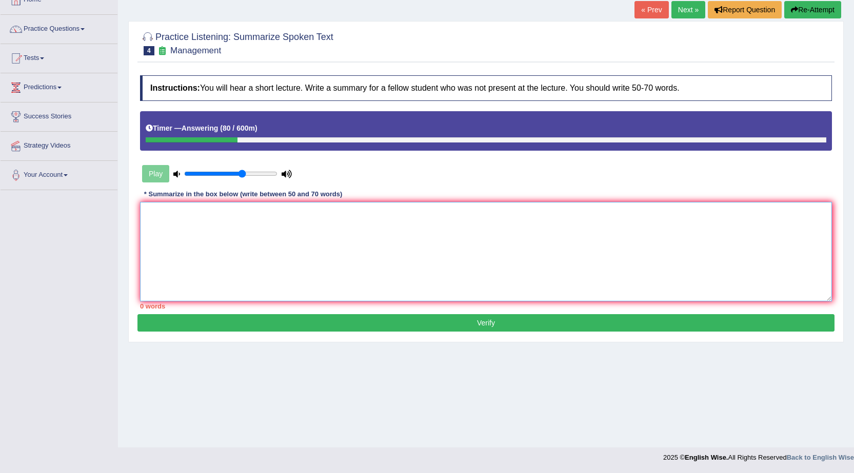
click at [330, 245] on textarea at bounding box center [486, 251] width 692 height 99
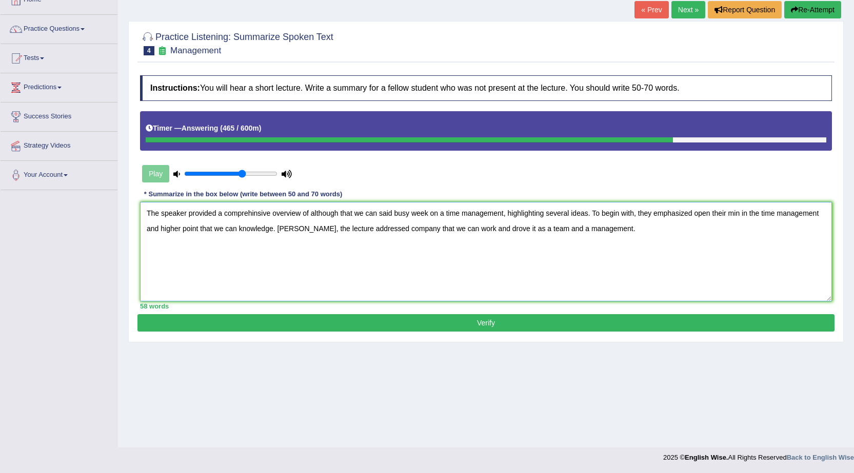
click at [556, 231] on textarea "The speaker provided a comprehinsive overview of although that we can said busy…" at bounding box center [486, 251] width 692 height 99
type textarea "The speaker provided a comprehinsive overview of although that we can said busy…"
click at [524, 322] on button "Verify" at bounding box center [485, 322] width 697 height 17
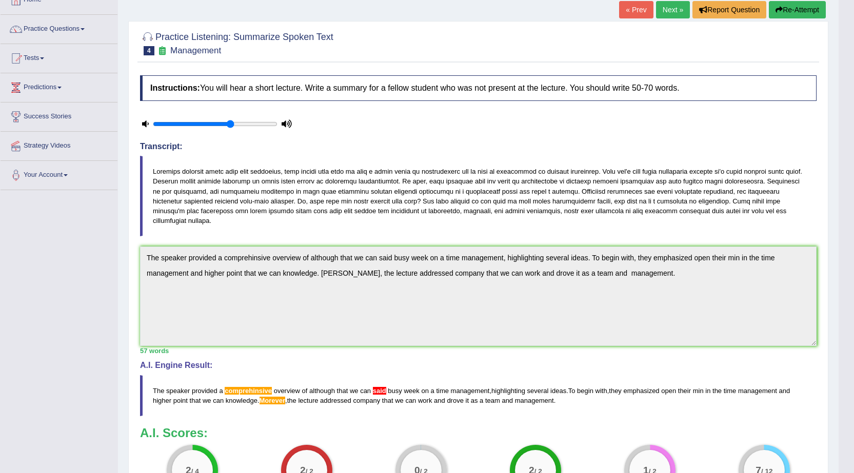
click at [814, 9] on button "Re-Attempt" at bounding box center [797, 9] width 57 height 17
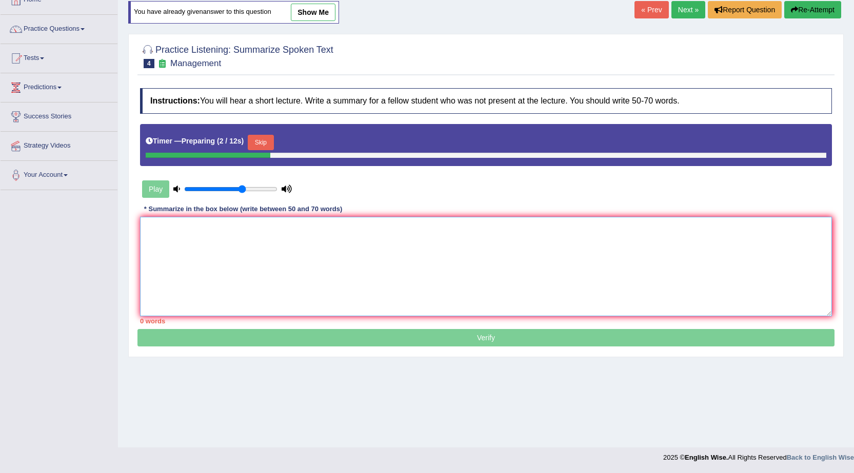
paste textarea "The speaker provided a comprehinsive overview of although that we can said busy…"
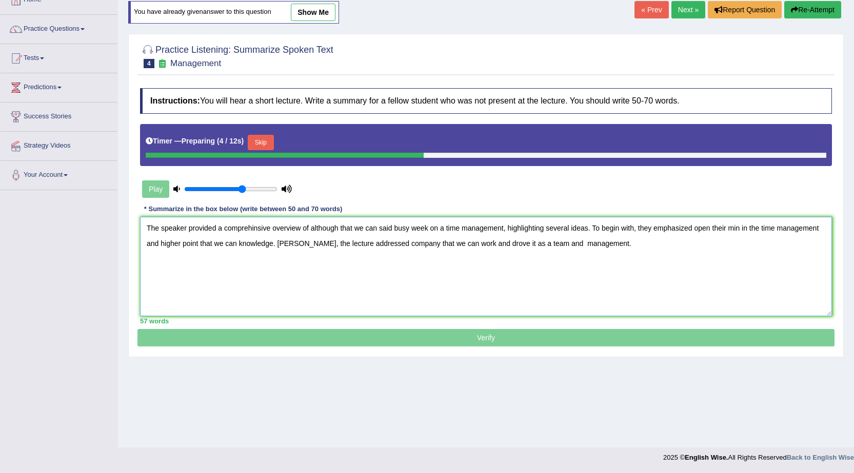
click at [273, 228] on textarea "The speaker provided a comprehinsive overview of although that we can said busy…" at bounding box center [486, 266] width 692 height 99
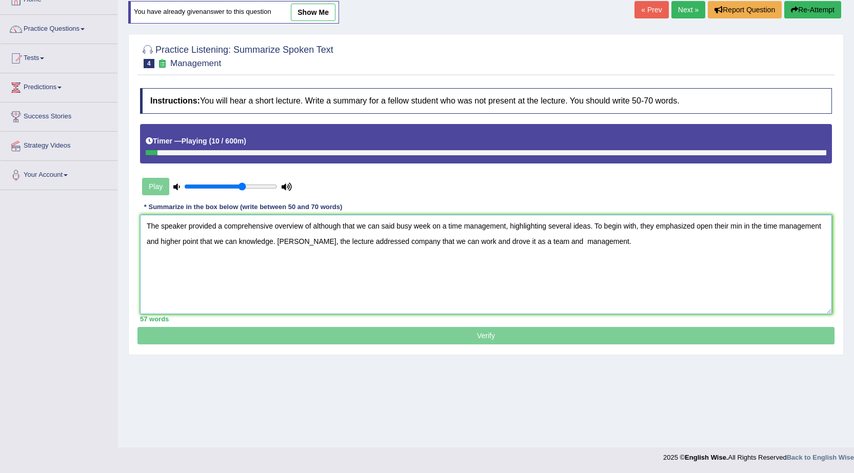
click at [606, 241] on textarea "The speaker provided a comprehensive overview of although that we can said busy…" at bounding box center [486, 264] width 692 height 99
click at [433, 227] on textarea "The speaker provided a comprehensive overview of although that we can said busy…" at bounding box center [486, 264] width 692 height 99
click at [395, 226] on textarea "The speaker provided a comprehensive overview of although that we can said busy…" at bounding box center [486, 264] width 692 height 99
click at [335, 242] on textarea "The speaker provided a comprehensive overview of although that we can say busy …" at bounding box center [486, 264] width 692 height 99
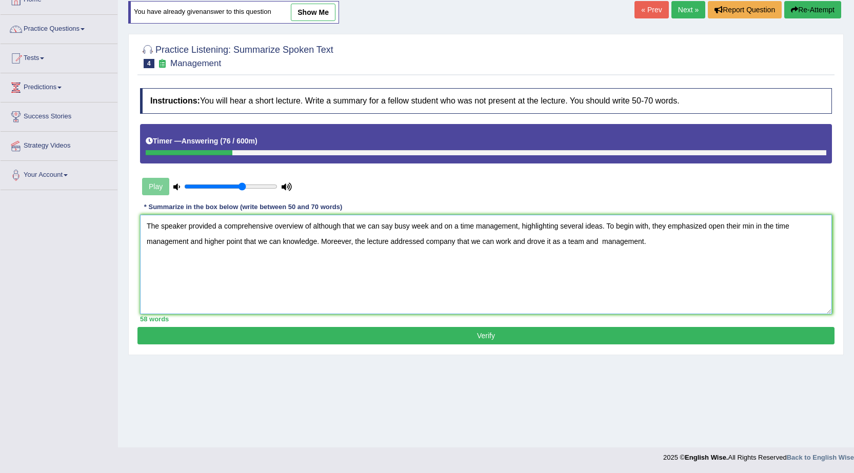
click at [340, 242] on textarea "The speaker provided a comprehensive overview of although that we can say busy …" at bounding box center [486, 264] width 692 height 99
type textarea "The speaker provided a comprehensive overview of although that we can say busy …"
click at [448, 336] on button "Verify" at bounding box center [485, 335] width 697 height 17
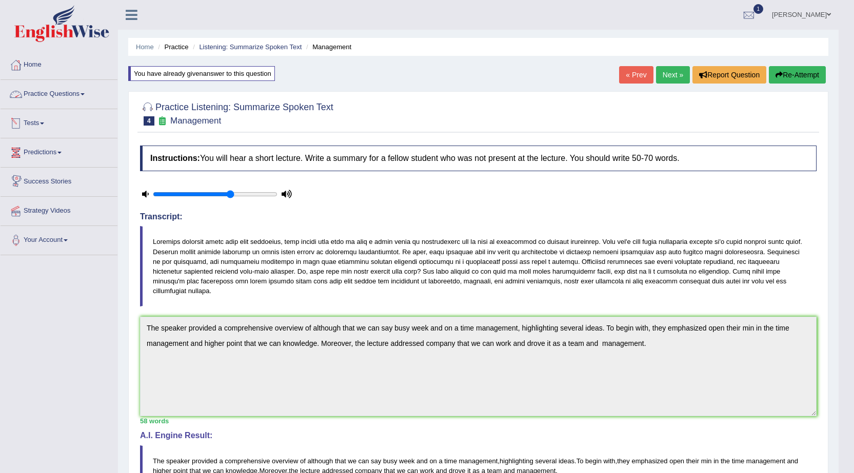
click at [59, 98] on link "Practice Questions" at bounding box center [59, 93] width 117 height 26
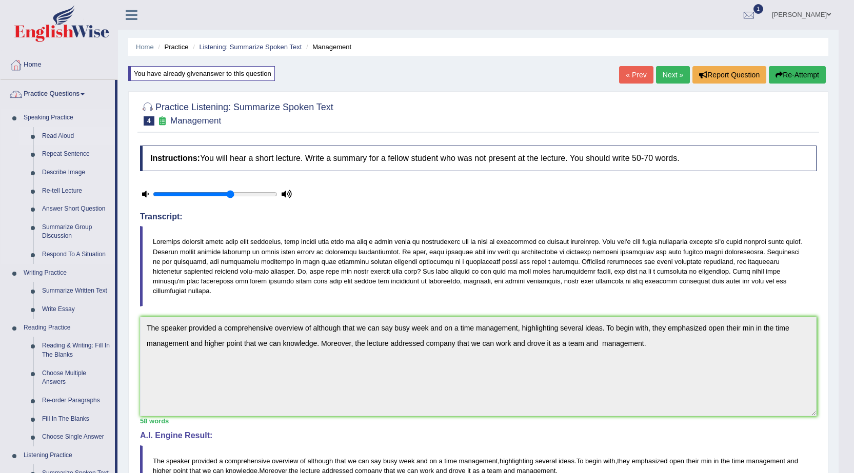
click at [56, 137] on link "Read Aloud" at bounding box center [75, 136] width 77 height 18
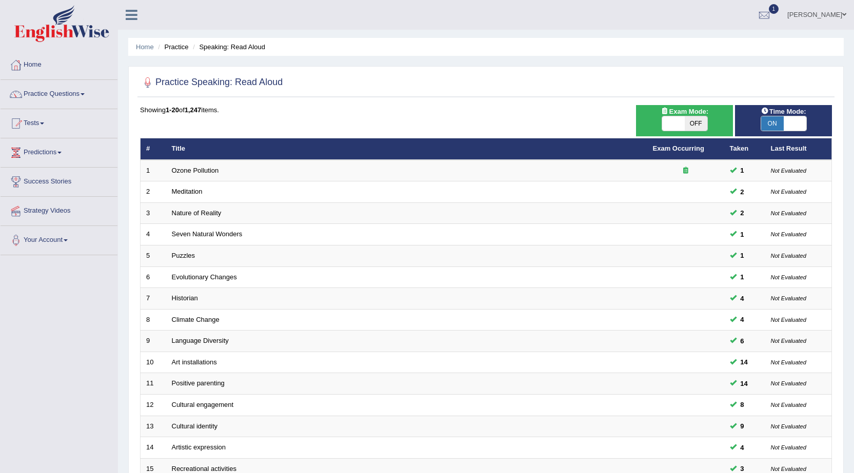
click at [689, 123] on span "OFF" at bounding box center [696, 123] width 23 height 14
checkbox input "true"
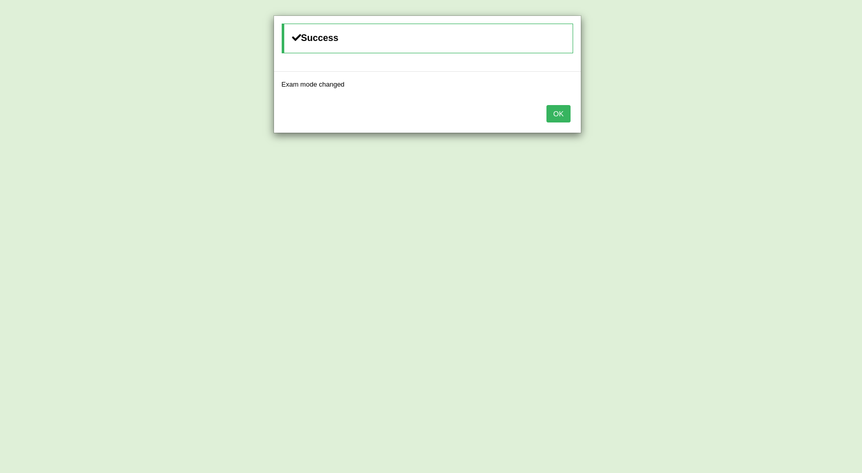
click at [551, 119] on button "OK" at bounding box center [558, 113] width 24 height 17
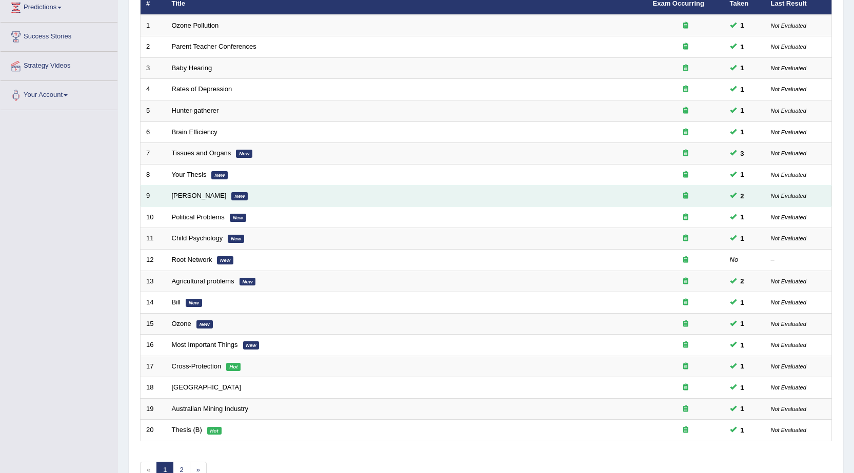
scroll to position [206, 0]
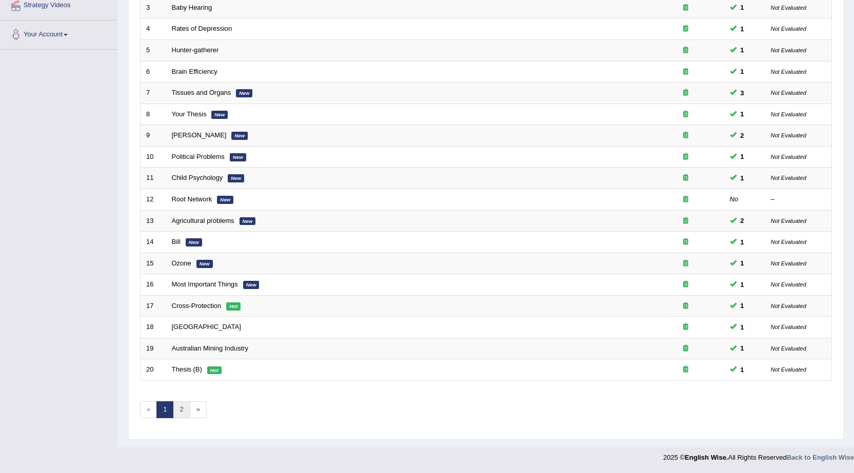
click at [186, 411] on link "2" at bounding box center [181, 410] width 17 height 17
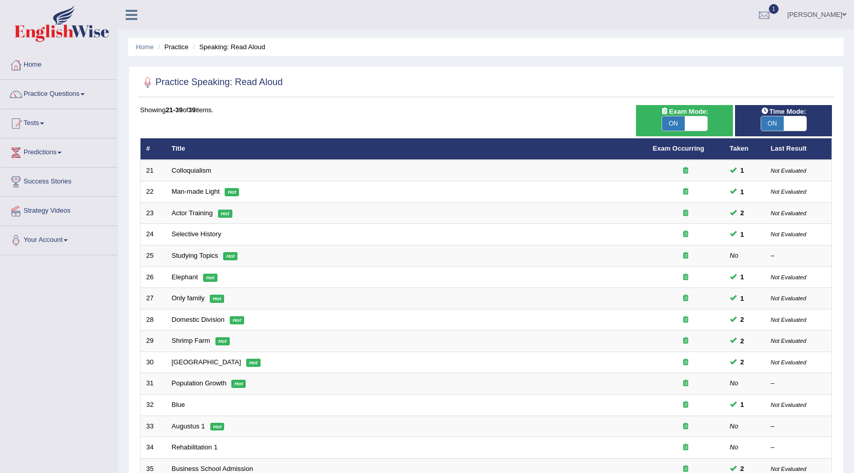
click at [691, 122] on span at bounding box center [696, 123] width 23 height 14
checkbox input "false"
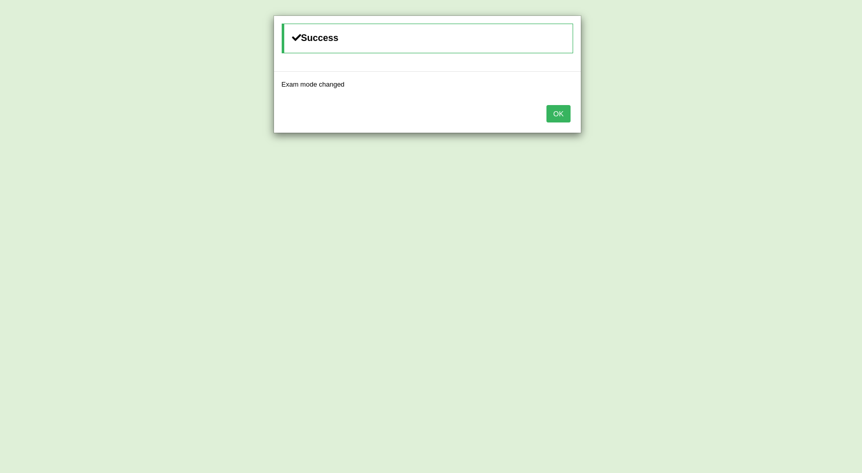
click at [555, 116] on button "OK" at bounding box center [558, 113] width 24 height 17
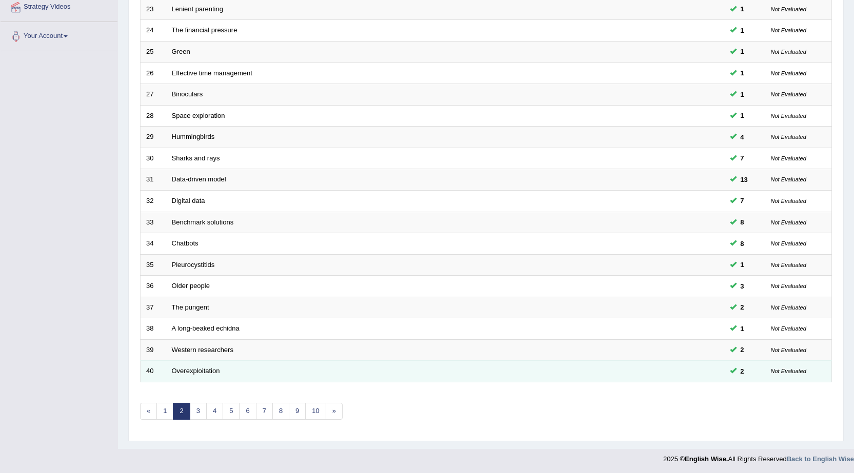
scroll to position [206, 0]
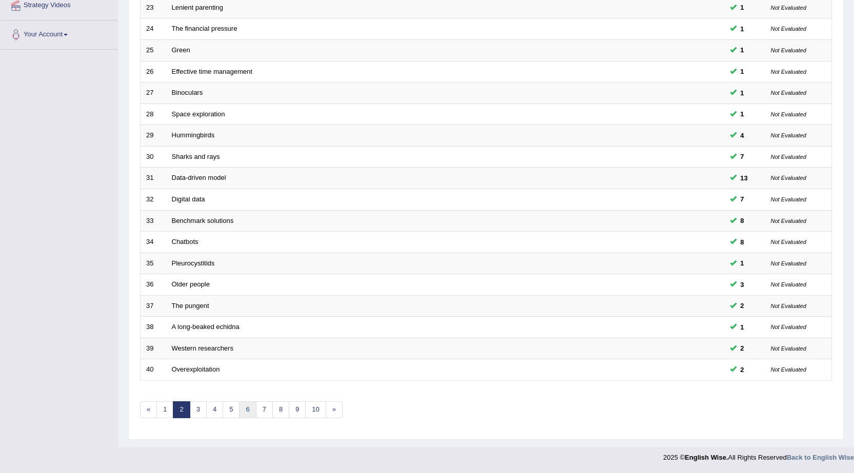
click at [247, 406] on link "6" at bounding box center [247, 410] width 17 height 17
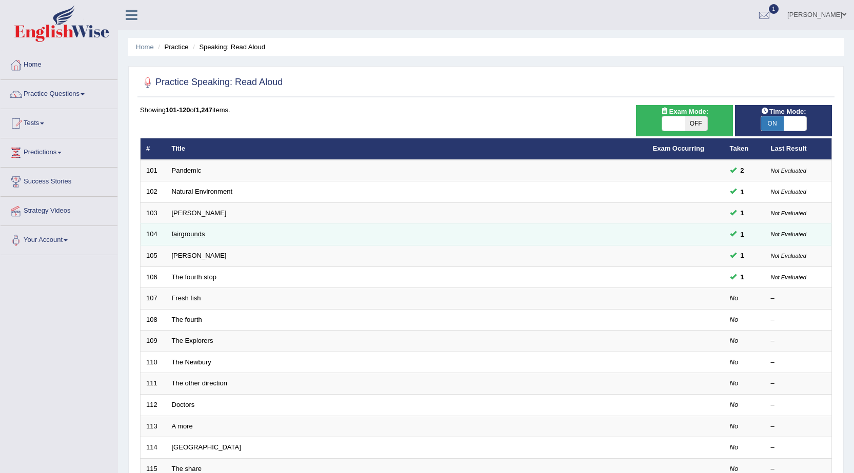
click at [184, 233] on link "fairgrounds" at bounding box center [188, 234] width 33 height 8
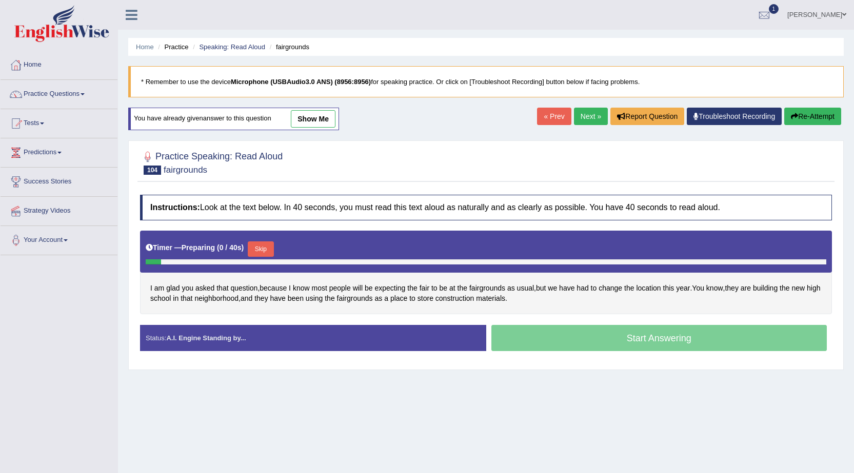
click at [329, 111] on link "show me" at bounding box center [313, 118] width 45 height 17
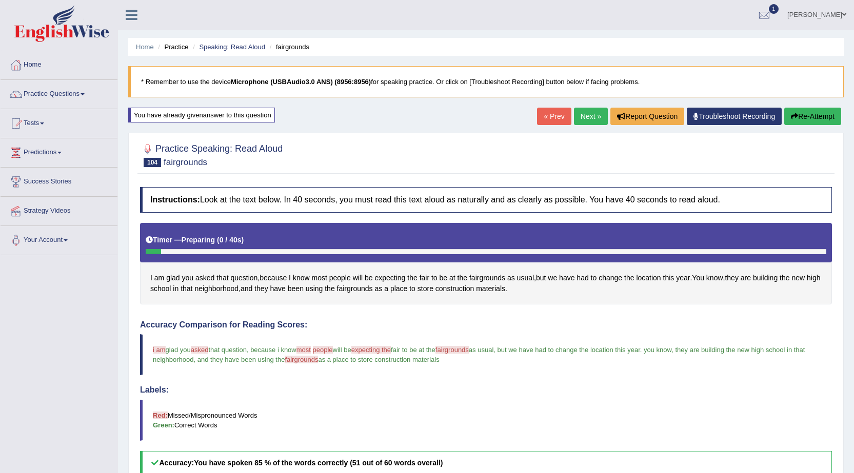
click at [577, 114] on link "Next »" at bounding box center [591, 116] width 34 height 17
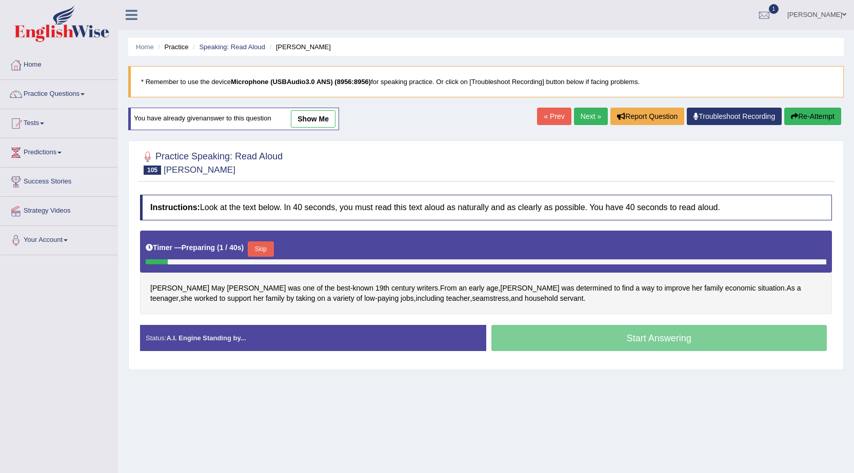
click at [315, 116] on link "show me" at bounding box center [313, 118] width 45 height 17
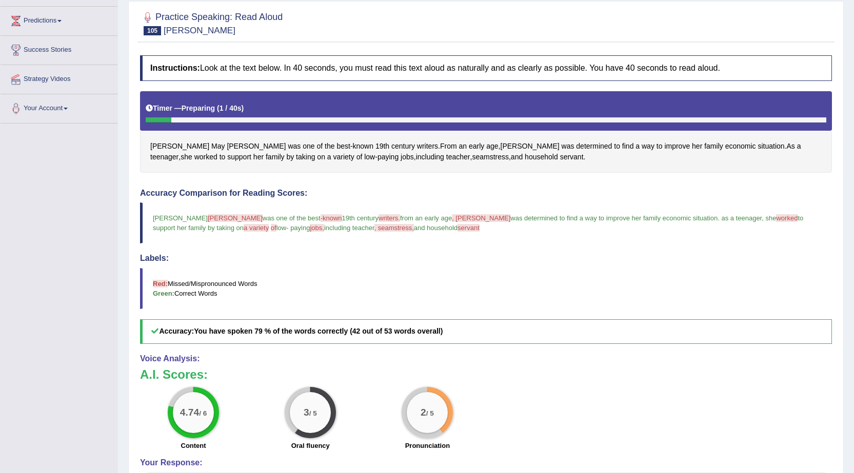
scroll to position [28, 0]
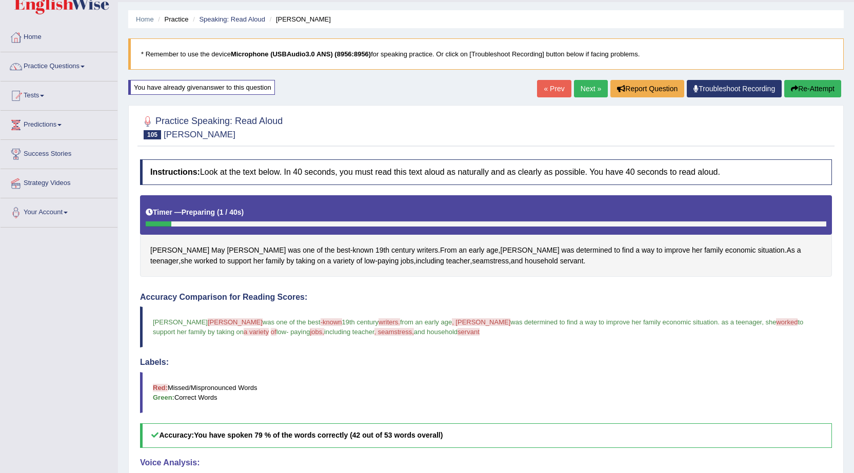
click at [823, 83] on button "Re-Attempt" at bounding box center [812, 88] width 57 height 17
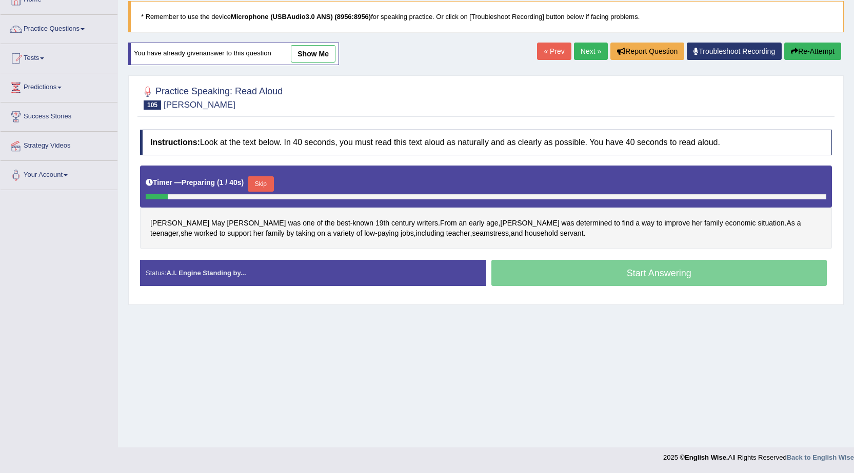
click at [267, 186] on button "Skip" at bounding box center [261, 183] width 26 height 15
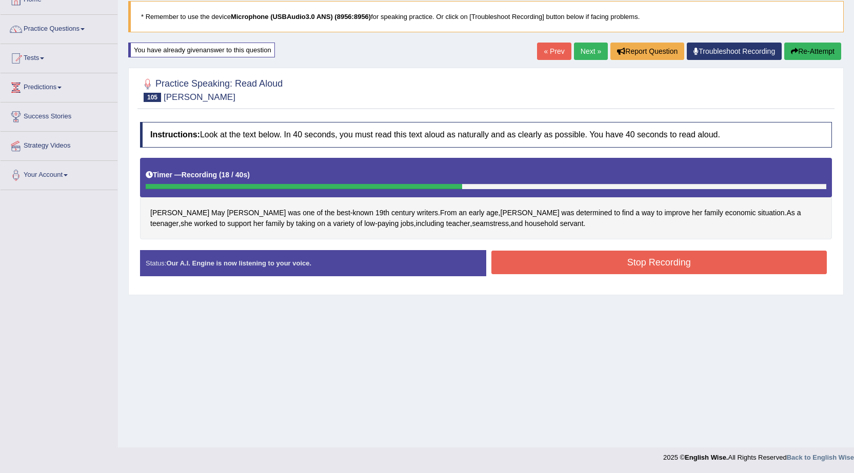
click at [613, 260] on button "Stop Recording" at bounding box center [659, 263] width 336 height 24
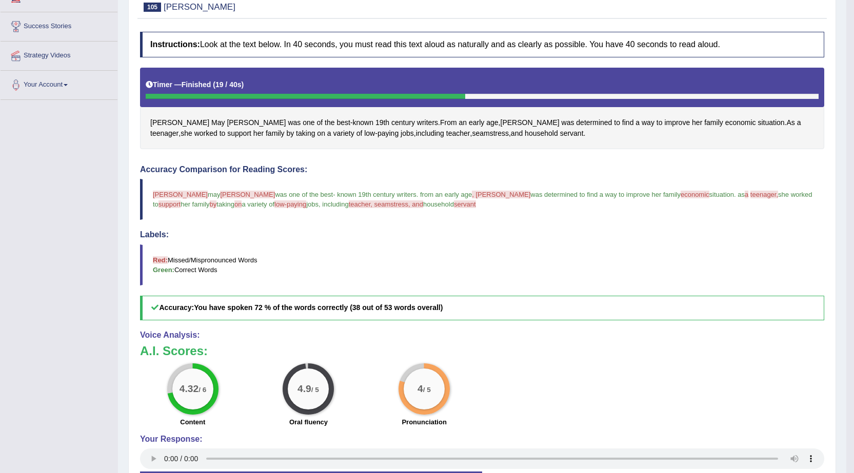
scroll to position [28, 0]
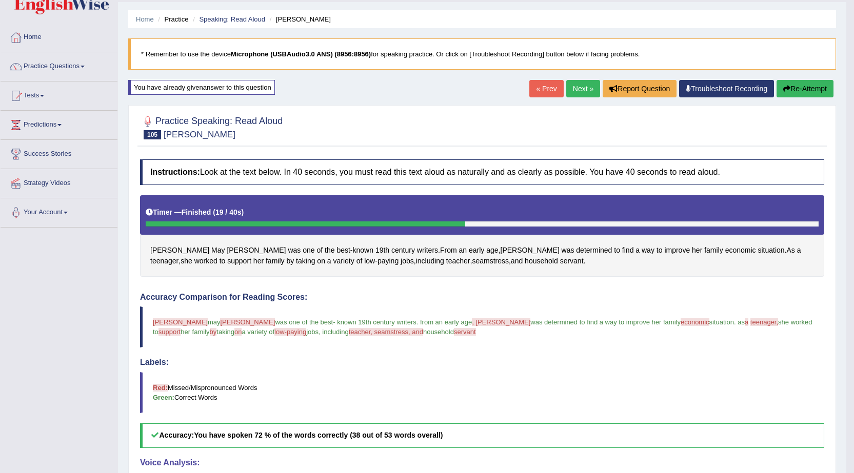
click at [531, 86] on link "« Prev" at bounding box center [546, 88] width 34 height 17
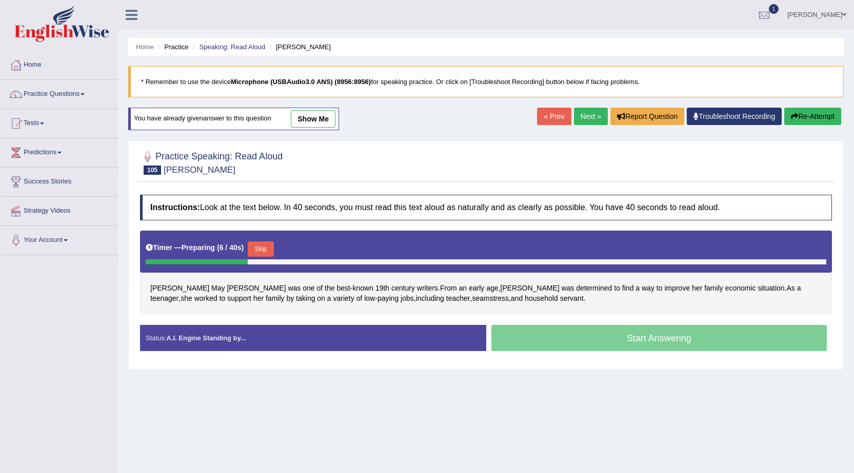
click at [265, 249] on button "Skip" at bounding box center [261, 249] width 26 height 15
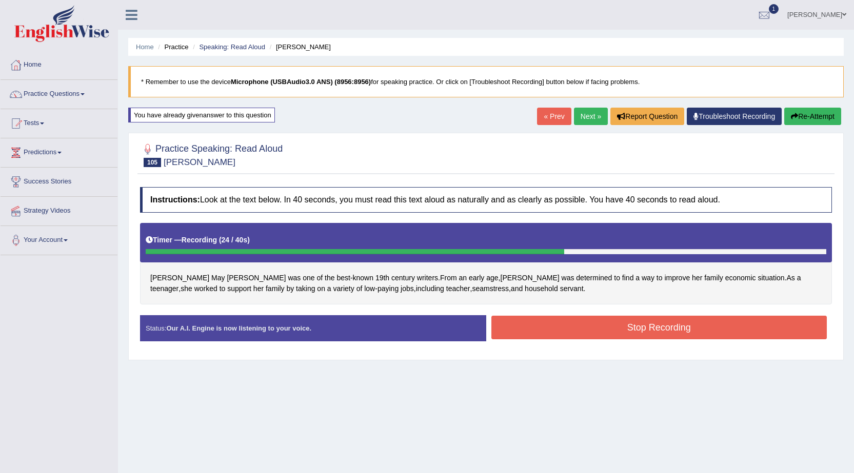
click at [542, 331] on button "Stop Recording" at bounding box center [659, 328] width 336 height 24
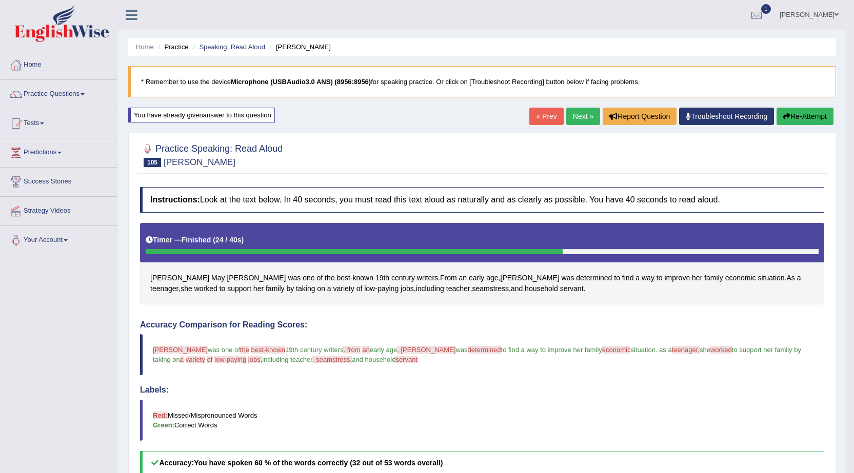
click at [585, 119] on link "Next »" at bounding box center [583, 116] width 34 height 17
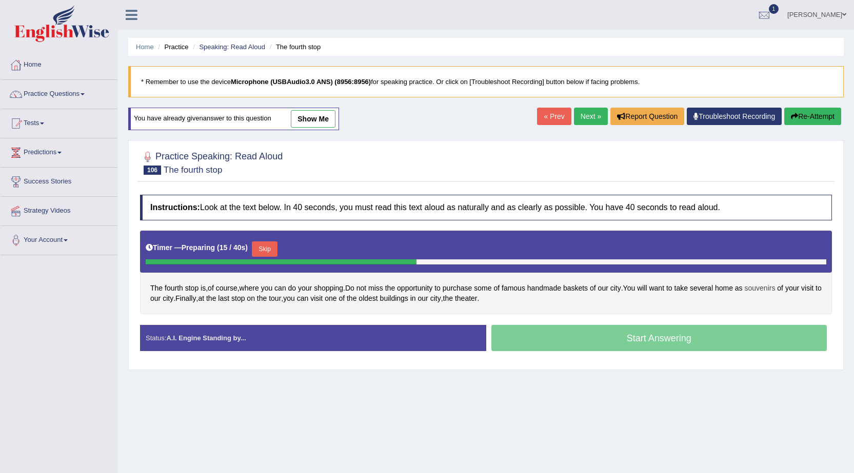
click at [767, 287] on span "souvenirs" at bounding box center [760, 288] width 31 height 11
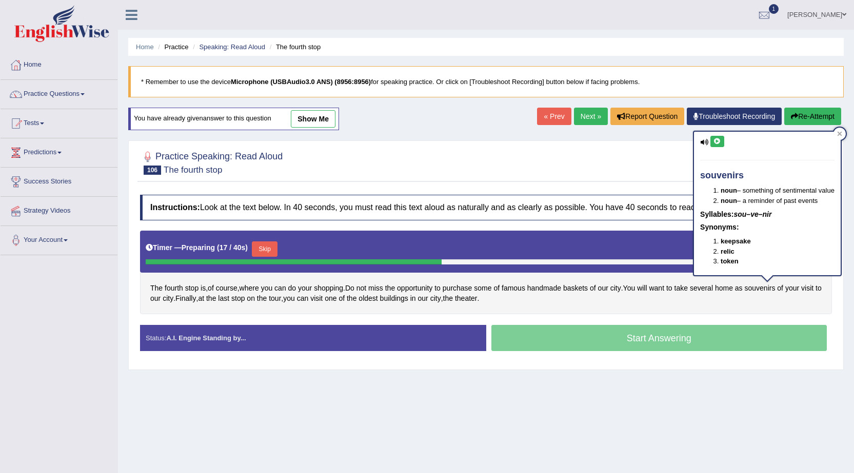
click at [714, 144] on icon at bounding box center [717, 141] width 8 height 6
click at [743, 306] on div "The fourth stop is , of course , where you can do your shopping . Do not miss t…" at bounding box center [486, 273] width 692 height 84
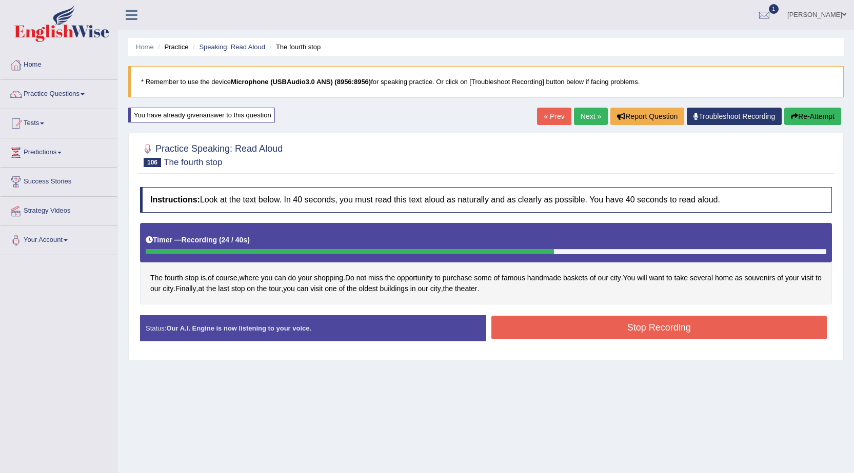
click at [554, 326] on button "Stop Recording" at bounding box center [659, 328] width 336 height 24
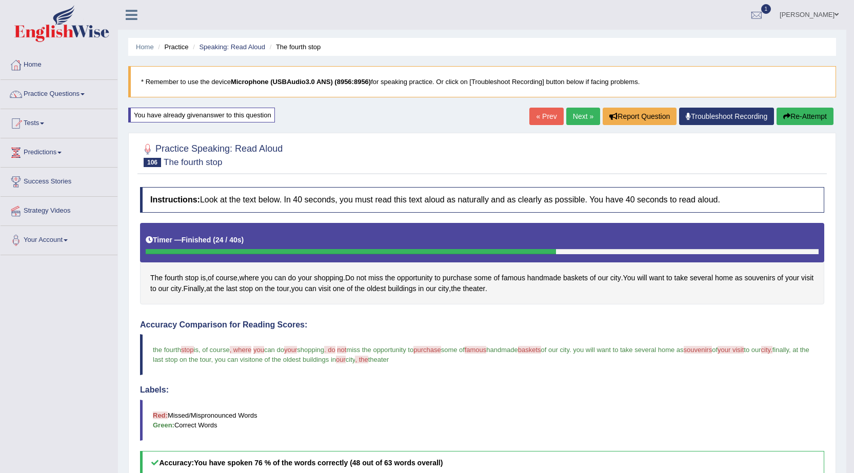
click at [574, 113] on link "Next »" at bounding box center [583, 116] width 34 height 17
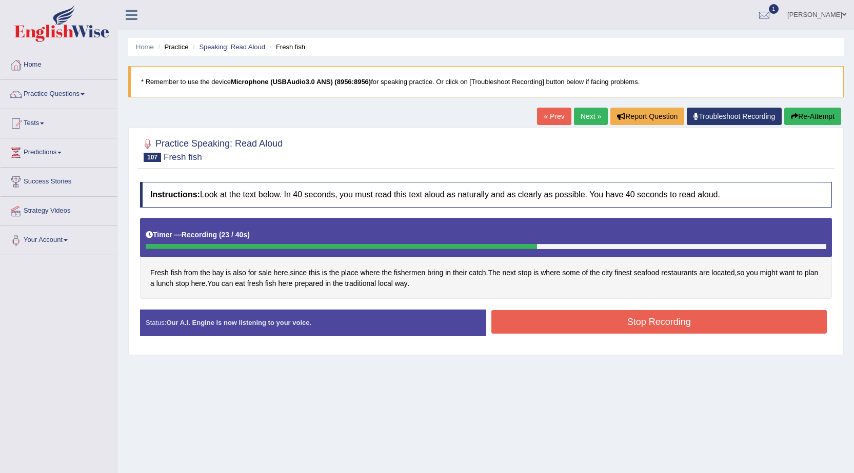
click at [577, 314] on button "Stop Recording" at bounding box center [659, 322] width 336 height 24
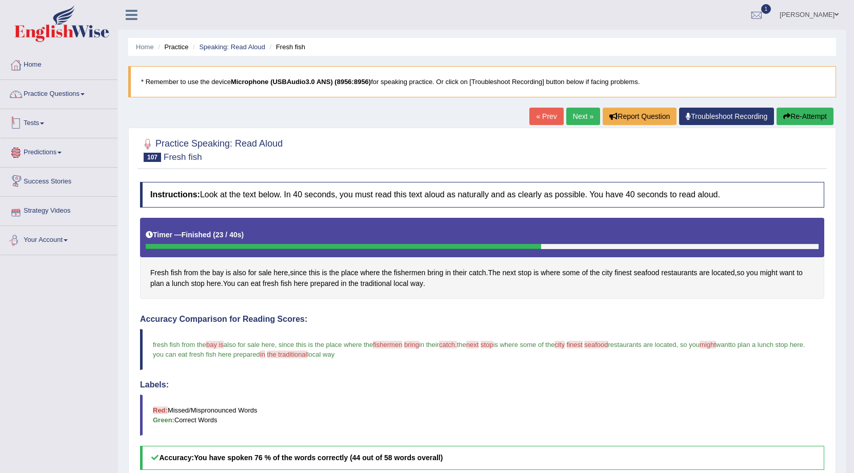
click at [59, 98] on link "Practice Questions" at bounding box center [59, 93] width 117 height 26
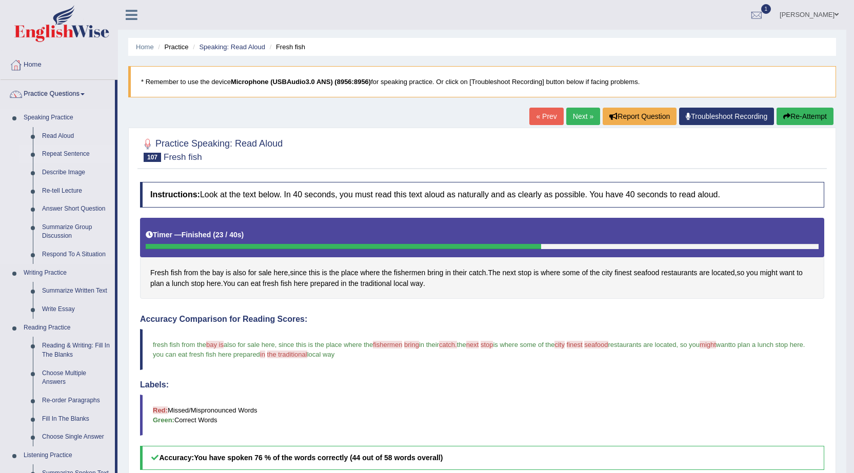
click at [72, 153] on link "Repeat Sentence" at bounding box center [75, 154] width 77 height 18
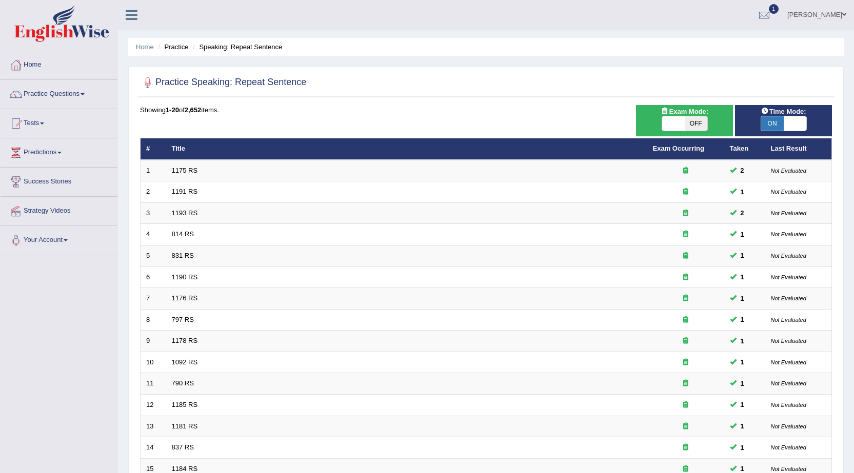
click at [689, 129] on span "OFF" at bounding box center [696, 123] width 23 height 14
checkbox input "true"
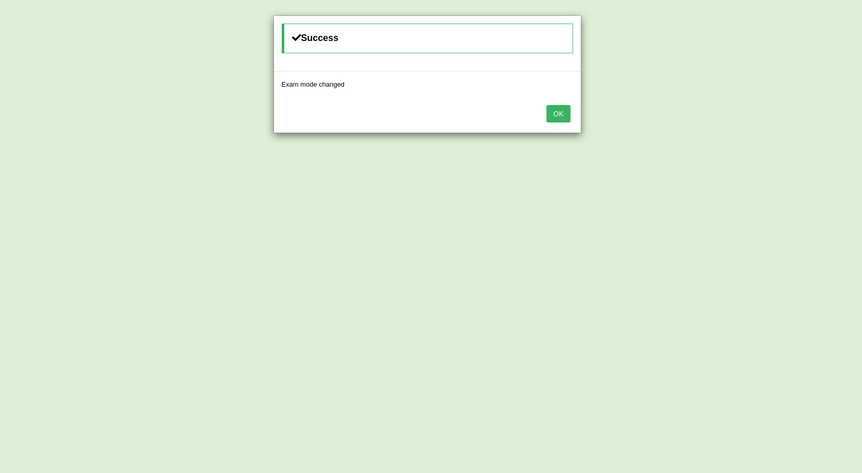
click at [564, 117] on button "OK" at bounding box center [558, 113] width 24 height 17
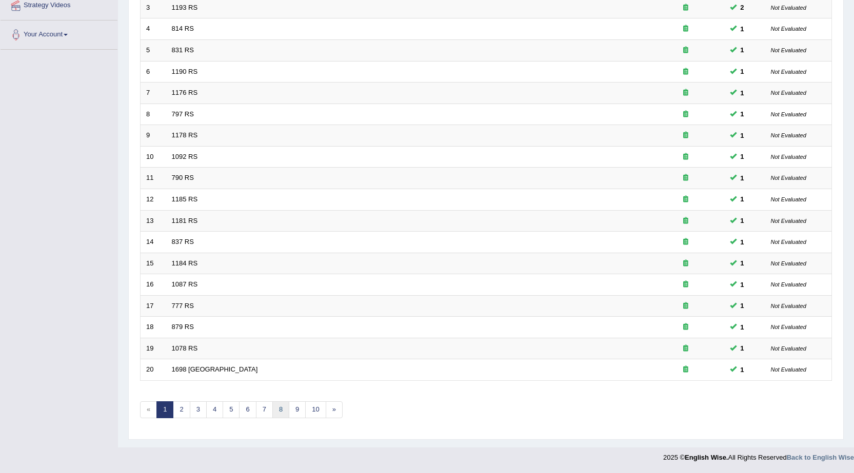
click at [285, 410] on link "8" at bounding box center [280, 410] width 17 height 17
click at [266, 409] on link "9" at bounding box center [264, 410] width 17 height 17
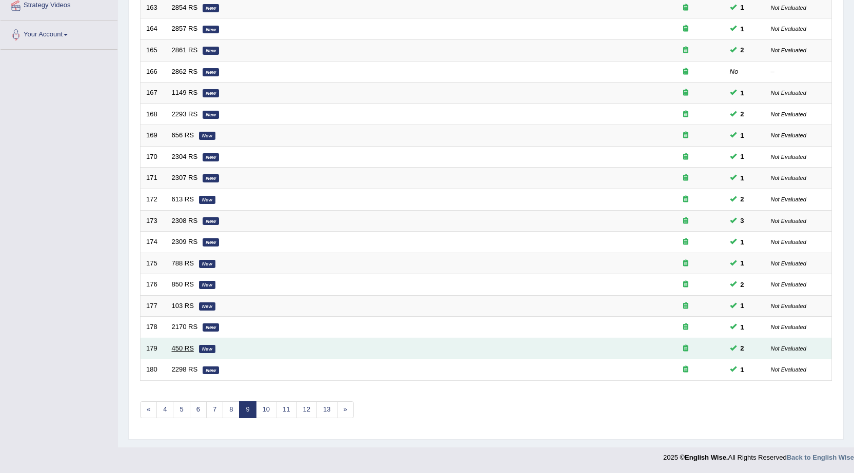
click at [186, 348] on link "450 RS" at bounding box center [183, 349] width 22 height 8
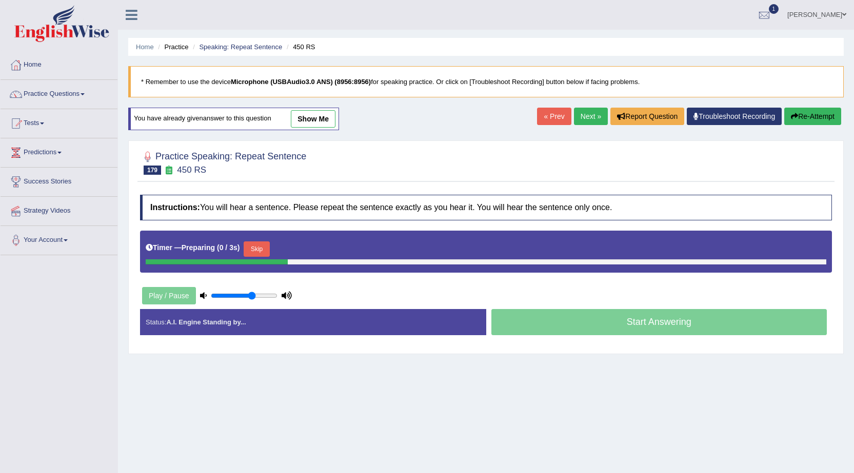
click at [322, 122] on link "show me" at bounding box center [313, 118] width 45 height 17
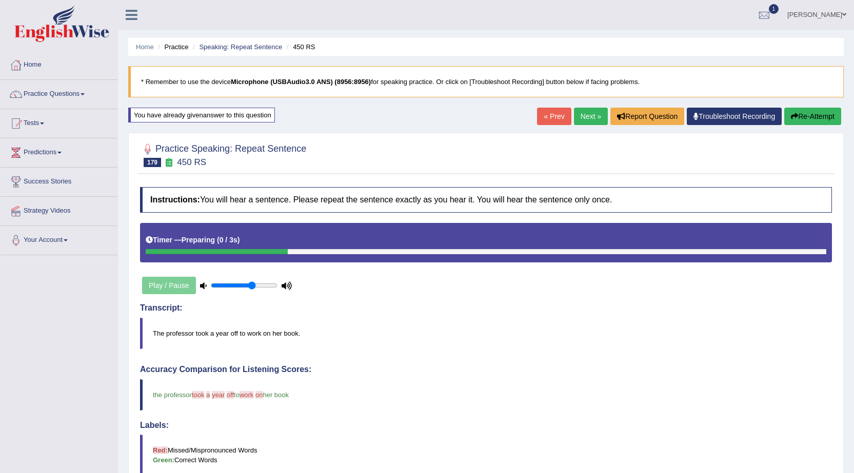
click at [824, 122] on button "Re-Attempt" at bounding box center [812, 116] width 57 height 17
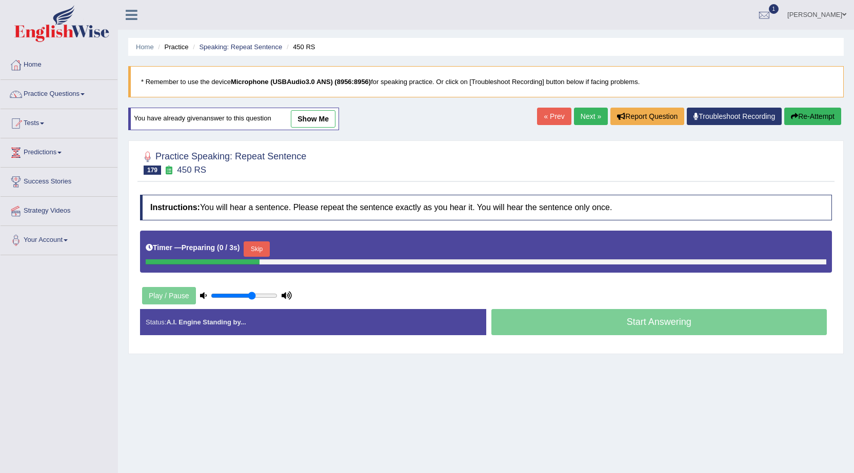
click at [257, 252] on button "Skip" at bounding box center [257, 249] width 26 height 15
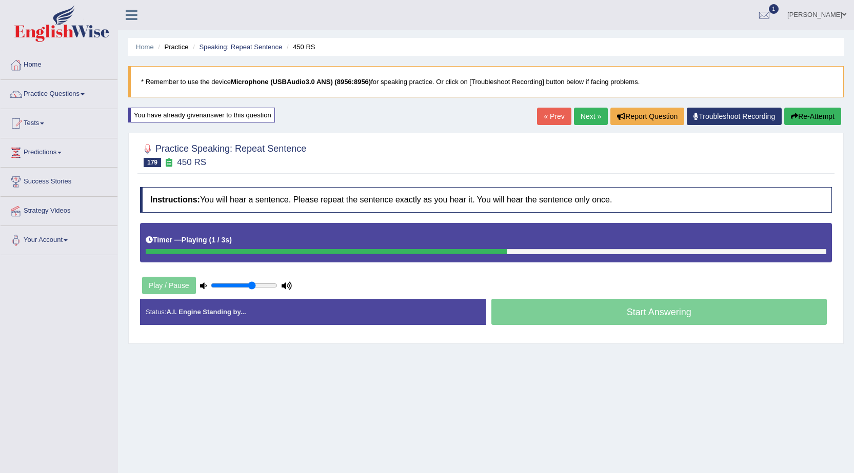
click at [270, 281] on div "Play / Pause" at bounding box center [217, 286] width 154 height 26
type input "0.9"
click at [268, 284] on input "range" at bounding box center [244, 286] width 67 height 8
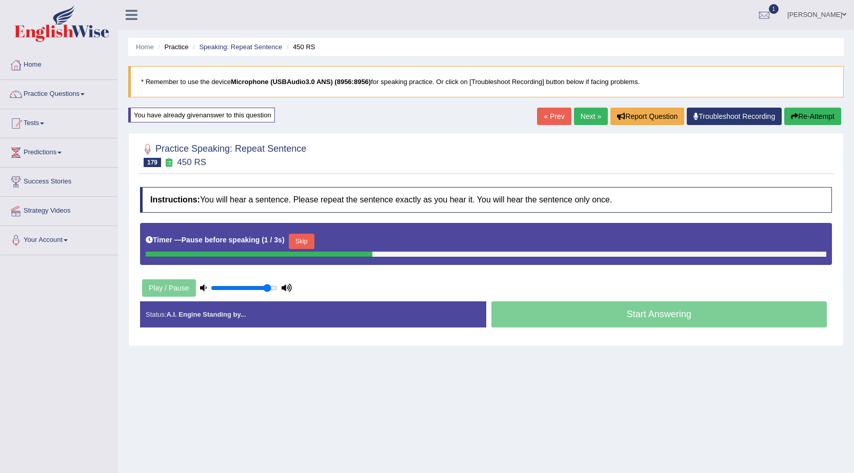
click at [295, 246] on button "Skip" at bounding box center [302, 241] width 26 height 15
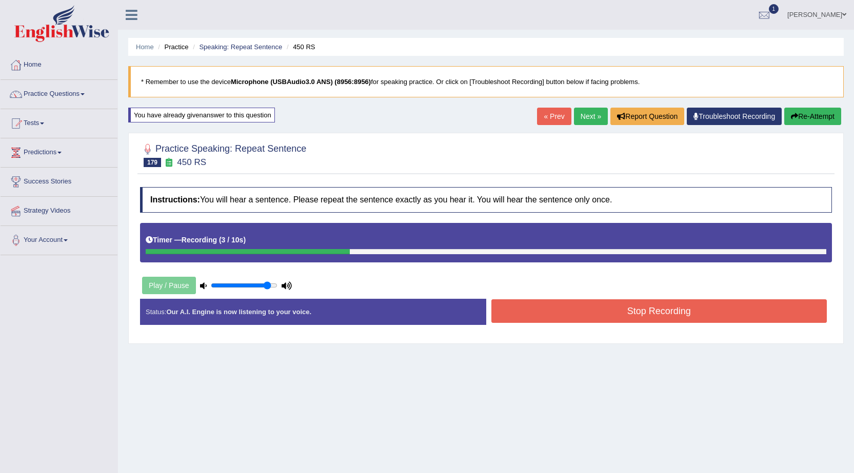
click at [567, 312] on button "Stop Recording" at bounding box center [659, 312] width 336 height 24
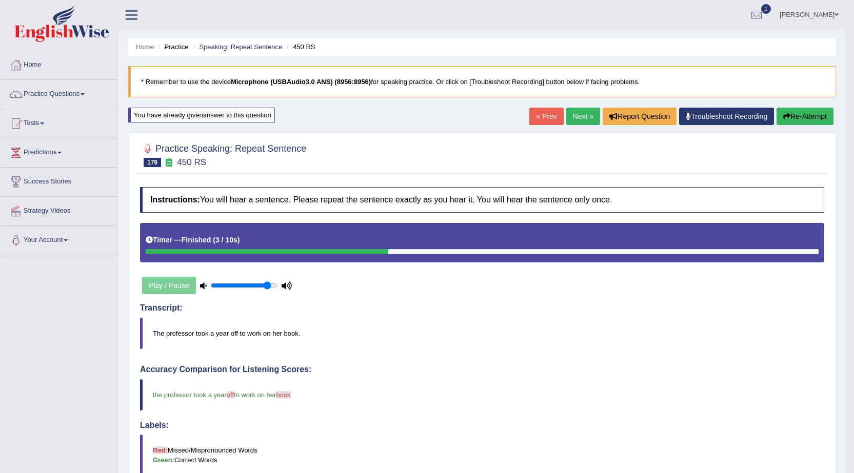
click at [570, 121] on link "Next »" at bounding box center [583, 116] width 34 height 17
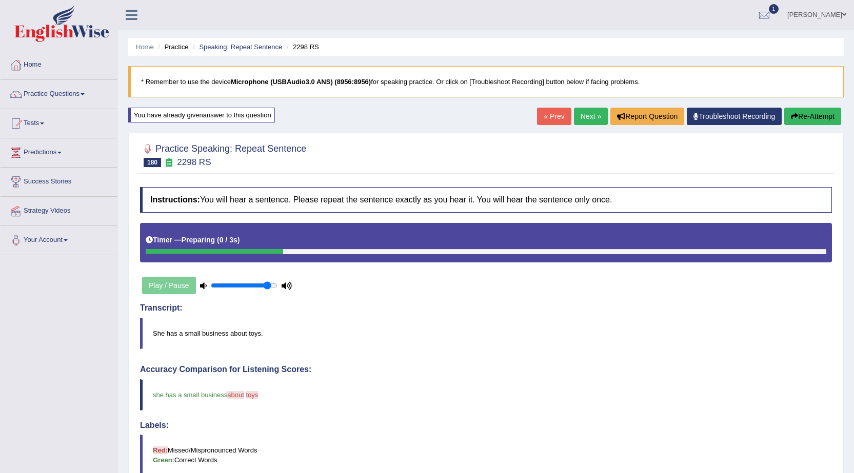
click at [579, 117] on link "Next »" at bounding box center [591, 116] width 34 height 17
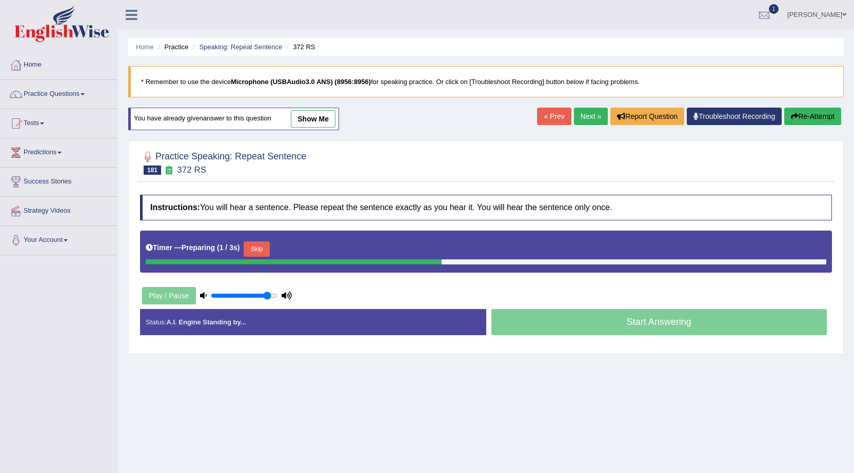
click at [327, 120] on link "show me" at bounding box center [313, 118] width 45 height 17
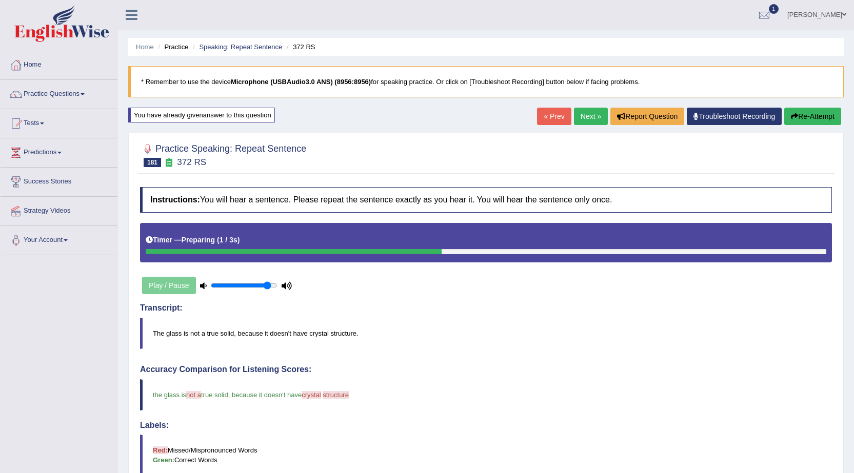
click at [574, 114] on link "Next »" at bounding box center [591, 116] width 34 height 17
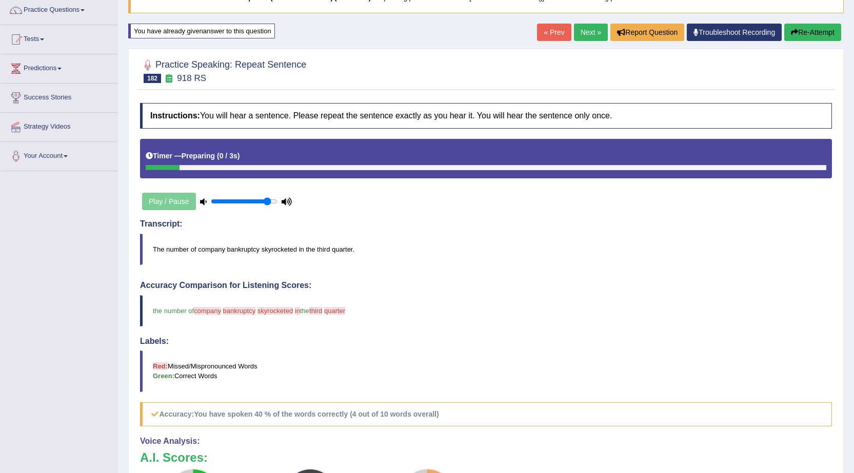
scroll to position [63, 0]
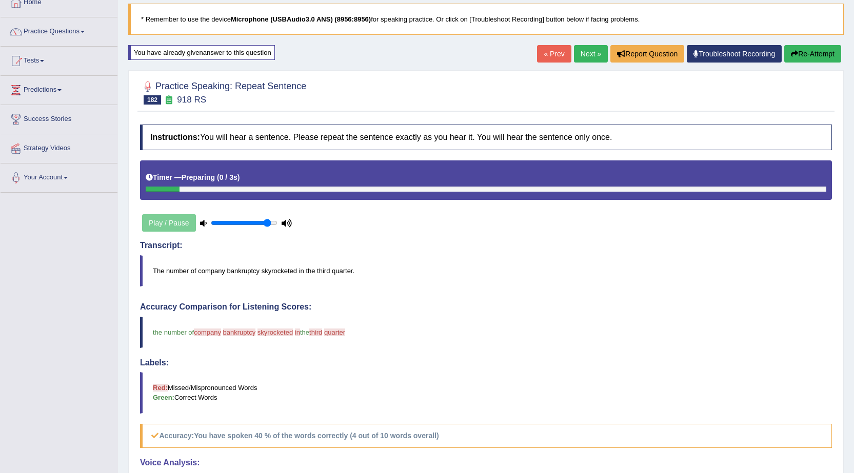
click at [807, 55] on button "Re-Attempt" at bounding box center [812, 53] width 57 height 17
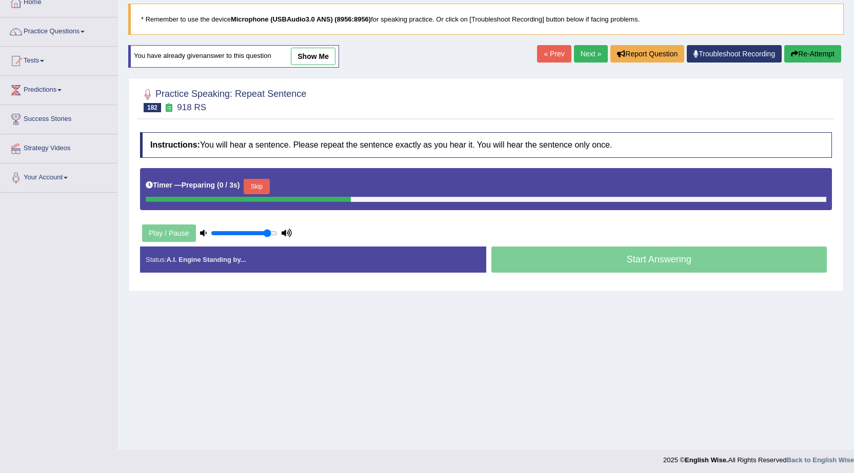
click at [264, 191] on button "Skip" at bounding box center [257, 186] width 26 height 15
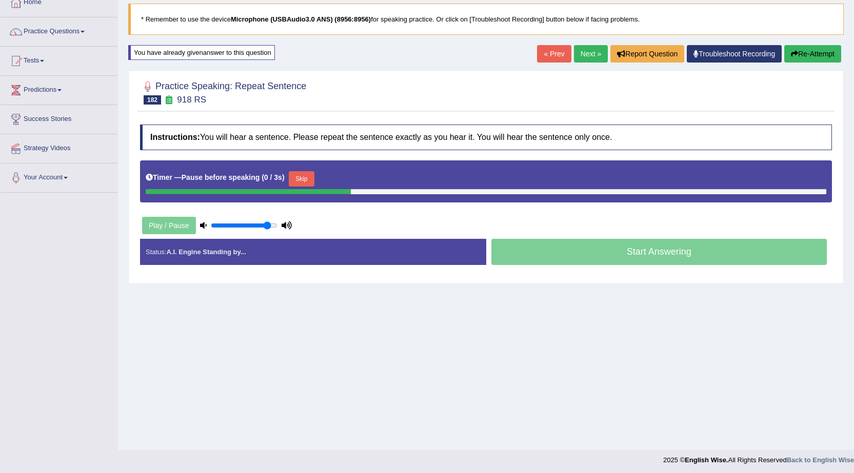
click at [298, 180] on button "Skip" at bounding box center [302, 178] width 26 height 15
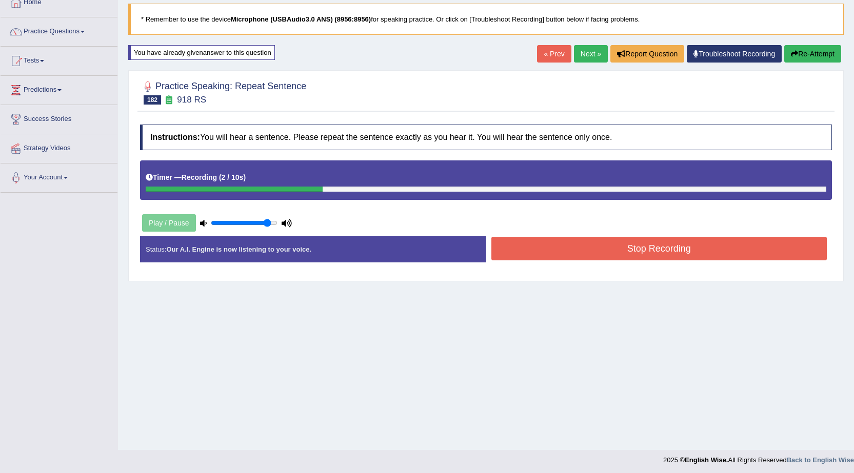
click at [597, 254] on button "Stop Recording" at bounding box center [659, 249] width 336 height 24
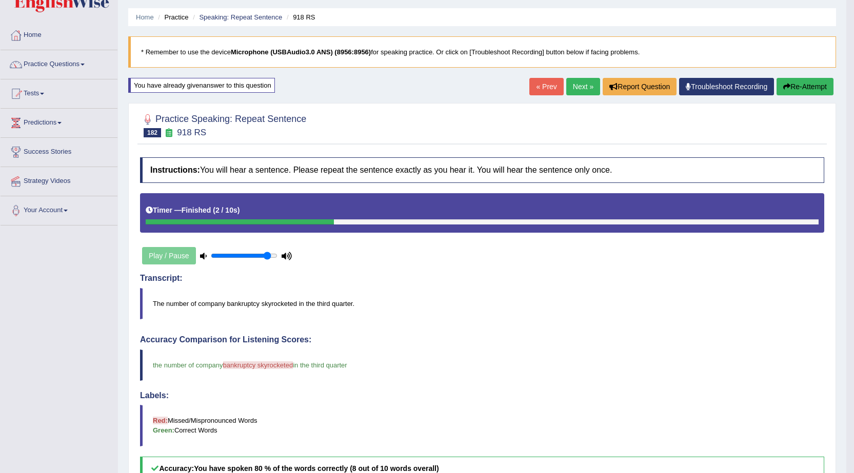
scroll to position [11, 0]
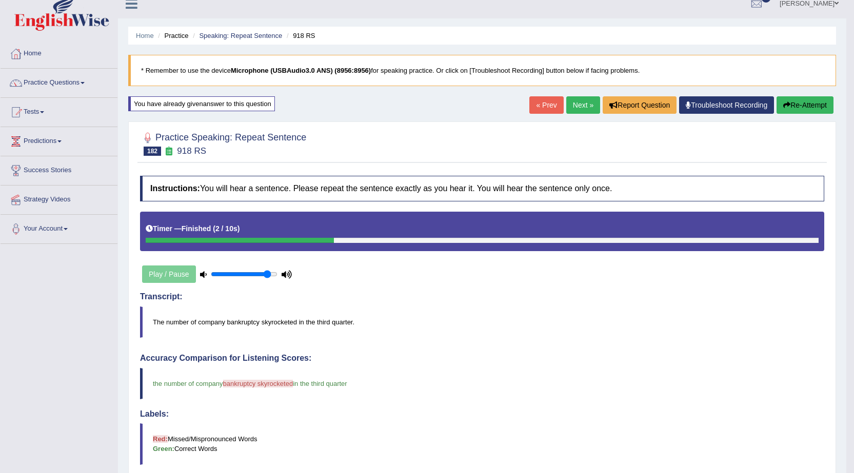
click at [570, 101] on link "Next »" at bounding box center [583, 104] width 34 height 17
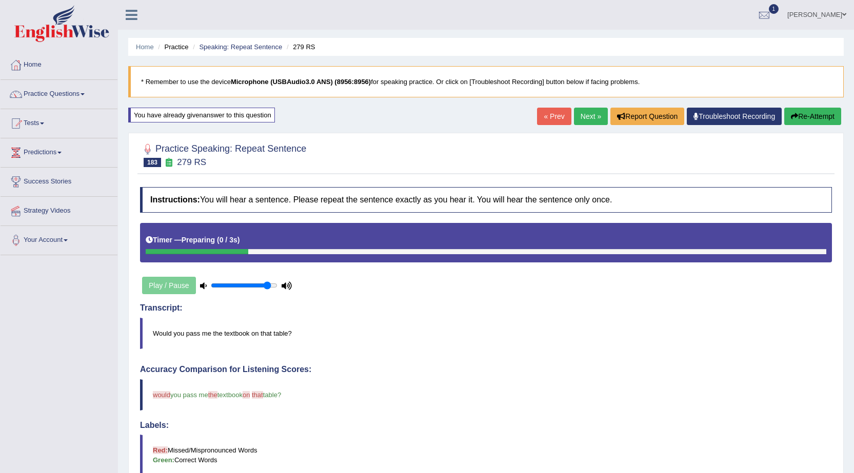
click at [590, 117] on link "Next »" at bounding box center [591, 116] width 34 height 17
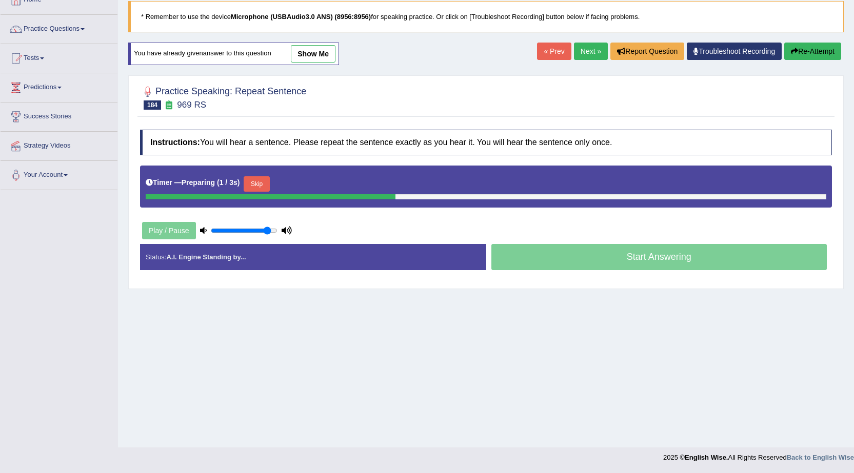
click at [318, 54] on link "show me" at bounding box center [313, 53] width 45 height 17
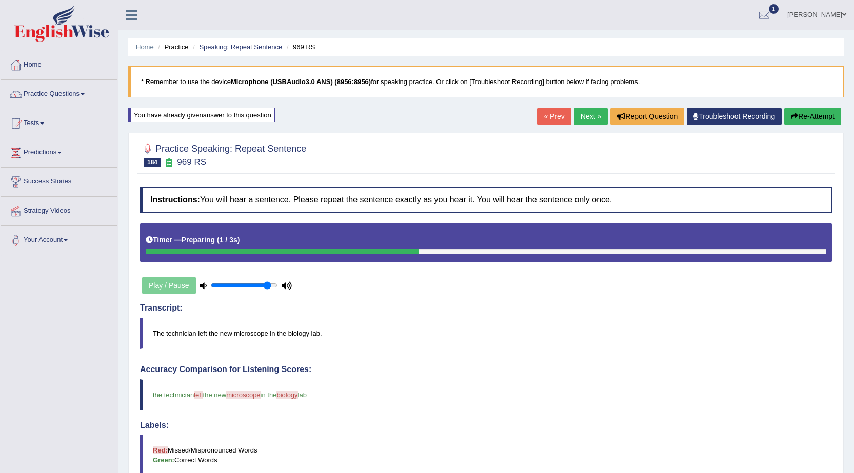
click at [584, 111] on link "Next »" at bounding box center [591, 116] width 34 height 17
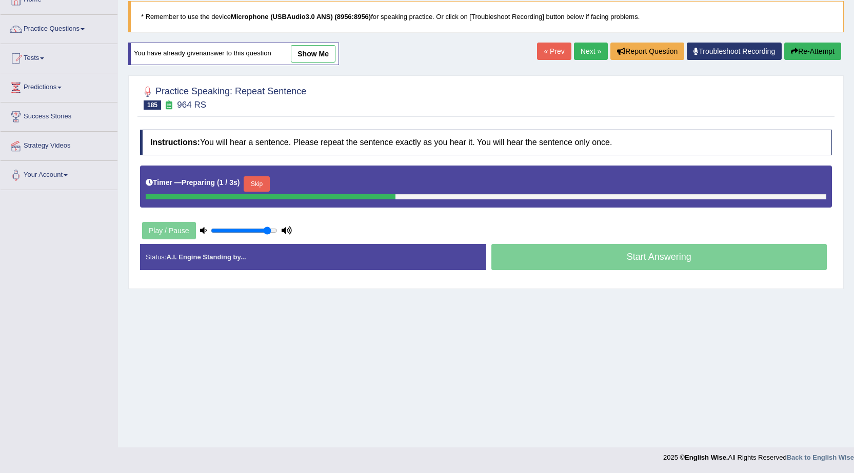
click at [313, 56] on link "show me" at bounding box center [313, 53] width 45 height 17
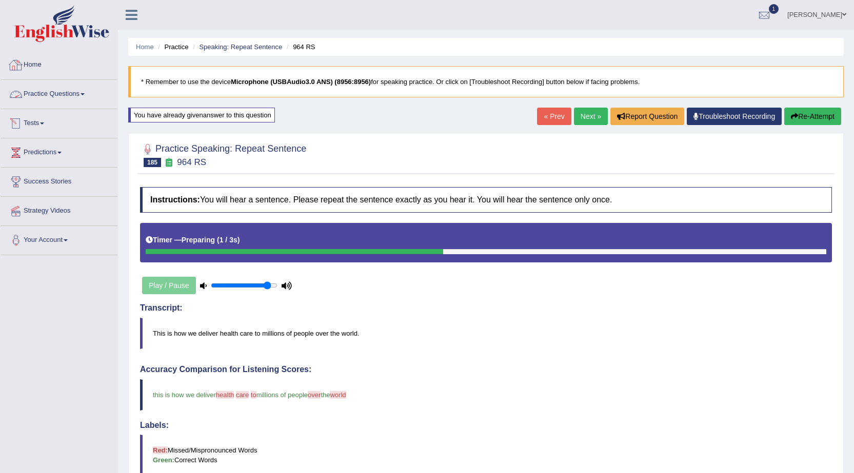
click at [71, 96] on link "Practice Questions" at bounding box center [59, 93] width 117 height 26
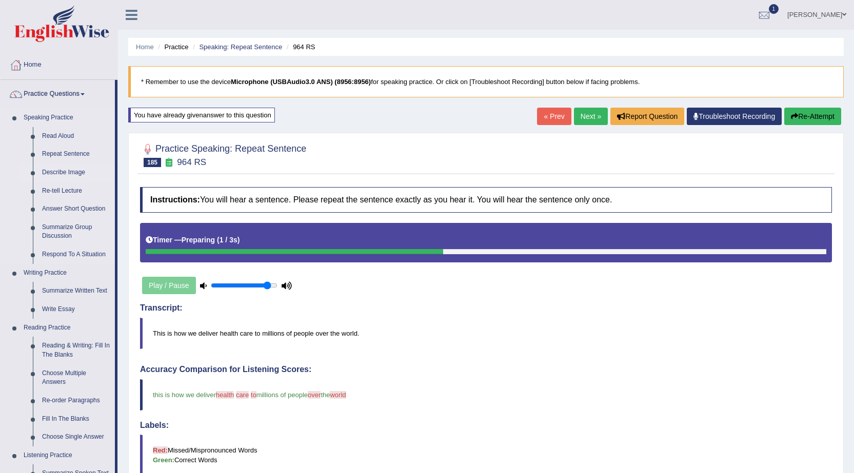
click at [62, 168] on link "Describe Image" at bounding box center [75, 173] width 77 height 18
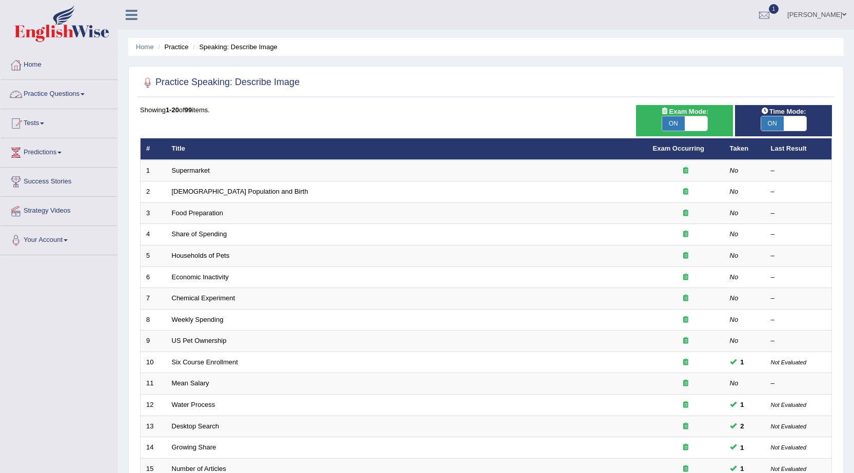
click at [42, 93] on link "Practice Questions" at bounding box center [59, 93] width 117 height 26
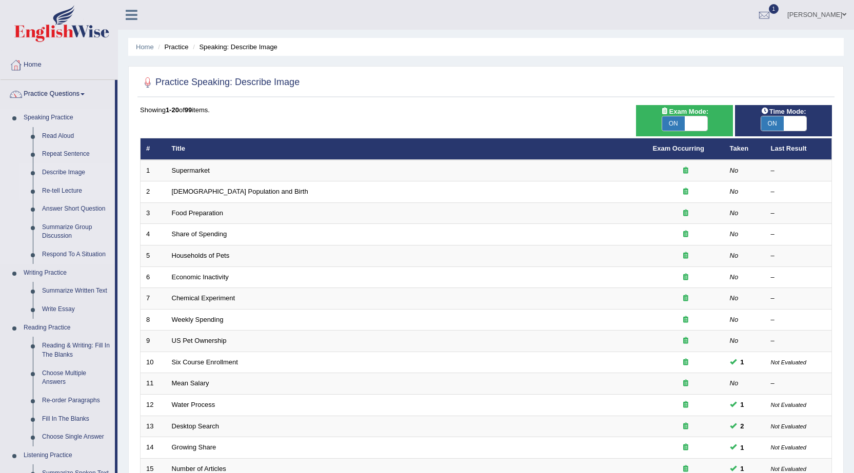
click at [68, 190] on link "Re-tell Lecture" at bounding box center [75, 191] width 77 height 18
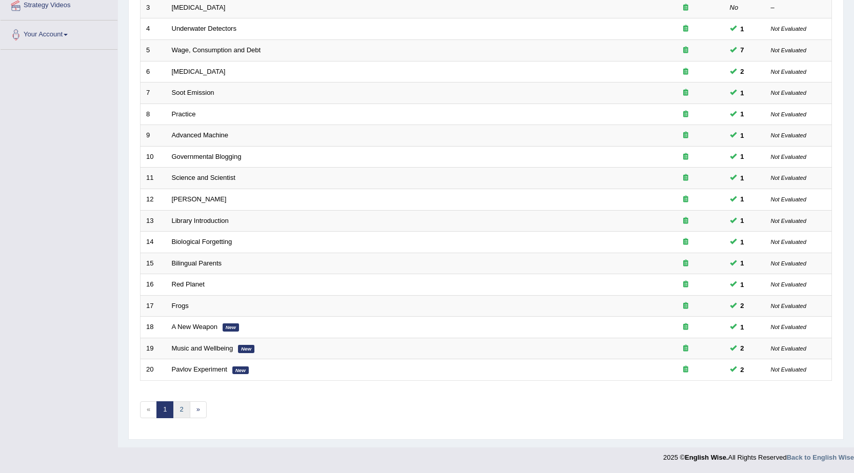
drag, startPoint x: 180, startPoint y: 410, endPoint x: 185, endPoint y: 404, distance: 8.0
click at [181, 410] on link "2" at bounding box center [181, 410] width 17 height 17
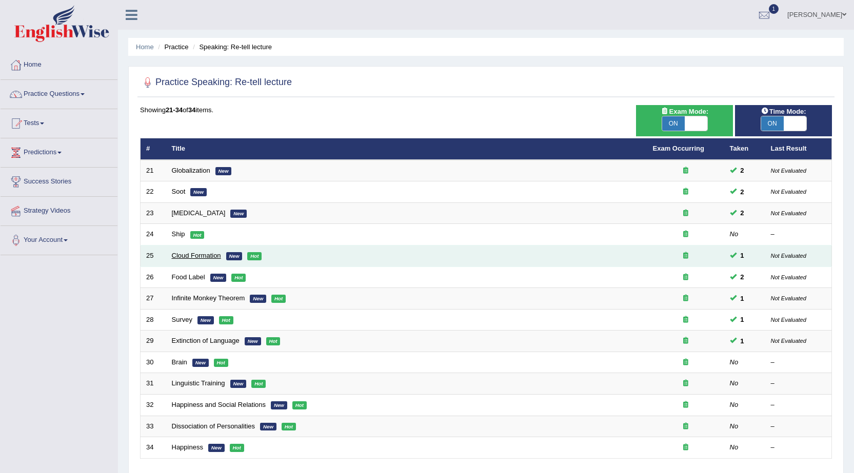
click at [190, 259] on link "Cloud Formation" at bounding box center [196, 256] width 49 height 8
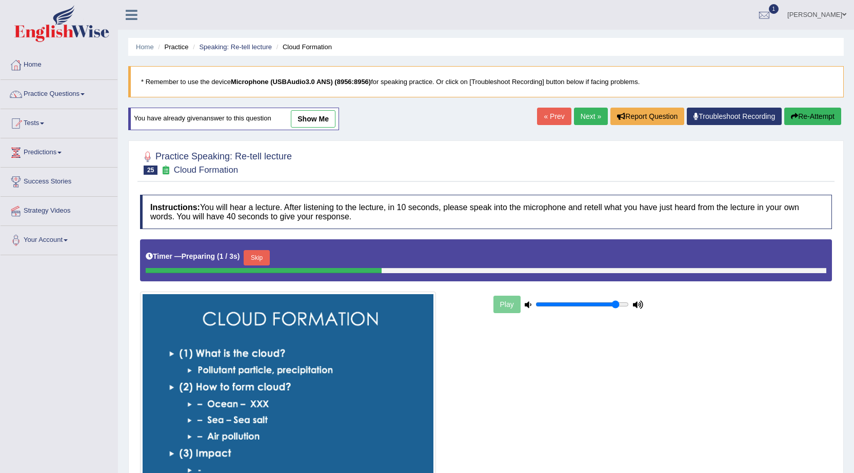
click at [324, 119] on link "show me" at bounding box center [313, 118] width 45 height 17
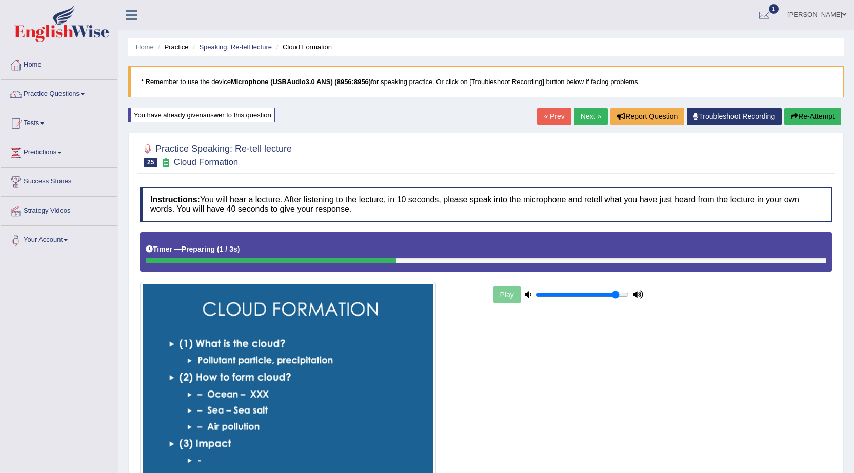
click at [584, 116] on link "Next »" at bounding box center [591, 116] width 34 height 17
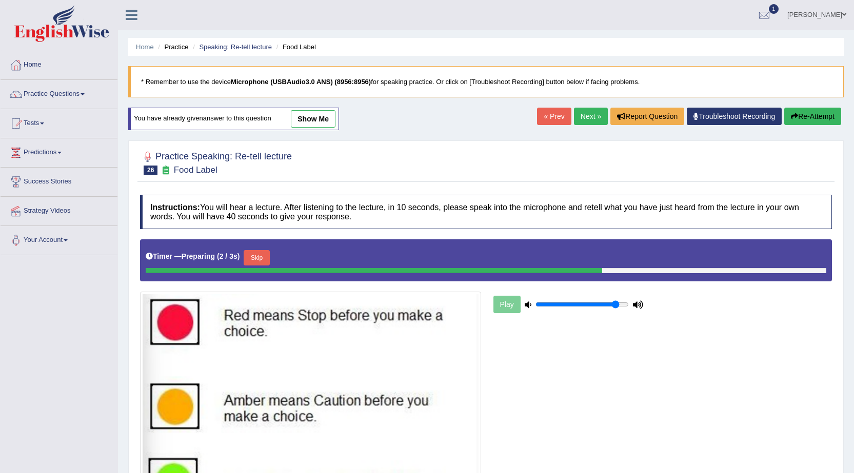
click at [320, 125] on link "show me" at bounding box center [313, 118] width 45 height 17
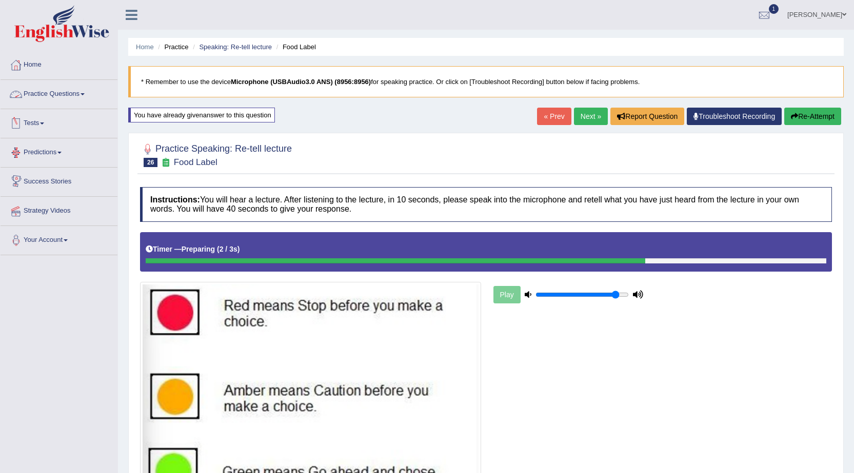
click at [72, 99] on link "Practice Questions" at bounding box center [59, 93] width 117 height 26
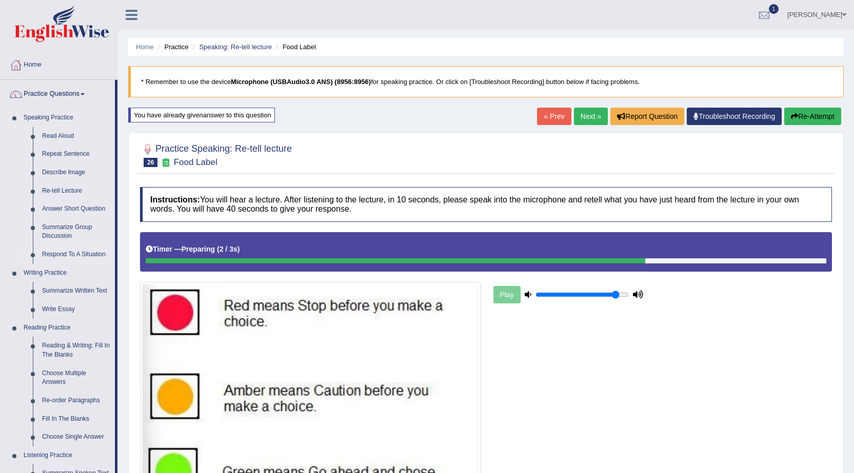
click at [79, 254] on link "Respond To A Situation" at bounding box center [75, 255] width 77 height 18
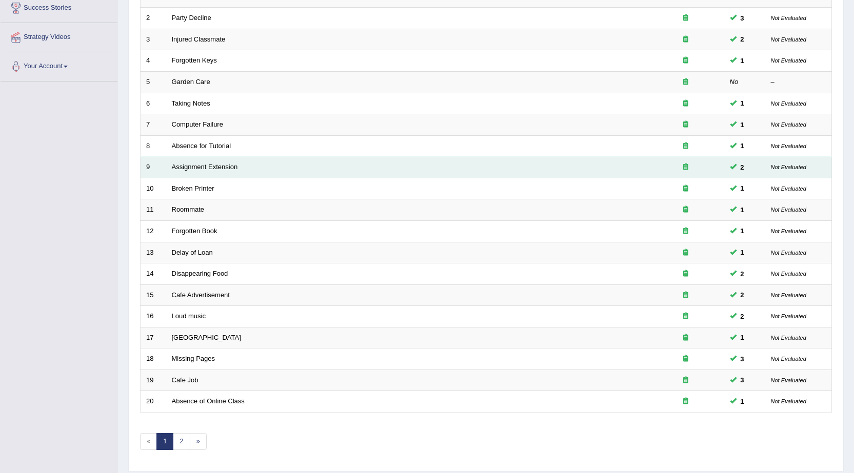
scroll to position [206, 0]
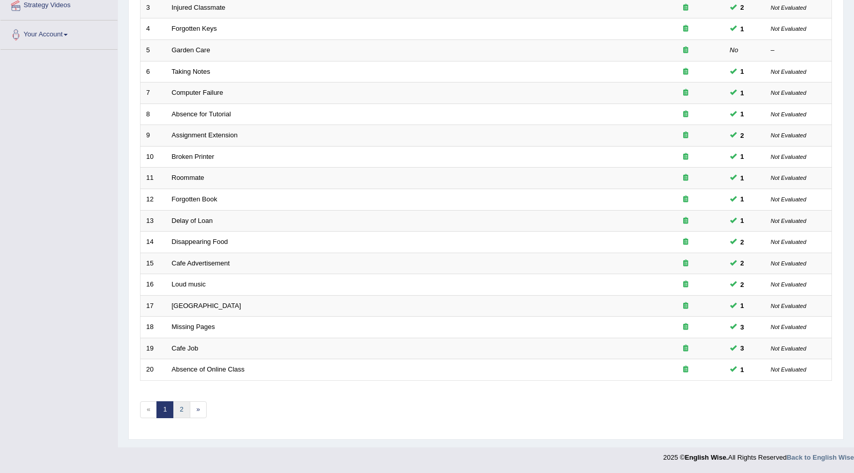
click at [183, 409] on link "2" at bounding box center [181, 410] width 17 height 17
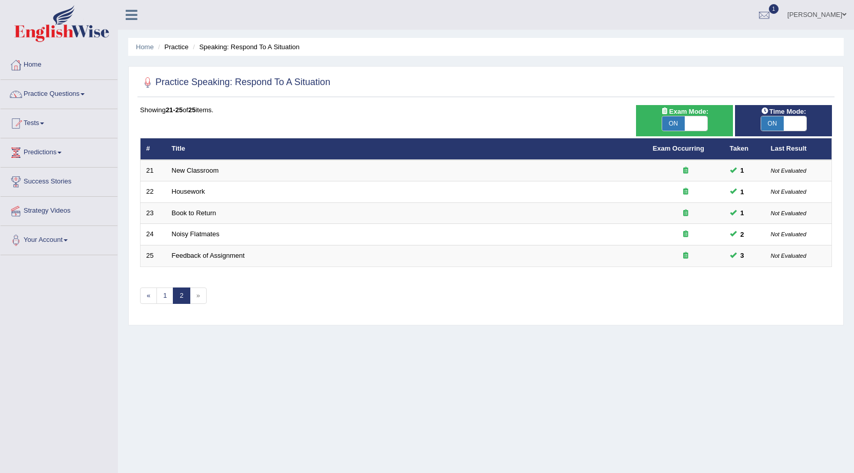
click at [672, 116] on div "ON OFF" at bounding box center [685, 123] width 46 height 15
click at [692, 121] on span at bounding box center [696, 123] width 23 height 14
checkbox input "false"
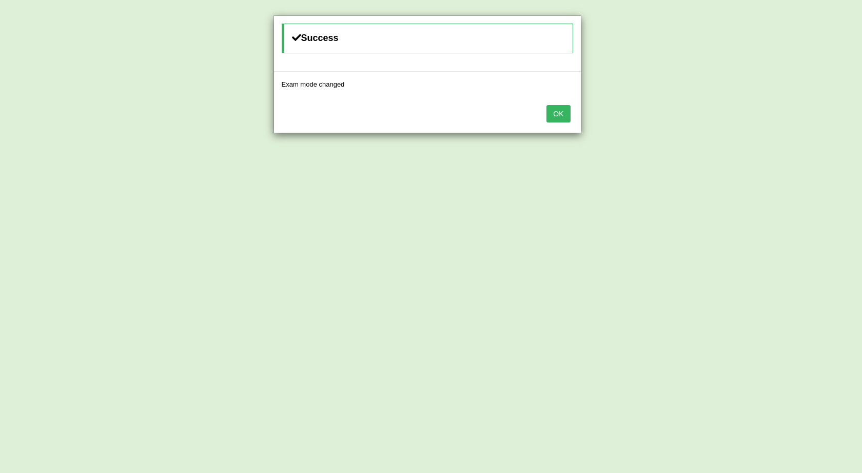
click at [560, 116] on button "OK" at bounding box center [558, 113] width 24 height 17
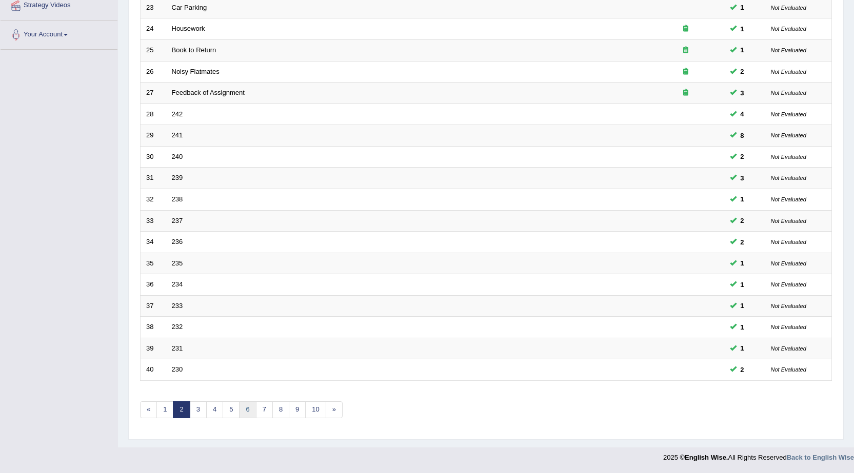
click at [248, 408] on link "6" at bounding box center [247, 410] width 17 height 17
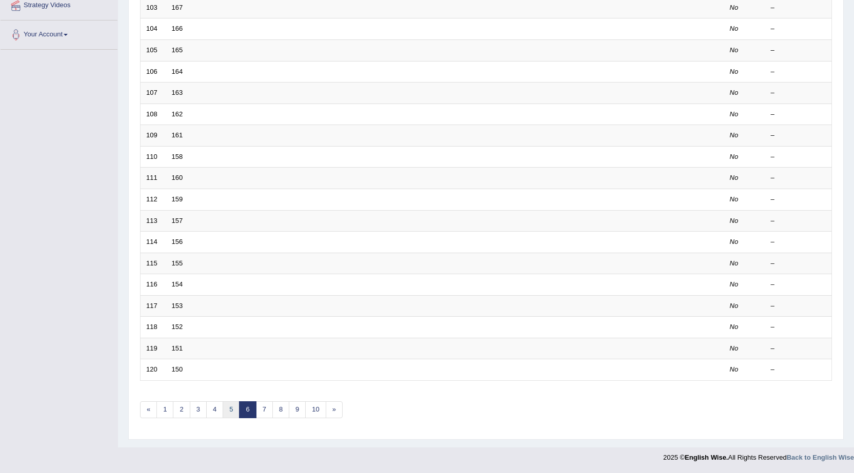
drag, startPoint x: 235, startPoint y: 404, endPoint x: 229, endPoint y: 402, distance: 6.0
click at [235, 405] on link "5" at bounding box center [231, 410] width 17 height 17
click at [214, 412] on link "4" at bounding box center [214, 410] width 17 height 17
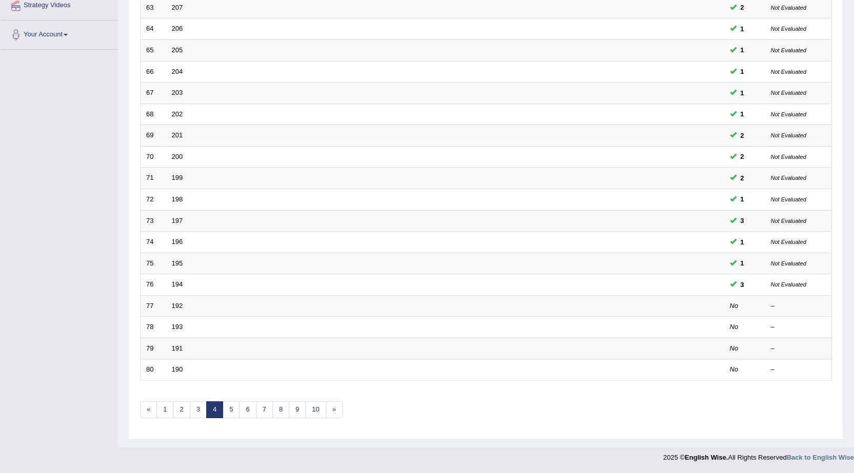
scroll to position [206, 0]
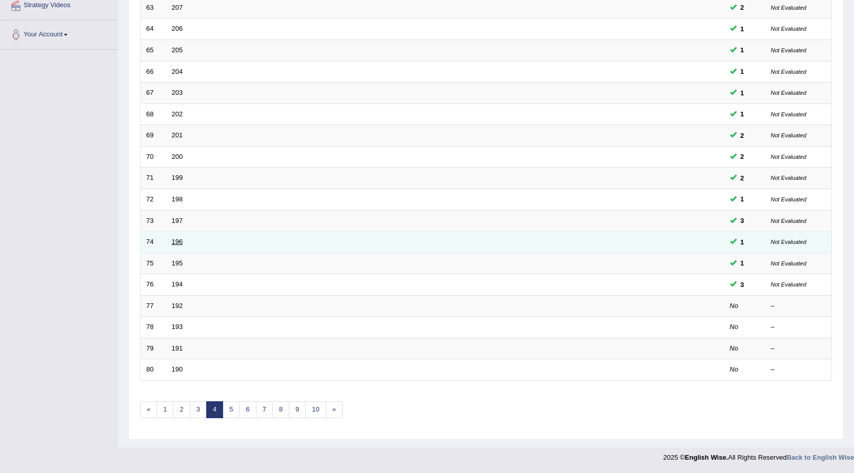
click at [182, 240] on link "196" at bounding box center [177, 242] width 11 height 8
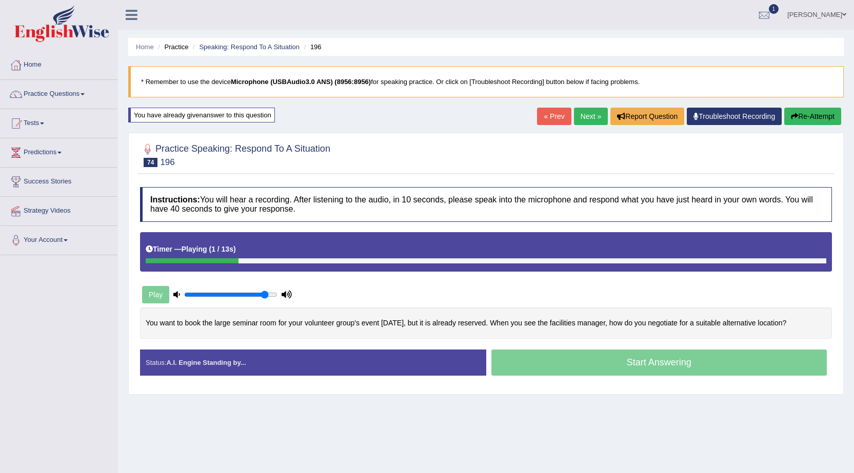
click at [583, 115] on link "Next »" at bounding box center [591, 116] width 34 height 17
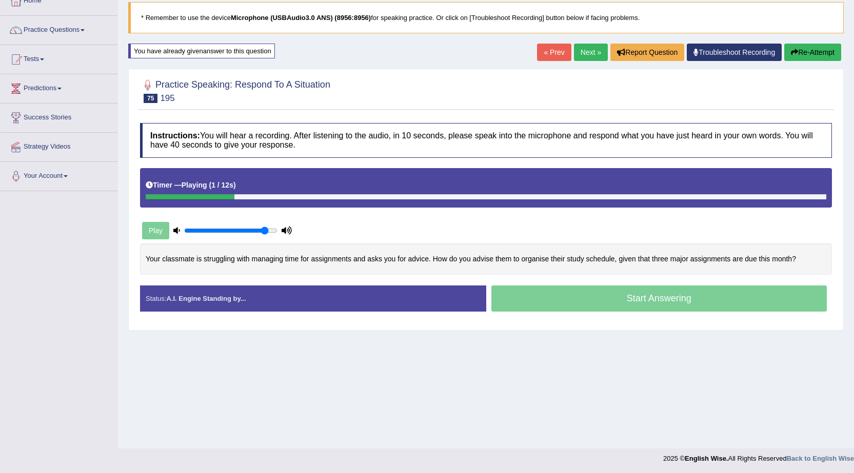
scroll to position [65, 0]
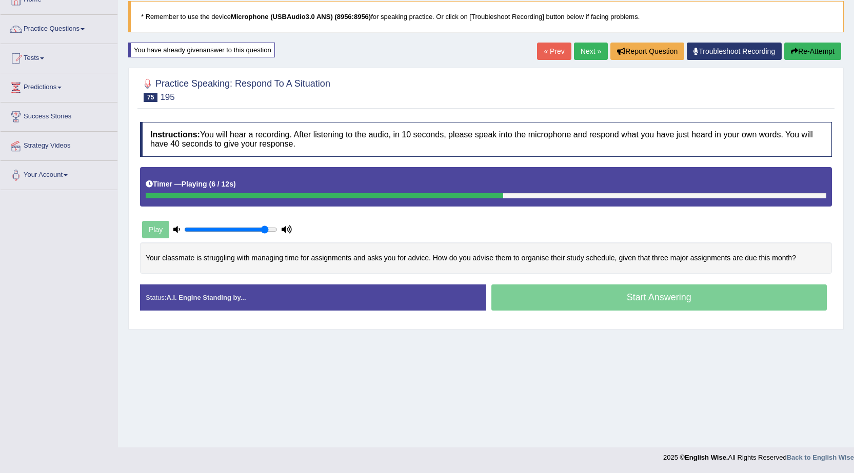
click at [542, 50] on link "« Prev" at bounding box center [554, 51] width 34 height 17
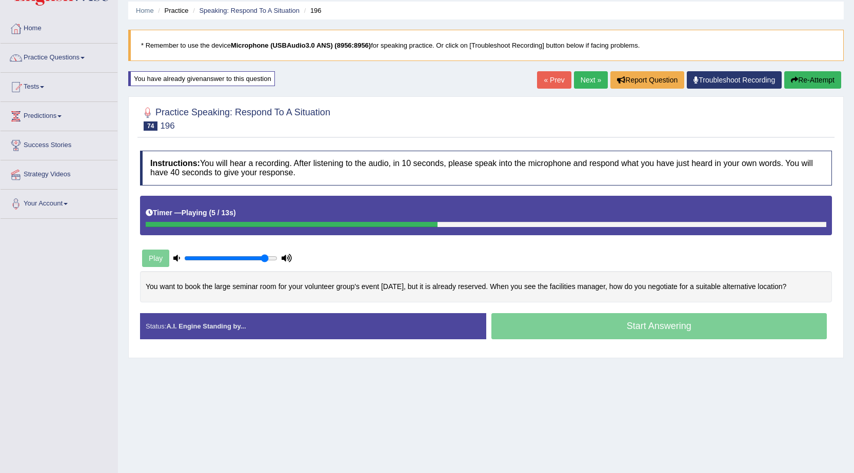
scroll to position [65, 0]
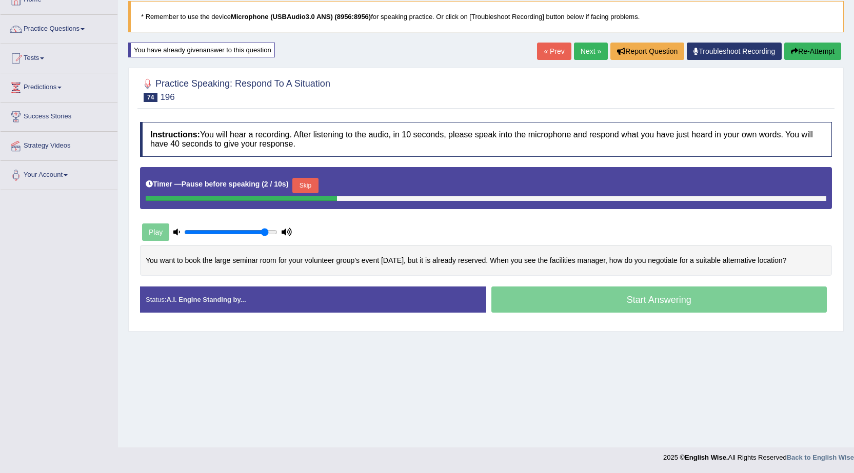
click at [806, 55] on button "Re-Attempt" at bounding box center [812, 51] width 57 height 17
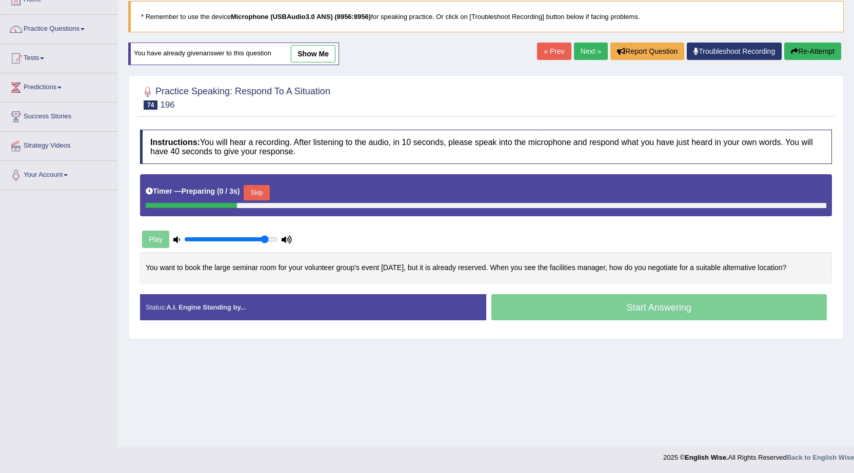
click at [310, 62] on link "show me" at bounding box center [313, 53] width 45 height 17
click at [312, 61] on div "Home Practice Speaking: Respond To A Situation 196 * Remember to use the device…" at bounding box center [486, 191] width 736 height 513
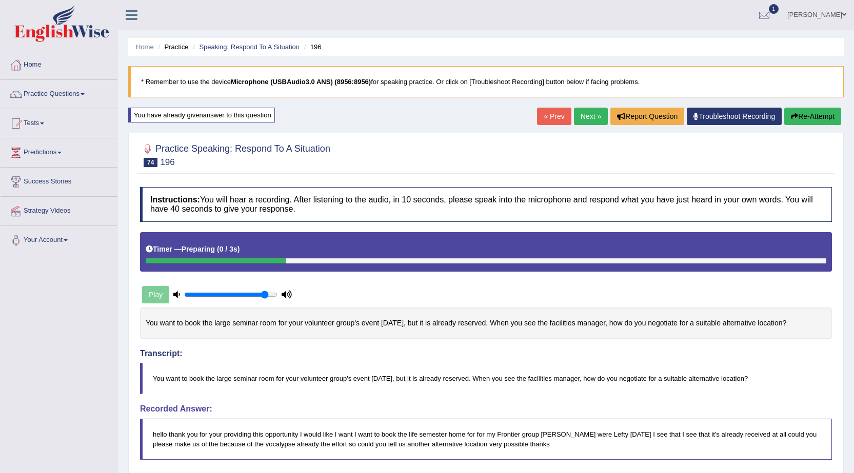
click at [791, 116] on icon "button" at bounding box center [794, 116] width 7 height 7
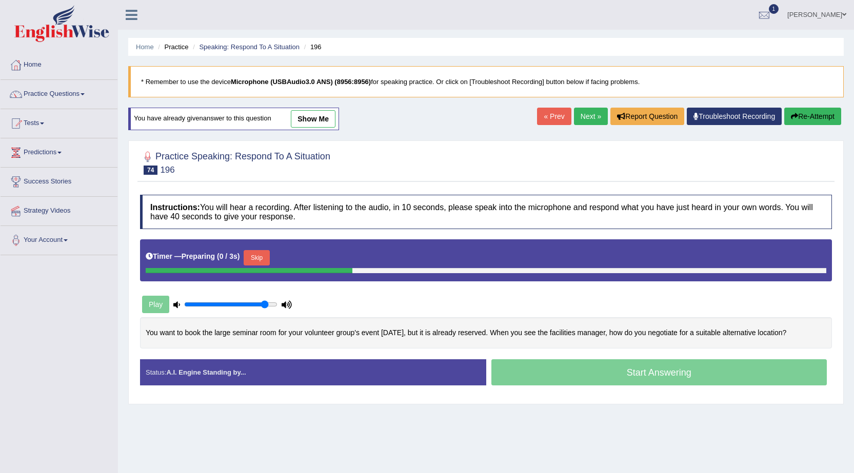
click at [264, 261] on button "Skip" at bounding box center [257, 257] width 26 height 15
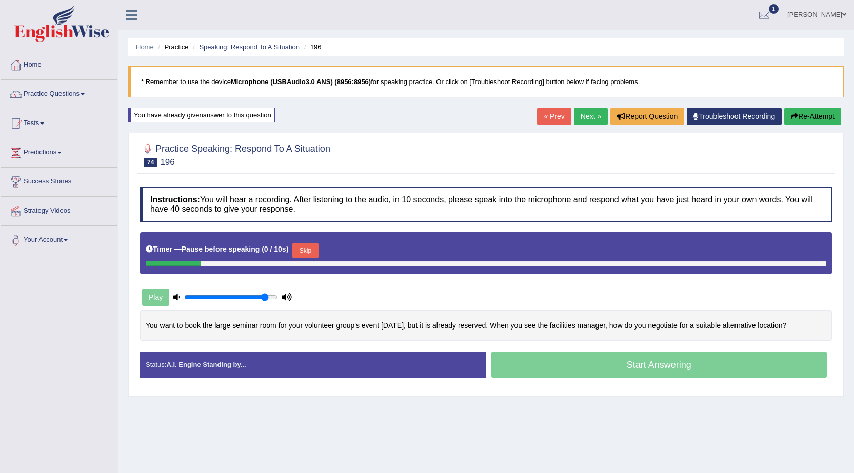
click at [311, 250] on button "Skip" at bounding box center [305, 250] width 26 height 15
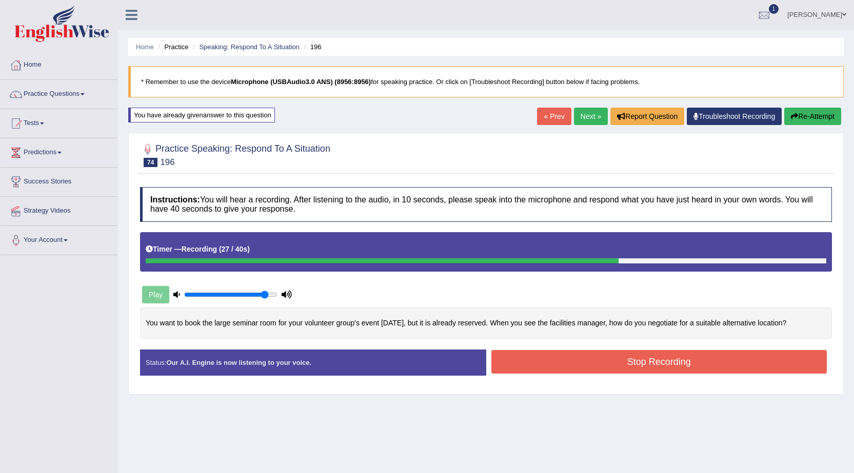
click at [530, 361] on button "Stop Recording" at bounding box center [659, 362] width 336 height 24
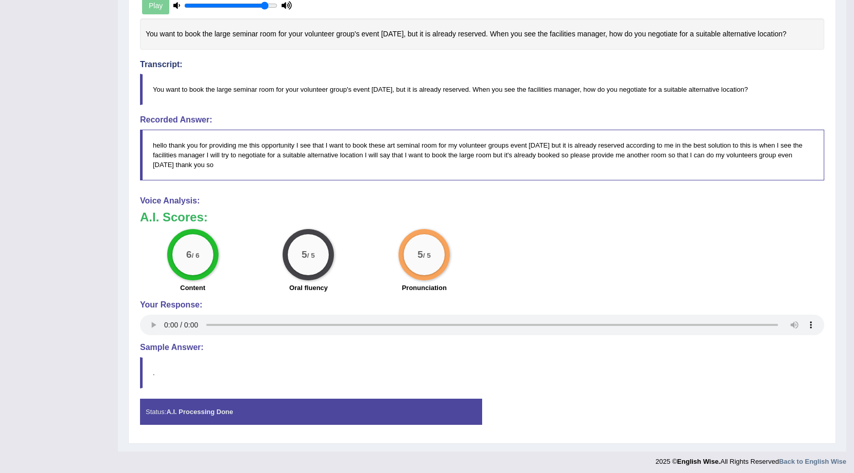
scroll to position [293, 0]
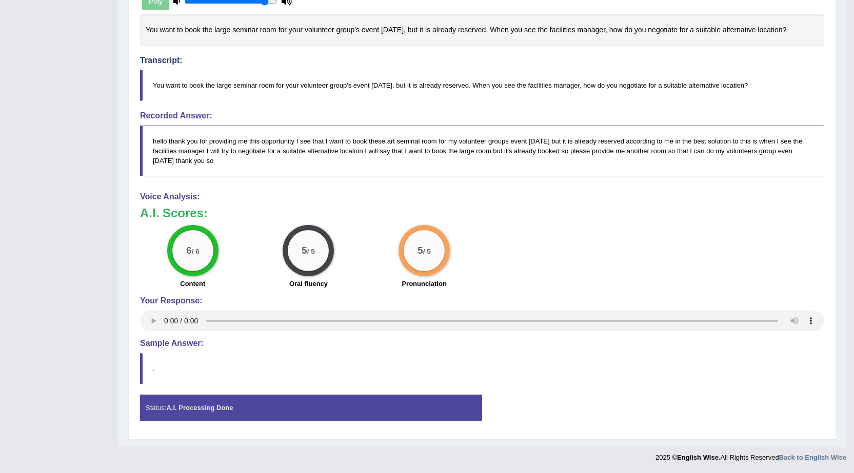
click at [160, 306] on div "Your Response:" at bounding box center [482, 314] width 684 height 37
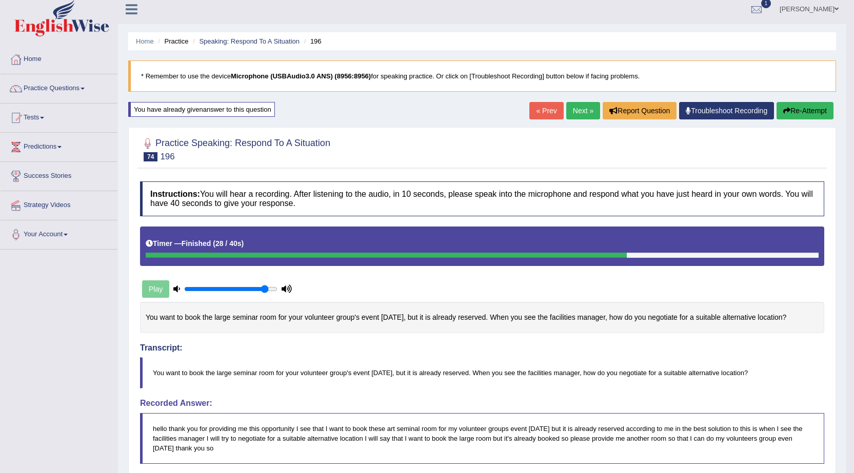
scroll to position [0, 0]
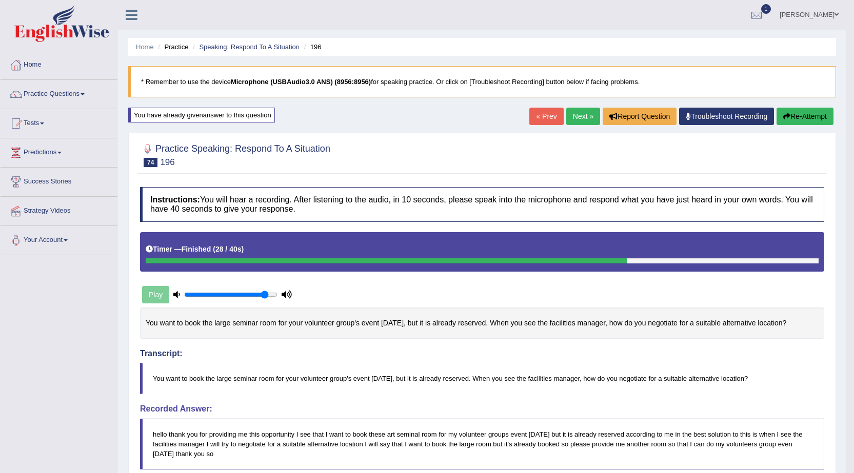
click at [581, 115] on link "Next »" at bounding box center [583, 116] width 34 height 17
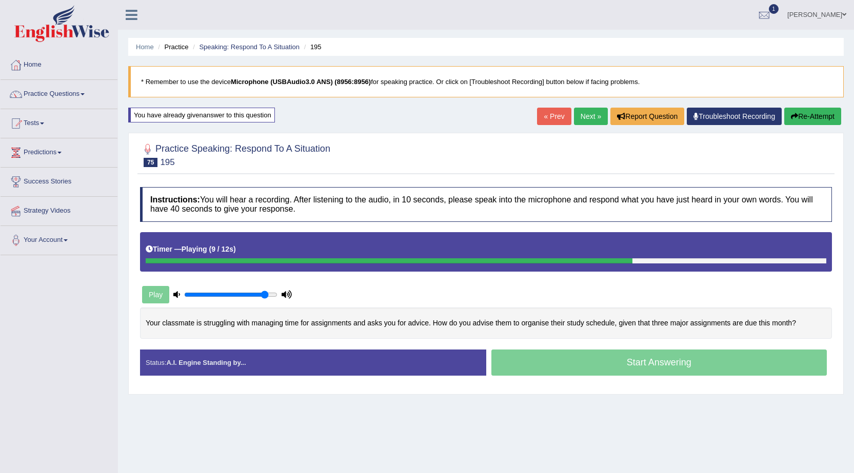
click at [810, 110] on button "Re-Attempt" at bounding box center [812, 116] width 57 height 17
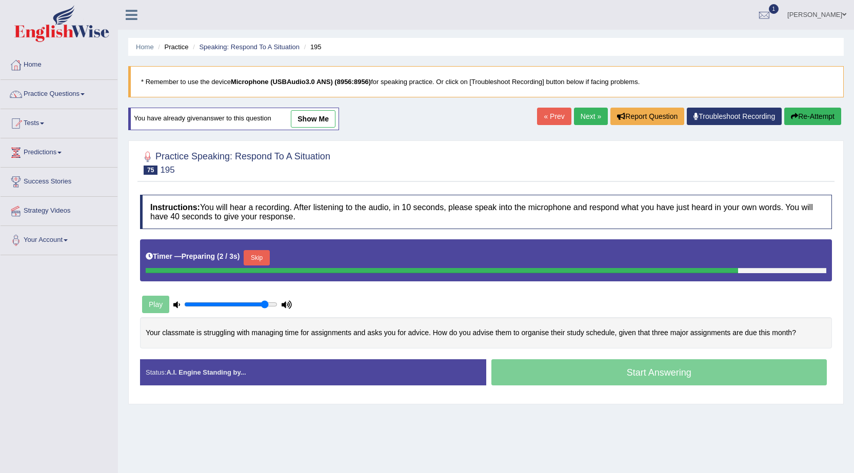
click at [555, 123] on link "« Prev" at bounding box center [554, 116] width 34 height 17
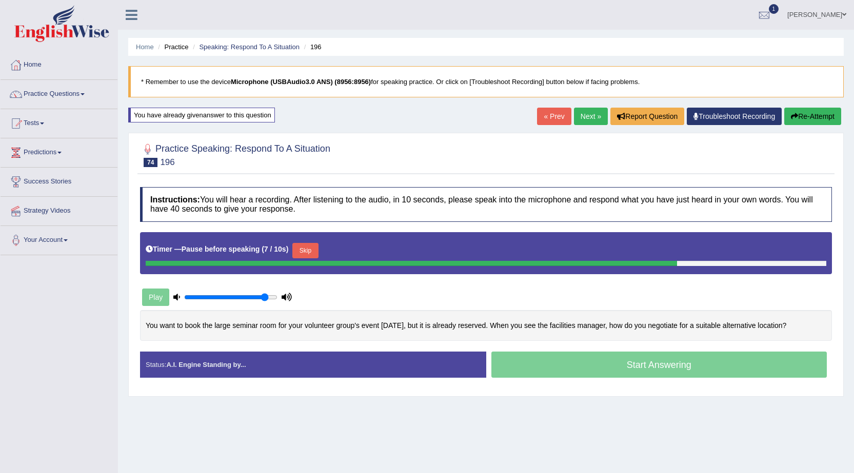
click at [580, 112] on link "Next »" at bounding box center [591, 116] width 34 height 17
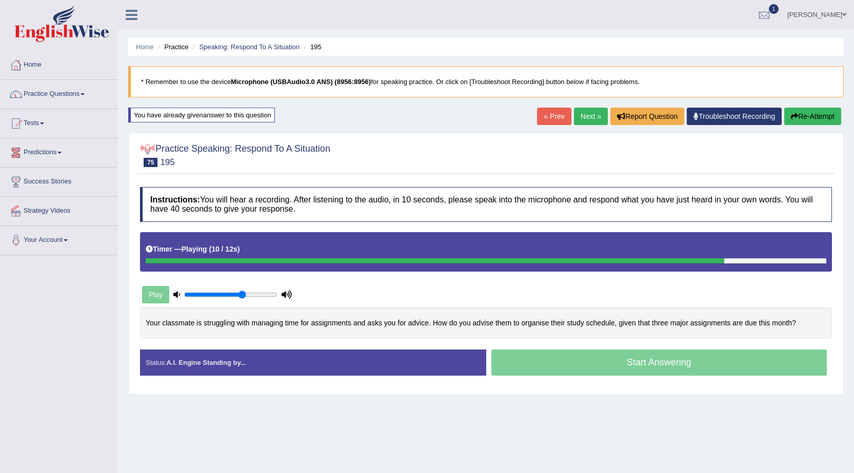
click at [244, 291] on input "range" at bounding box center [230, 295] width 93 height 8
click at [221, 293] on input "range" at bounding box center [230, 295] width 93 height 8
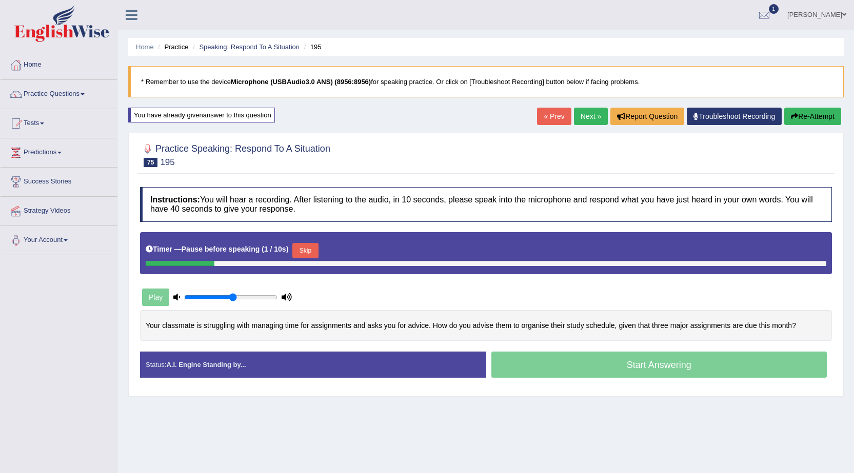
type input "0.55"
click at [232, 294] on input "range" at bounding box center [230, 297] width 93 height 8
click at [588, 115] on link "Next »" at bounding box center [591, 116] width 34 height 17
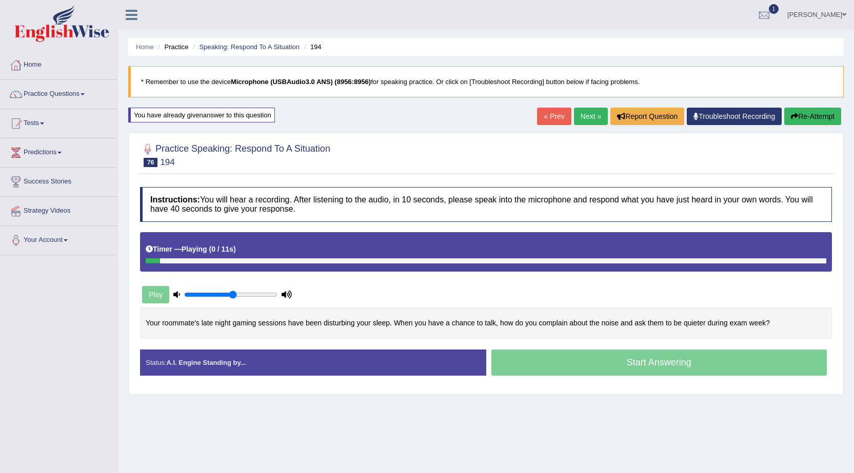
click at [196, 299] on div "Play" at bounding box center [217, 295] width 154 height 26
type input "0.15"
click at [196, 294] on input "range" at bounding box center [230, 295] width 93 height 8
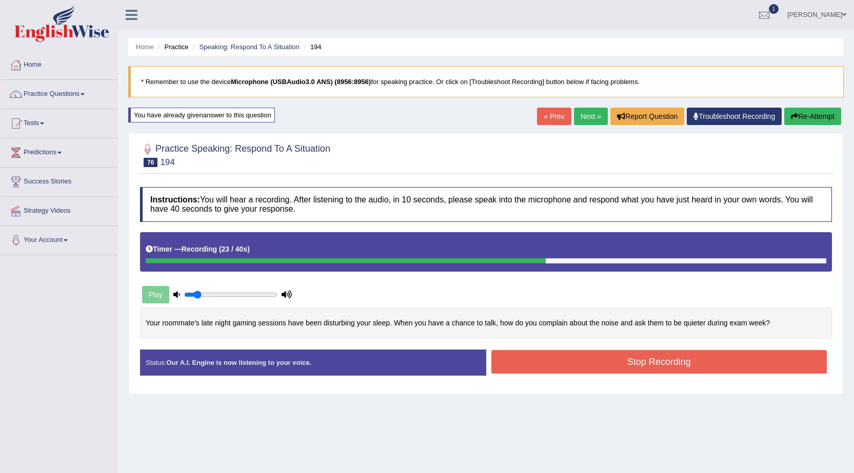
drag, startPoint x: 559, startPoint y: 346, endPoint x: 559, endPoint y: 358, distance: 12.3
click at [559, 358] on div "Instructions: You will hear a recording. After listening to the audio, in 10 se…" at bounding box center [485, 285] width 697 height 207
click at [559, 358] on button "Stop Recording" at bounding box center [659, 362] width 336 height 24
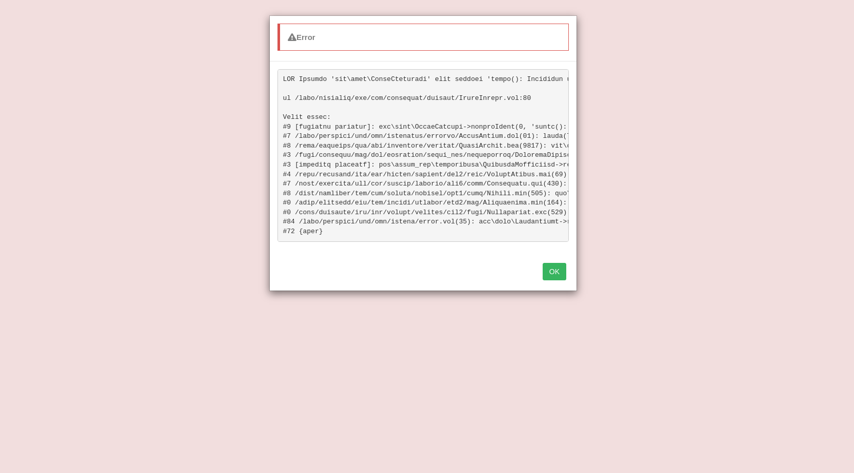
click at [548, 281] on button "OK" at bounding box center [555, 271] width 24 height 17
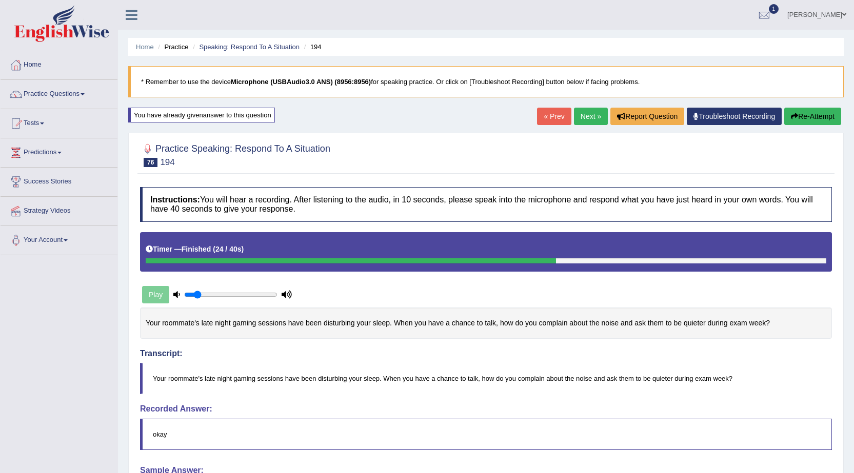
click at [846, 13] on link "anisa" at bounding box center [817, 13] width 74 height 27
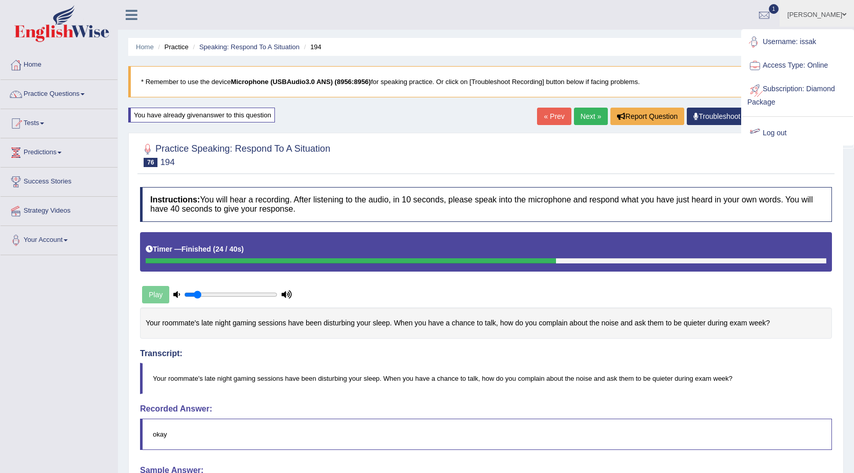
click at [779, 135] on link "Log out" at bounding box center [797, 134] width 111 height 24
